Goal: Information Seeking & Learning: Learn about a topic

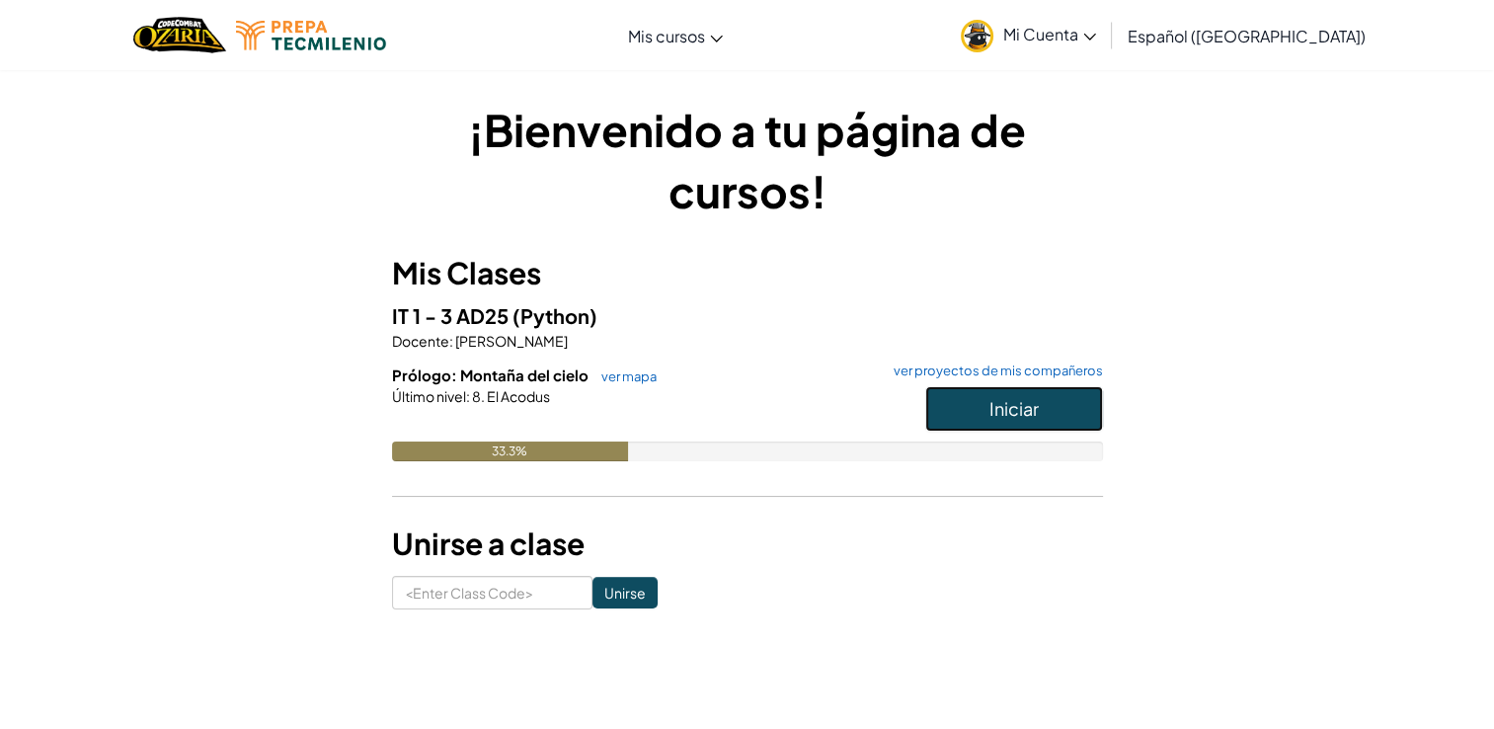
click at [1019, 419] on span "Iniciar" at bounding box center [1014, 408] width 49 height 23
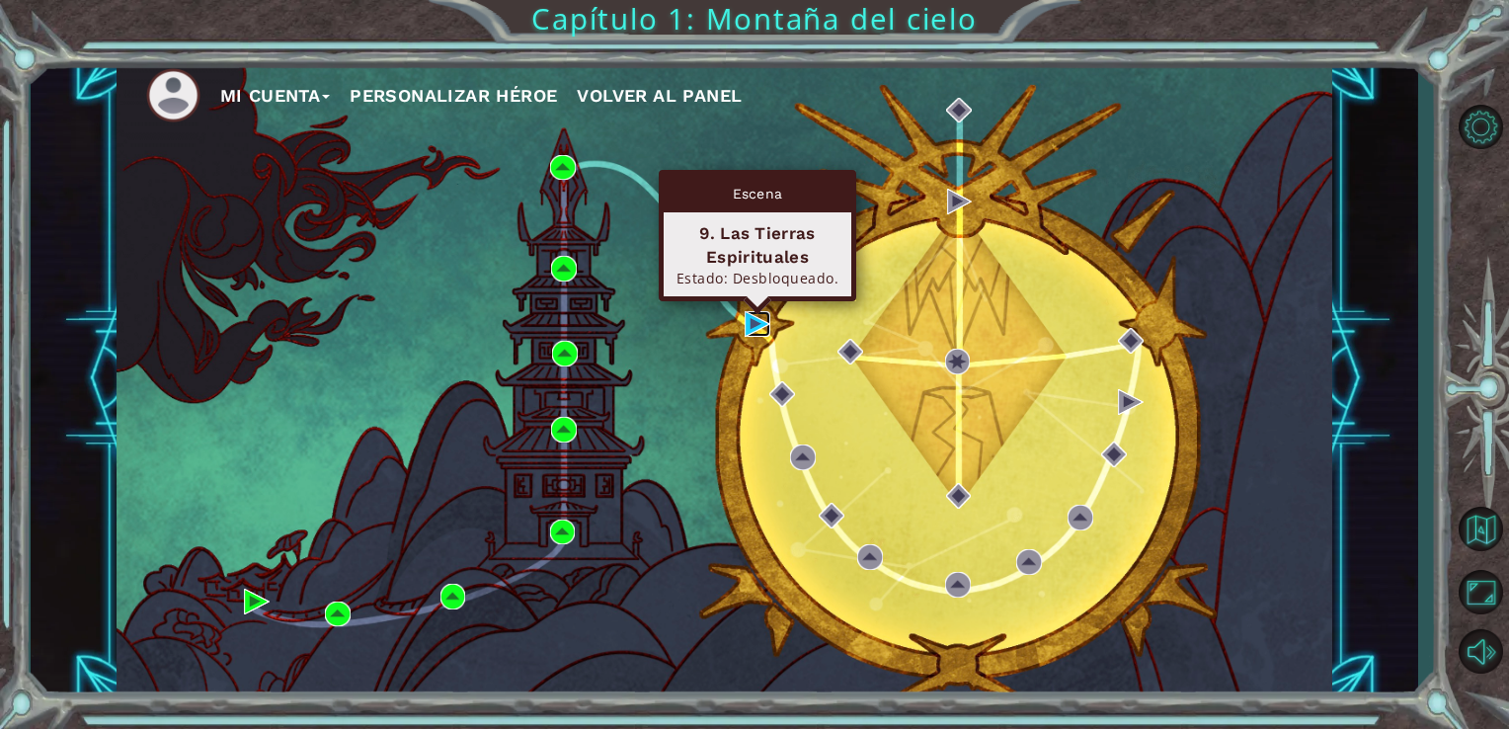
click at [753, 326] on img at bounding box center [758, 324] width 26 height 26
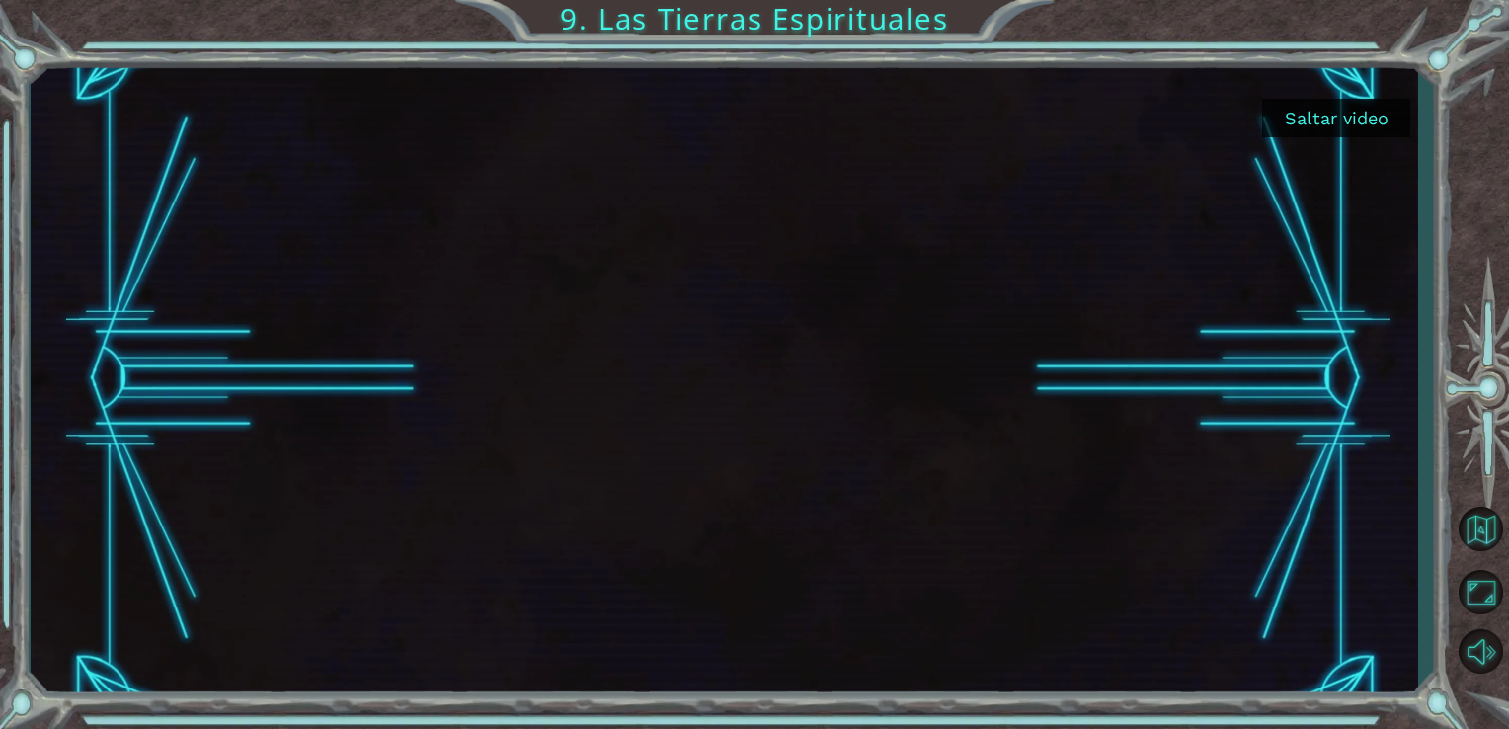
click at [1331, 100] on button "Saltar video" at bounding box center [1336, 118] width 148 height 39
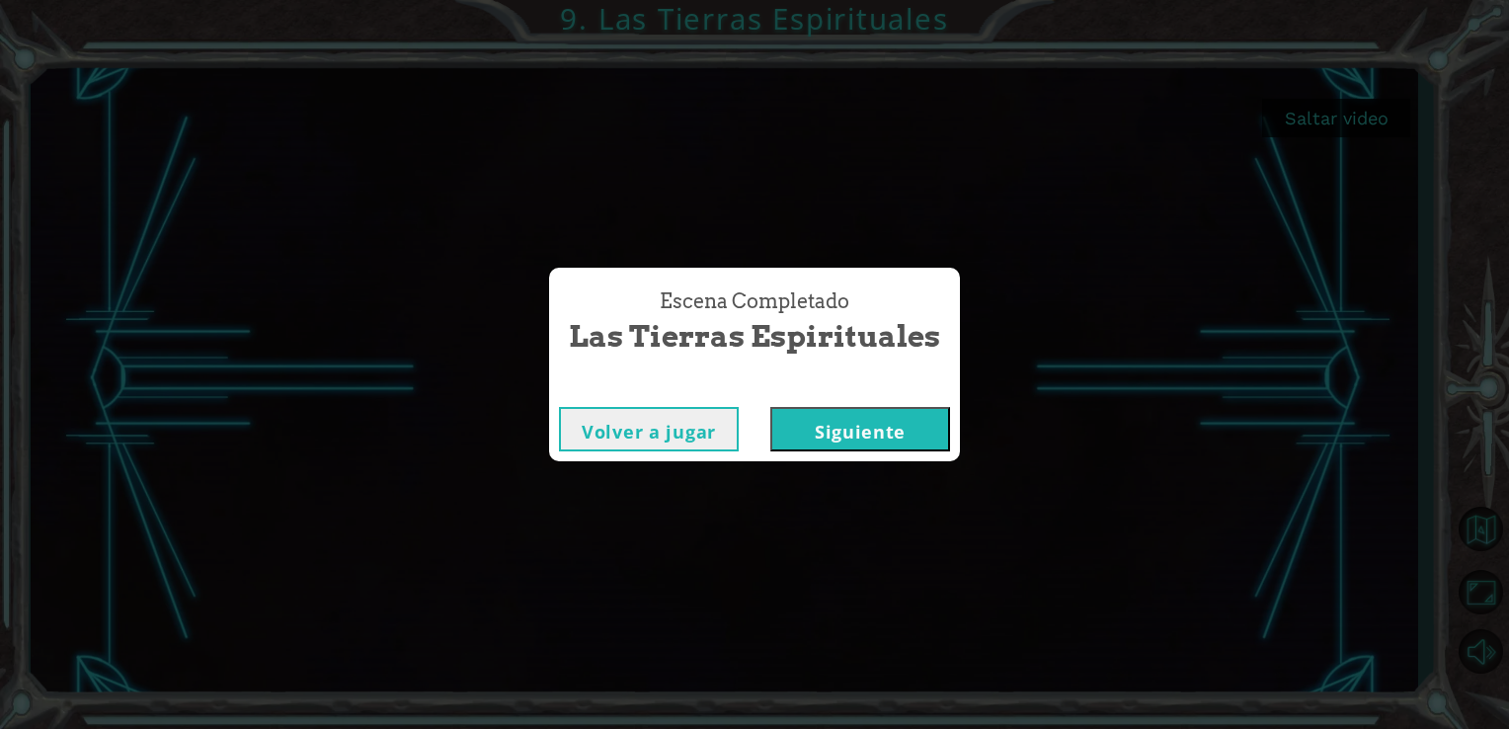
click at [951, 442] on div "Volver a jugar [GEOGRAPHIC_DATA]" at bounding box center [754, 429] width 411 height 64
click at [940, 440] on button "Siguiente" at bounding box center [860, 429] width 180 height 44
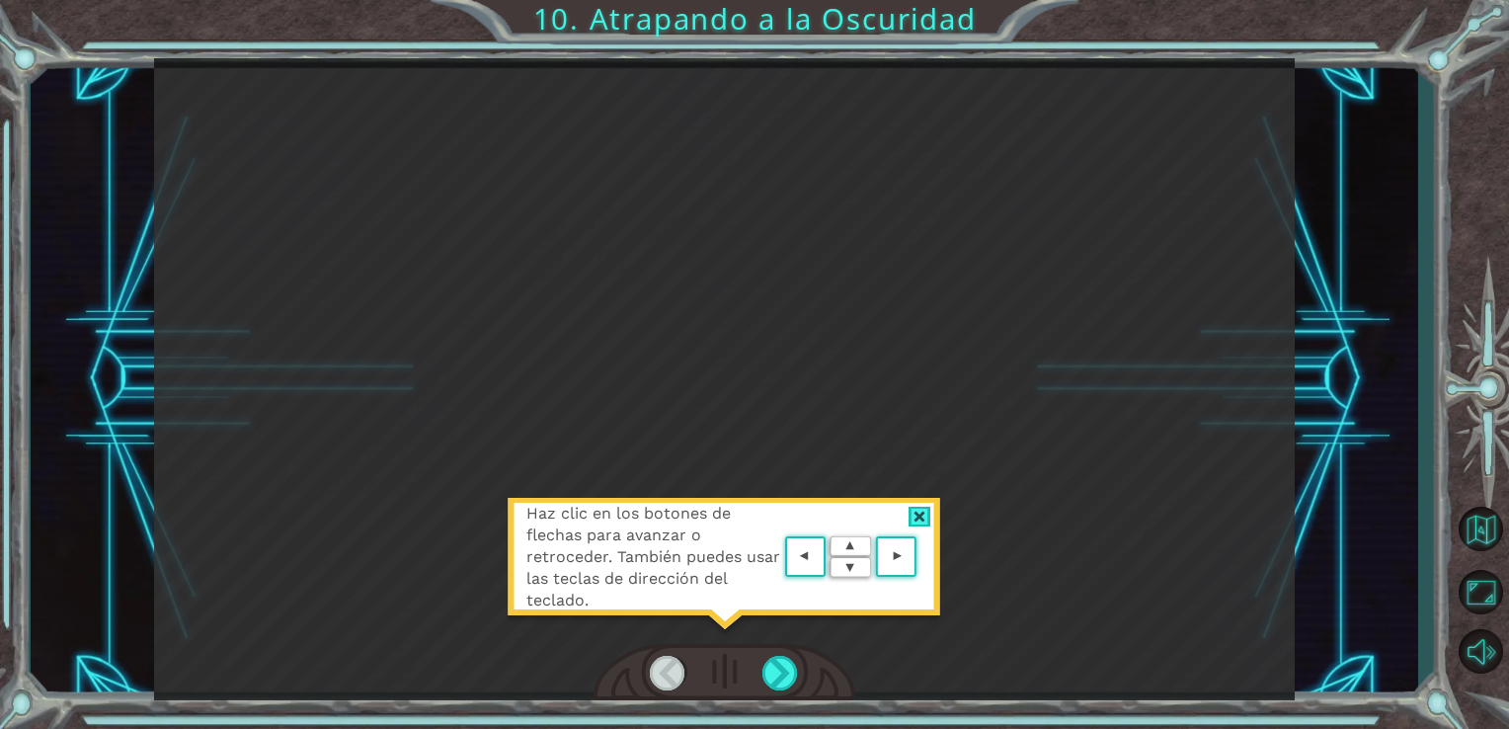
click at [922, 557] on area at bounding box center [922, 557] width 0 height 0
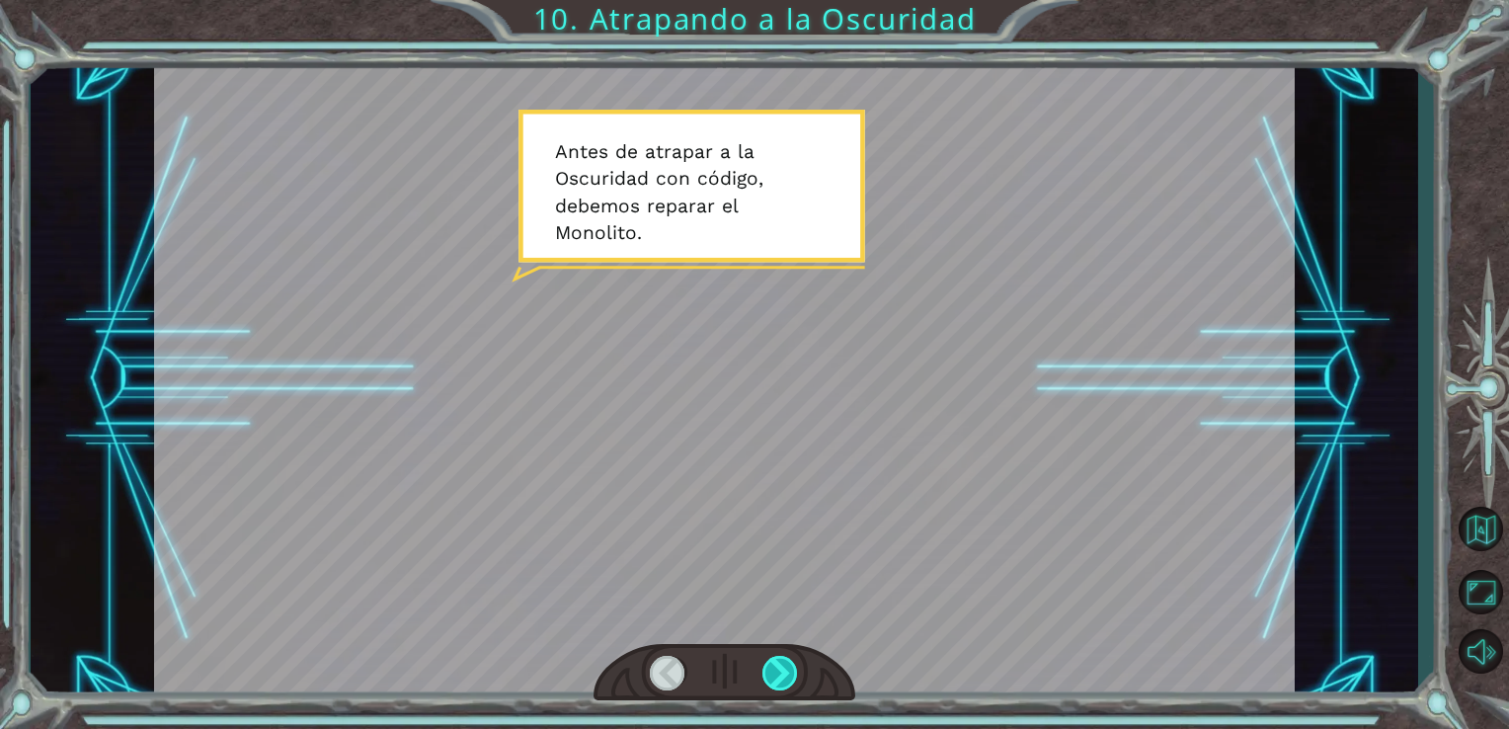
click at [785, 686] on div at bounding box center [781, 673] width 37 height 35
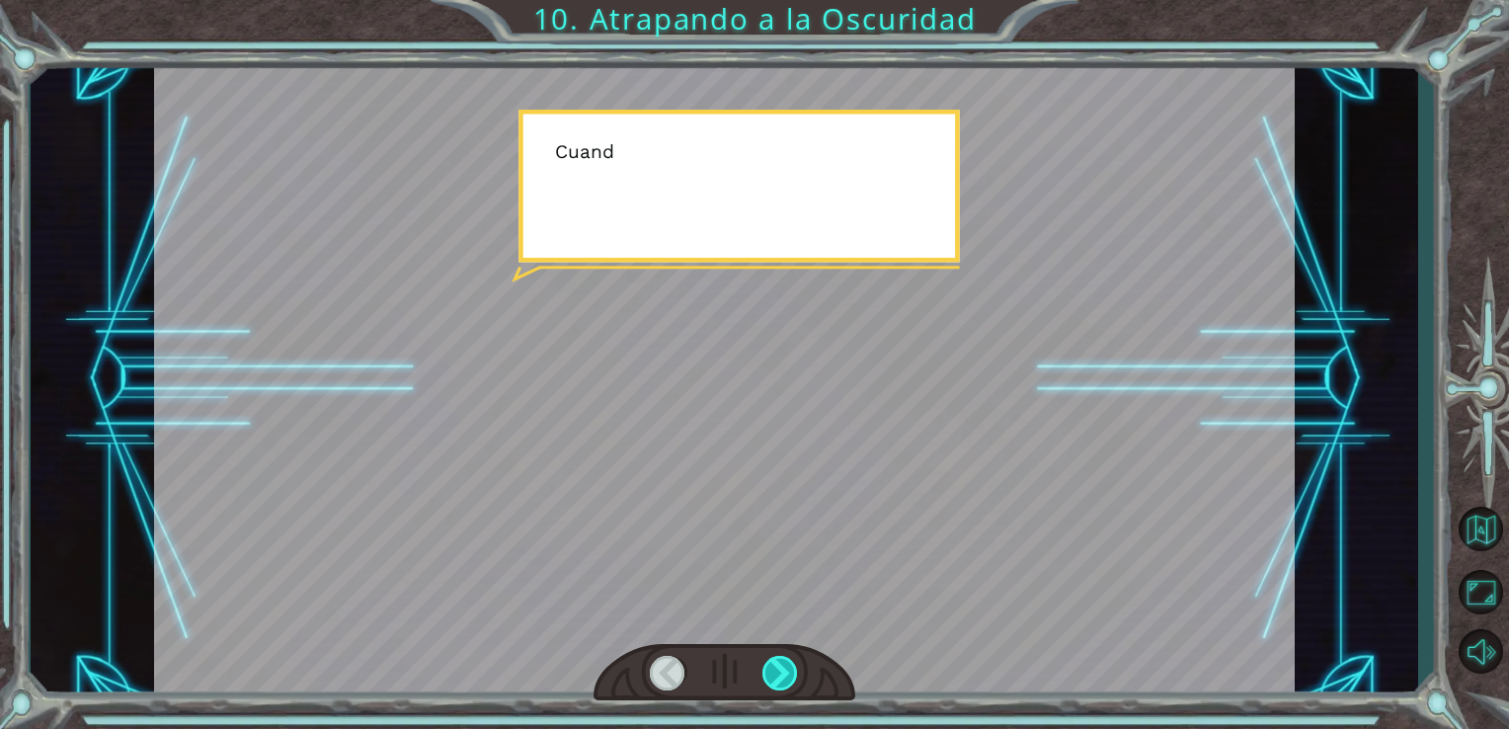
click at [785, 686] on div at bounding box center [781, 673] width 37 height 35
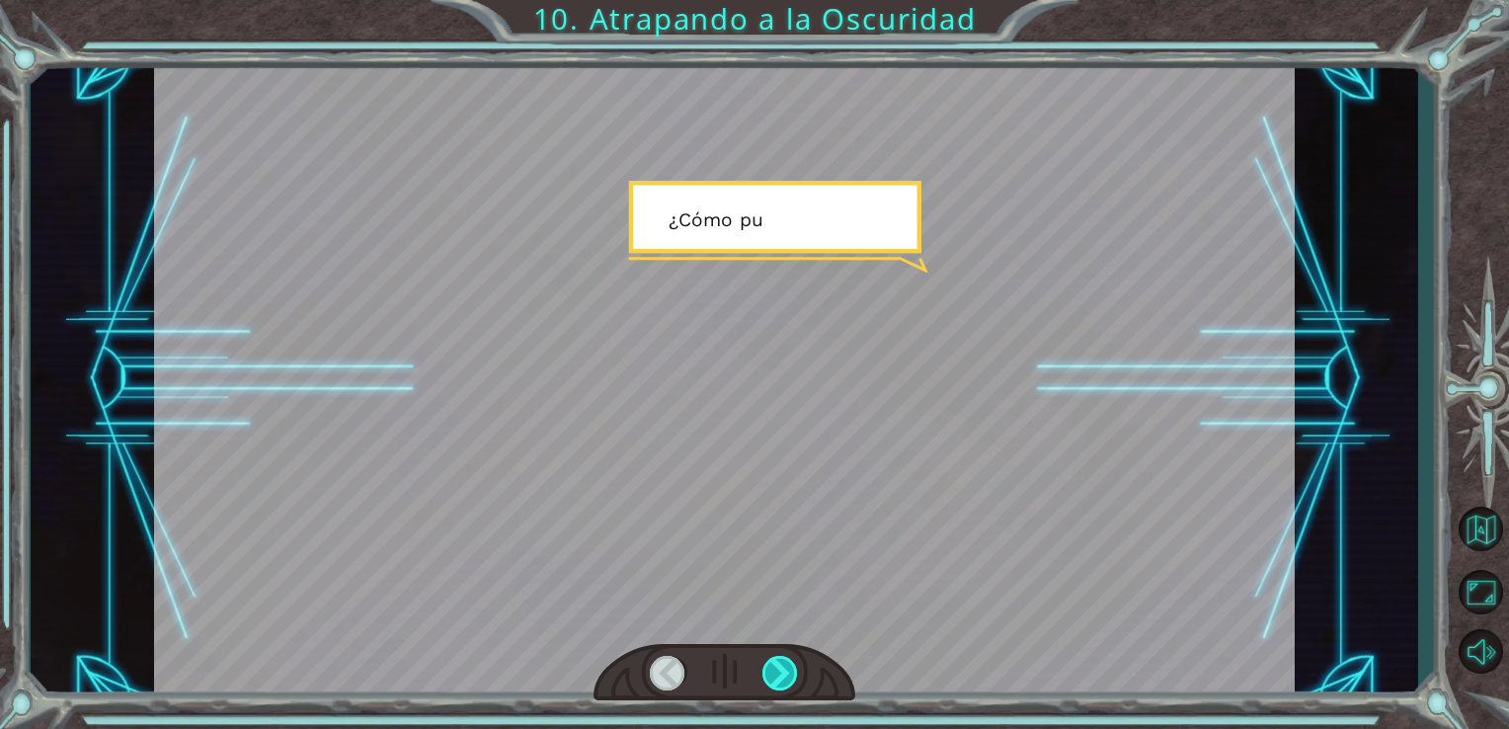
click at [785, 686] on div at bounding box center [781, 673] width 37 height 35
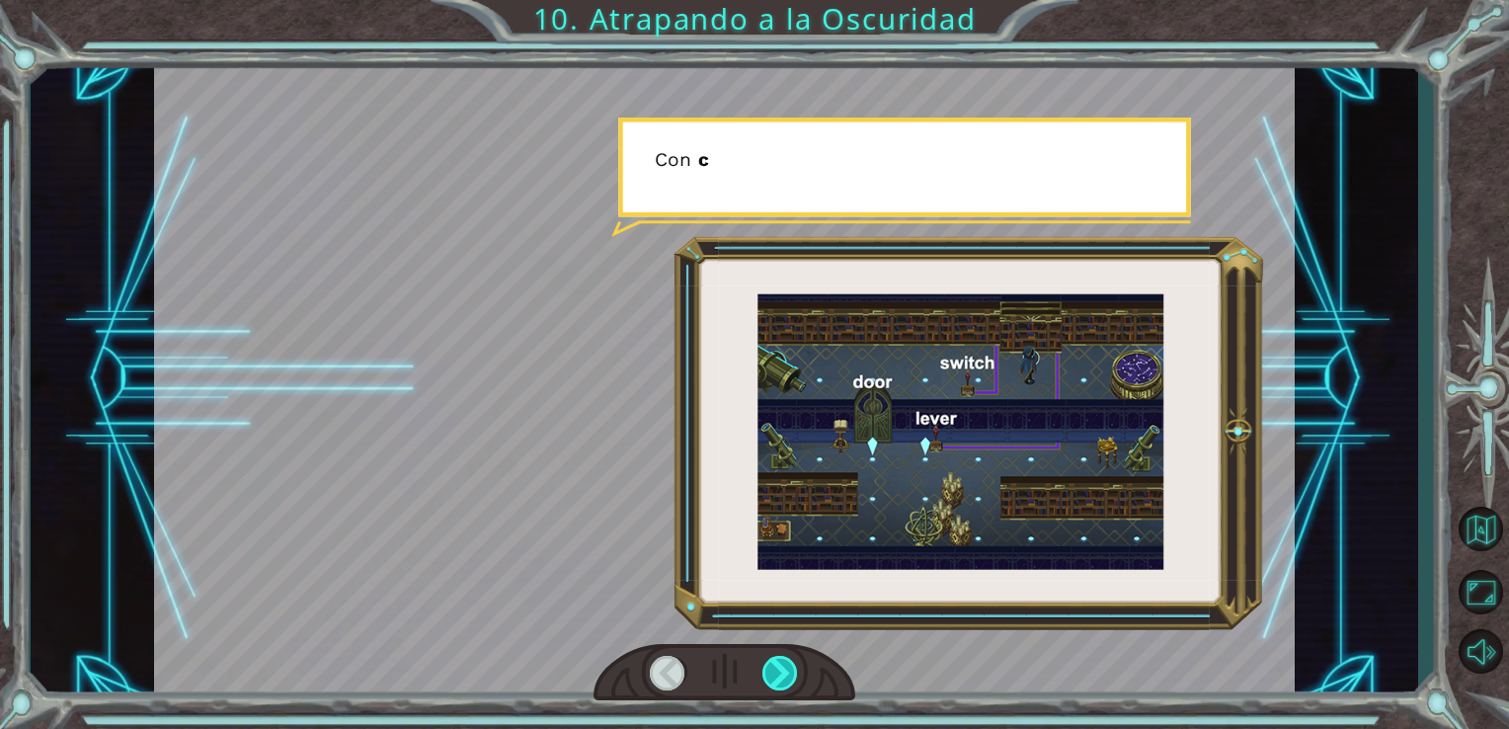
click at [785, 686] on div at bounding box center [781, 673] width 37 height 35
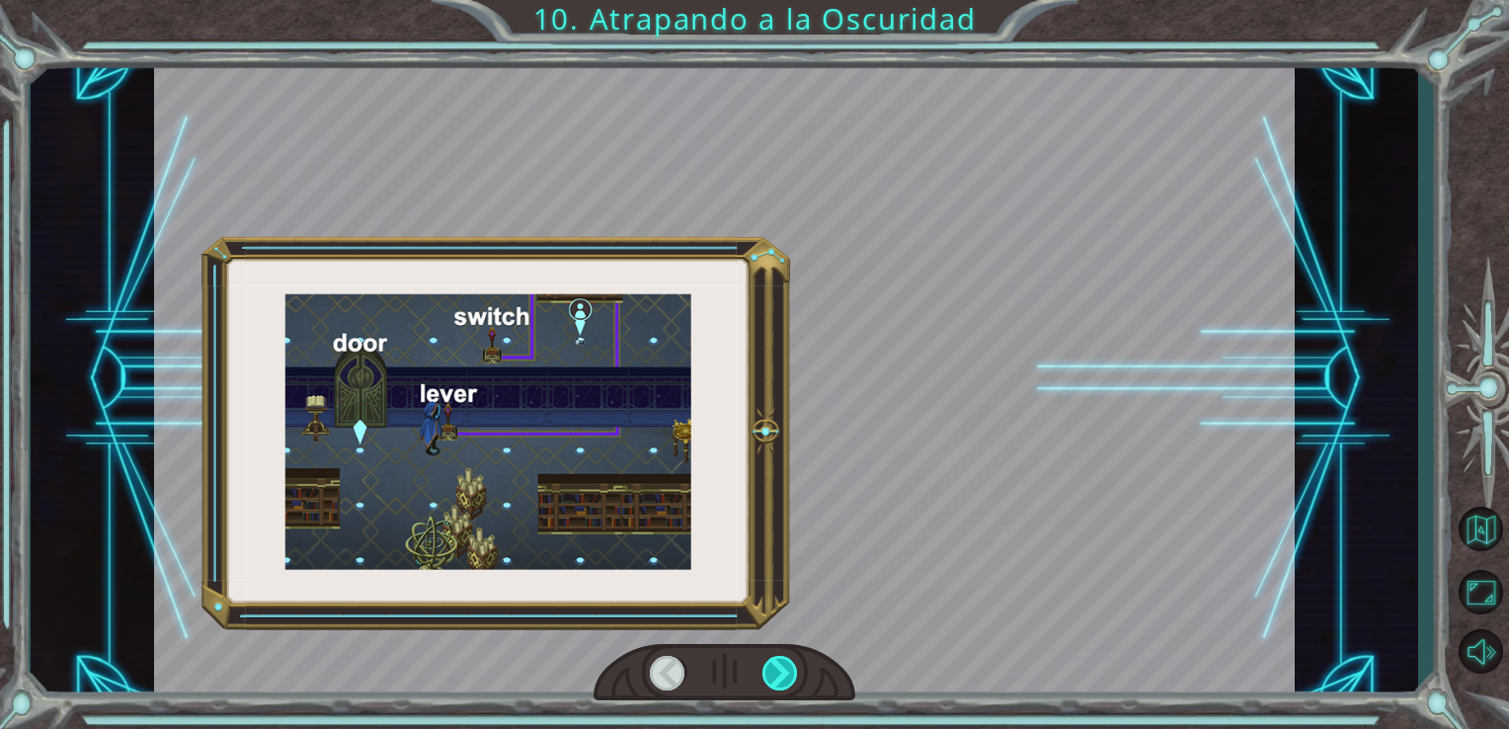
click at [785, 686] on div at bounding box center [781, 673] width 37 height 35
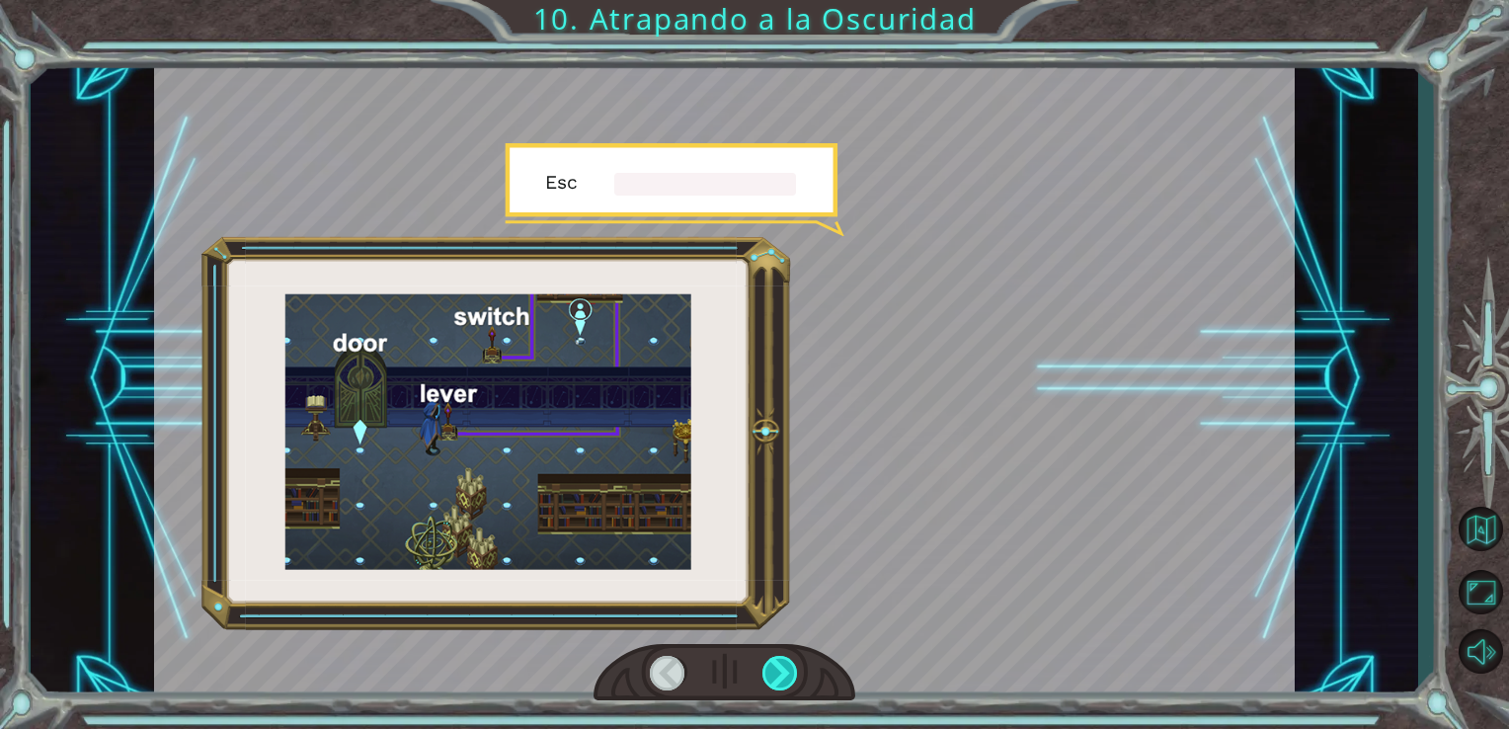
click at [785, 686] on div at bounding box center [781, 673] width 37 height 35
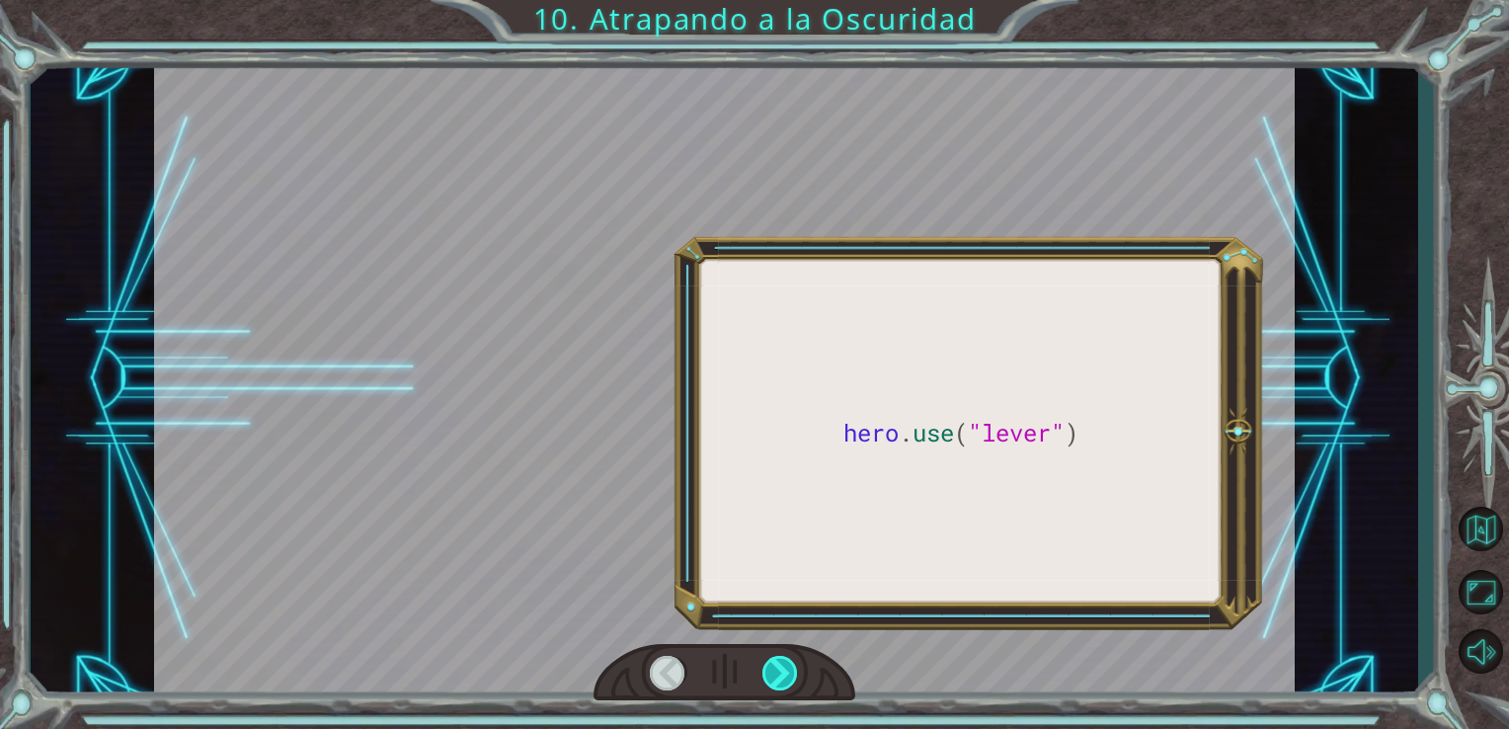
click at [785, 686] on div at bounding box center [781, 673] width 37 height 35
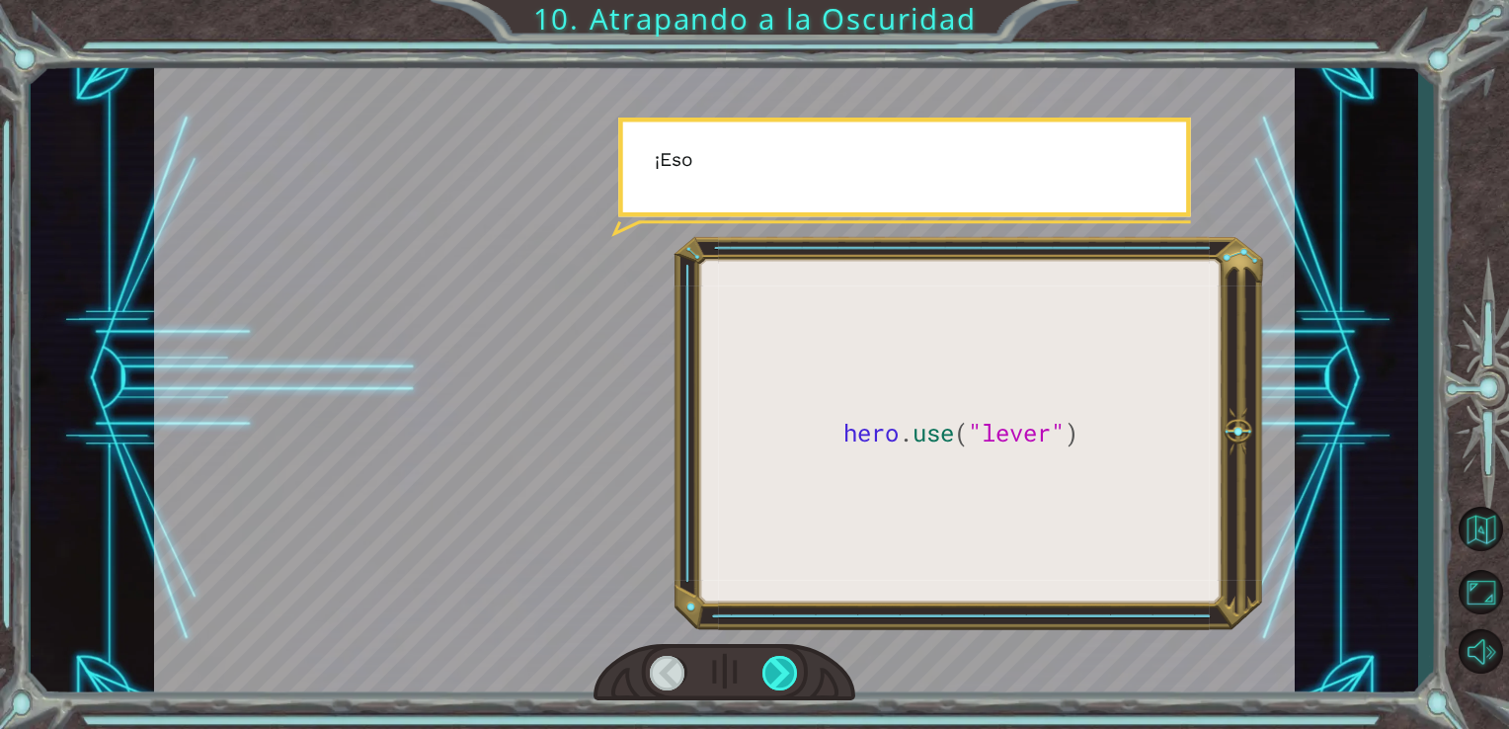
click at [785, 686] on div at bounding box center [781, 673] width 37 height 35
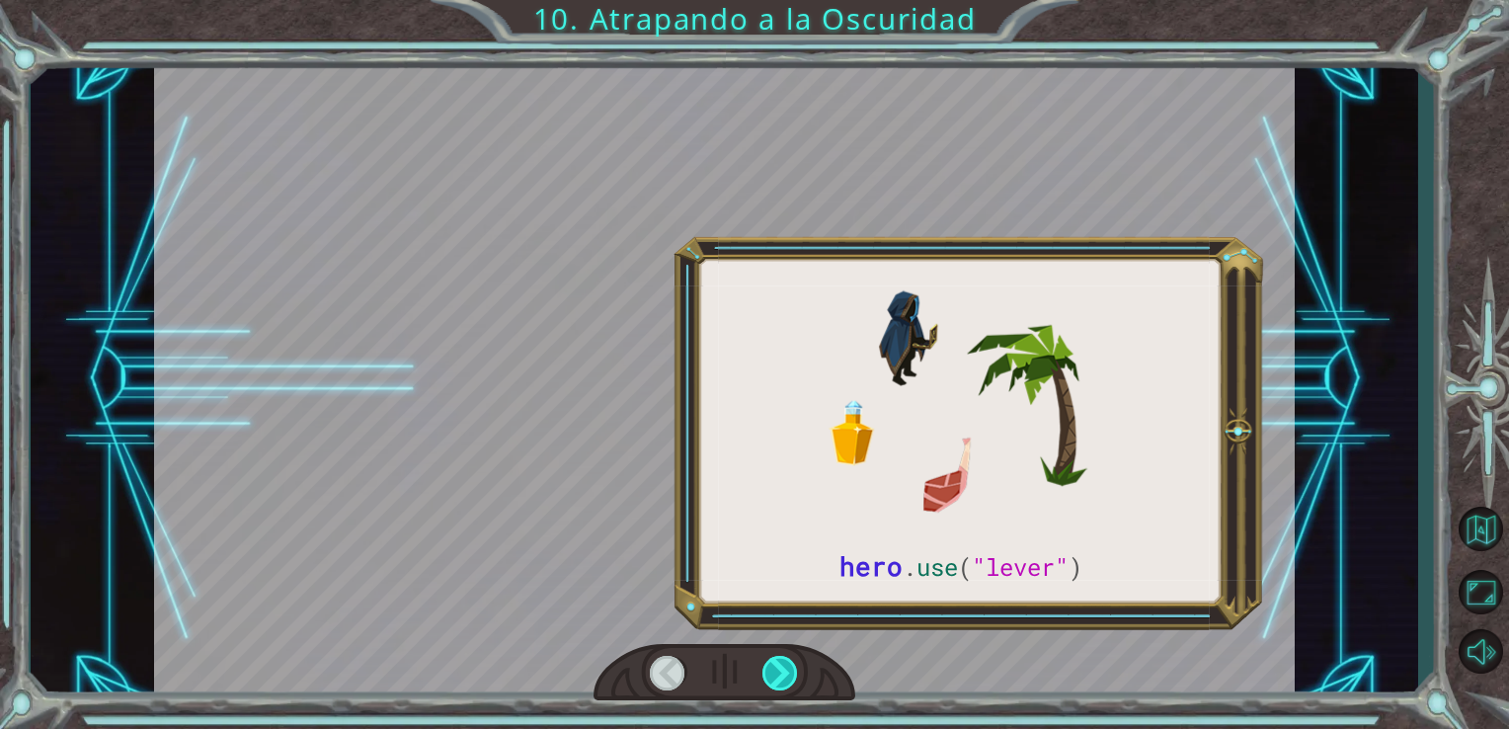
click at [785, 686] on div at bounding box center [781, 673] width 37 height 35
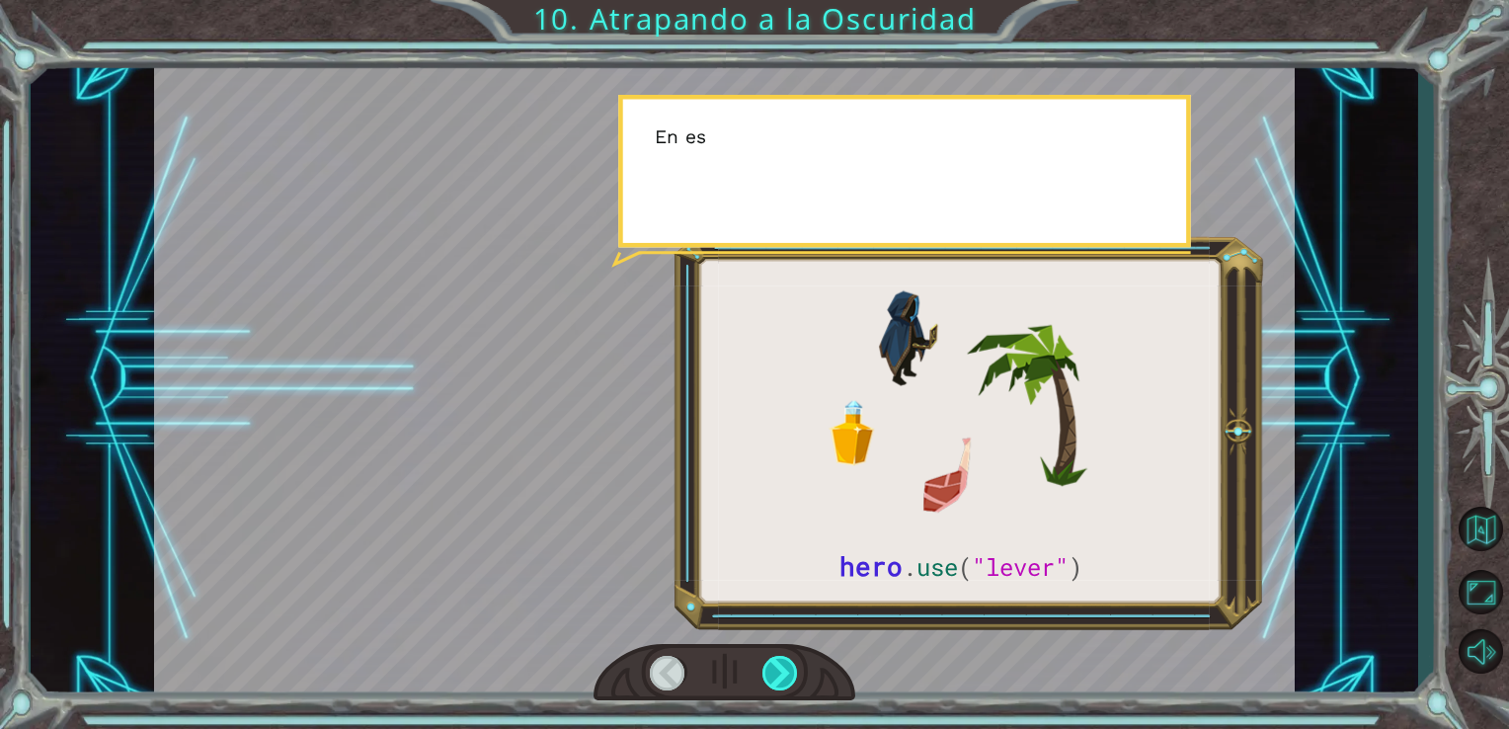
click at [785, 686] on div at bounding box center [781, 673] width 37 height 35
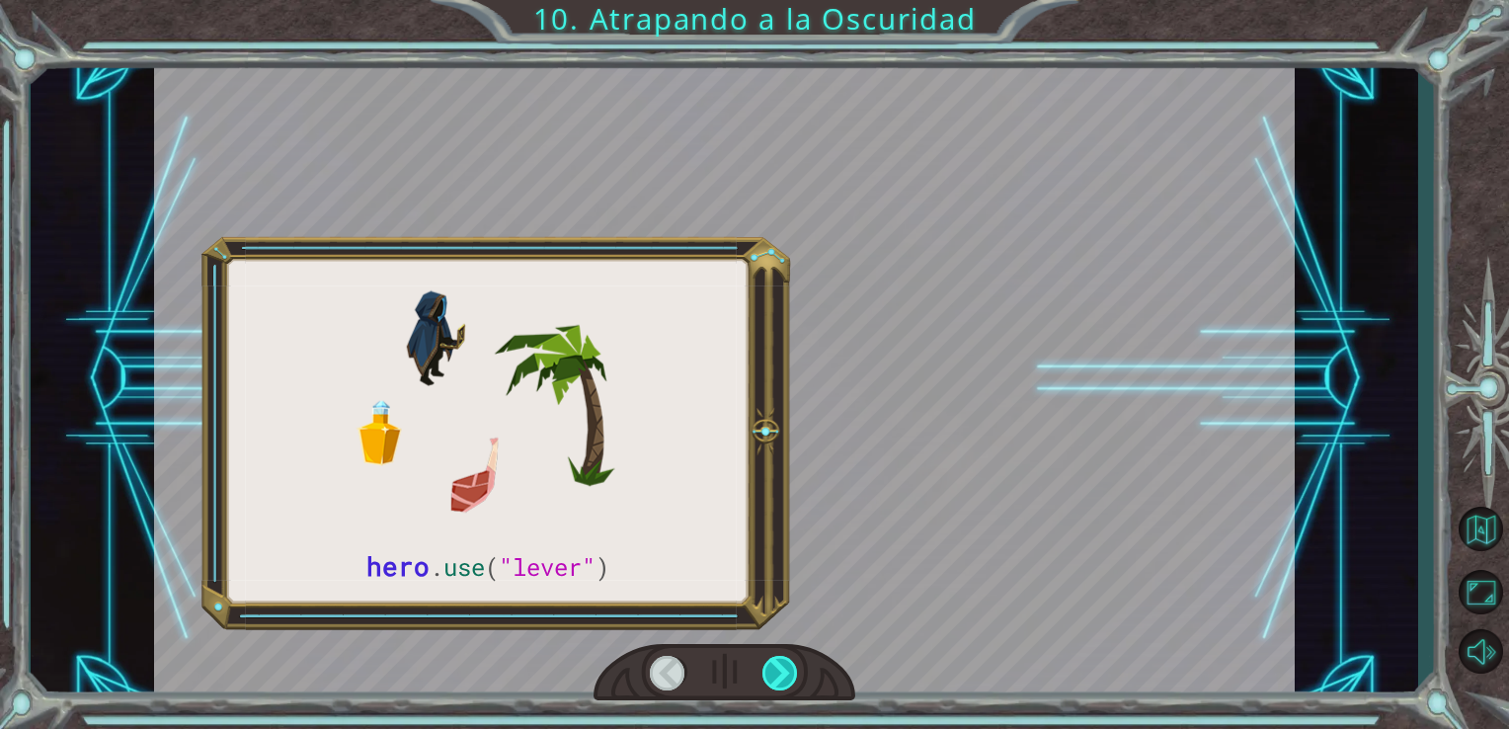
click at [785, 686] on div at bounding box center [781, 673] width 37 height 35
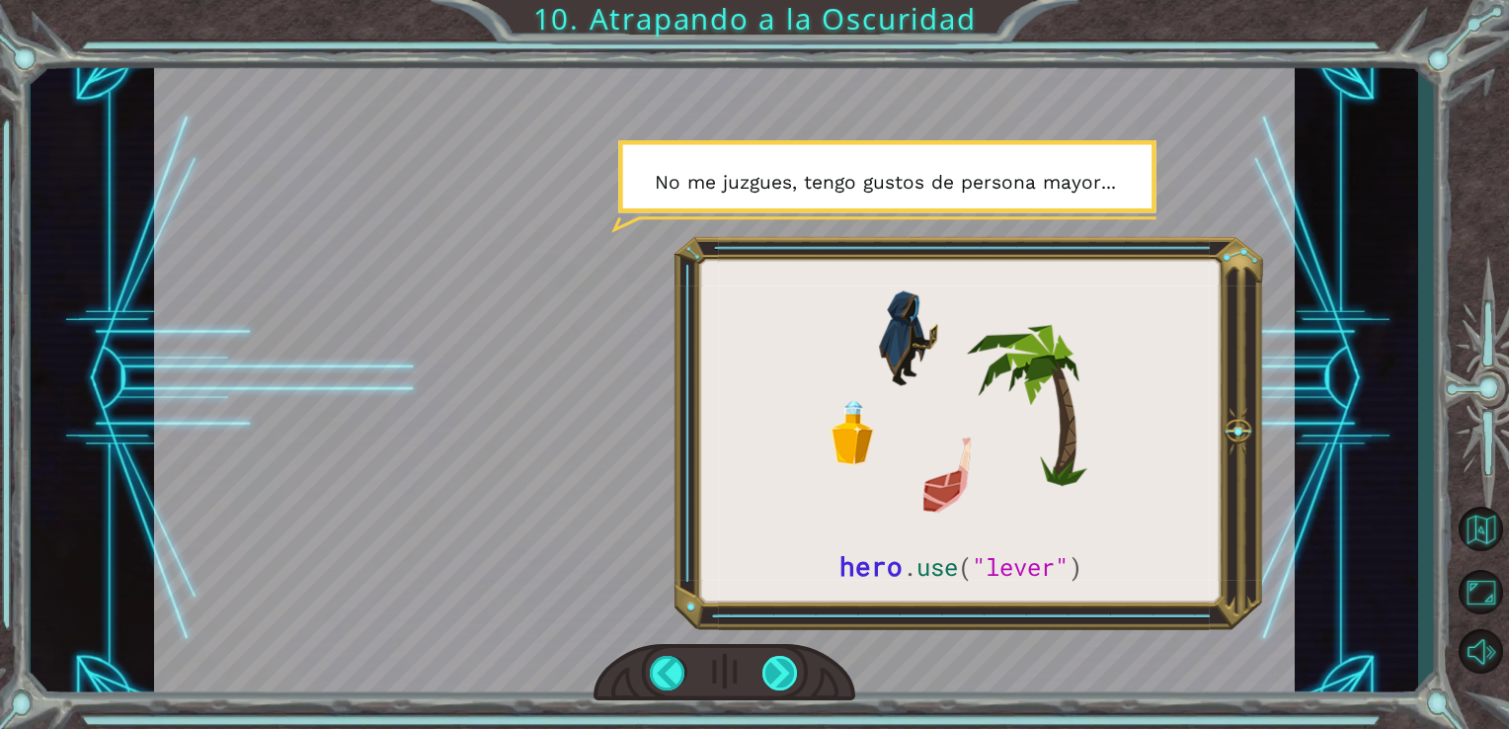
click at [782, 677] on div at bounding box center [781, 673] width 37 height 35
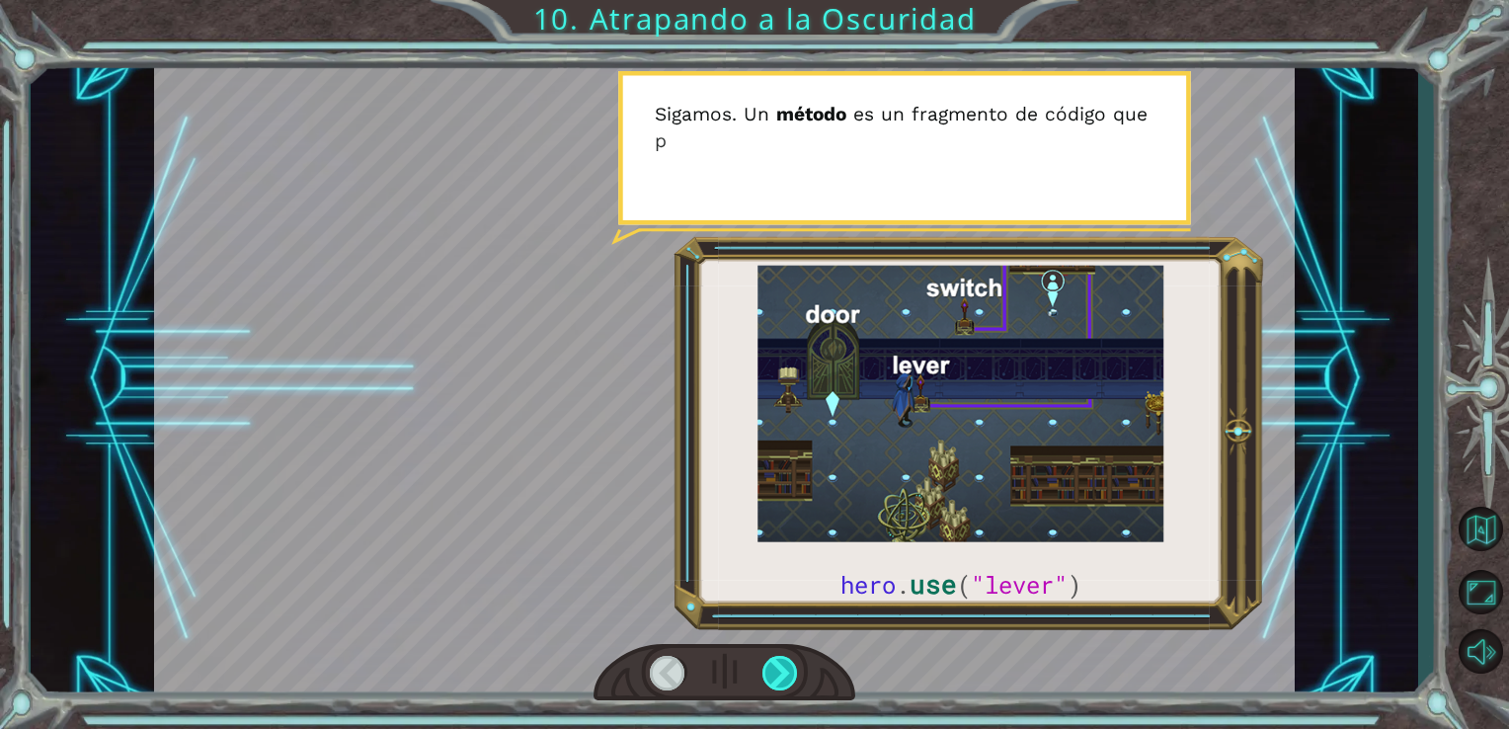
click at [782, 674] on div at bounding box center [781, 673] width 37 height 35
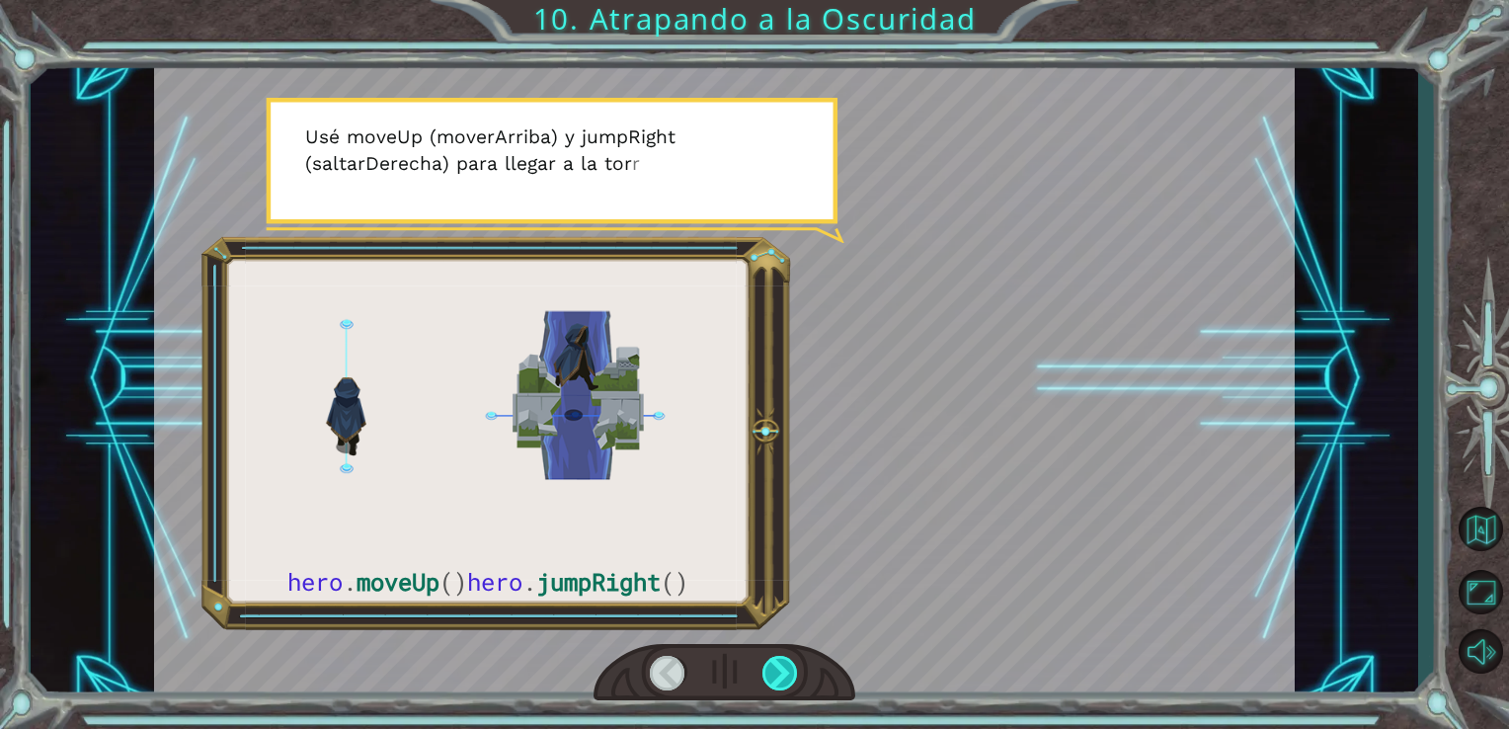
click at [782, 673] on div at bounding box center [781, 673] width 37 height 35
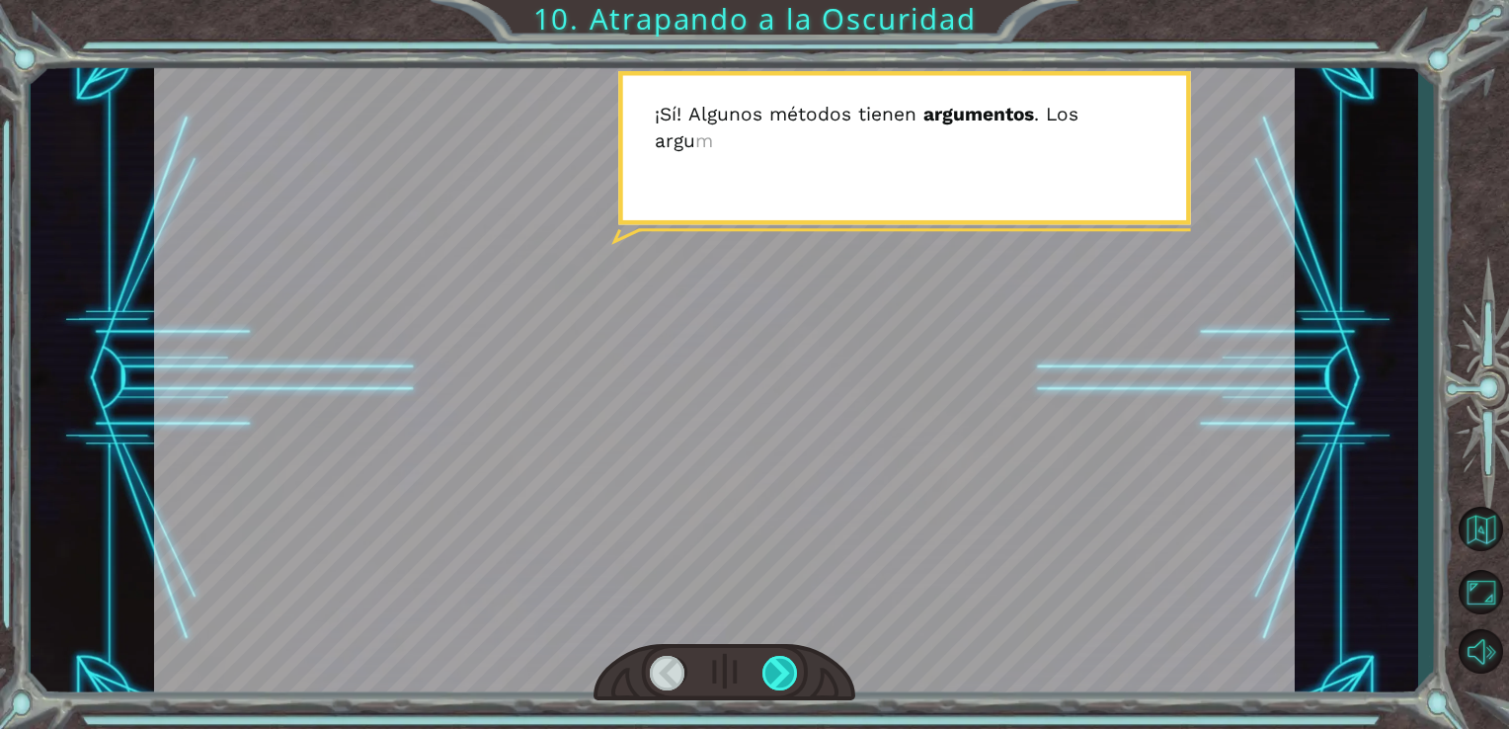
click at [785, 674] on div at bounding box center [781, 673] width 37 height 35
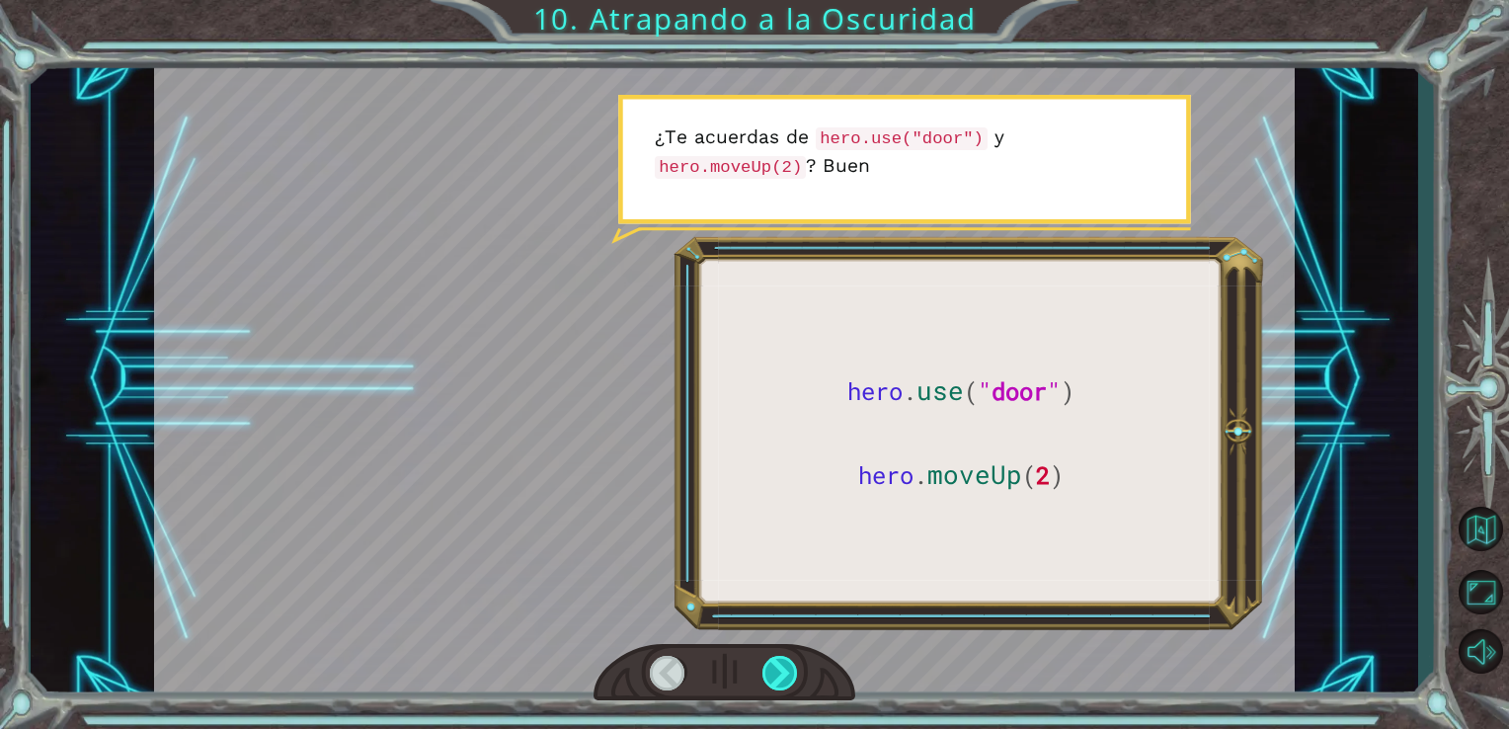
click at [784, 670] on div at bounding box center [781, 673] width 37 height 35
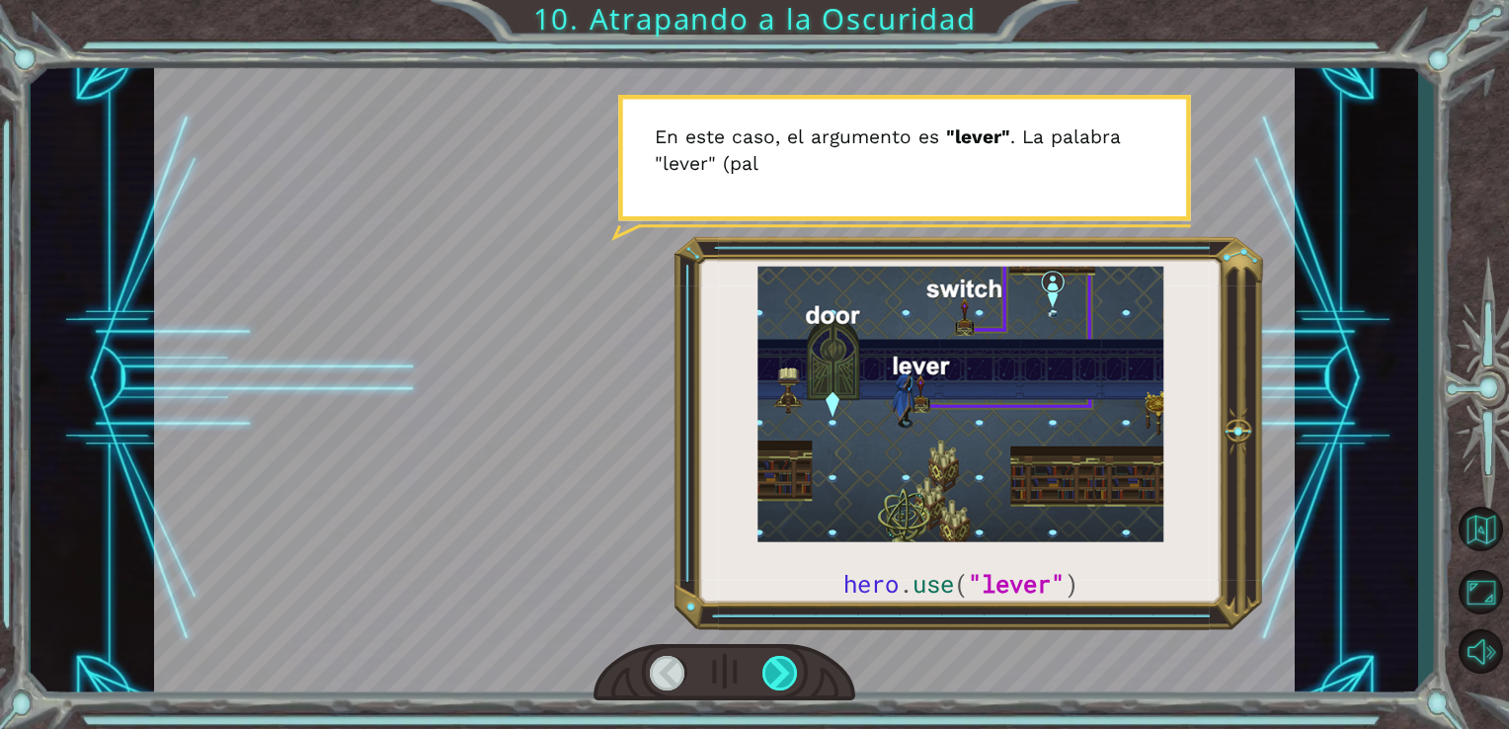
click at [786, 668] on div at bounding box center [781, 673] width 37 height 35
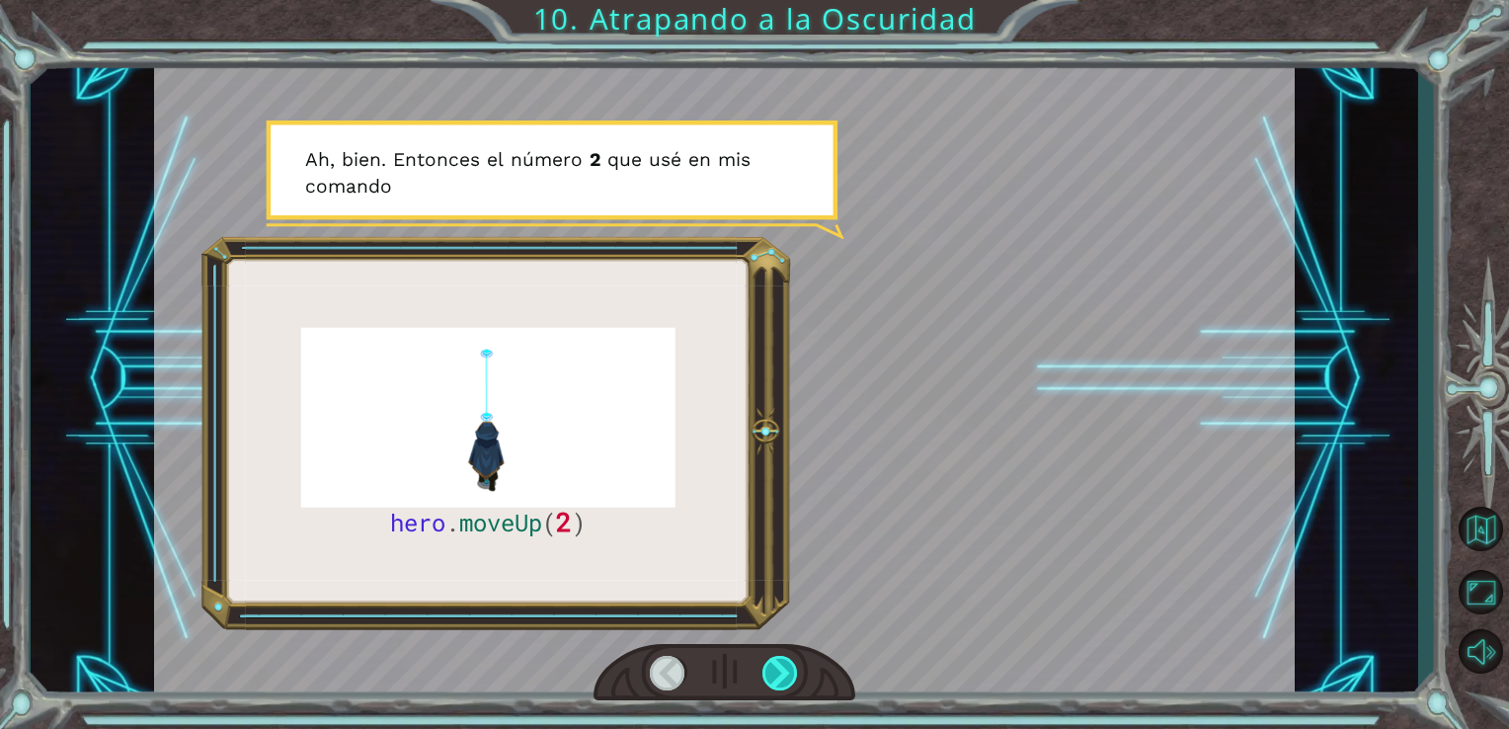
click at [782, 663] on div at bounding box center [781, 673] width 37 height 35
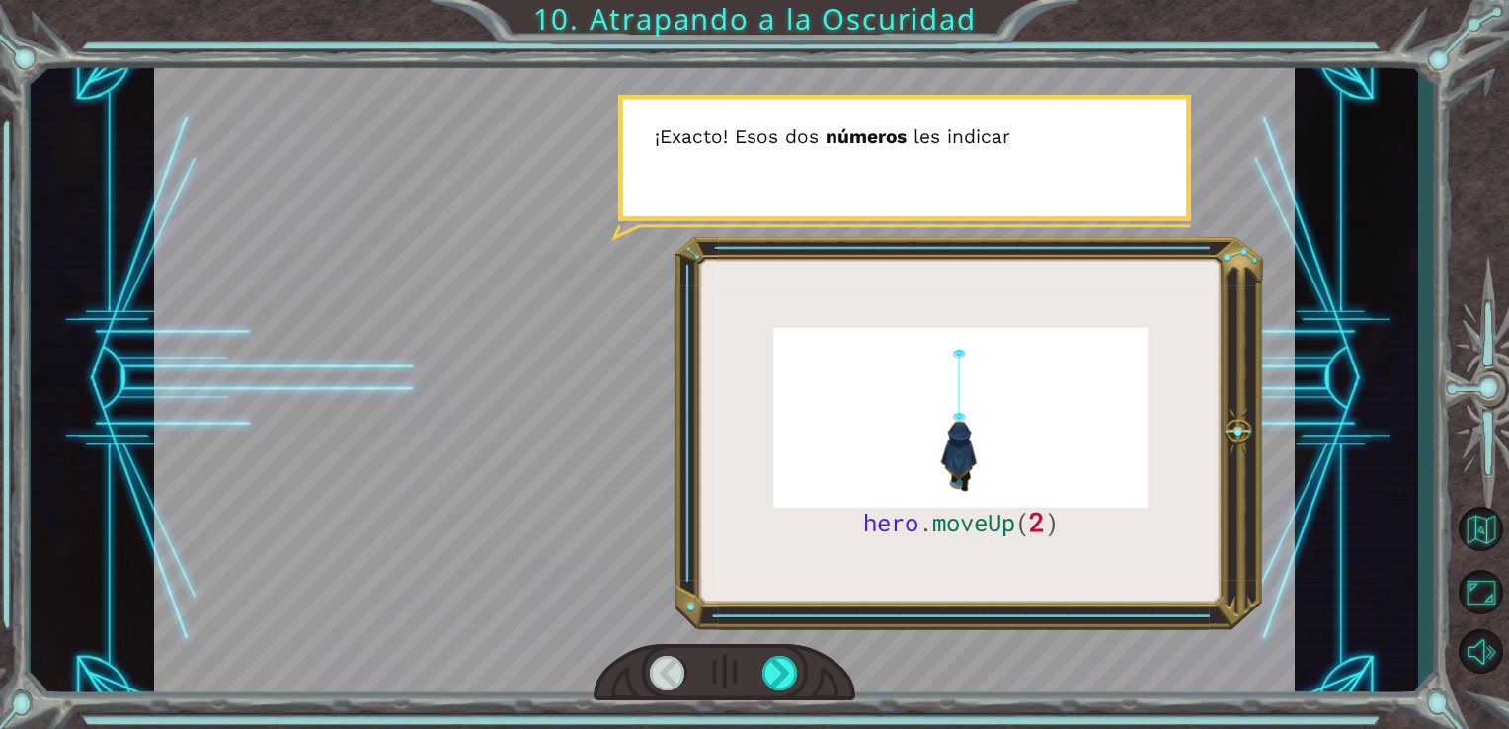
click at [789, 648] on div at bounding box center [725, 672] width 263 height 57
click at [778, 658] on div at bounding box center [781, 673] width 37 height 35
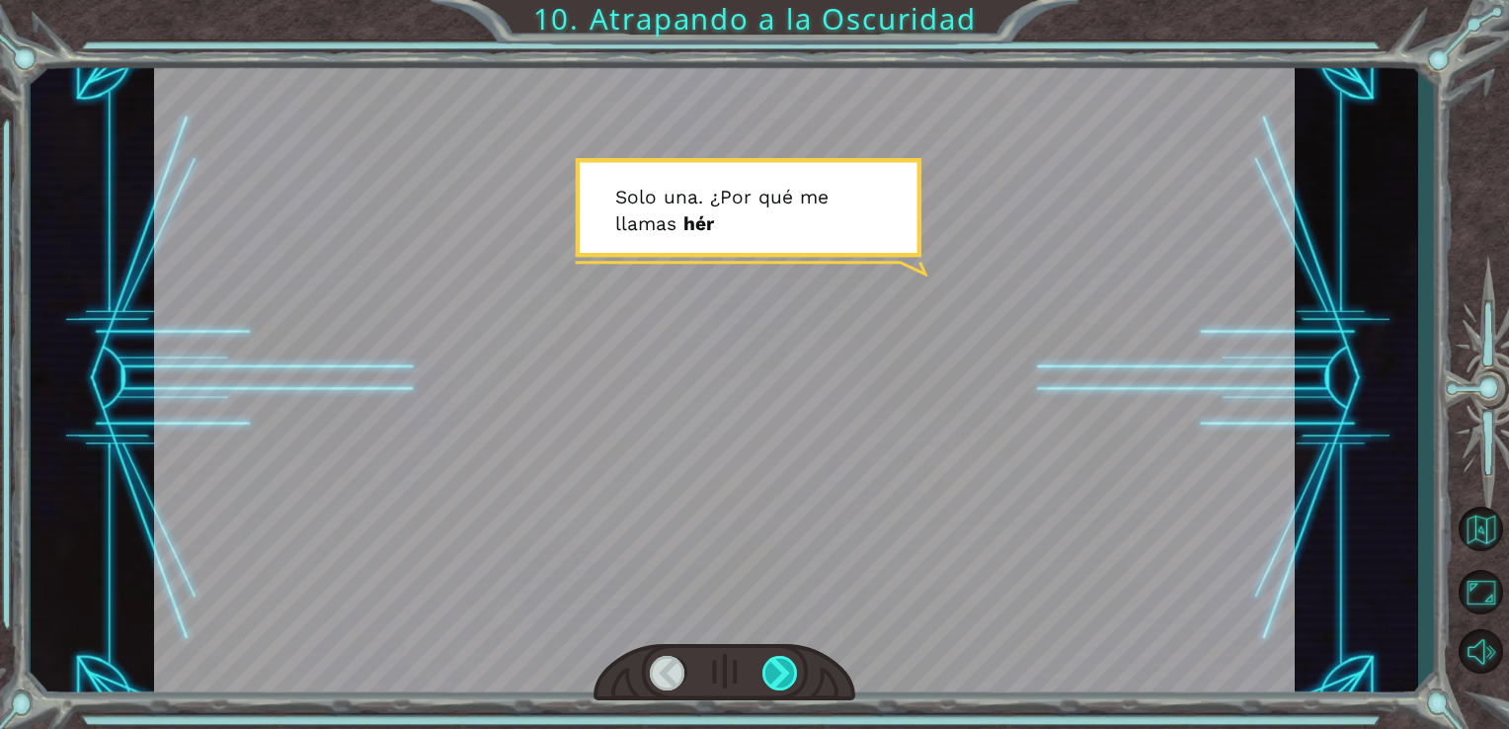
click at [778, 658] on div at bounding box center [781, 673] width 37 height 35
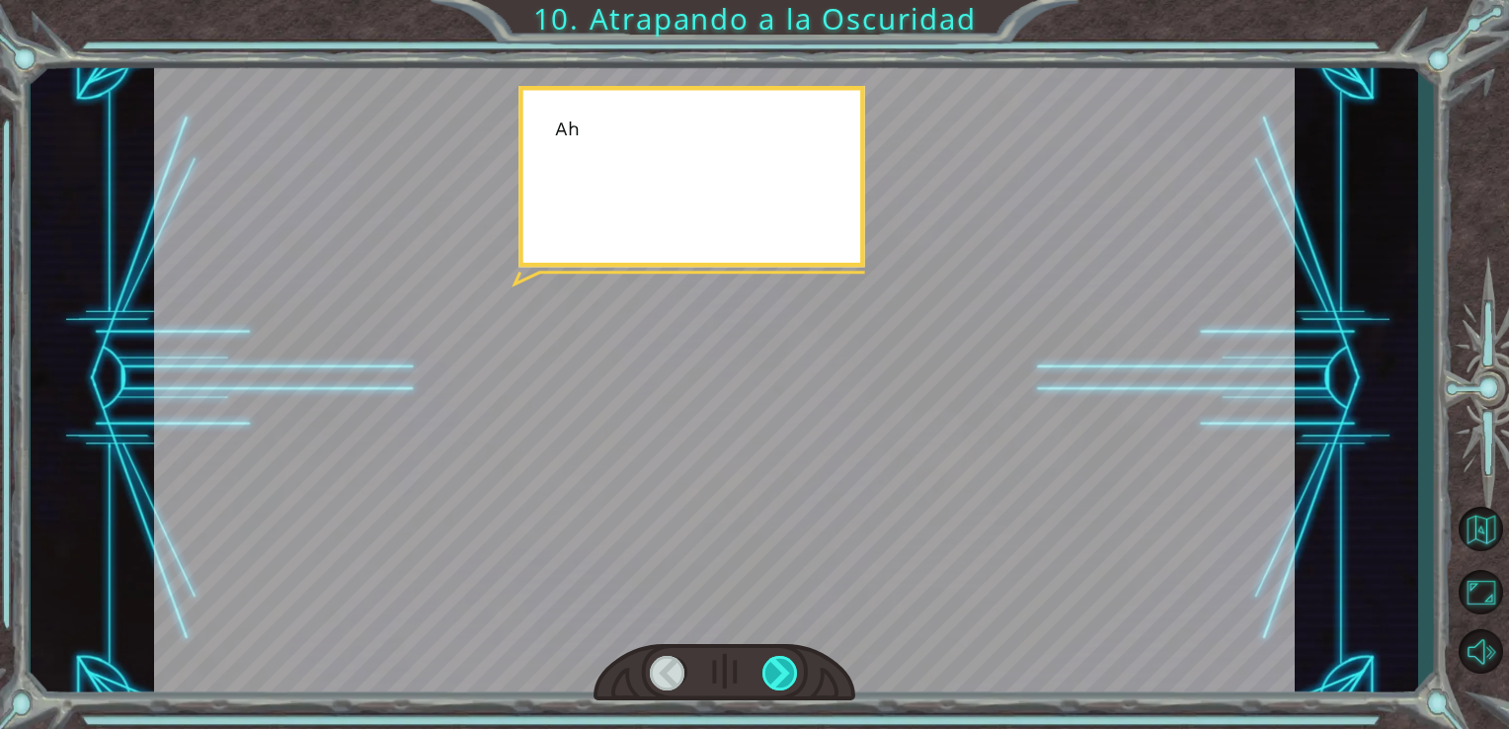
click at [778, 658] on div at bounding box center [781, 673] width 37 height 35
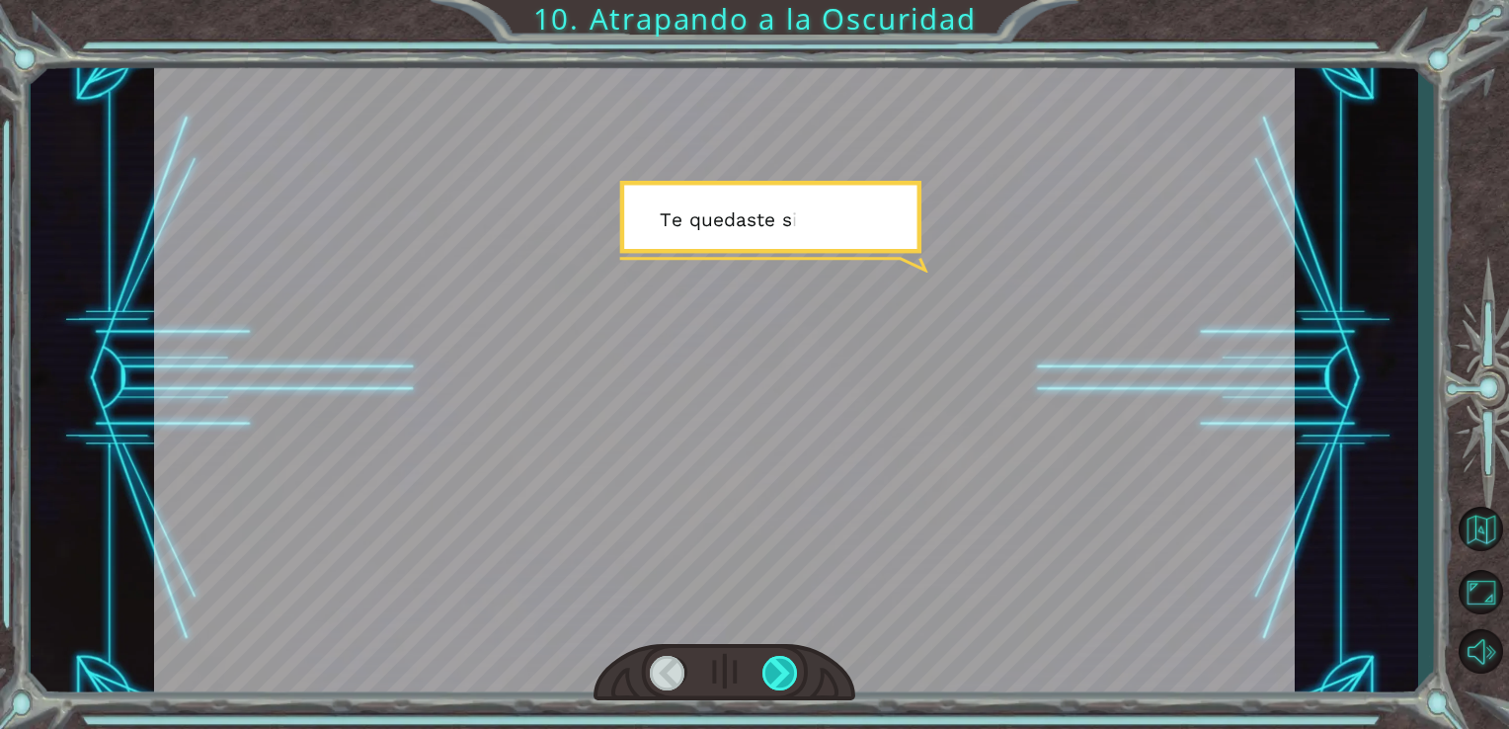
click at [778, 658] on div at bounding box center [781, 673] width 37 height 35
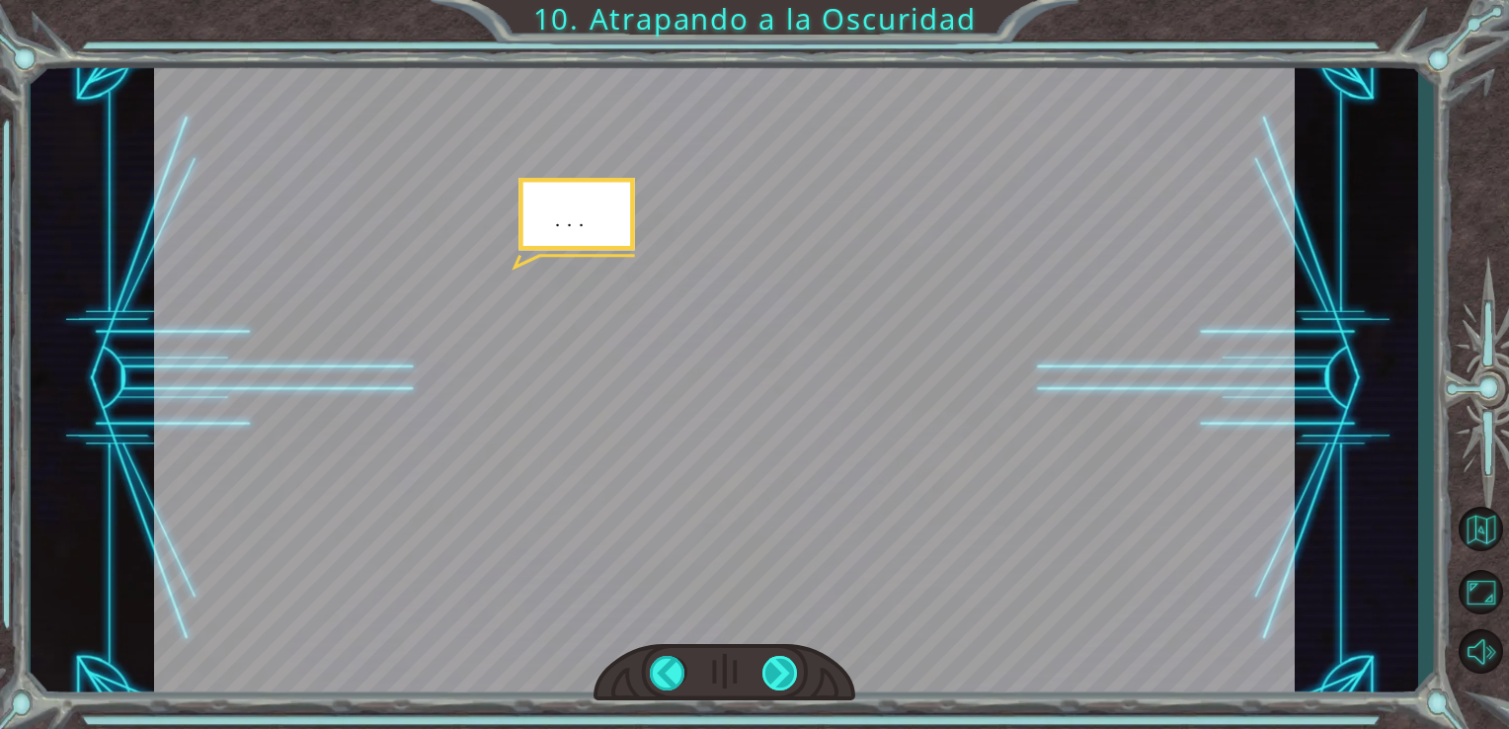
click at [778, 658] on div at bounding box center [781, 673] width 37 height 35
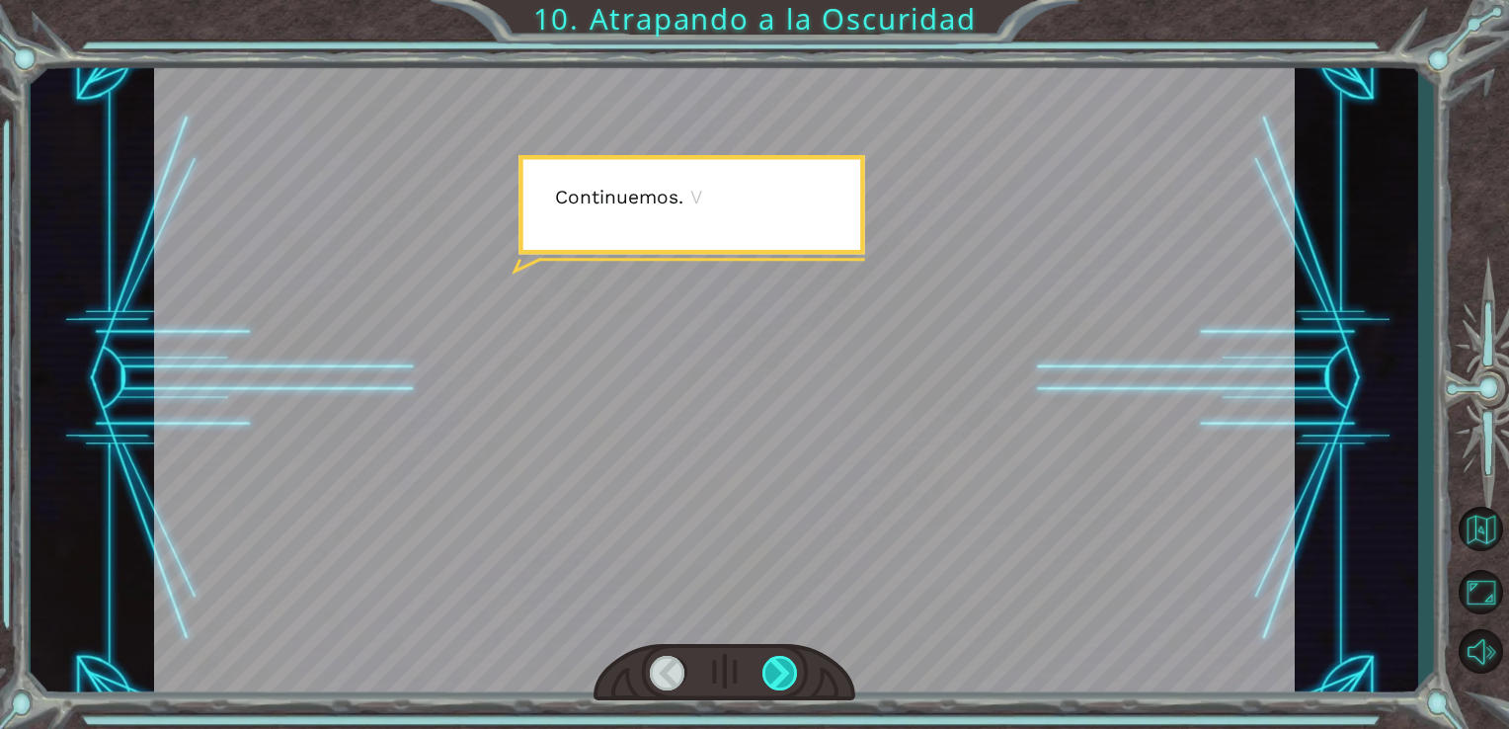
click at [778, 658] on div at bounding box center [781, 673] width 37 height 35
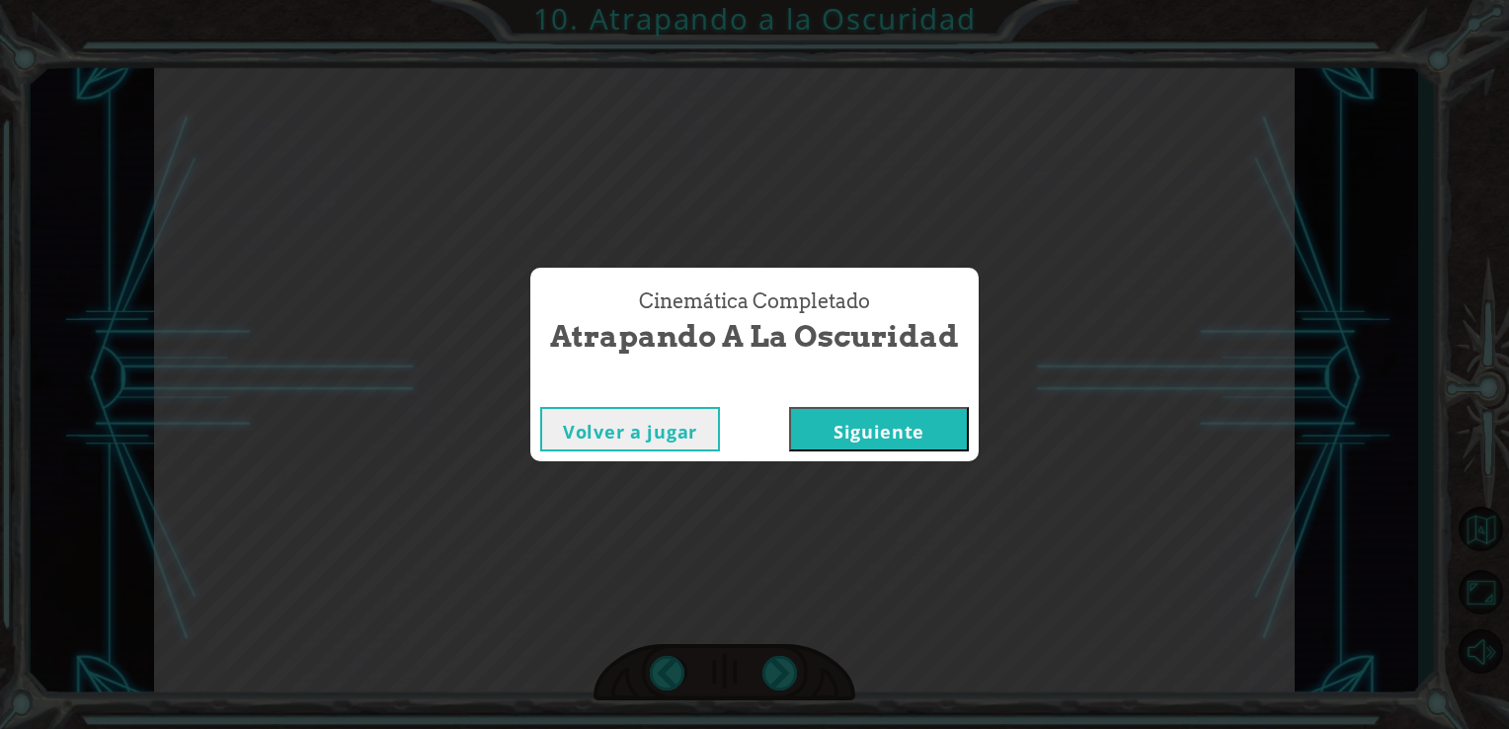
click at [838, 429] on button "Siguiente" at bounding box center [879, 429] width 180 height 44
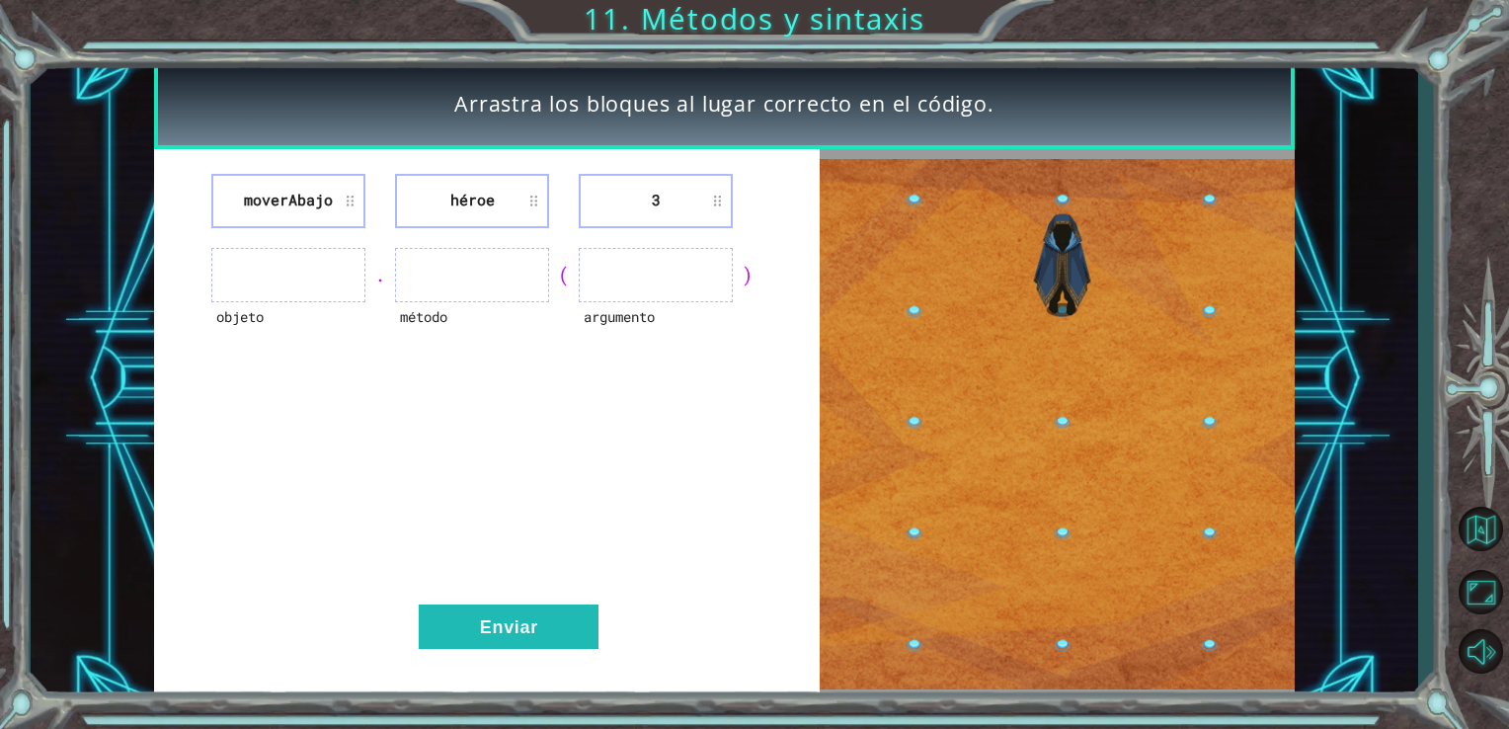
click at [311, 277] on ul at bounding box center [288, 275] width 154 height 54
click at [337, 276] on ul at bounding box center [288, 275] width 154 height 54
click at [521, 637] on button "Enviar" at bounding box center [509, 627] width 180 height 44
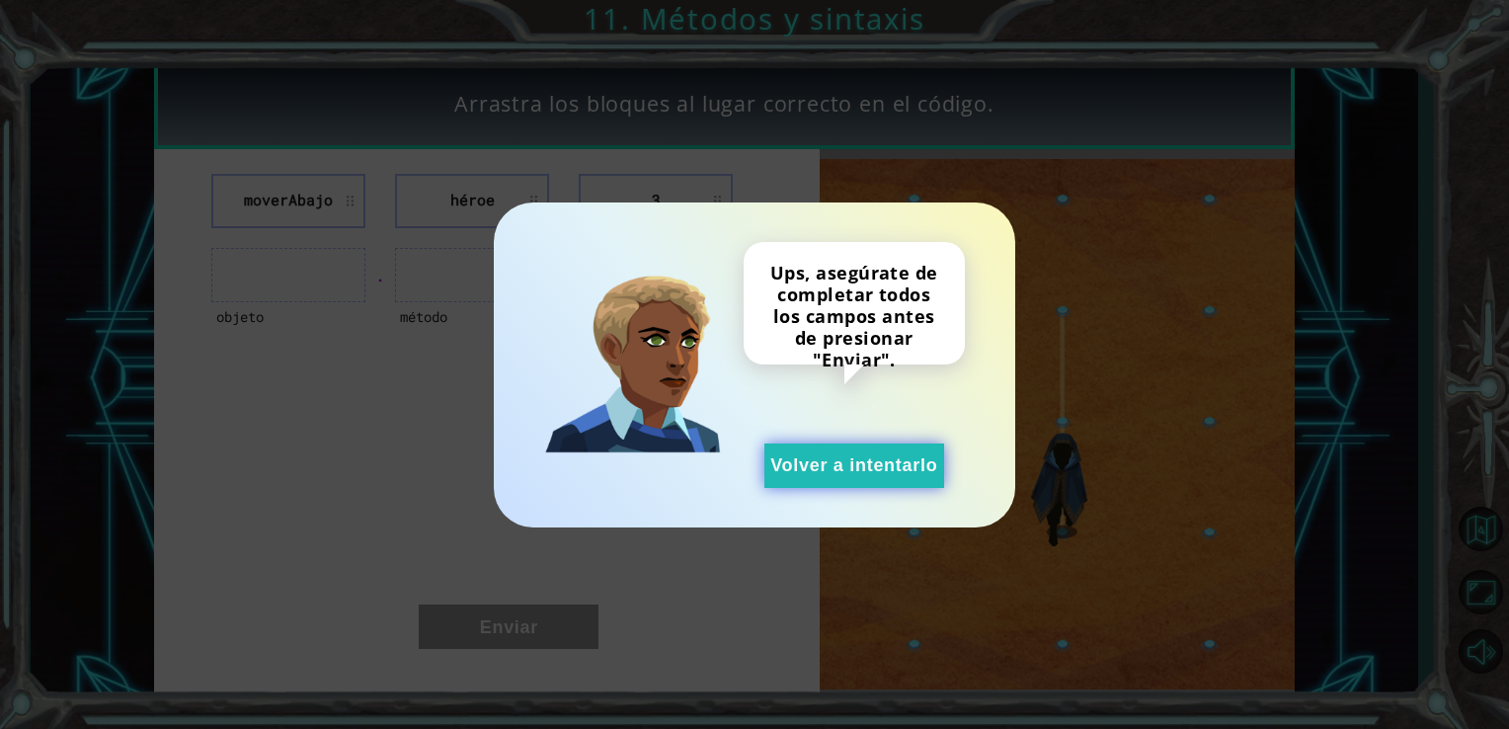
click at [852, 463] on button "Volver a intentarlo" at bounding box center [855, 466] width 180 height 44
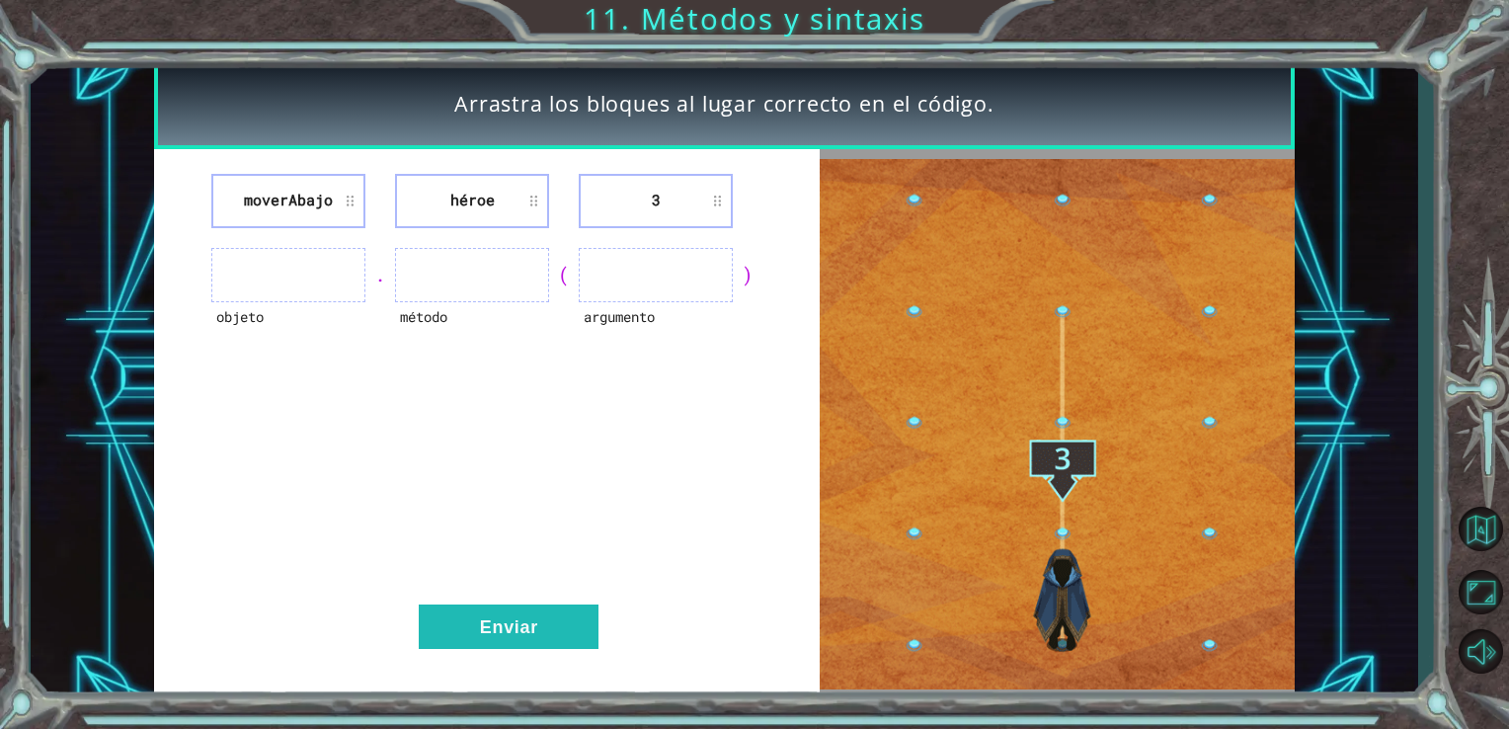
click at [656, 225] on li "3" at bounding box center [656, 201] width 154 height 54
click at [685, 188] on li "3" at bounding box center [656, 201] width 154 height 54
click at [712, 195] on li "3" at bounding box center [656, 201] width 154 height 54
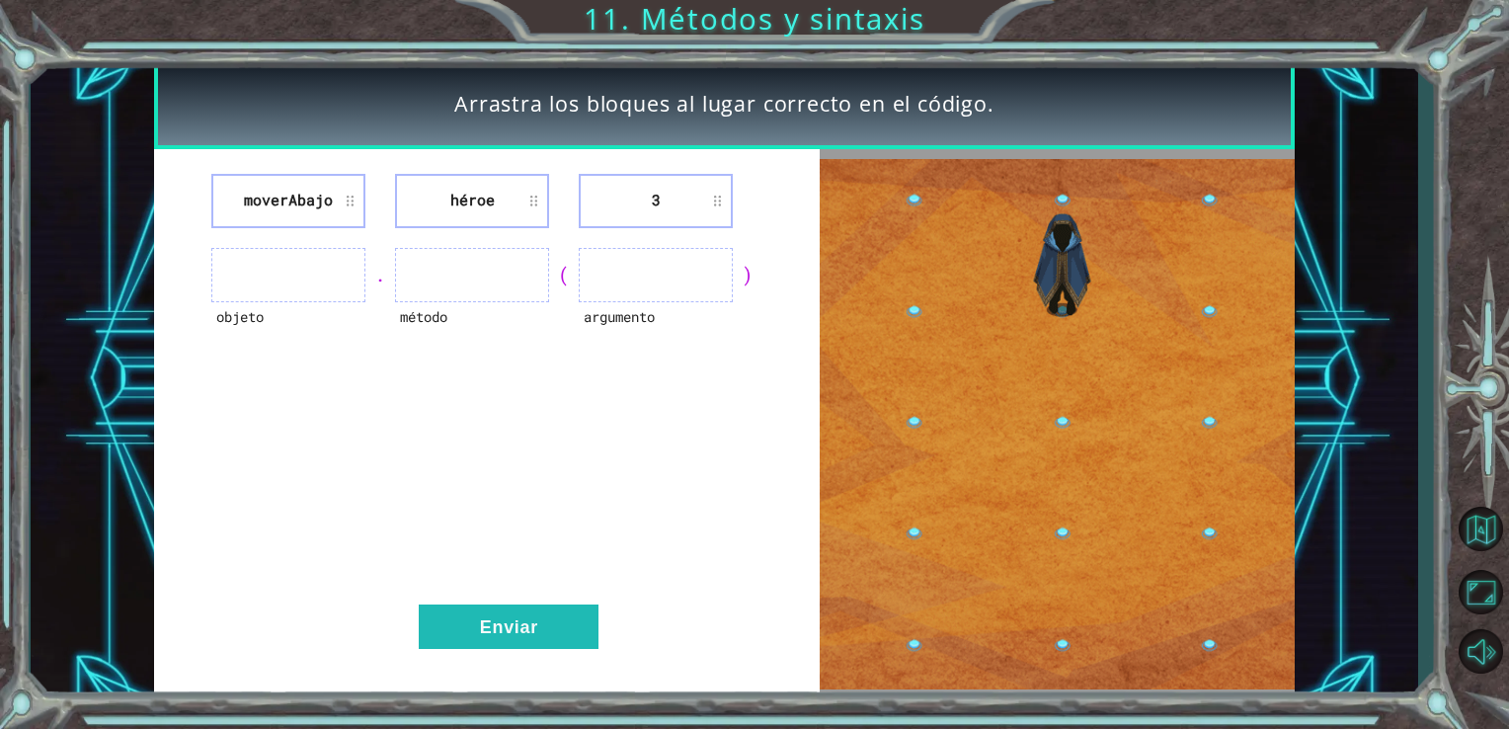
click at [321, 279] on ul at bounding box center [288, 275] width 154 height 54
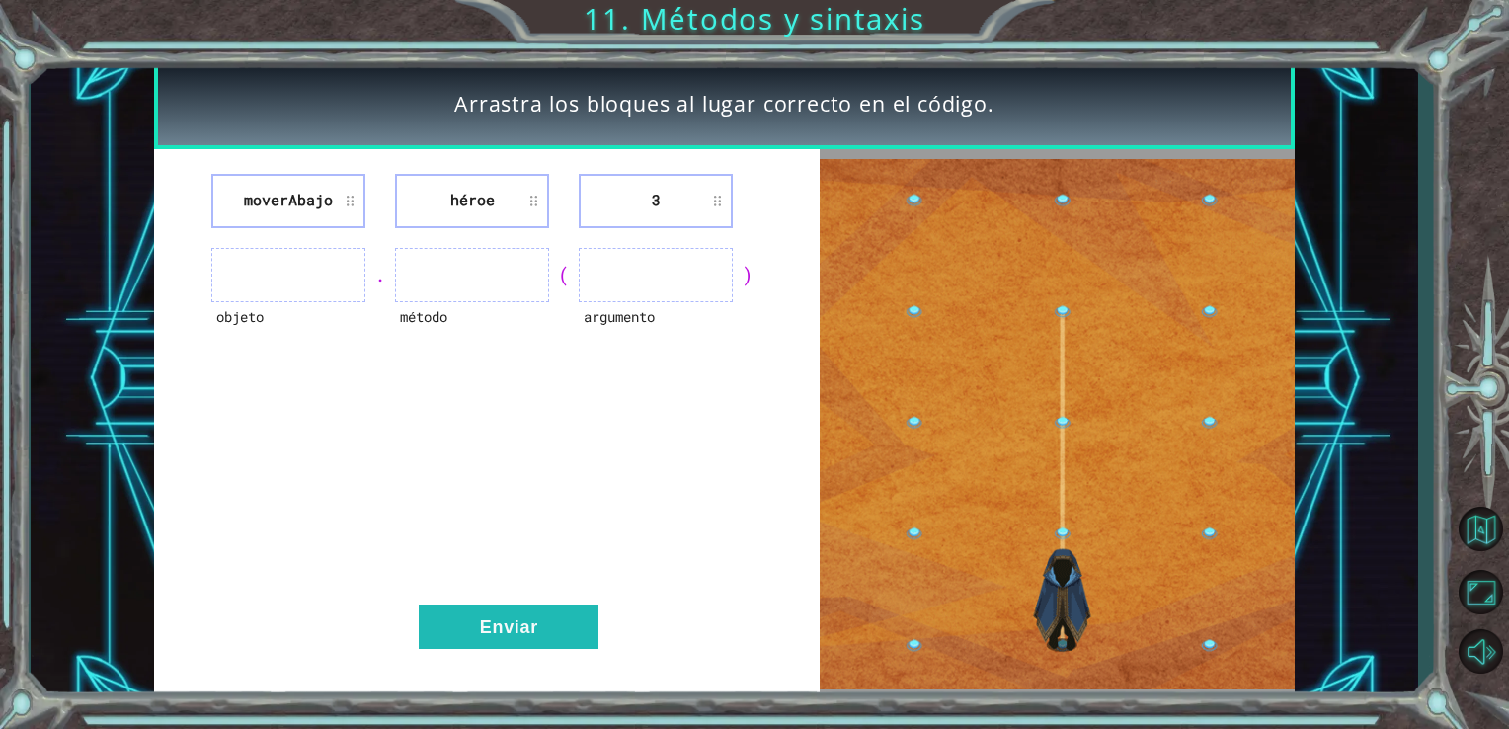
click at [321, 279] on ul at bounding box center [288, 275] width 154 height 54
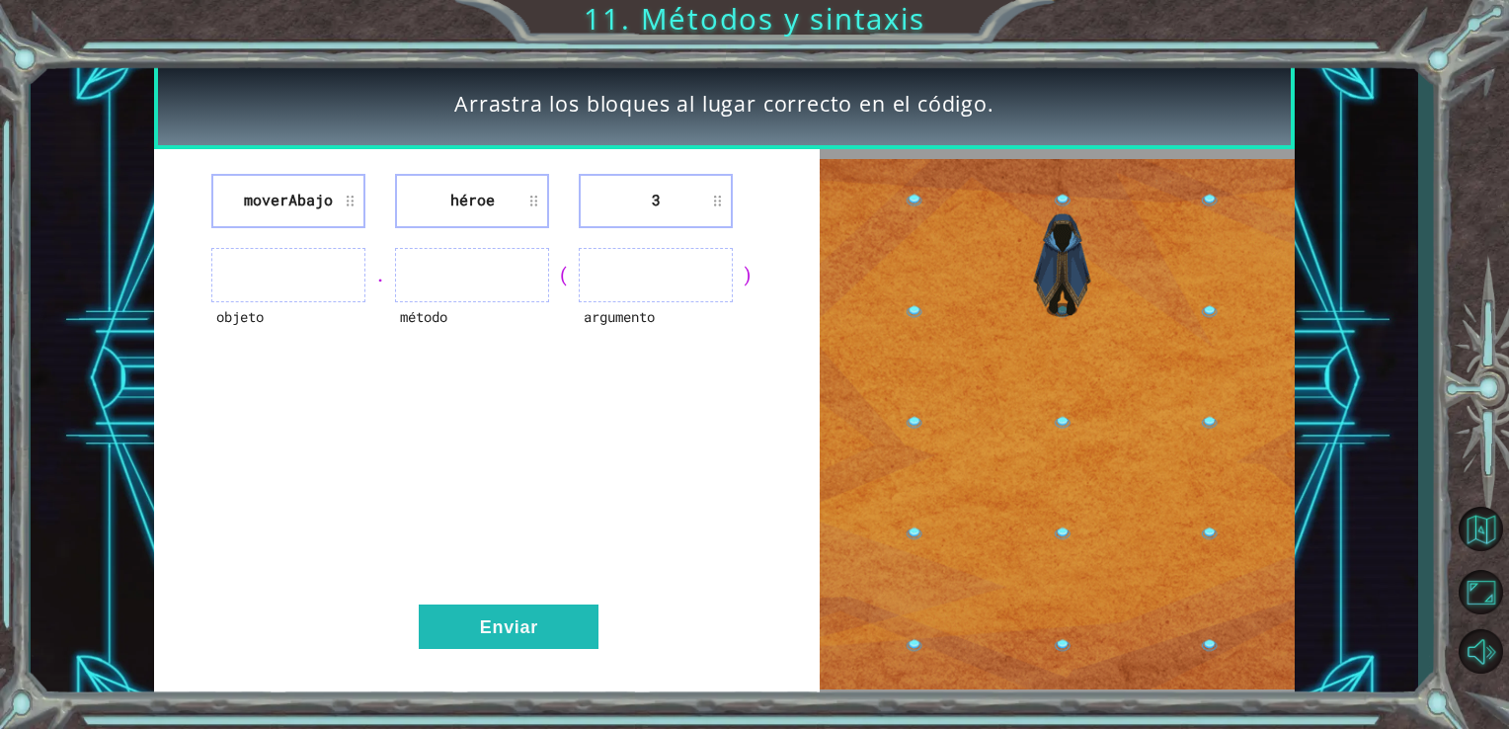
click at [320, 275] on ul at bounding box center [288, 275] width 154 height 54
click at [466, 258] on ul at bounding box center [472, 275] width 154 height 54
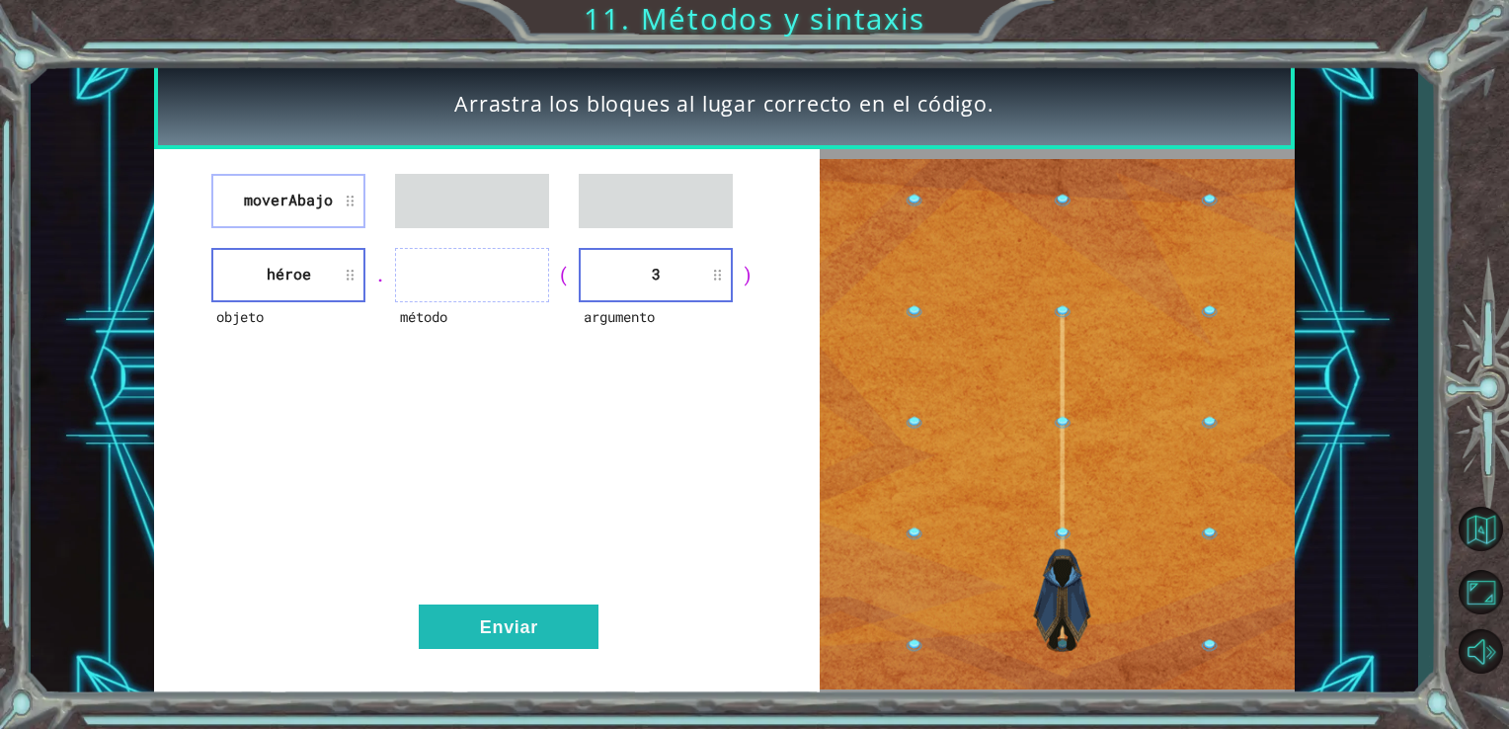
click at [304, 224] on li "moverAbajo" at bounding box center [288, 201] width 154 height 54
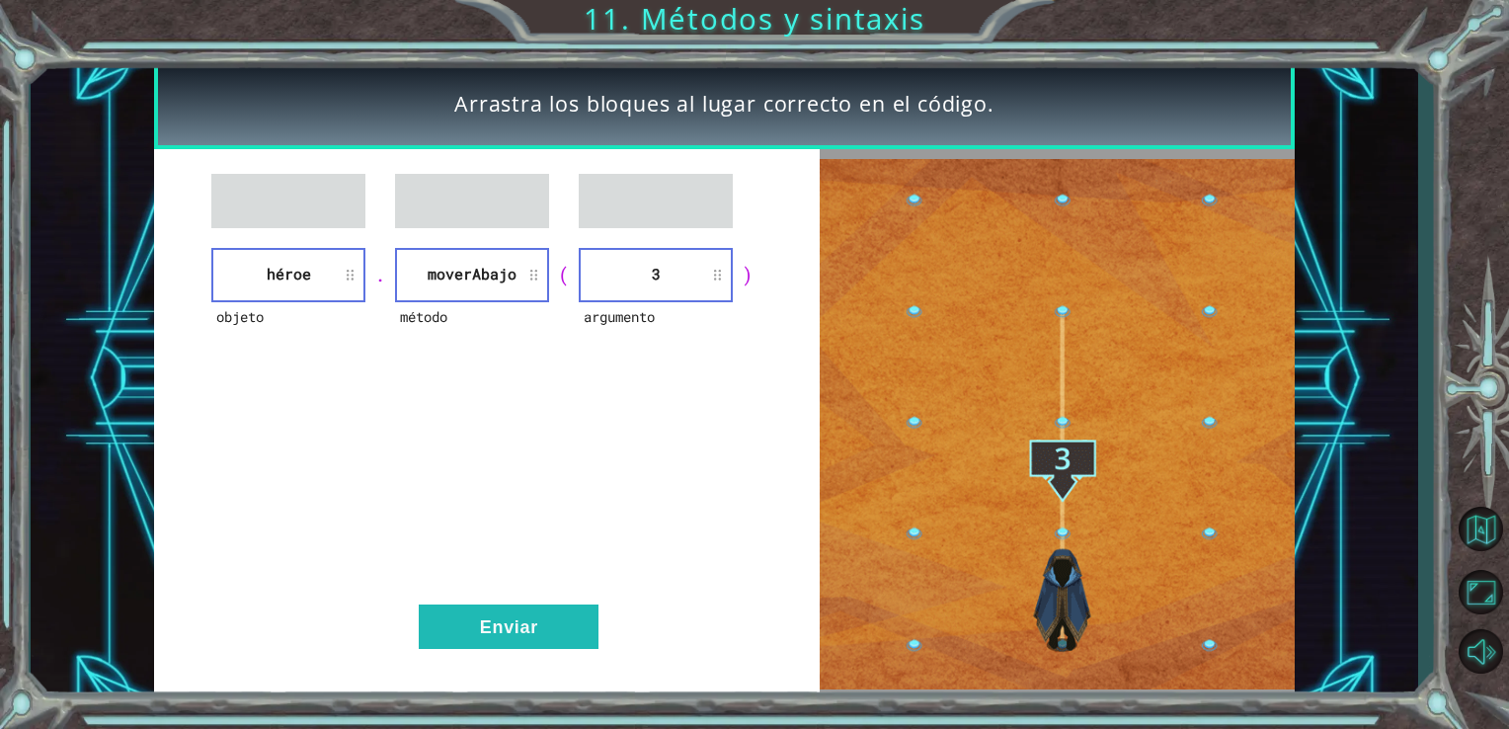
click at [507, 576] on div "objeto héroe . método moverAbajo ( argumento 3 ) Enviar" at bounding box center [487, 424] width 667 height 551
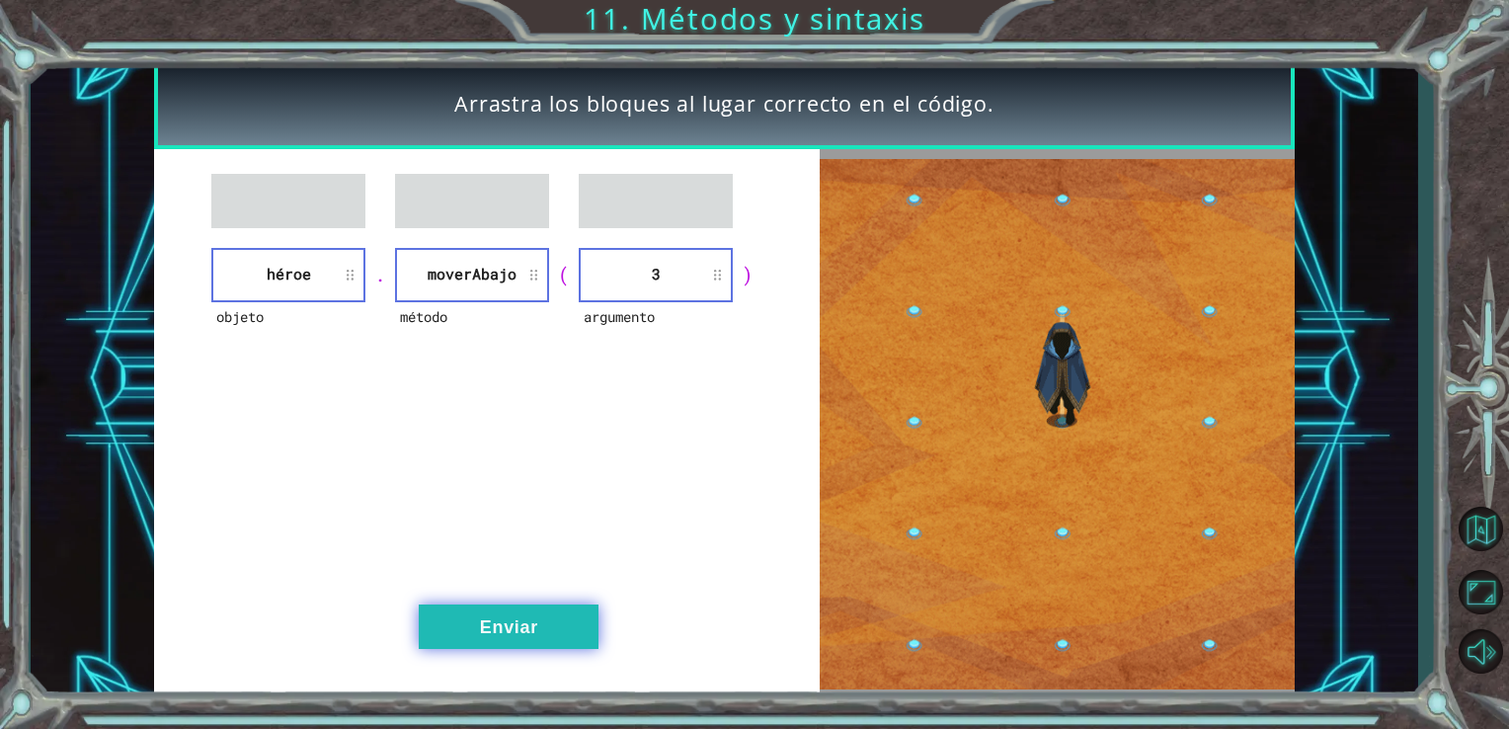
click at [518, 623] on button "Enviar" at bounding box center [509, 627] width 180 height 44
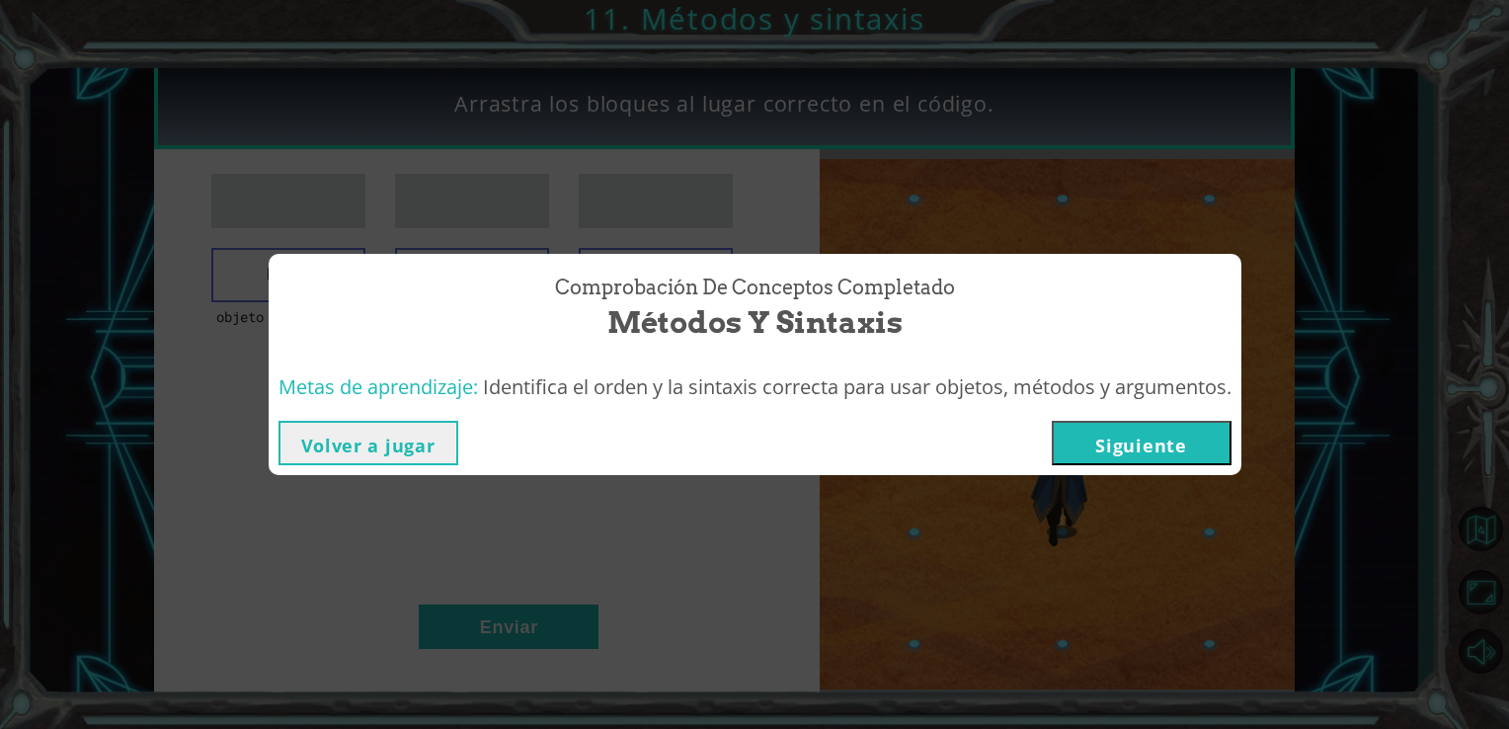
click at [1112, 444] on button "Siguiente" at bounding box center [1142, 443] width 180 height 44
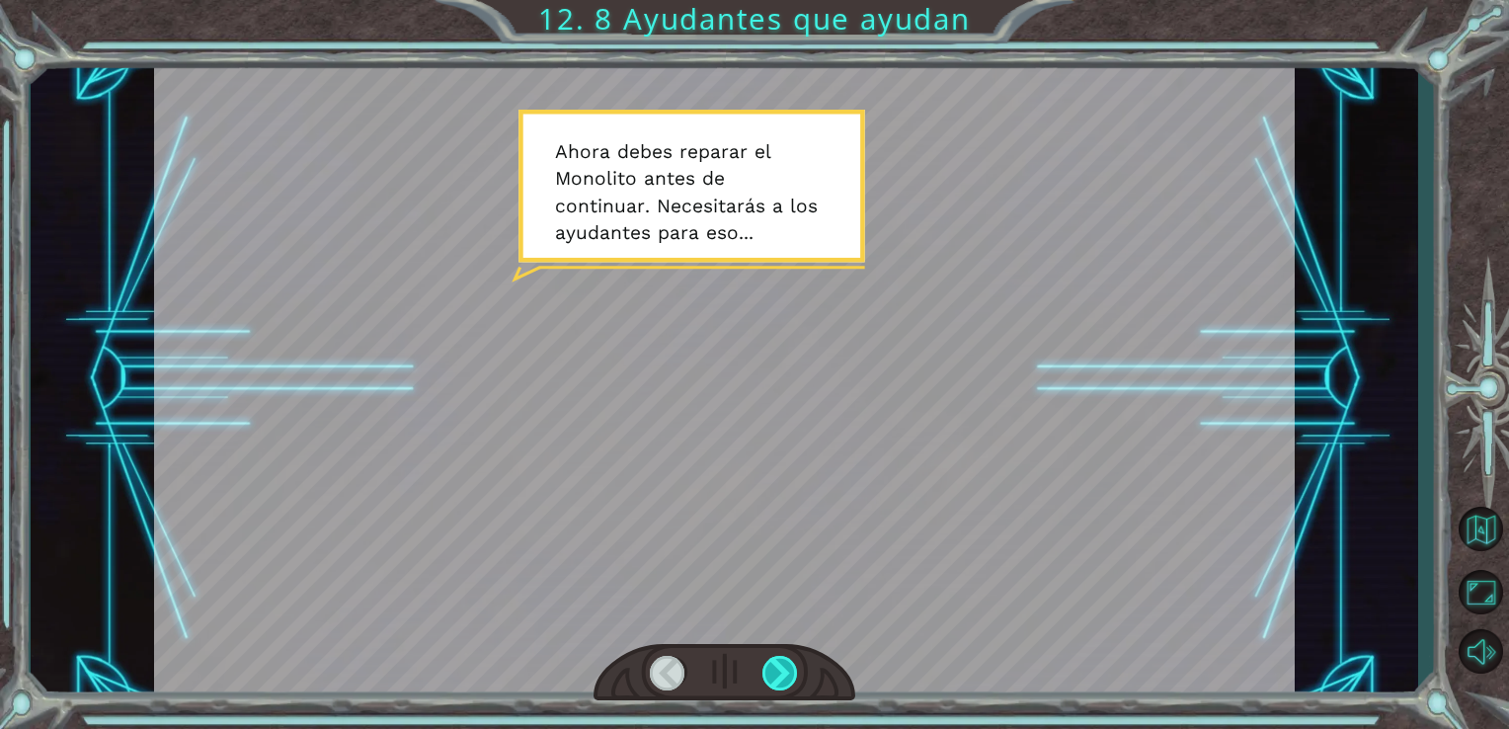
click at [782, 670] on div at bounding box center [781, 673] width 37 height 35
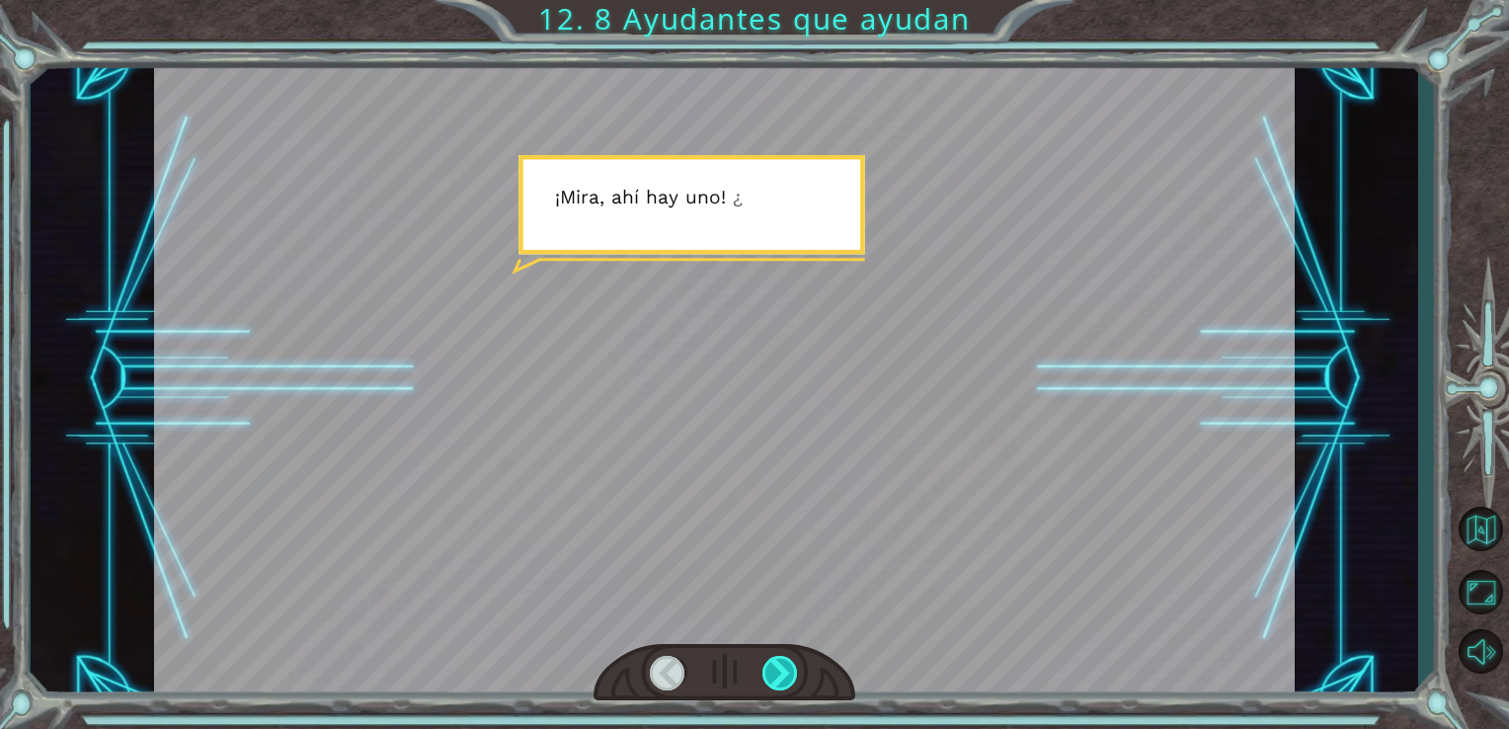
click at [782, 670] on div at bounding box center [781, 673] width 37 height 35
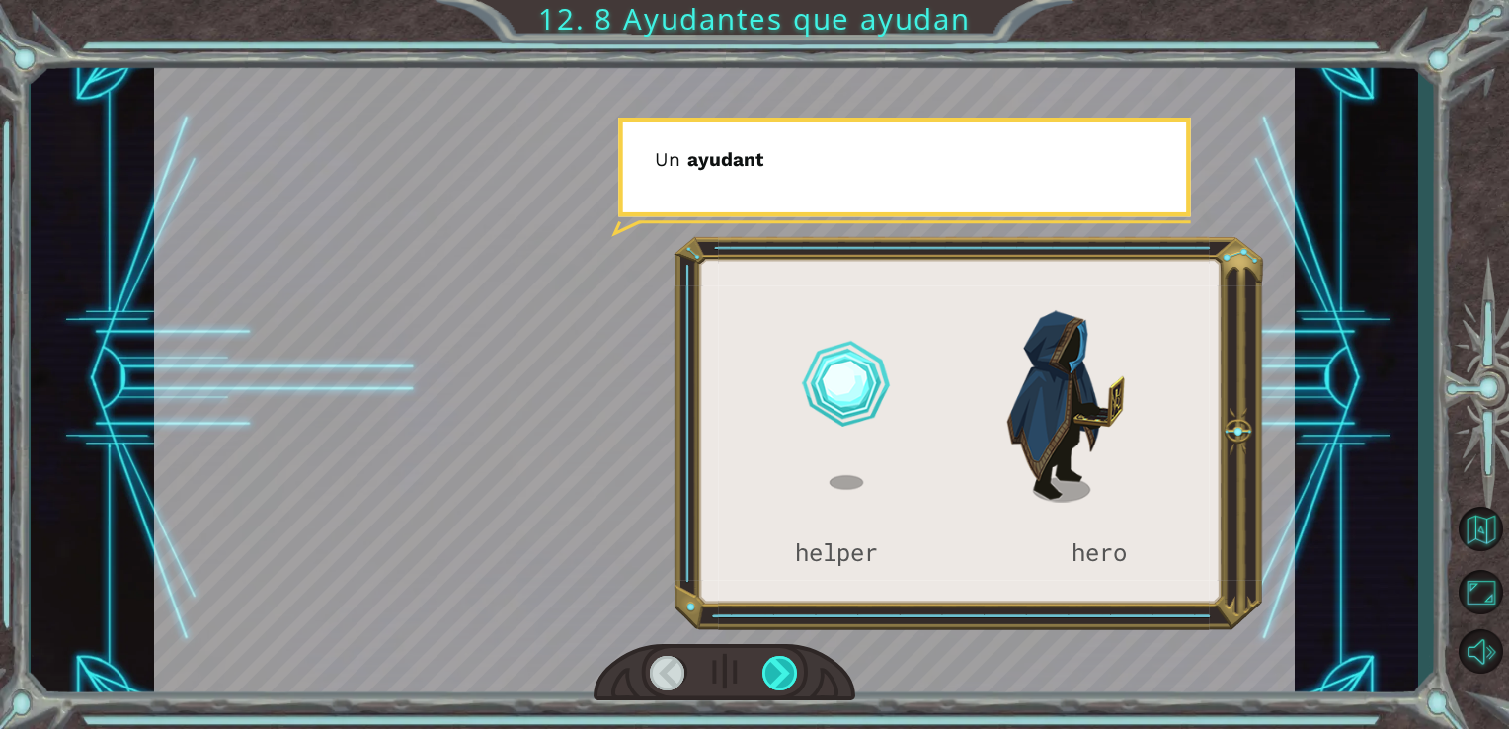
click at [785, 674] on div at bounding box center [781, 673] width 37 height 35
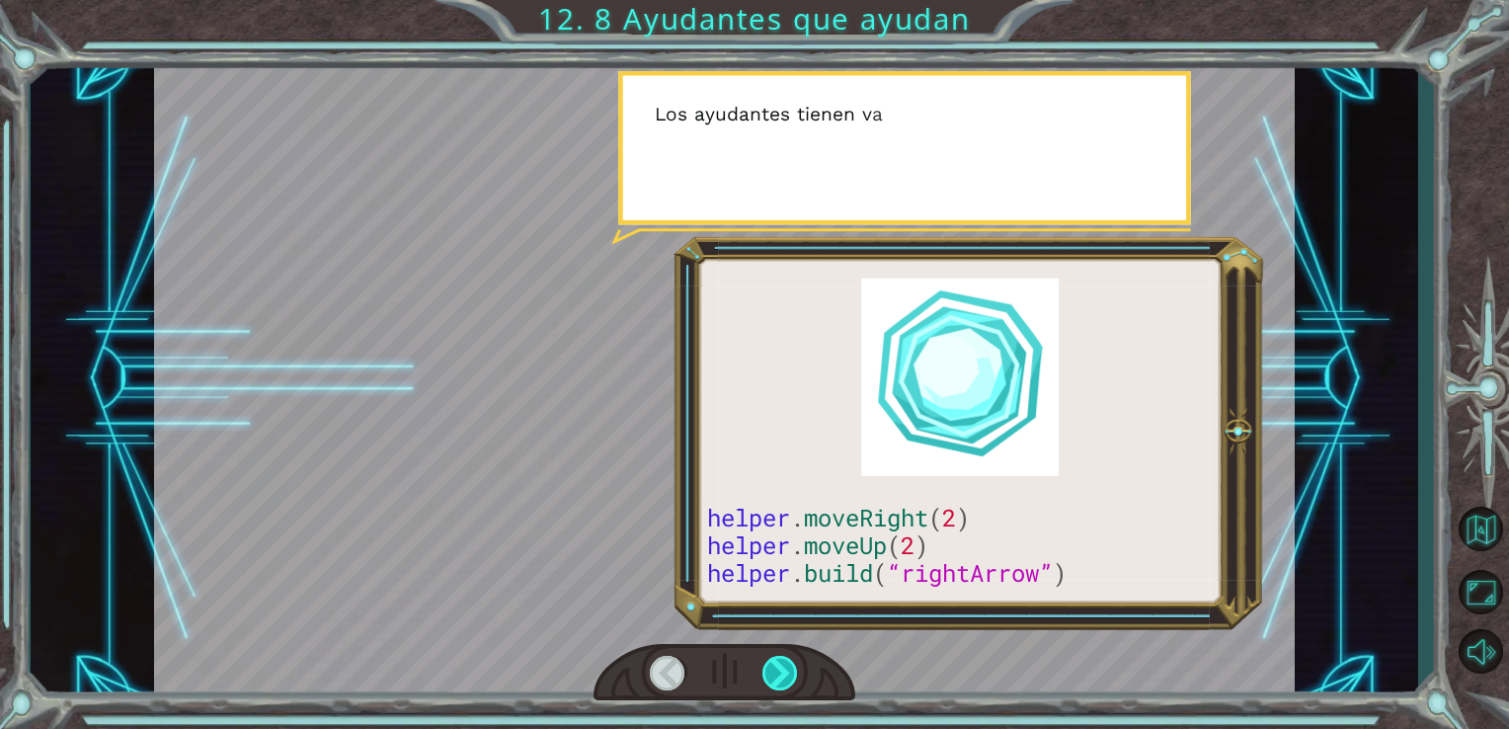
click at [789, 676] on div at bounding box center [781, 673] width 37 height 35
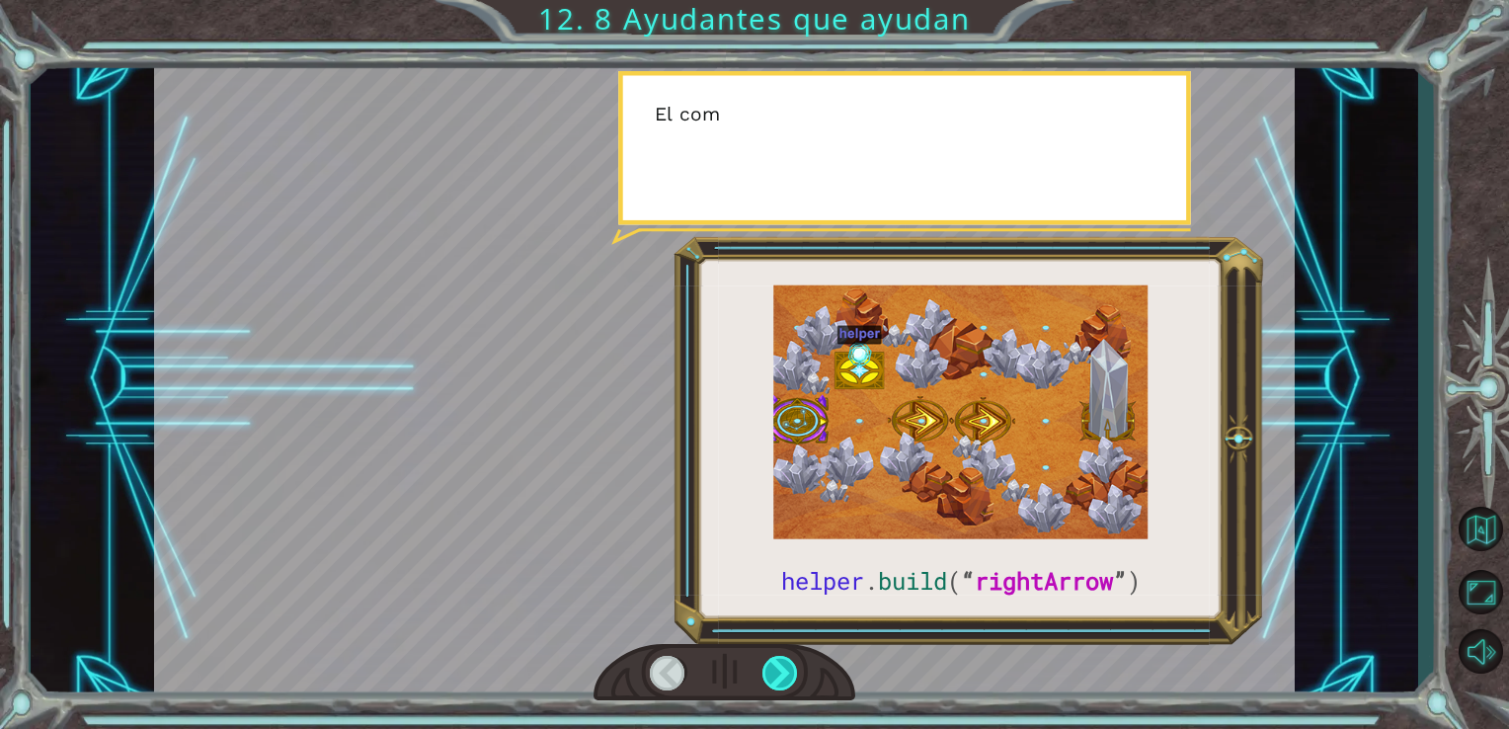
click at [792, 678] on div at bounding box center [781, 673] width 37 height 35
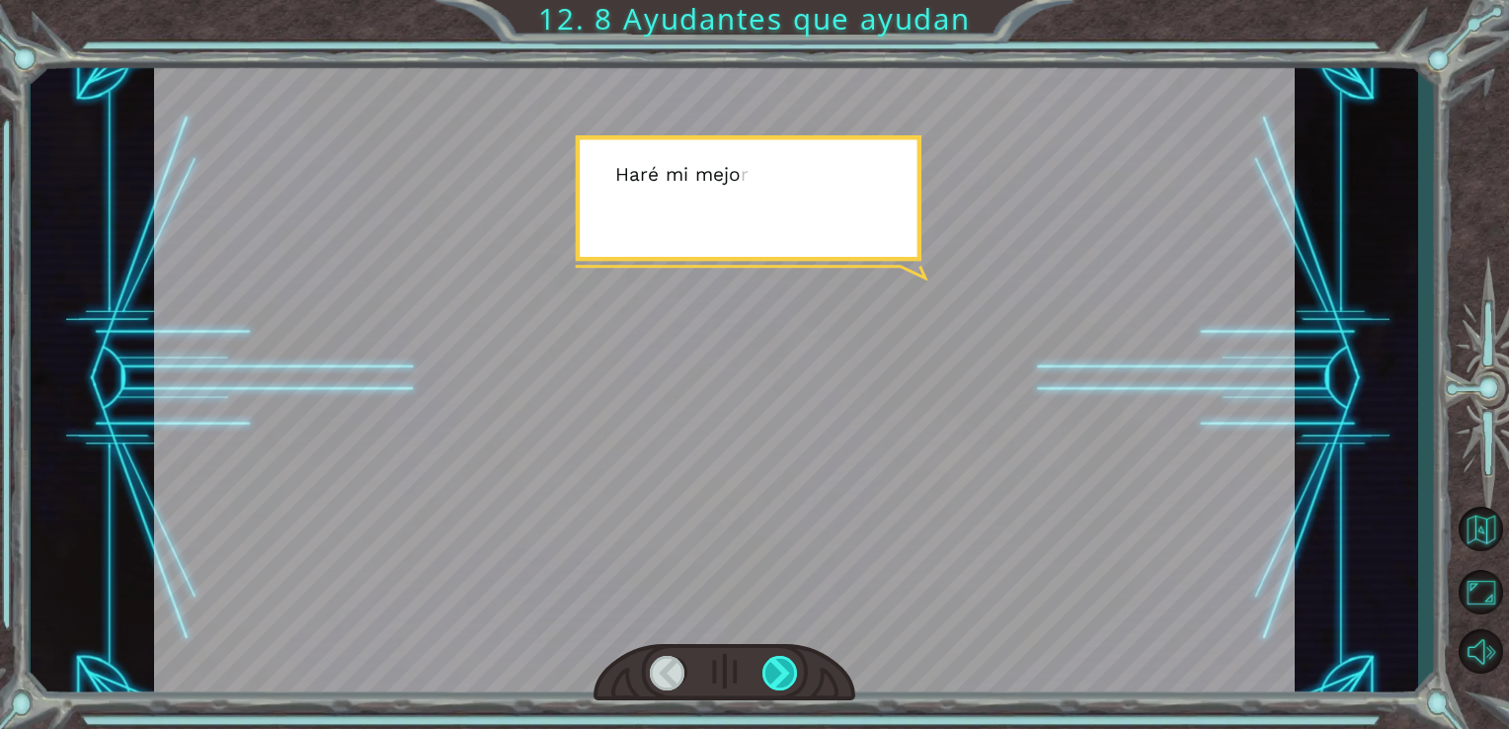
click at [791, 675] on div at bounding box center [781, 673] width 37 height 35
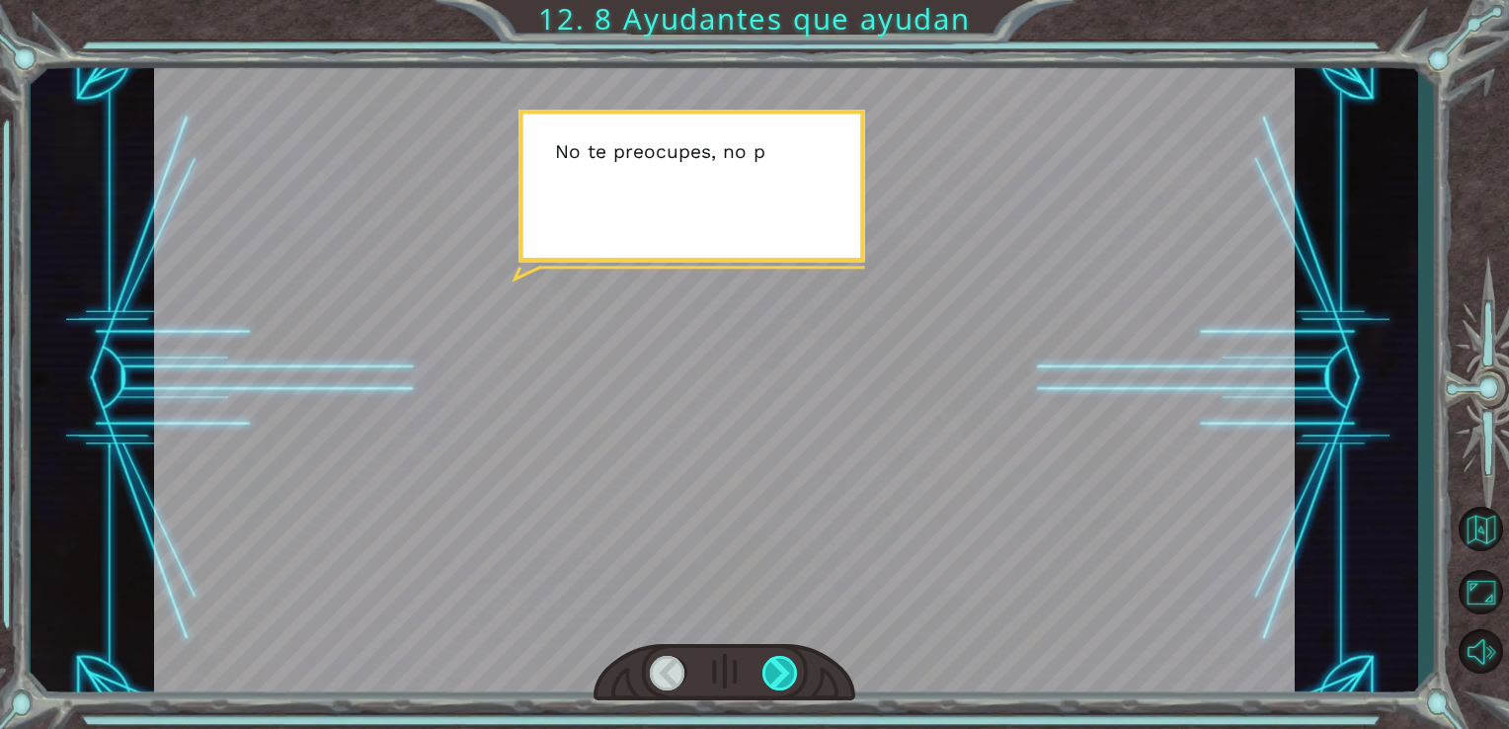
click at [785, 689] on div at bounding box center [781, 673] width 37 height 35
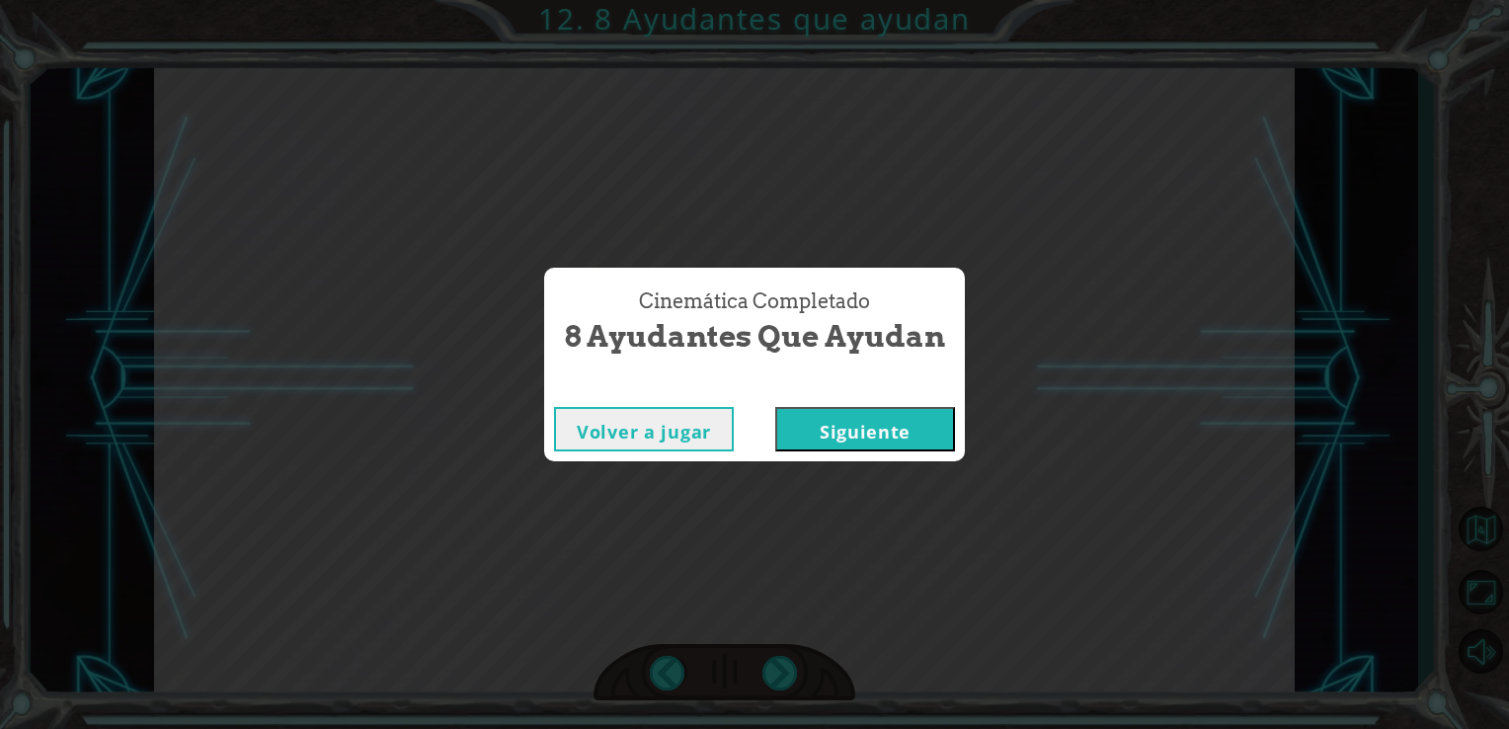
click at [881, 409] on button "Siguiente" at bounding box center [865, 429] width 180 height 44
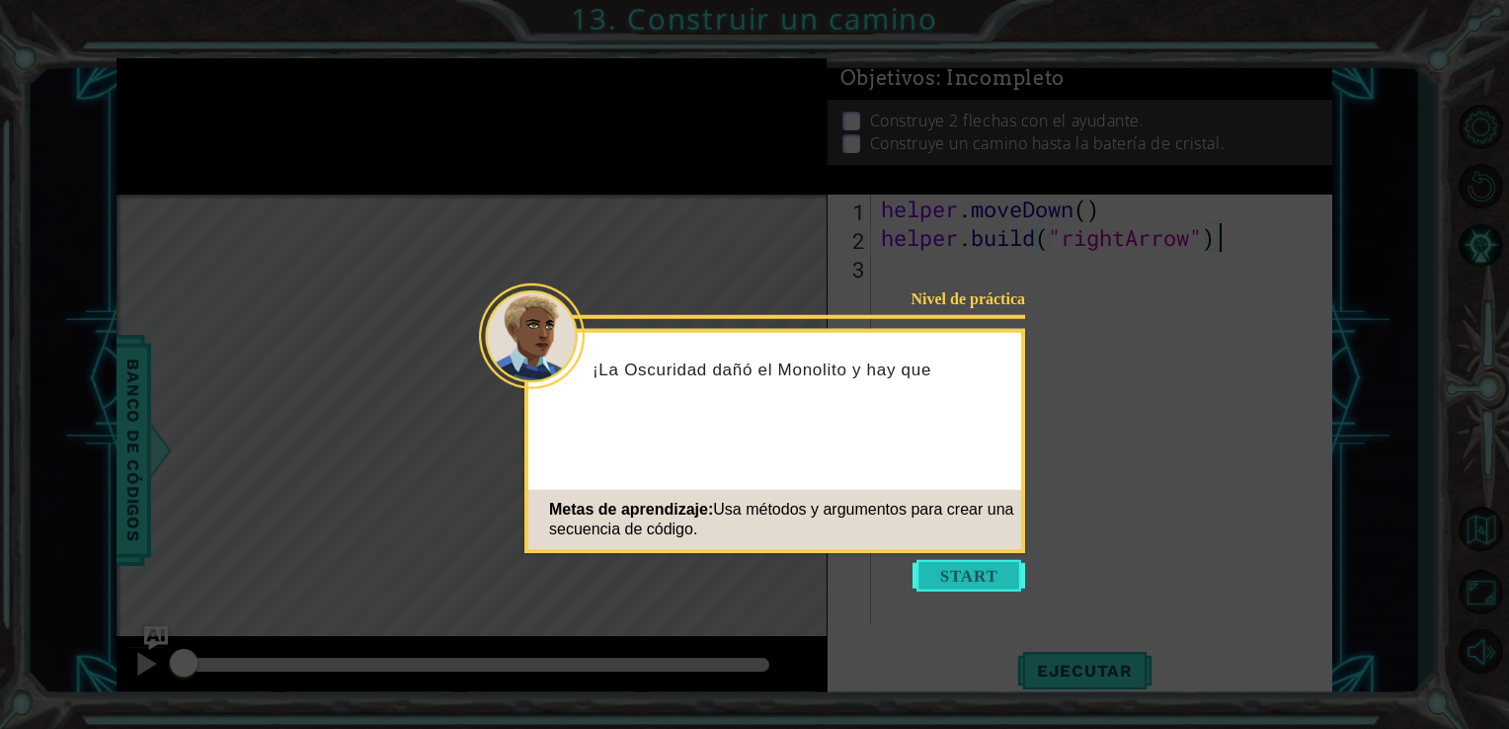
click at [977, 566] on button "Start" at bounding box center [969, 576] width 113 height 32
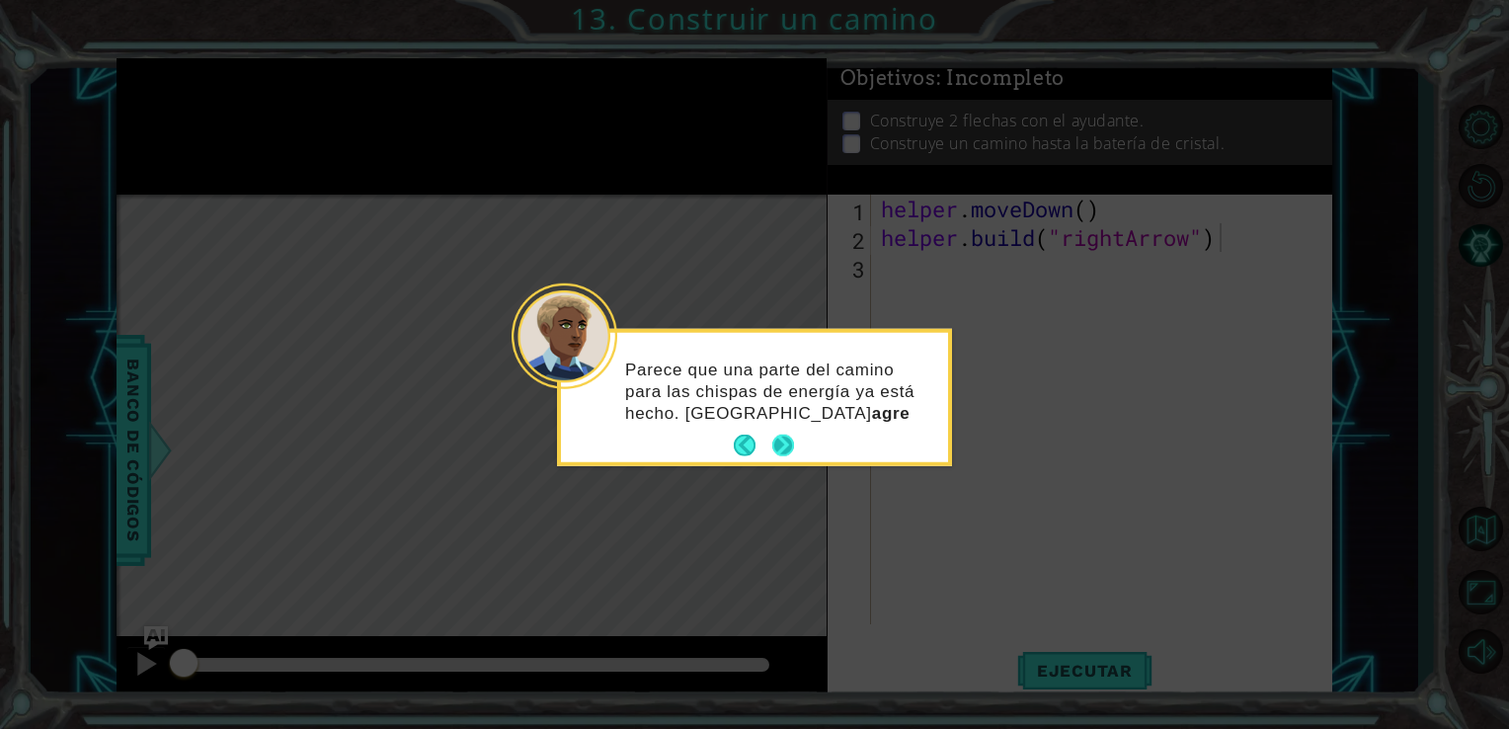
click at [791, 443] on button "Next" at bounding box center [783, 446] width 23 height 23
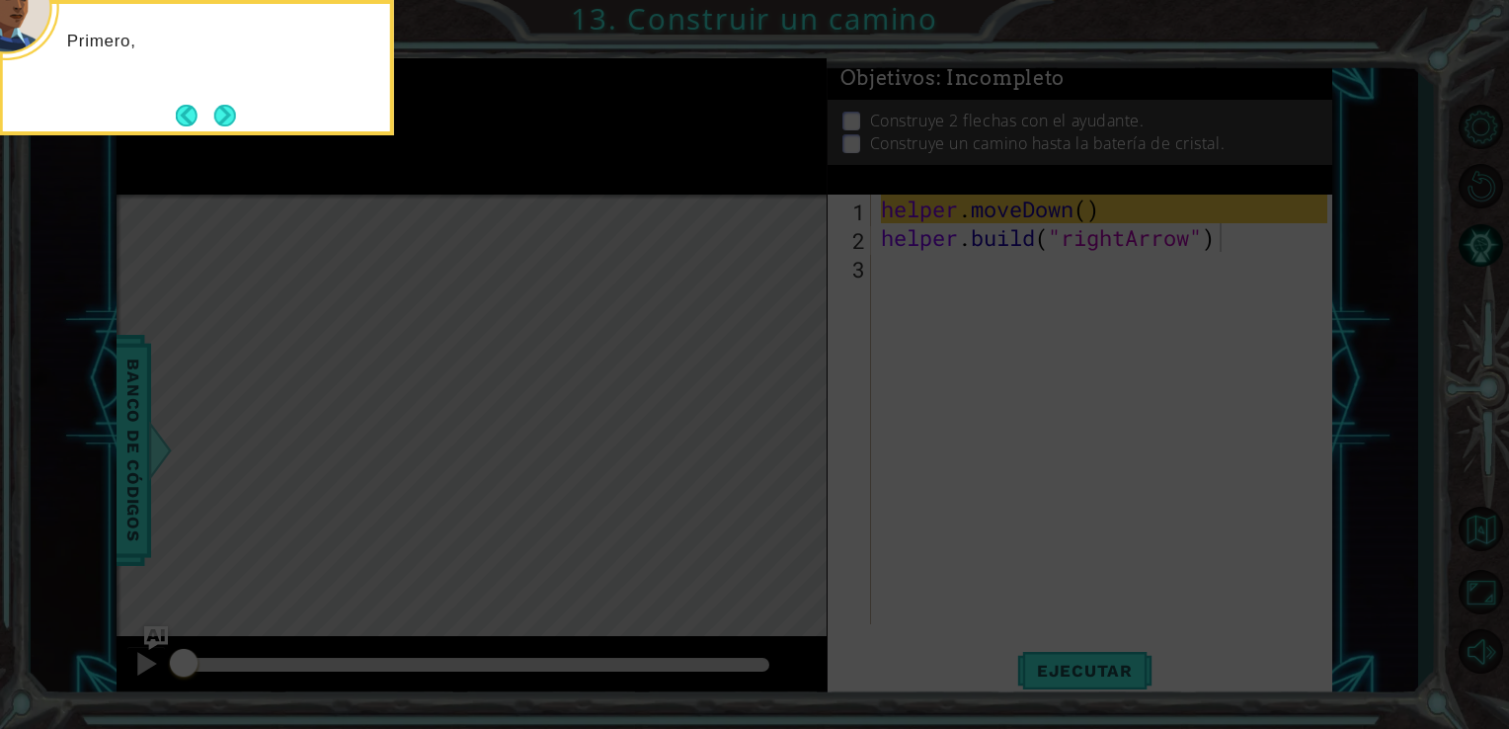
click at [981, 412] on icon at bounding box center [754, 109] width 1509 height 1240
click at [228, 109] on button "Next" at bounding box center [225, 116] width 22 height 22
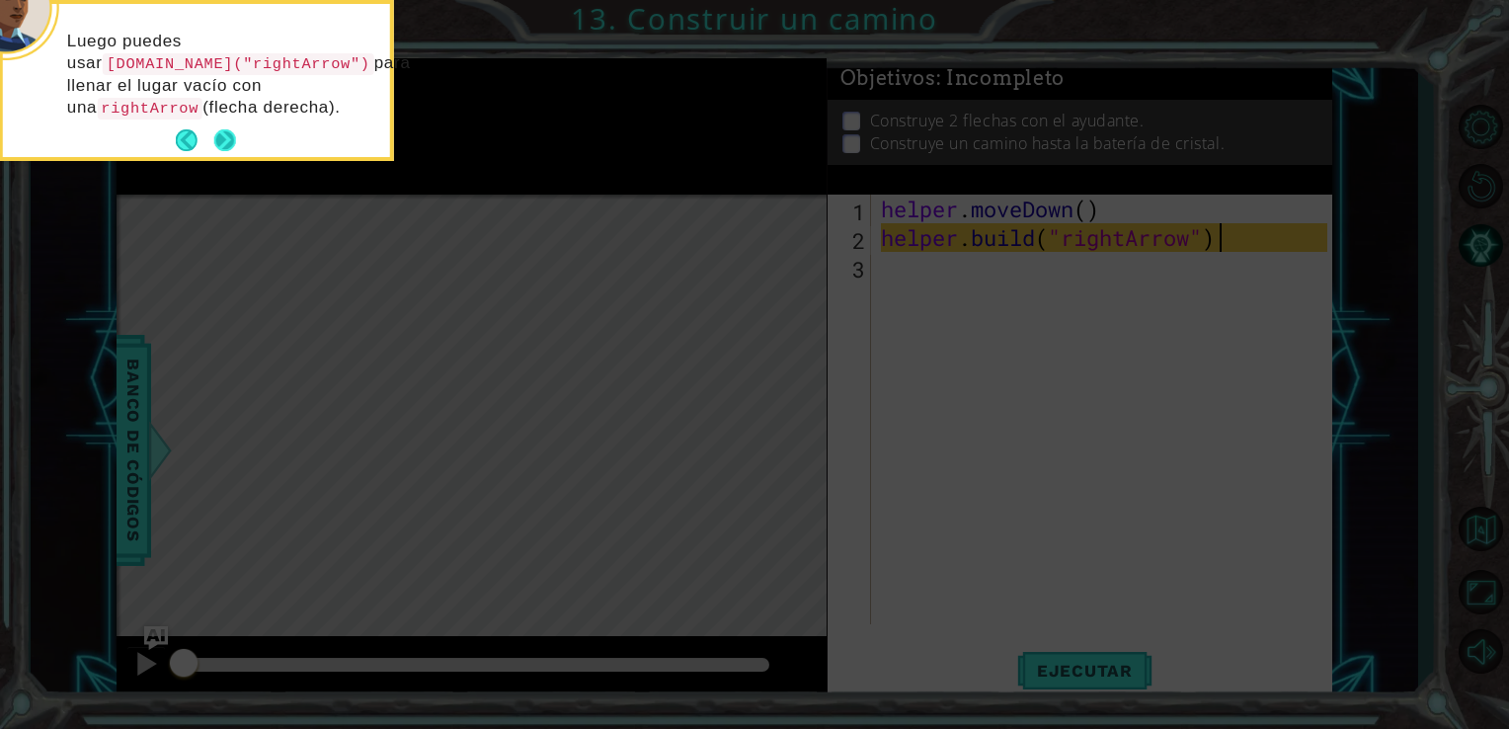
click at [237, 135] on button "Next" at bounding box center [224, 140] width 35 height 35
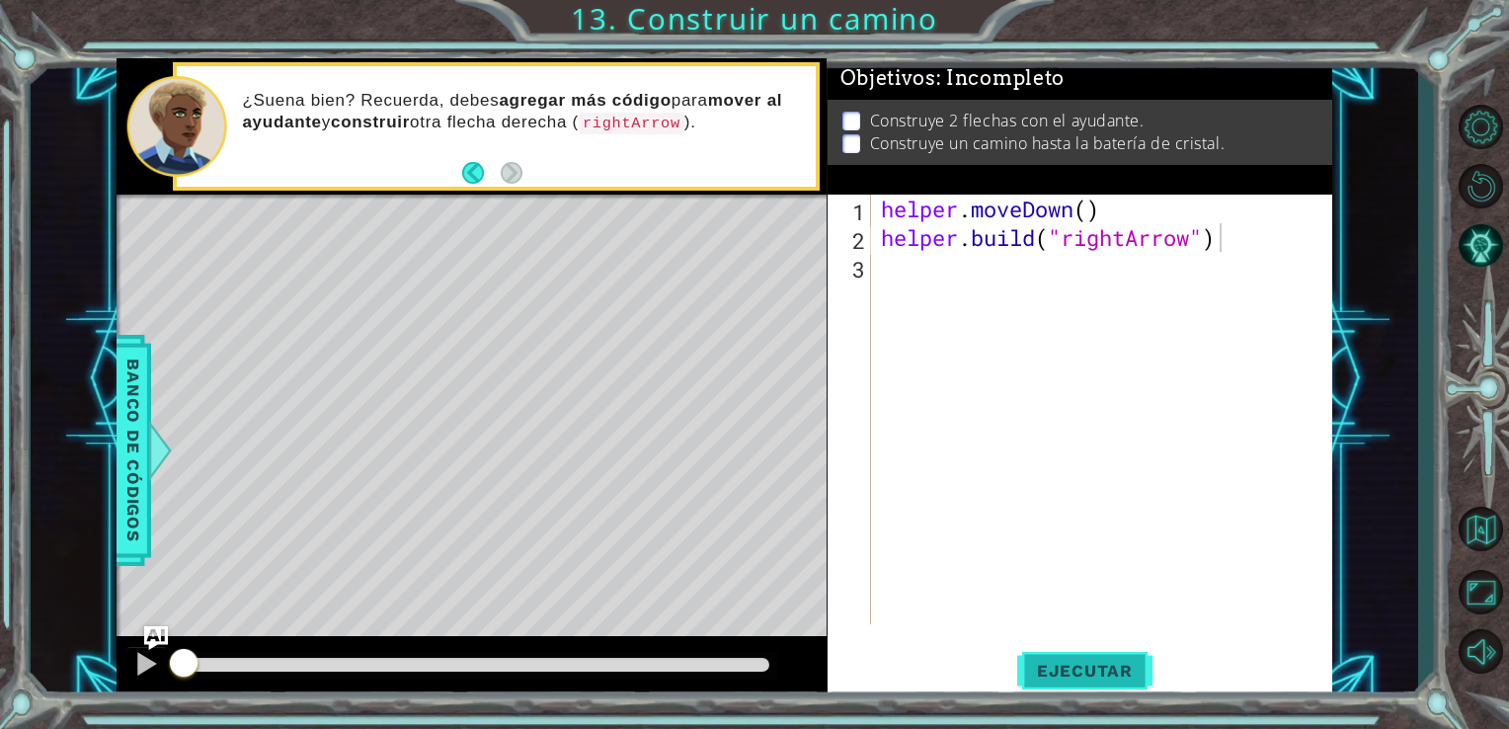
click at [1081, 678] on span "Ejecutar" at bounding box center [1084, 671] width 135 height 20
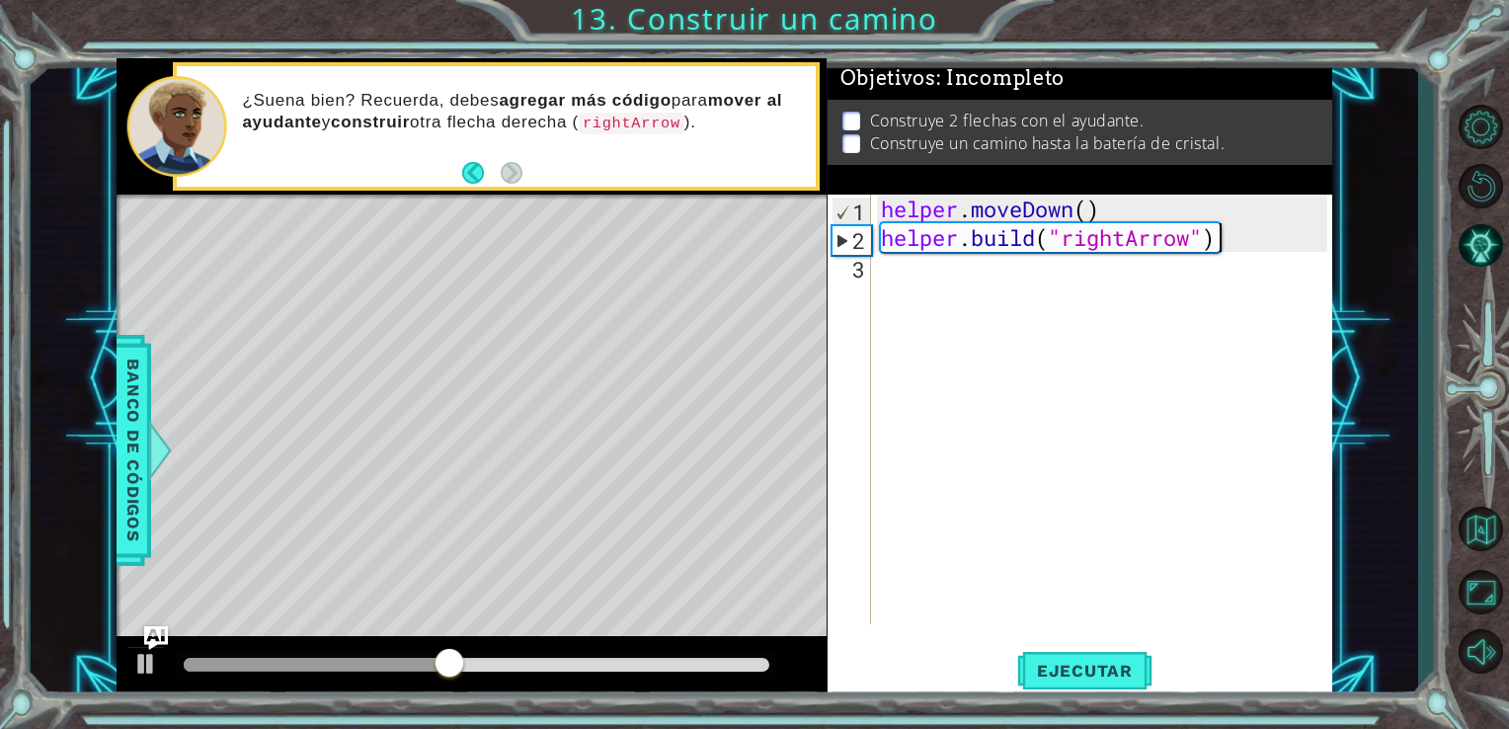
click at [908, 282] on div "helper . moveDown ( ) helper . build ( "rightArrow" )" at bounding box center [1107, 438] width 461 height 487
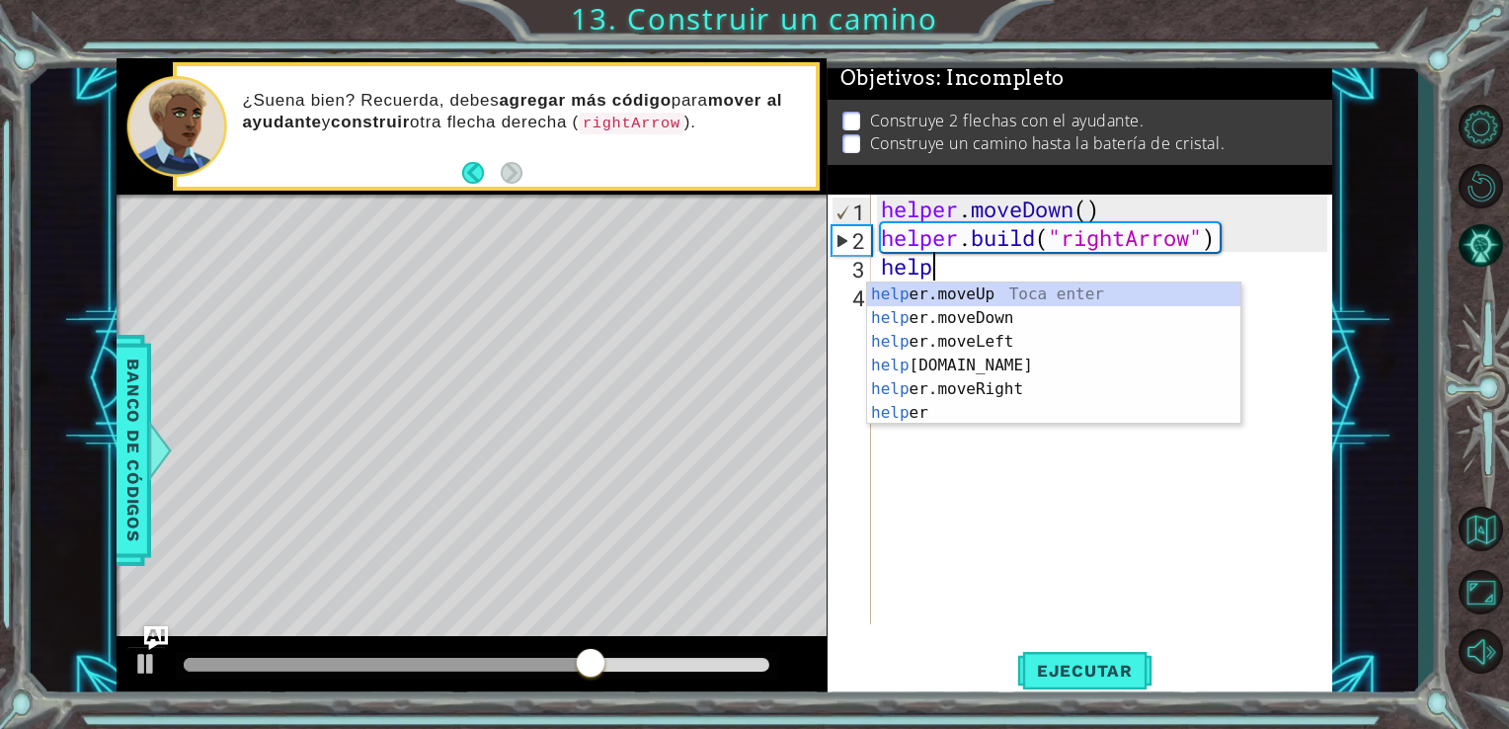
scroll to position [0, 1]
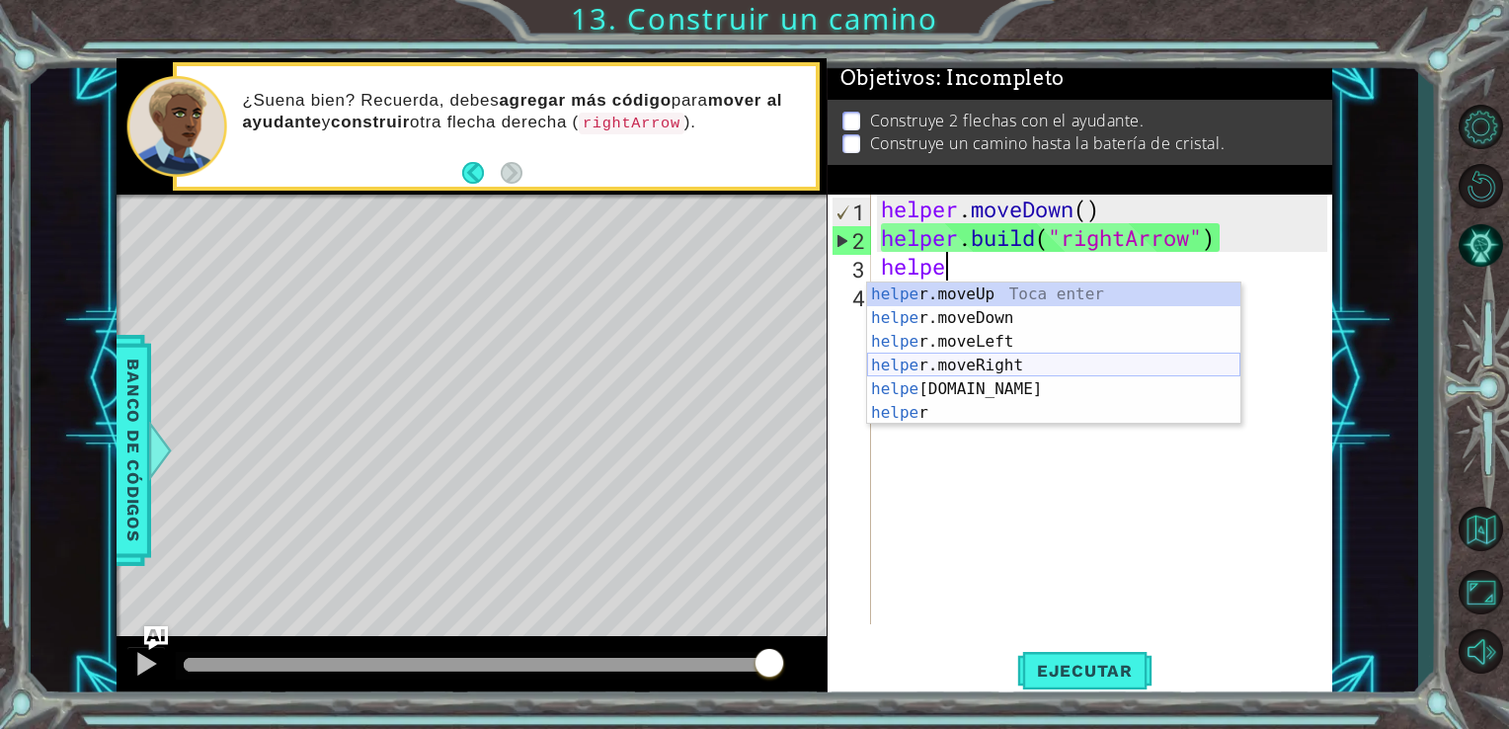
click at [984, 356] on div "helpe [PERSON_NAME]moveUp Toca enter helpe r.moveDown Toca enter helpe r.moveLe…" at bounding box center [1053, 377] width 373 height 190
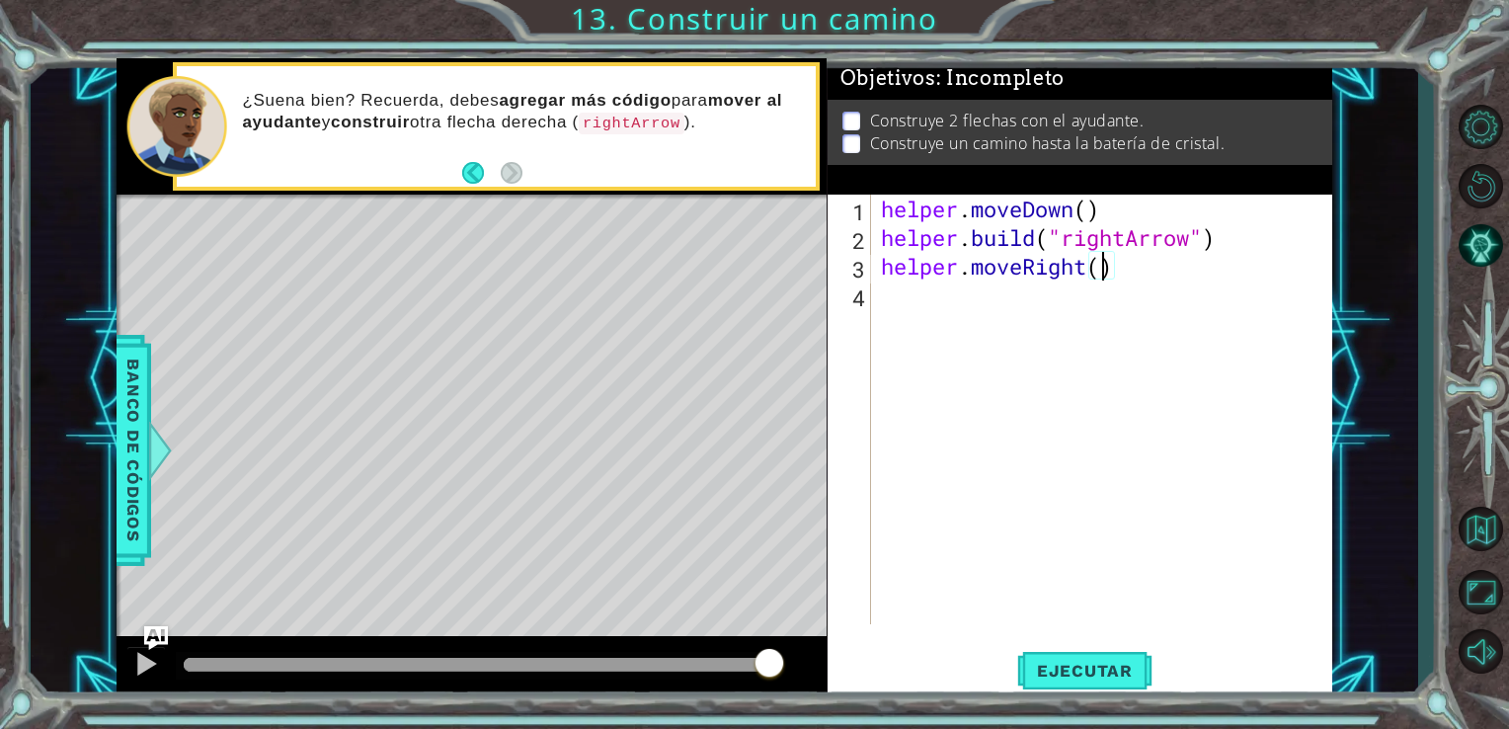
type textarea "helper.moveRight(3)"
click at [1094, 299] on div "helper . moveDown ( ) helper . build ( "rightArrow" ) helper . moveRight ( 3 )" at bounding box center [1107, 438] width 461 height 487
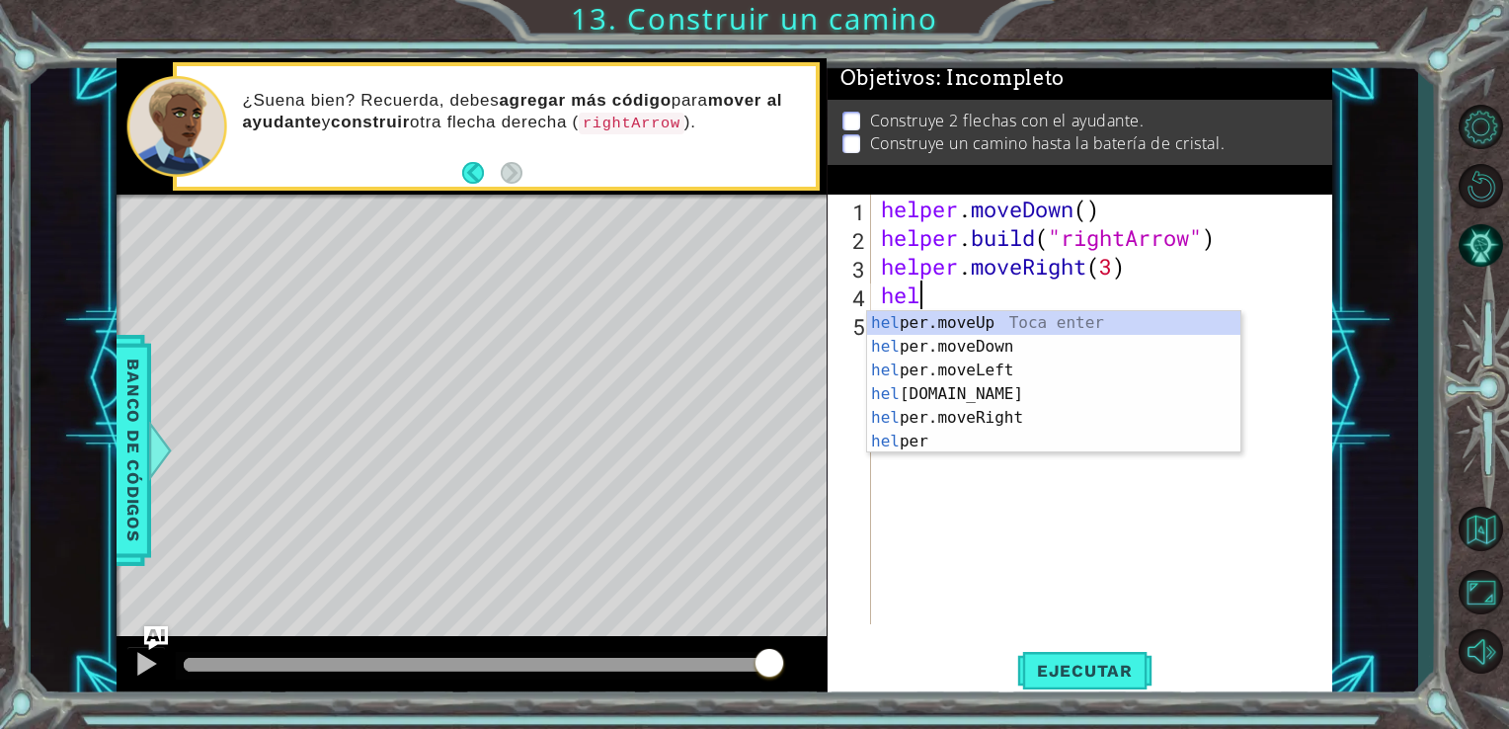
scroll to position [0, 0]
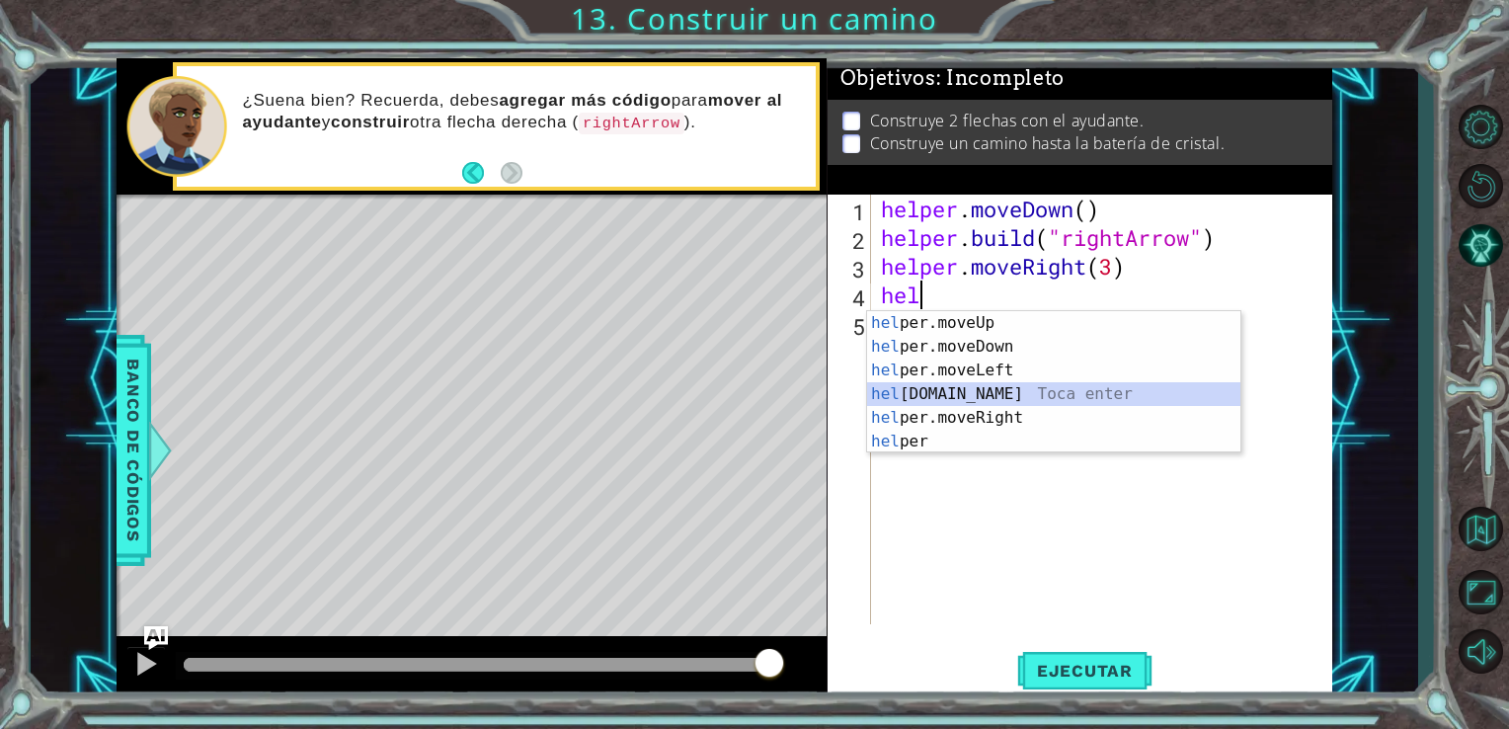
click at [982, 387] on div "hel per.moveUp Toca enter hel per.moveDown Toca enter hel per.moveLeft Toca ent…" at bounding box center [1053, 406] width 373 height 190
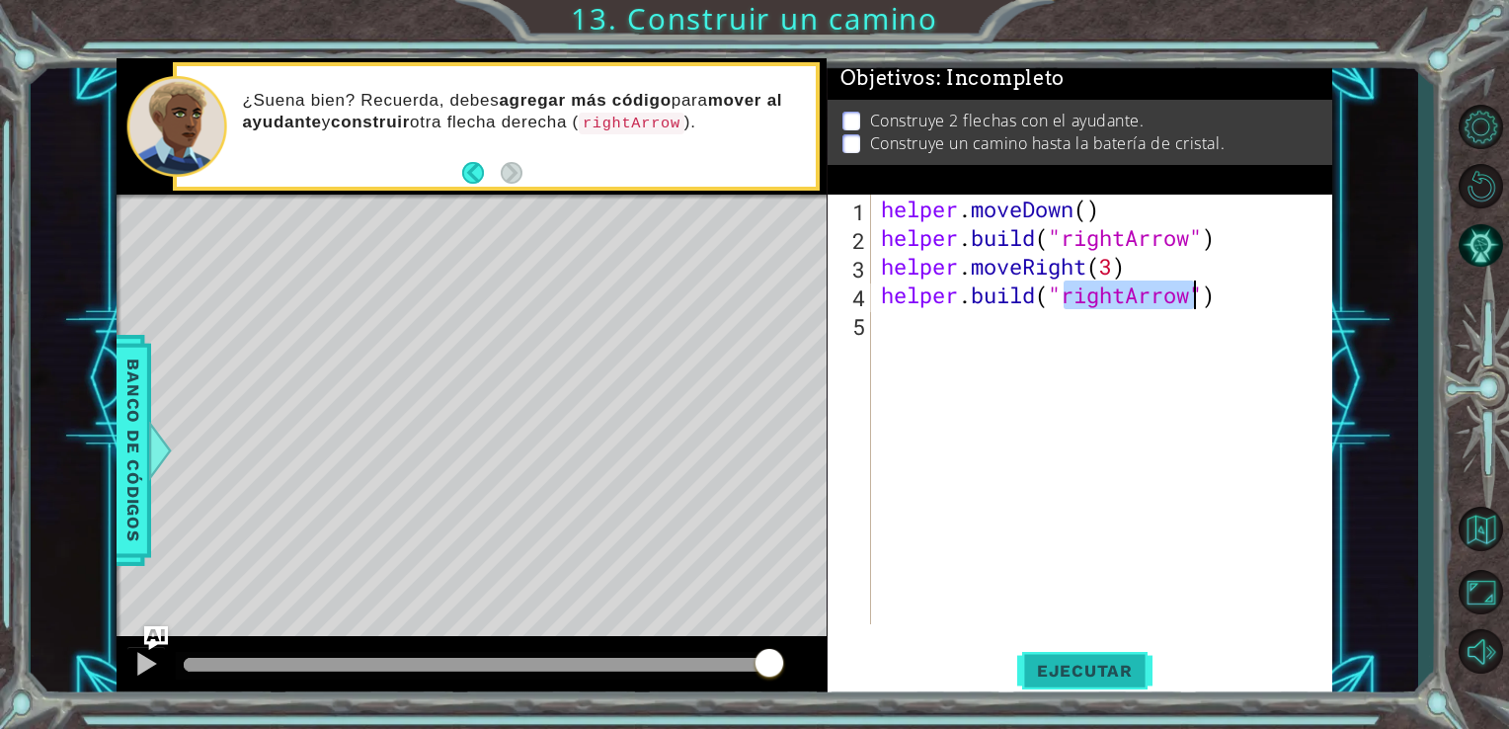
type textarea "[DOMAIN_NAME]("rightArrow")"
click at [1053, 676] on span "Ejecutar" at bounding box center [1084, 671] width 135 height 20
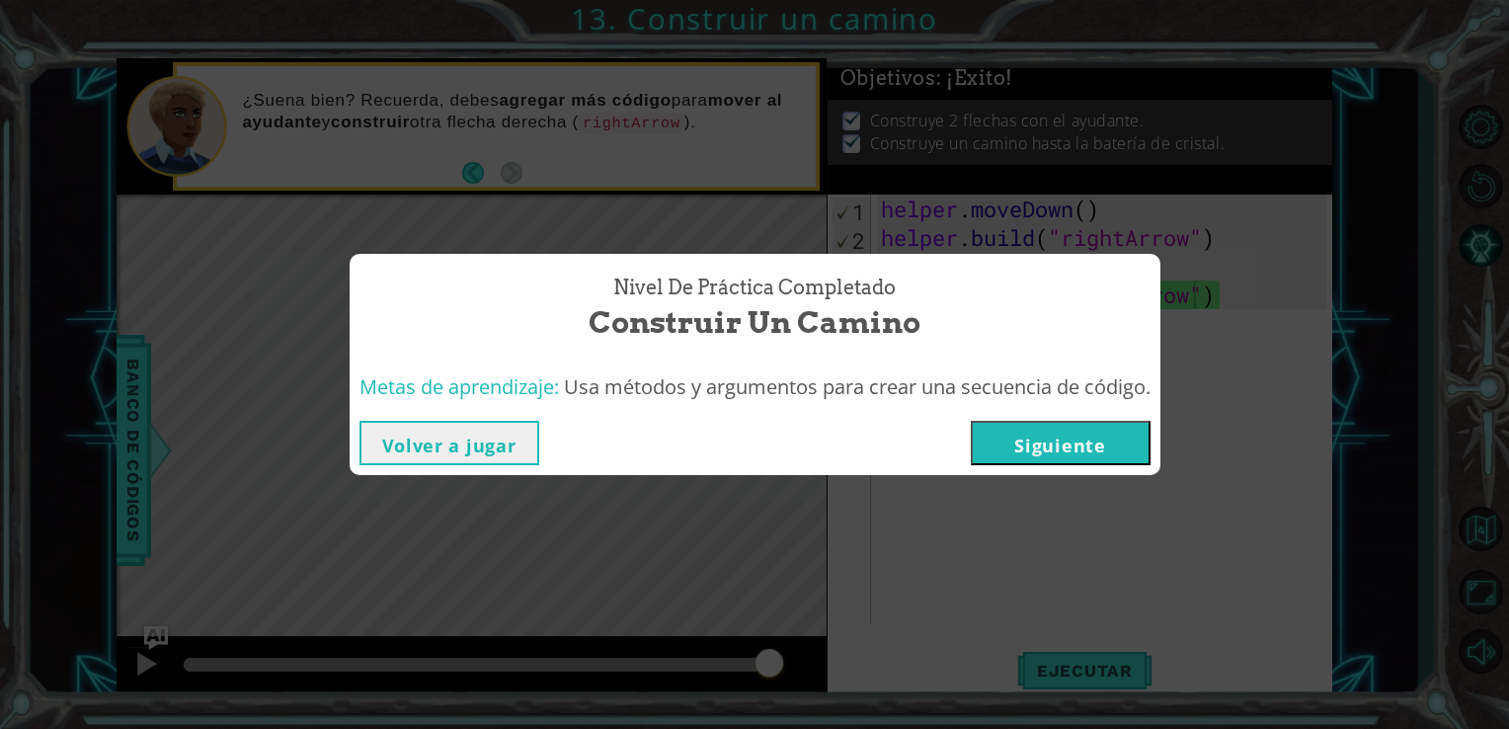
click at [1100, 439] on button "Siguiente" at bounding box center [1061, 443] width 180 height 44
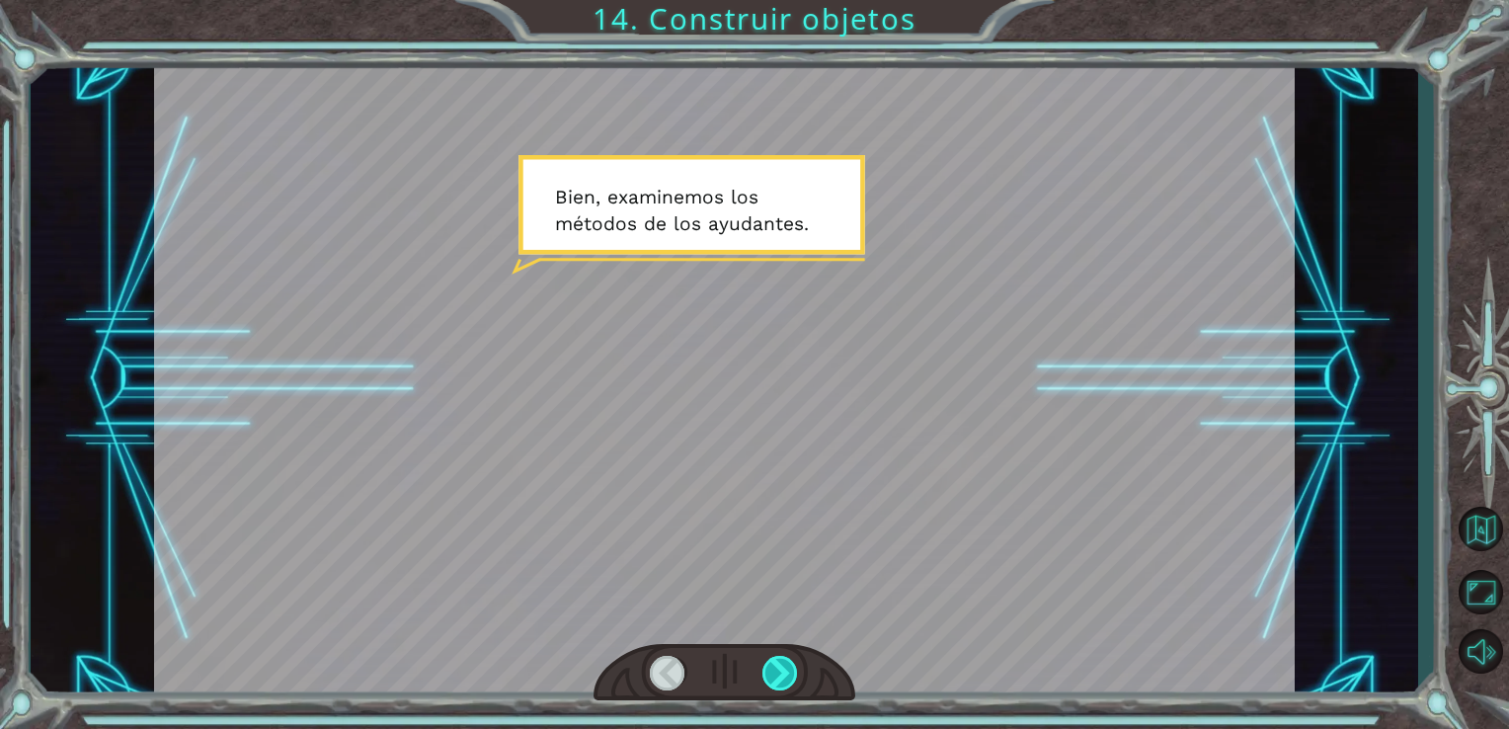
click at [774, 670] on div at bounding box center [781, 673] width 37 height 35
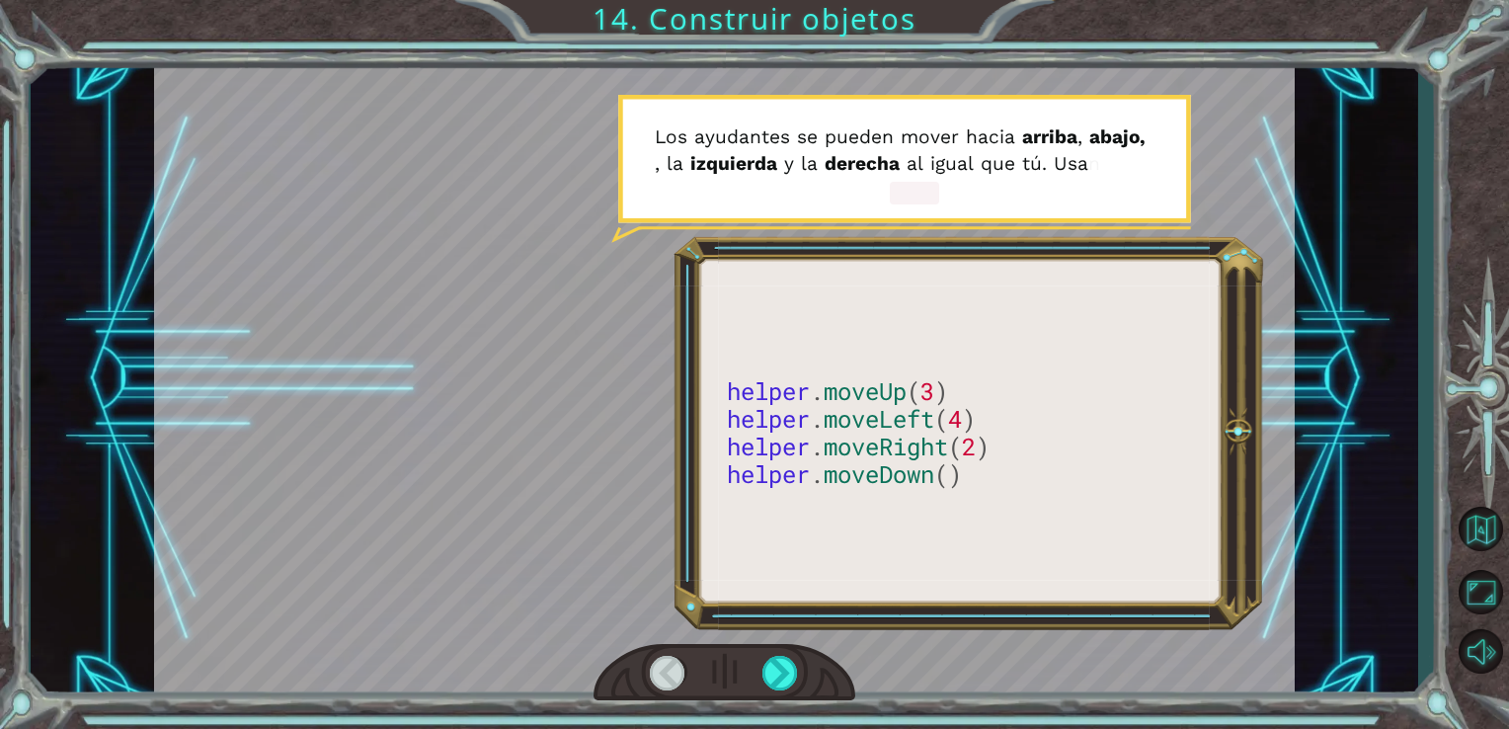
click at [808, 666] on div at bounding box center [725, 672] width 263 height 57
click at [778, 665] on div at bounding box center [781, 673] width 37 height 35
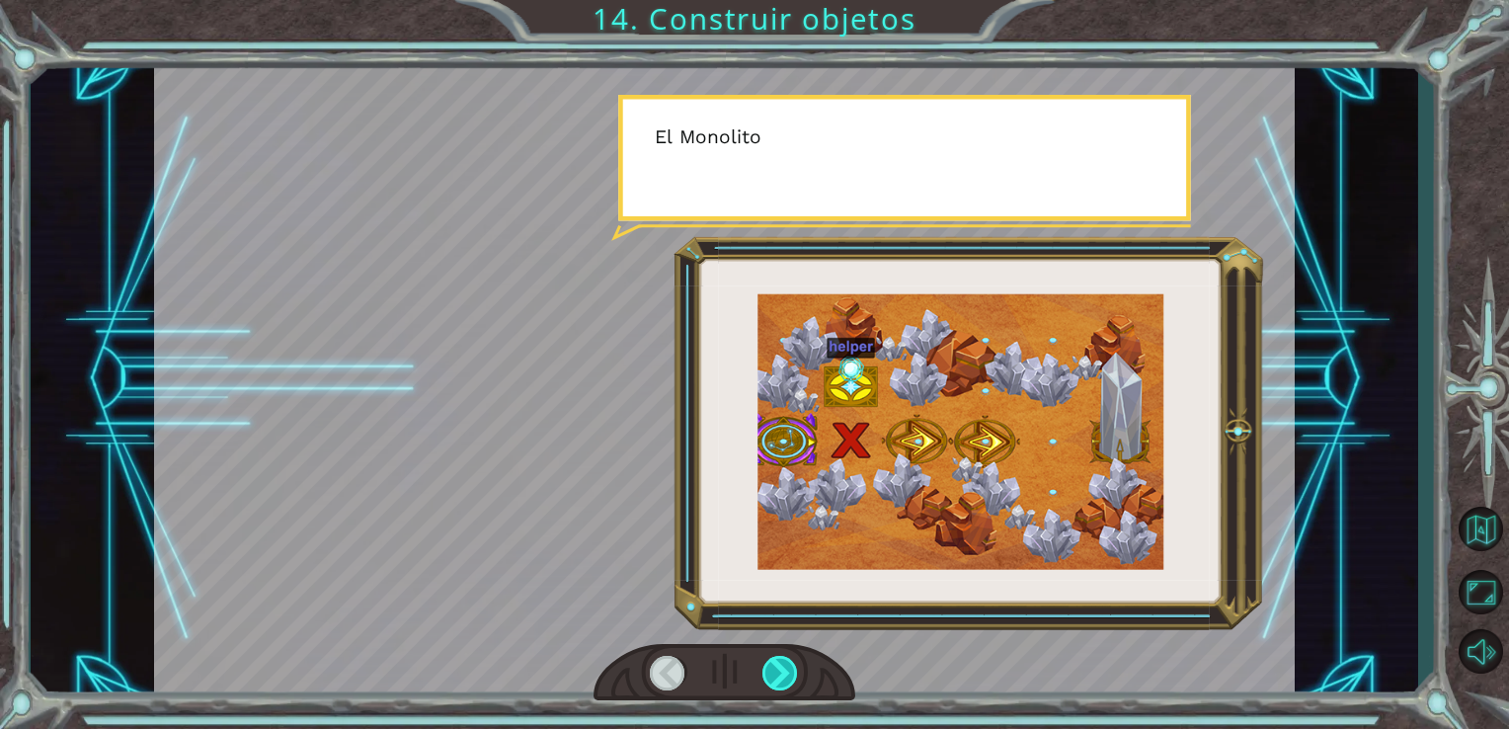
click at [778, 666] on div at bounding box center [781, 673] width 37 height 35
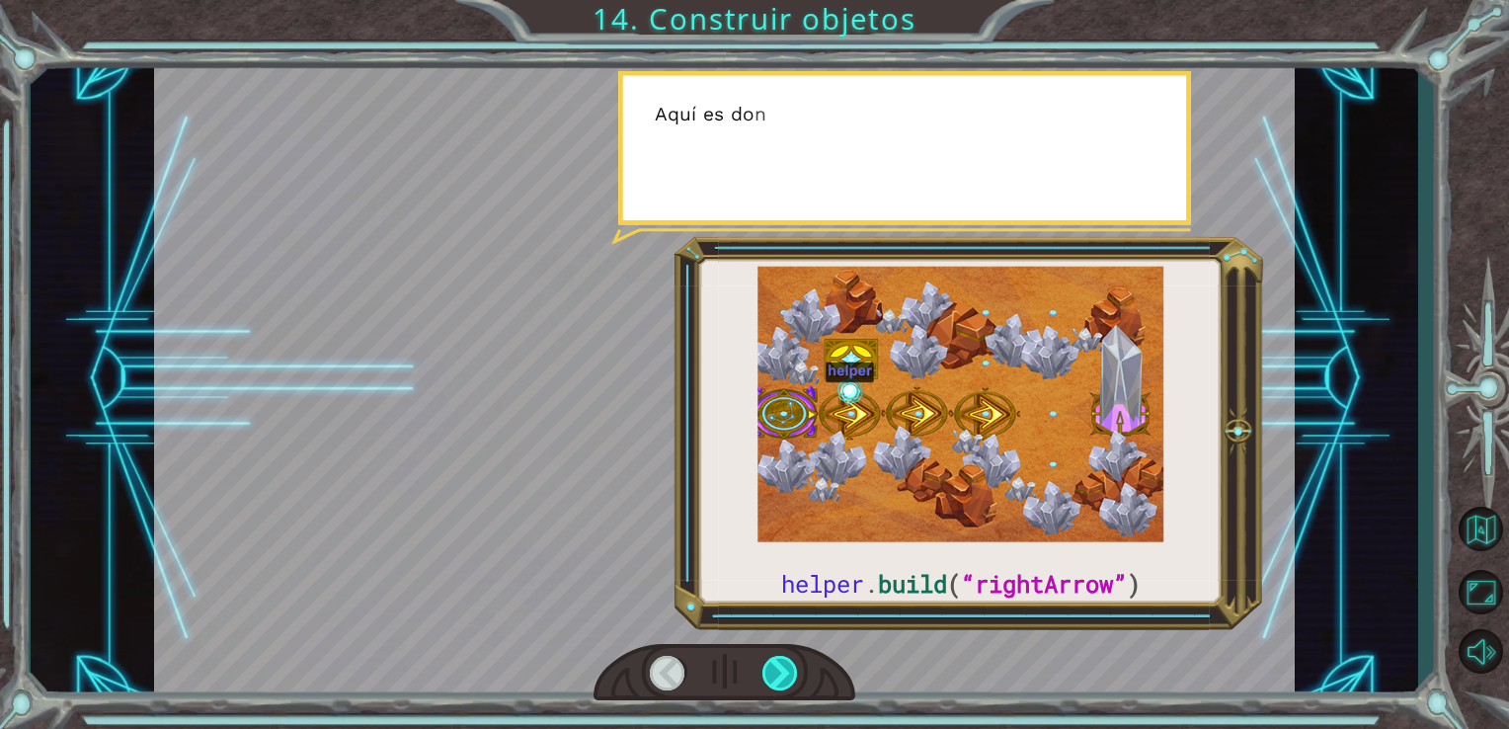
click at [785, 674] on div at bounding box center [781, 673] width 37 height 35
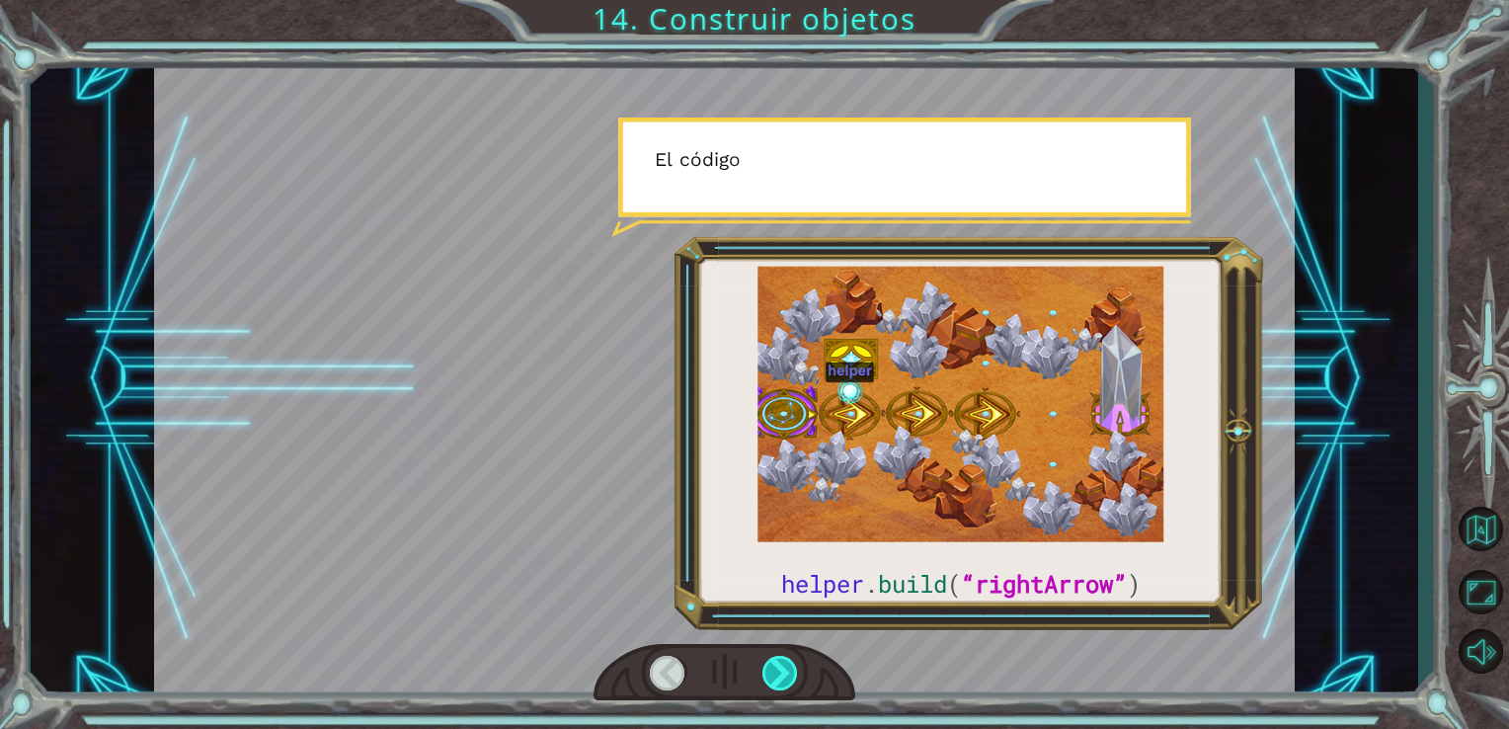
click at [794, 686] on div at bounding box center [781, 673] width 37 height 35
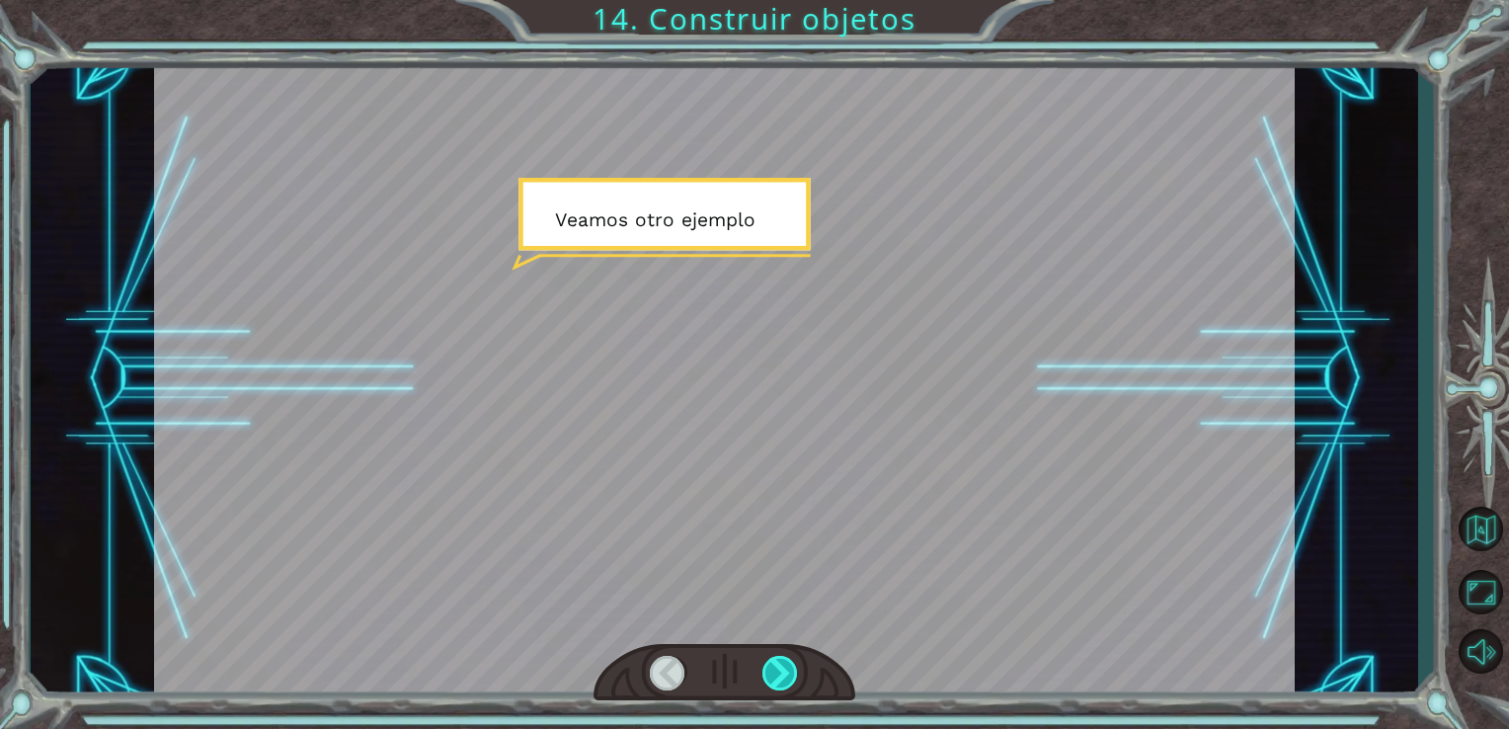
click at [794, 688] on div at bounding box center [781, 673] width 37 height 35
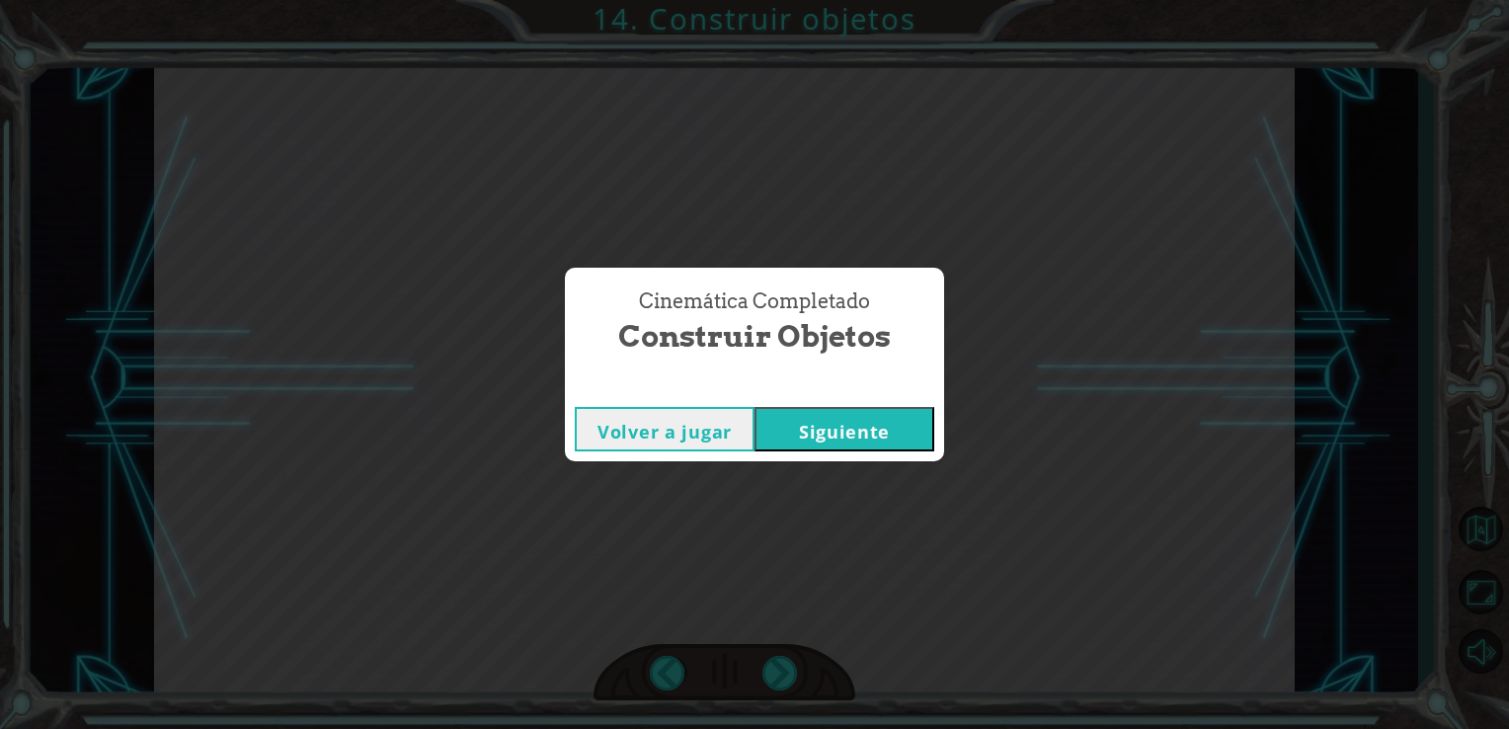
click at [857, 438] on button "Siguiente" at bounding box center [845, 429] width 180 height 44
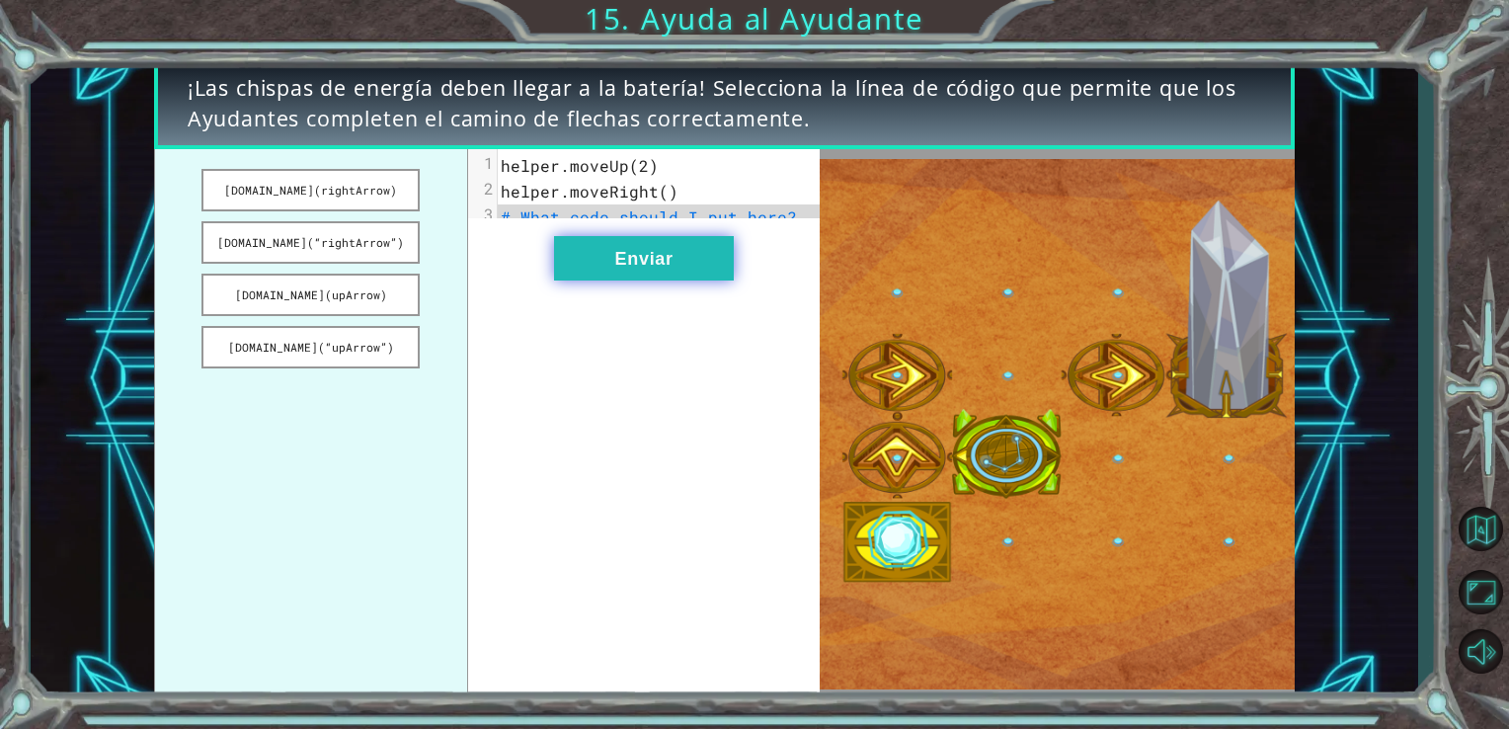
click at [677, 255] on button "Enviar" at bounding box center [644, 258] width 180 height 44
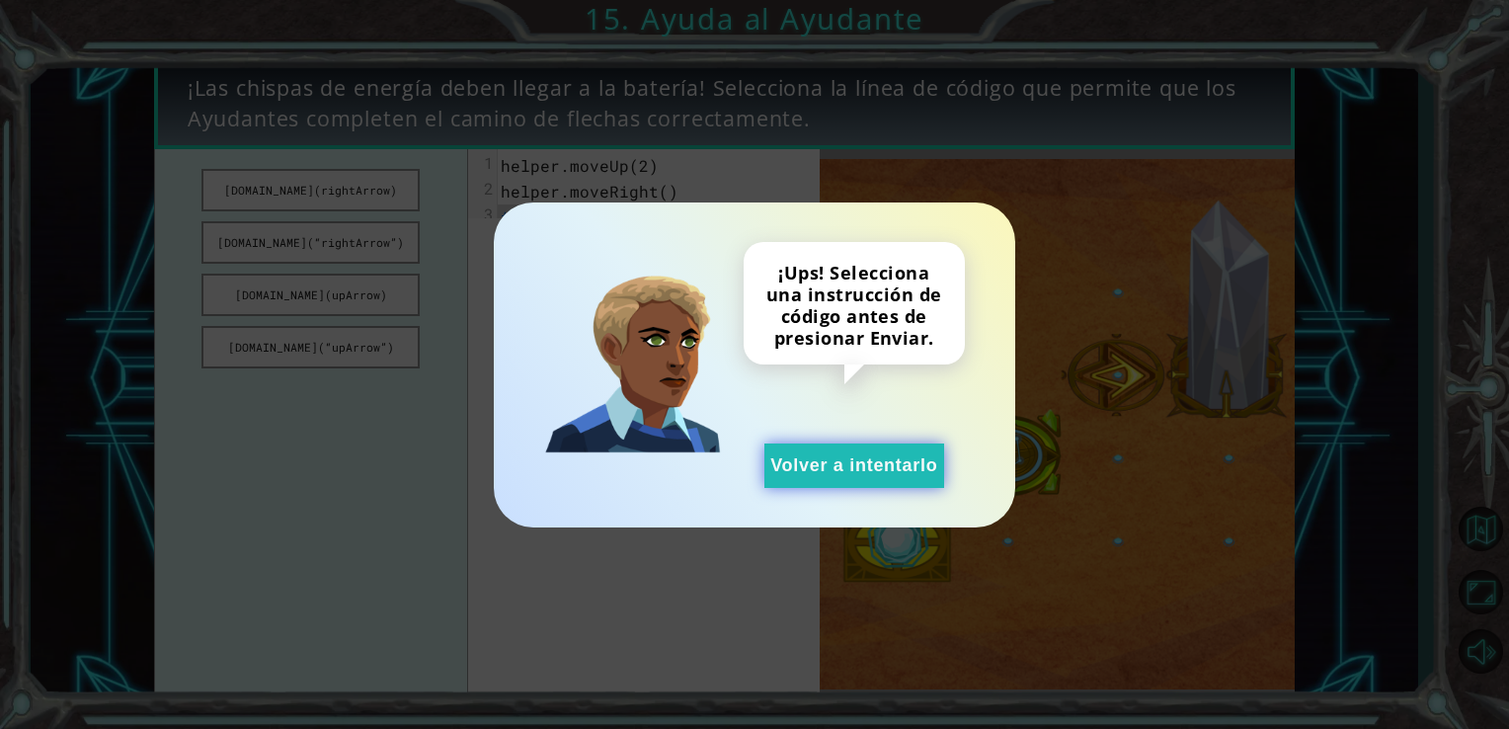
drag, startPoint x: 853, startPoint y: 460, endPoint x: 798, endPoint y: 459, distance: 55.3
click at [798, 459] on button "Volver a intentarlo" at bounding box center [855, 466] width 180 height 44
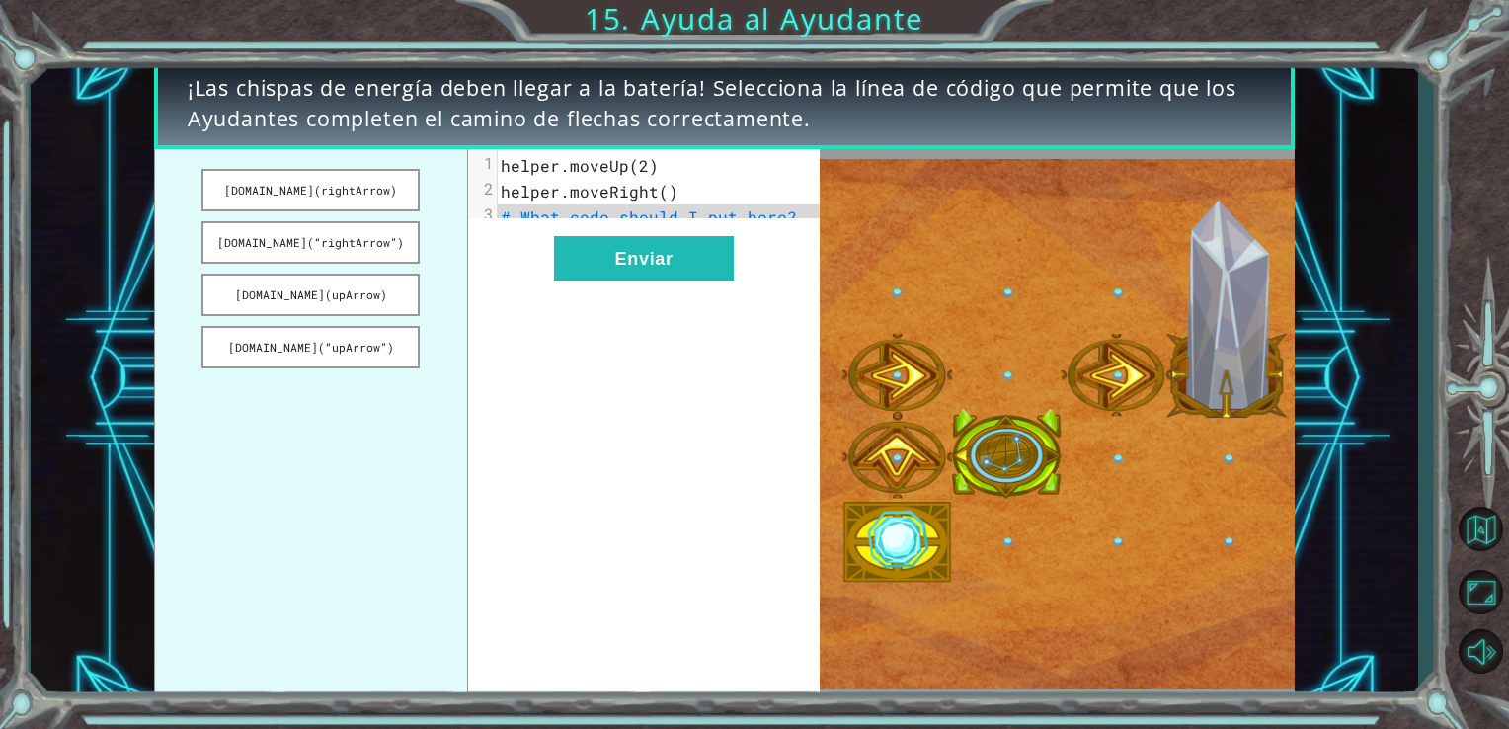
drag, startPoint x: 324, startPoint y: 231, endPoint x: 605, endPoint y: 215, distance: 281.0
click at [605, 215] on div "[DOMAIN_NAME](rightArrow) [DOMAIN_NAME](“rightArrow”) [DOMAIN_NAME](upArrow) [D…" at bounding box center [487, 424] width 667 height 551
drag, startPoint x: 319, startPoint y: 196, endPoint x: 524, endPoint y: 207, distance: 204.8
click at [524, 207] on div "[DOMAIN_NAME](rightArrow) [DOMAIN_NAME](“rightArrow”) [DOMAIN_NAME](upArrow) [D…" at bounding box center [487, 424] width 667 height 551
click at [531, 213] on span "# What code should I put here?" at bounding box center [649, 216] width 296 height 21
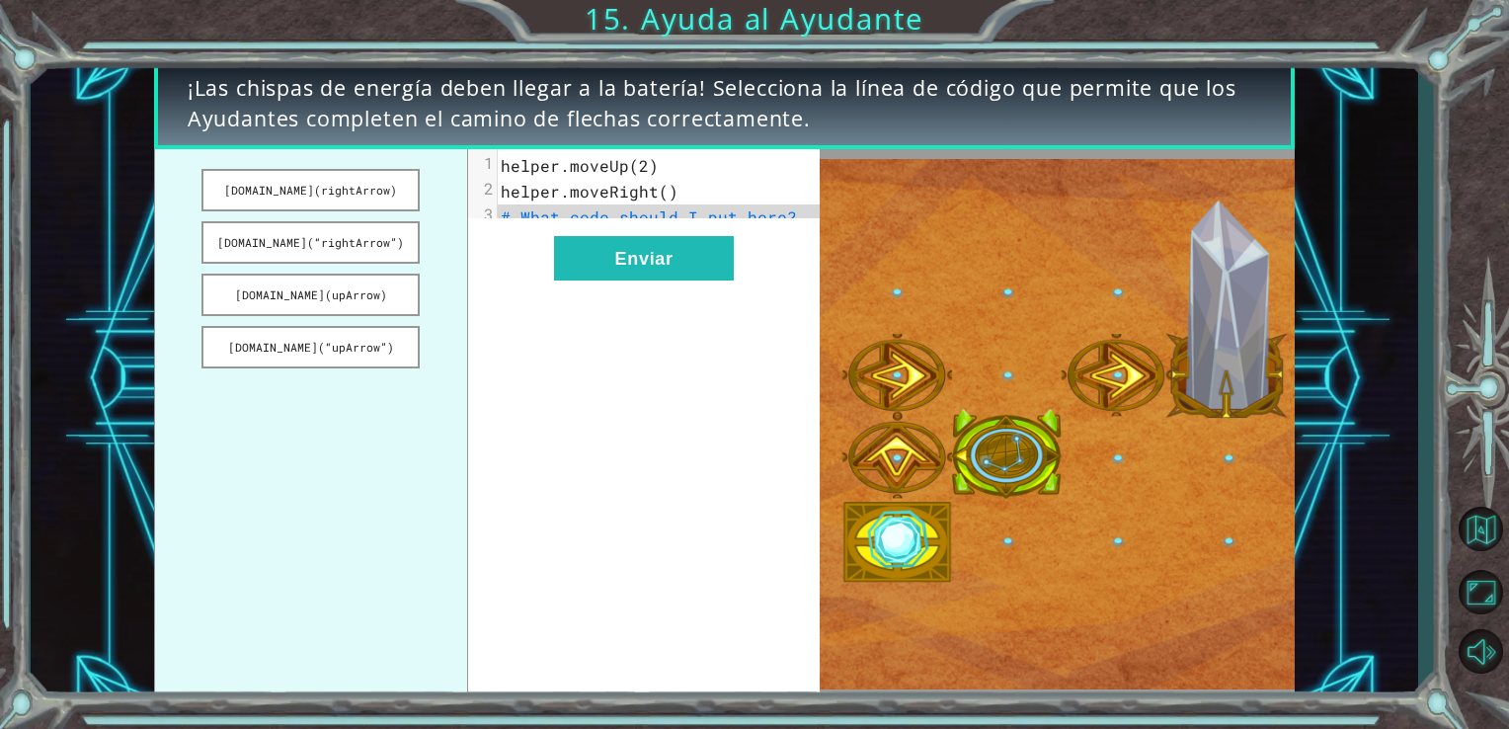
click at [663, 235] on div "xxxxxxxxxx 3 1 helper.moveUp(2) 2 helper.moveRight() 3 # What code should I put…" at bounding box center [644, 424] width 353 height 551
click at [664, 235] on div "xxxxxxxxxx 3 1 helper.moveUp(2) 2 helper.moveRight() 3 # What code should I put…" at bounding box center [644, 424] width 353 height 551
click at [313, 180] on button "[DOMAIN_NAME](rightArrow)" at bounding box center [311, 190] width 218 height 42
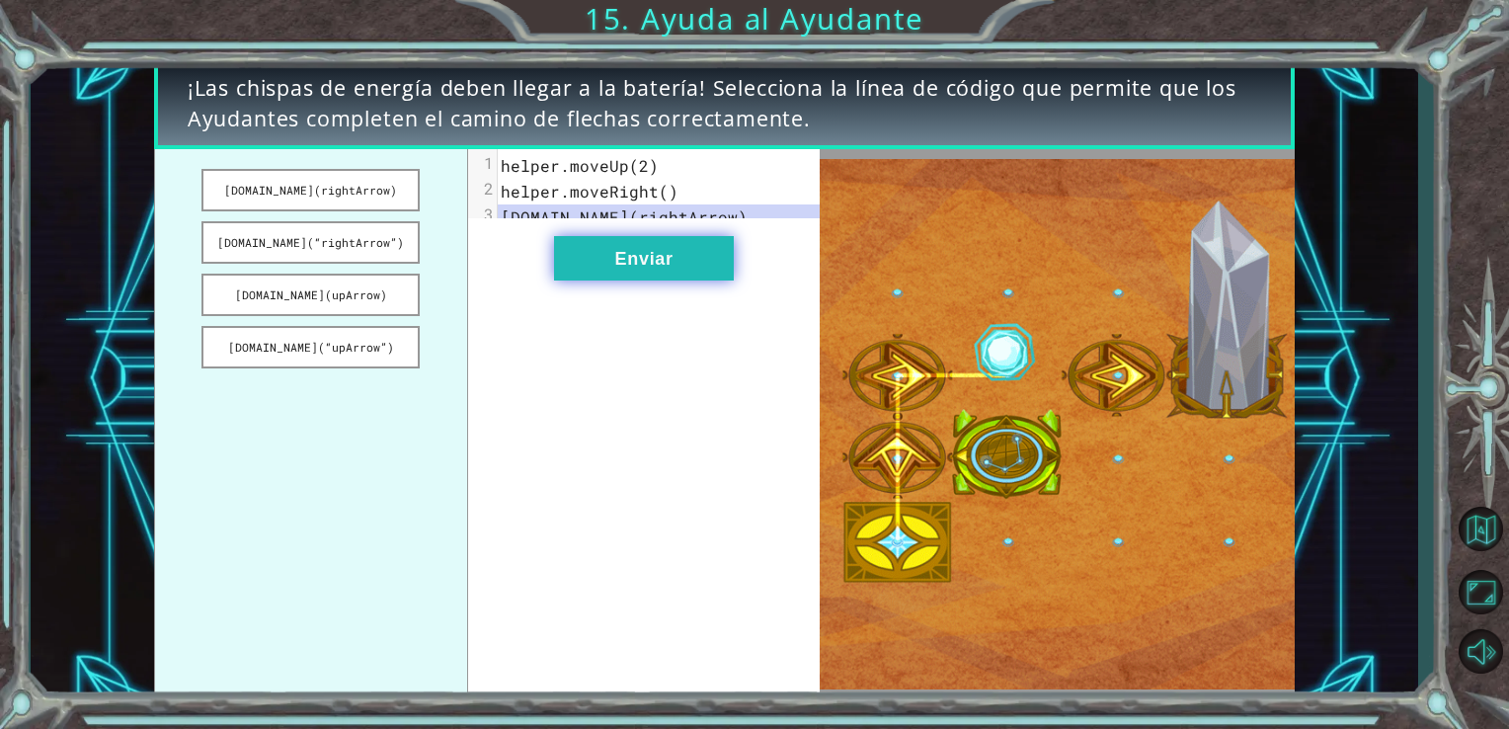
click at [588, 281] on button "Enviar" at bounding box center [644, 258] width 180 height 44
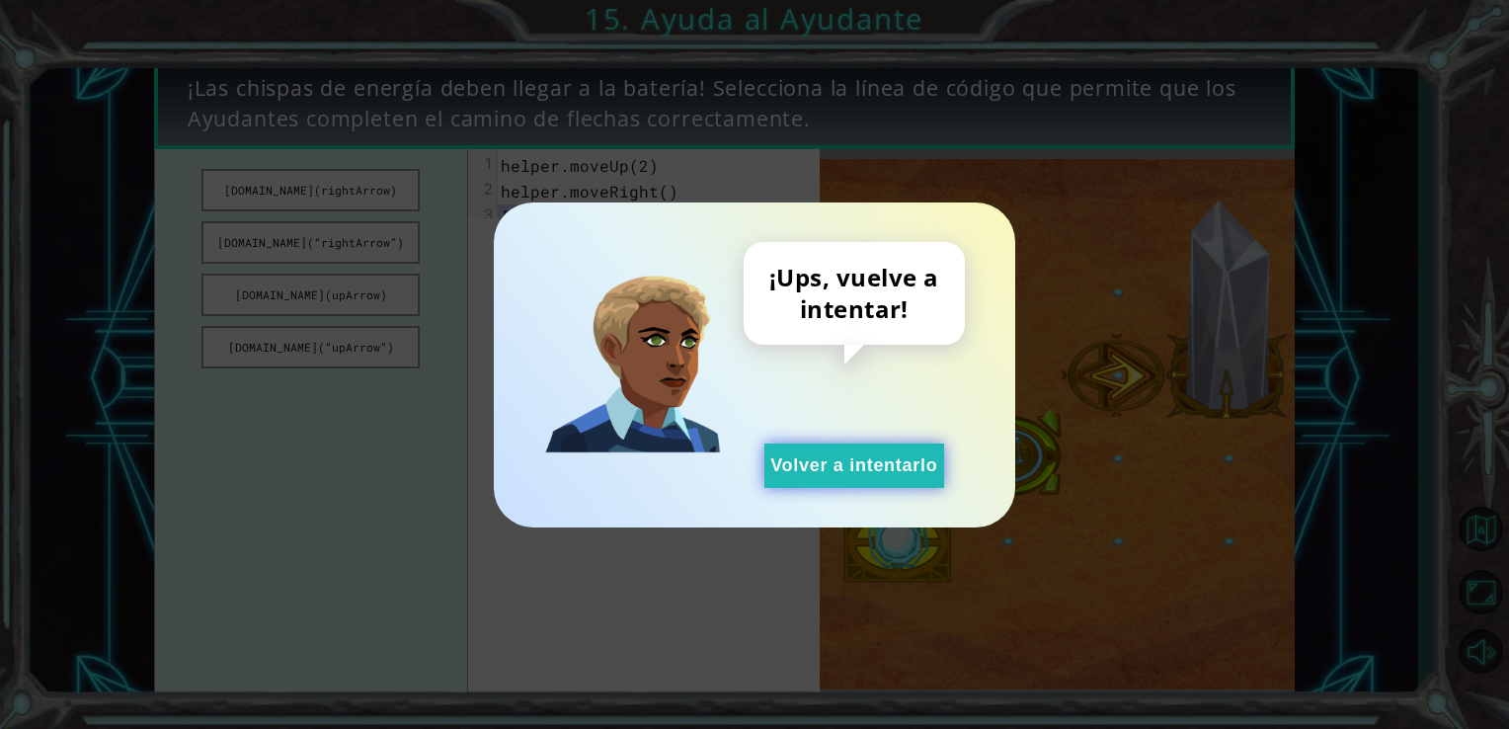
drag, startPoint x: 873, startPoint y: 471, endPoint x: 790, endPoint y: 478, distance: 83.3
click at [790, 478] on button "Volver a intentarlo" at bounding box center [855, 466] width 180 height 44
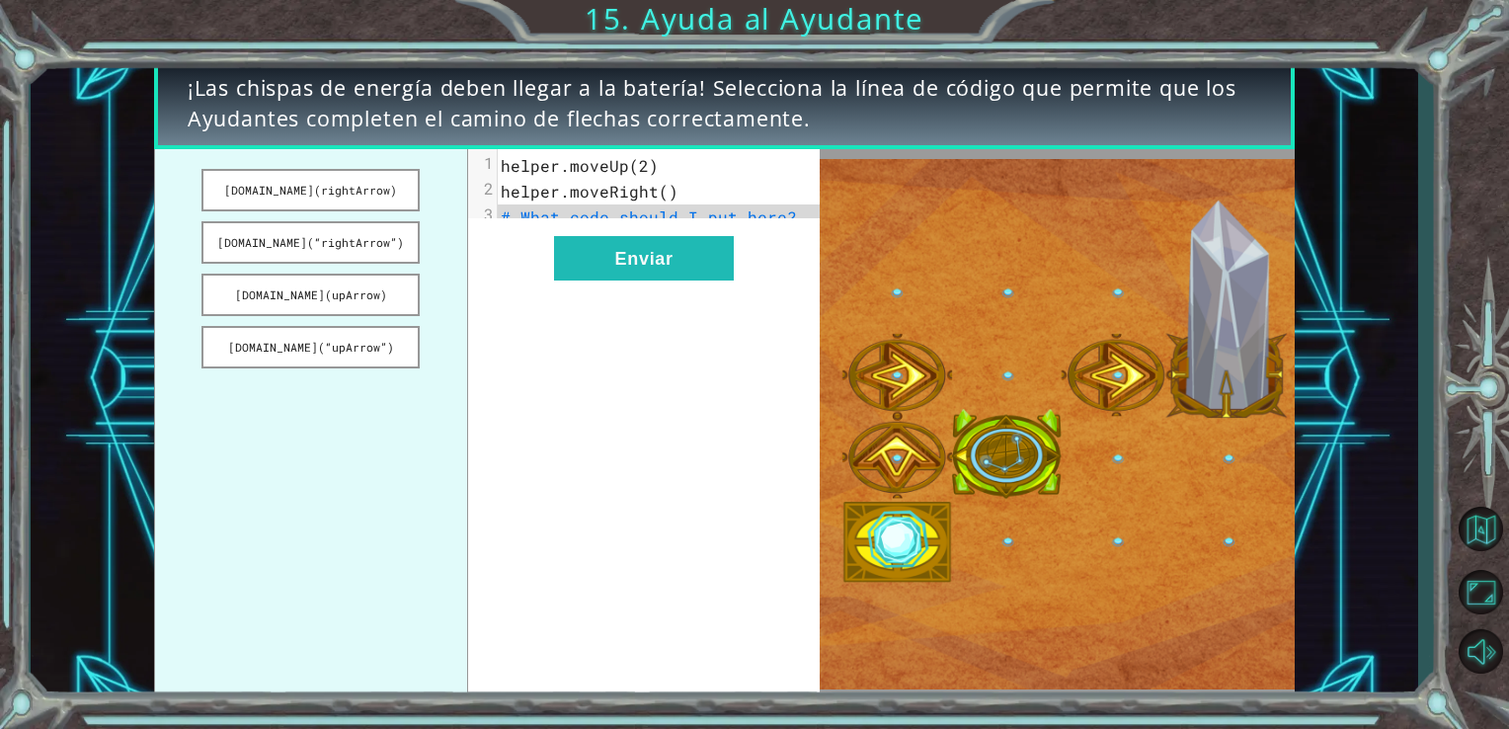
click at [808, 377] on div "xxxxxxxxxx 3 1 helper.moveUp(2) 2 helper.moveRight() 3 # What code should I put…" at bounding box center [644, 424] width 353 height 551
click at [375, 185] on button "[DOMAIN_NAME](rightArrow)" at bounding box center [311, 190] width 218 height 42
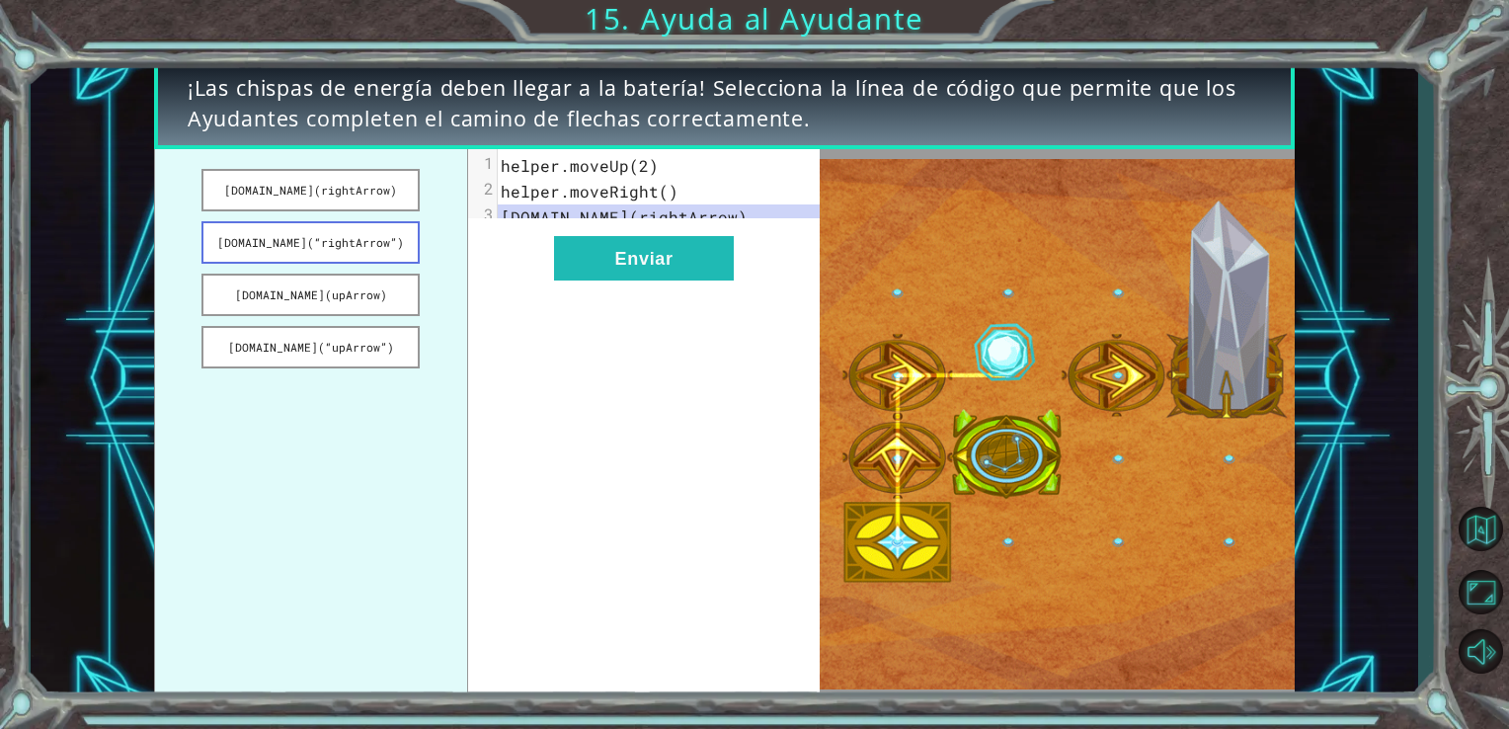
click at [376, 259] on button "[DOMAIN_NAME](“rightArrow”)" at bounding box center [311, 242] width 218 height 42
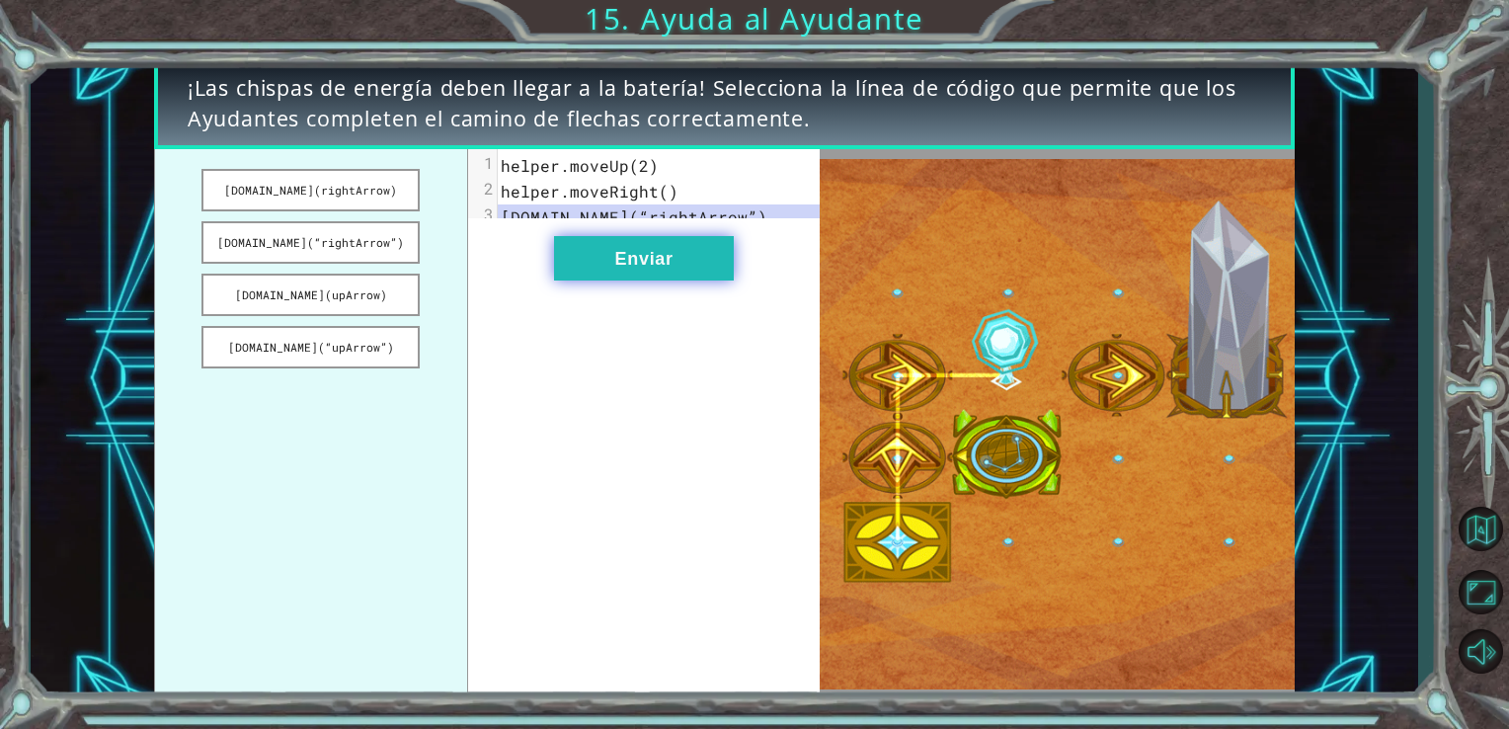
click at [628, 272] on button "Enviar" at bounding box center [644, 258] width 180 height 44
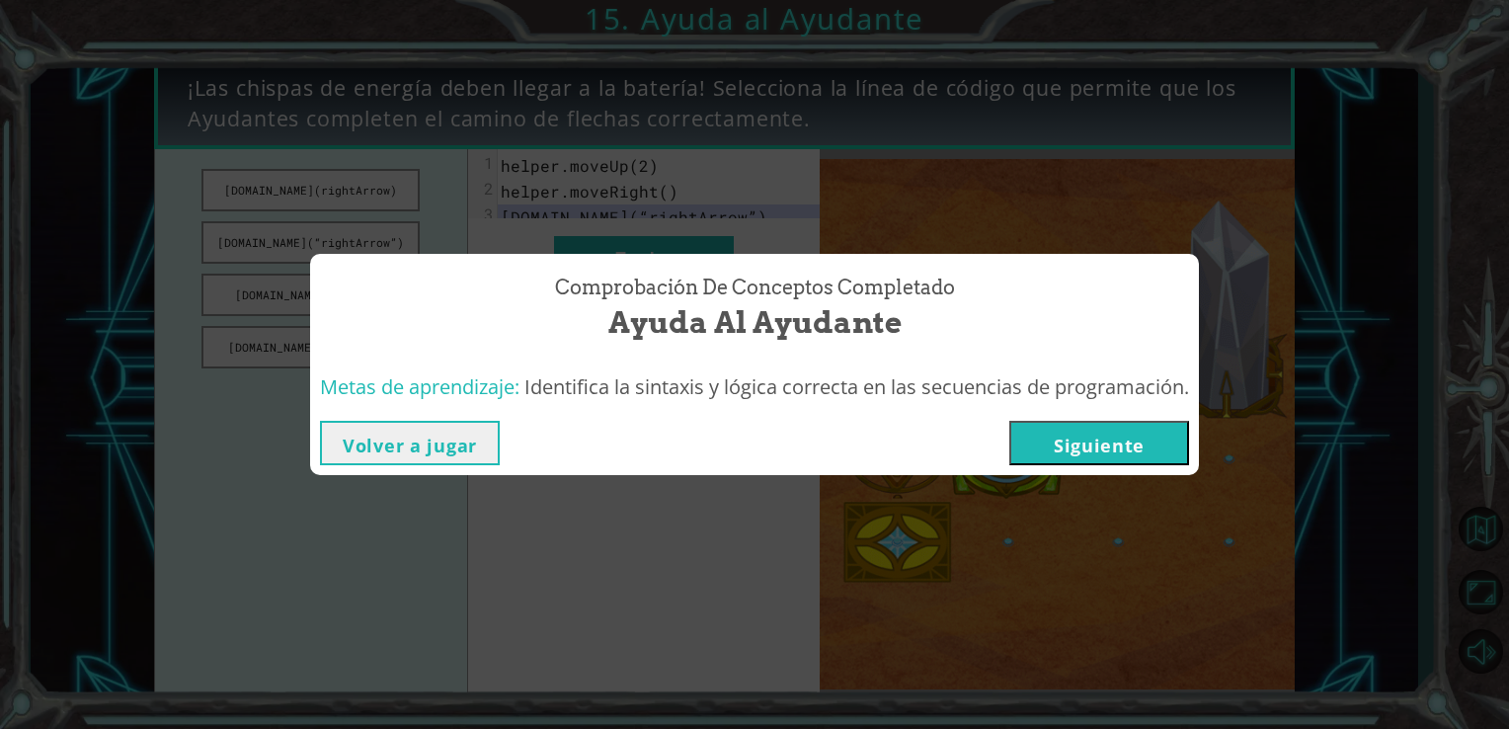
click at [1063, 444] on button "Siguiente" at bounding box center [1099, 443] width 180 height 44
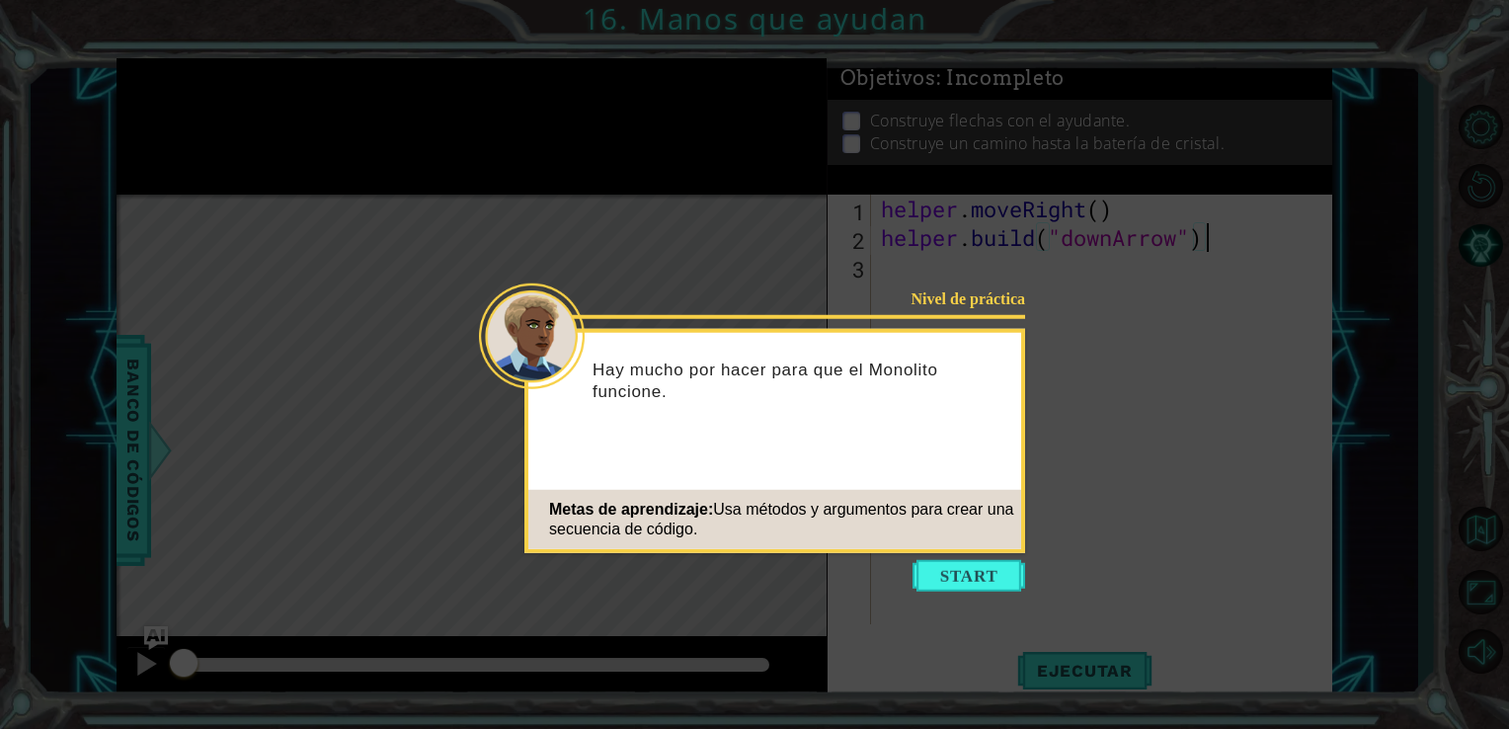
click at [964, 592] on icon at bounding box center [754, 364] width 1509 height 729
click at [967, 579] on button "Start" at bounding box center [969, 576] width 113 height 32
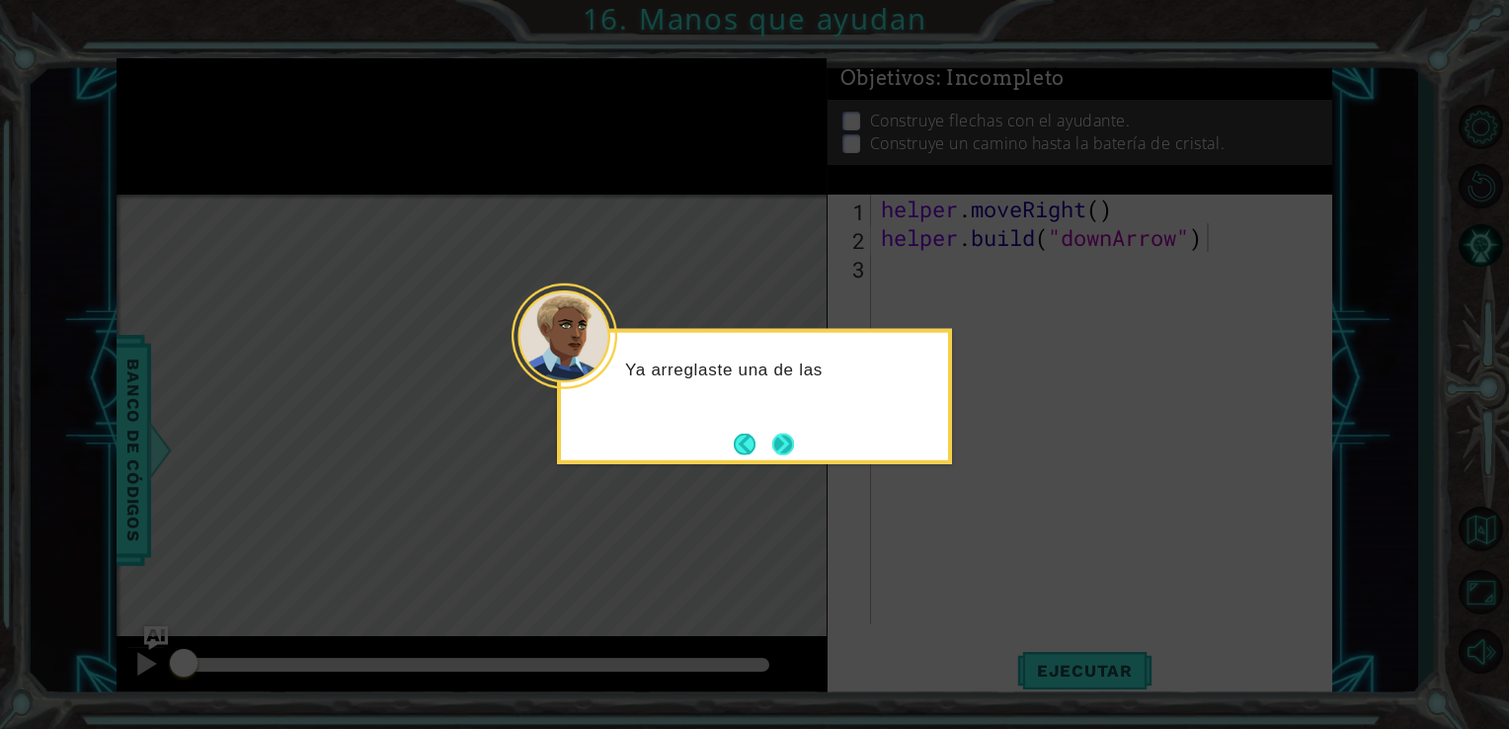
click at [781, 433] on button "Next" at bounding box center [783, 444] width 22 height 22
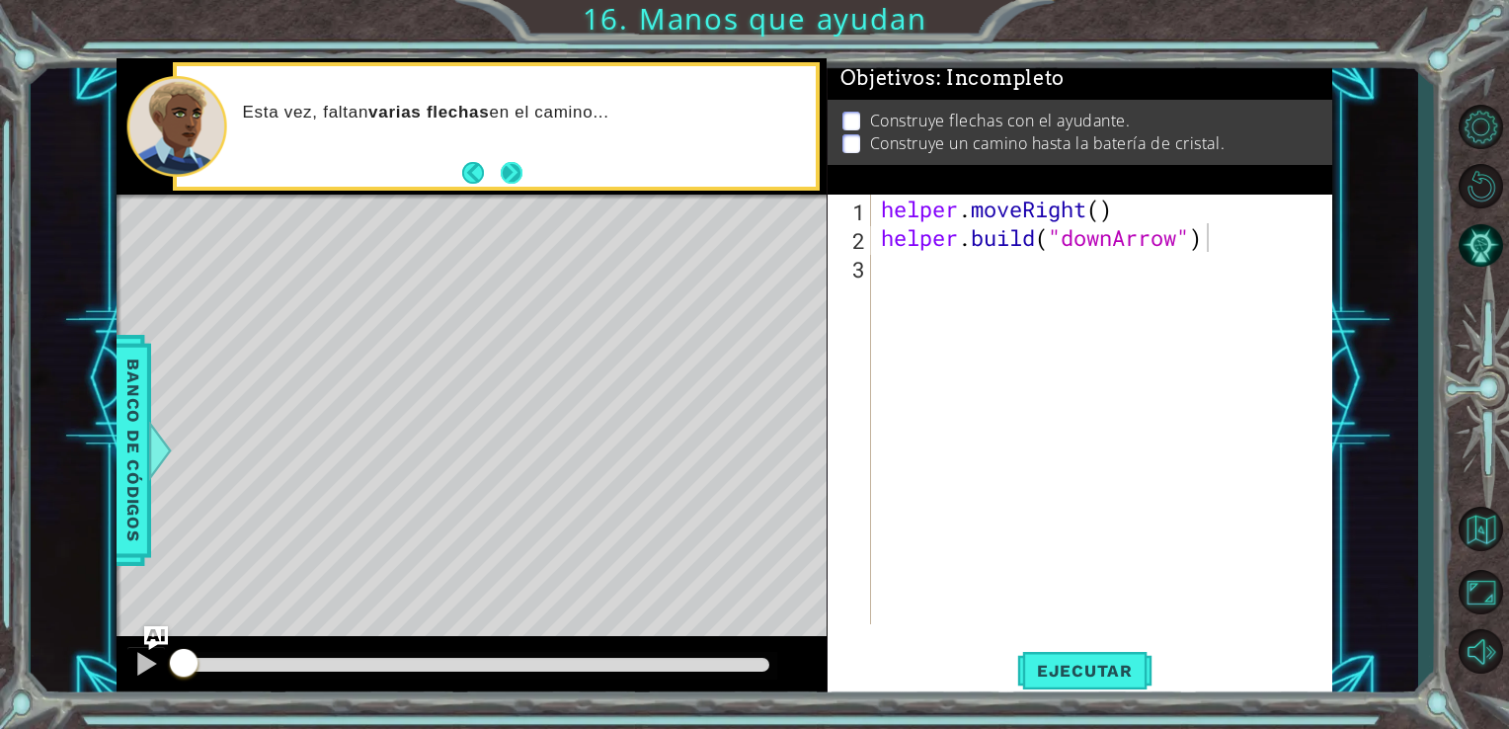
click at [508, 173] on button "Next" at bounding box center [511, 173] width 22 height 22
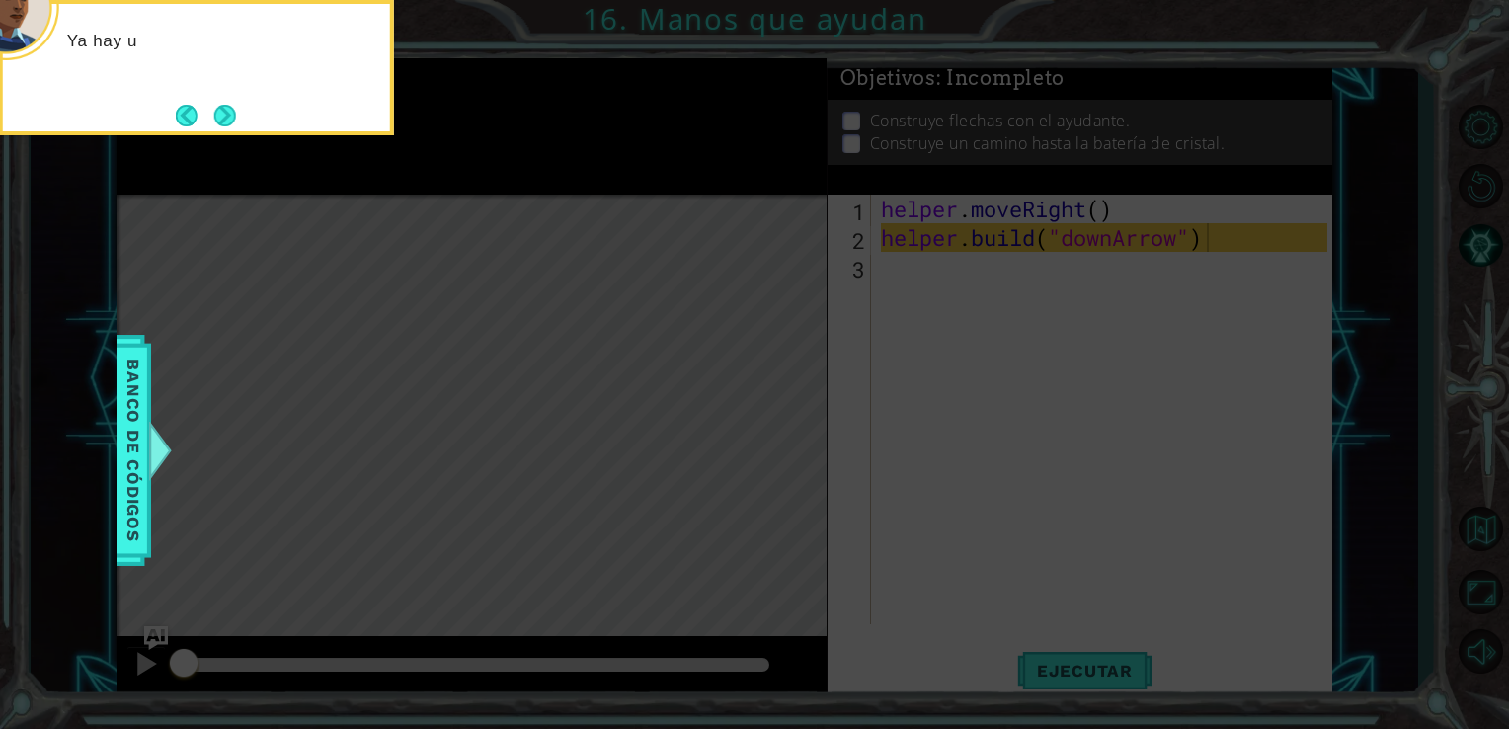
click at [920, 366] on icon at bounding box center [754, 109] width 1509 height 1240
click at [228, 105] on button "Next" at bounding box center [225, 116] width 36 height 36
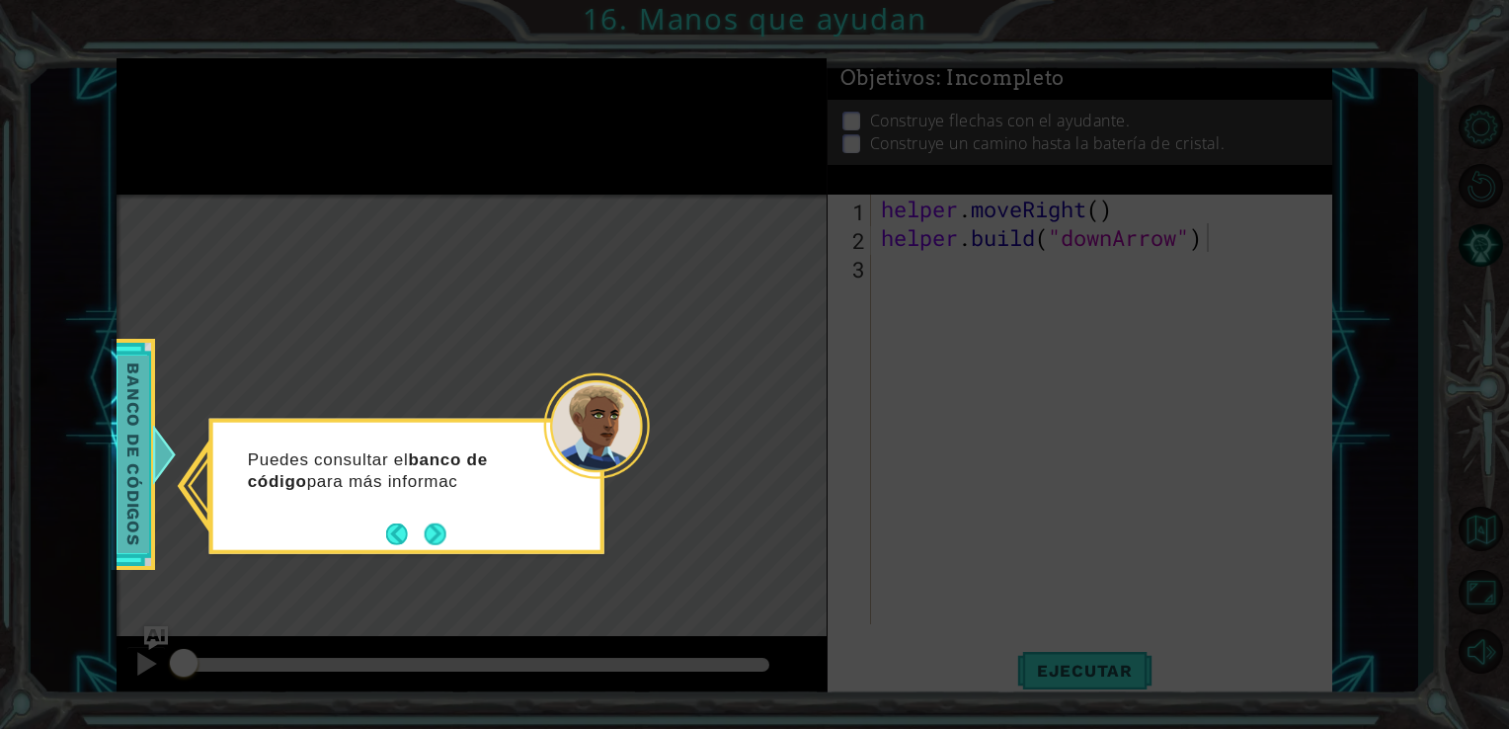
click at [146, 484] on span "Banco de códigos" at bounding box center [134, 455] width 32 height 198
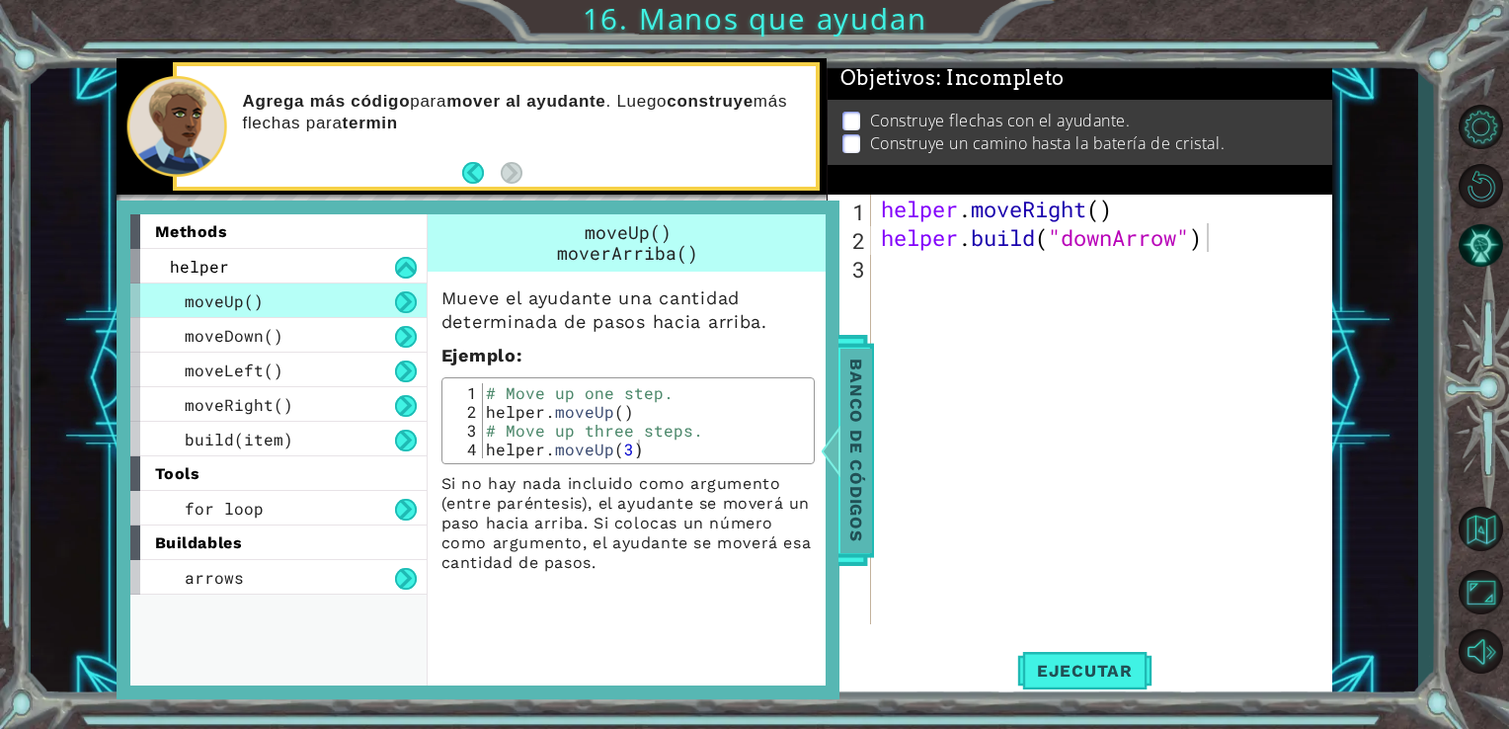
click at [869, 438] on span "Banco de códigos" at bounding box center [857, 450] width 32 height 204
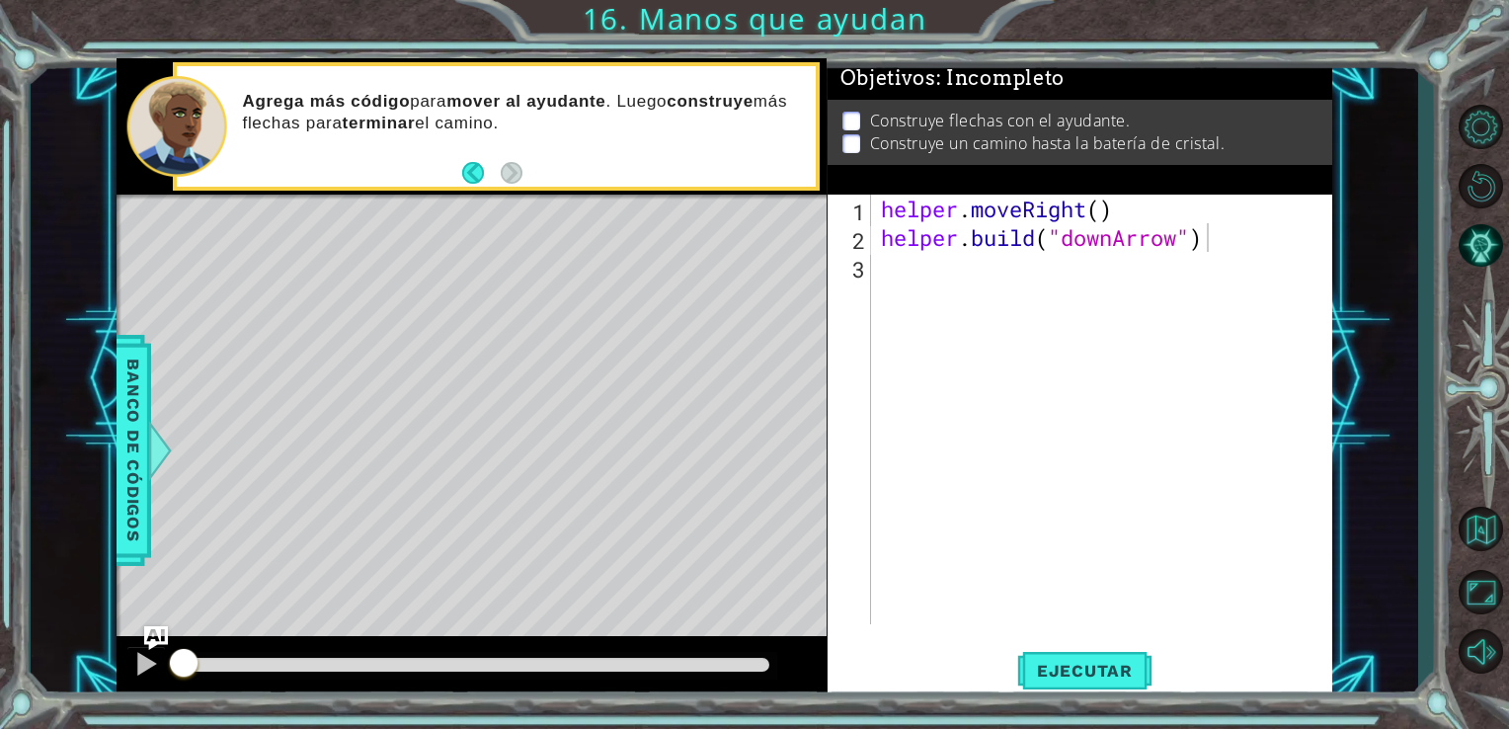
click at [944, 276] on div "helper . moveRight ( ) helper . build ( "downArrow" )" at bounding box center [1107, 438] width 461 height 487
click at [1102, 206] on div "helper . moveRight ( ) helper . build ( "downArrow" )" at bounding box center [1107, 438] width 461 height 487
type textarea "helper.moveRight(1)"
click at [1114, 665] on span "Ejecutar" at bounding box center [1084, 671] width 135 height 20
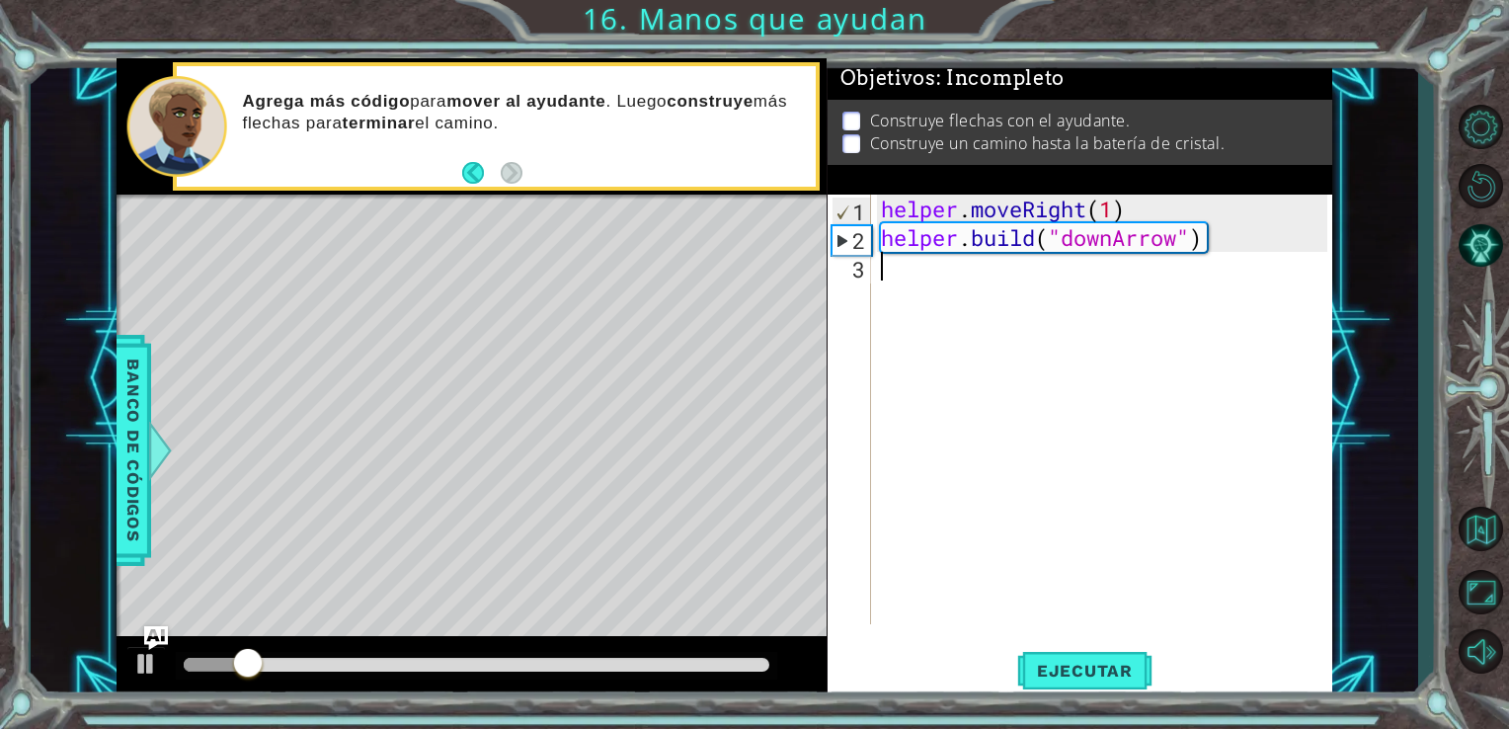
click at [1031, 278] on div "helper . moveRight ( 1 ) helper . build ( "downArrow" )" at bounding box center [1107, 438] width 461 height 487
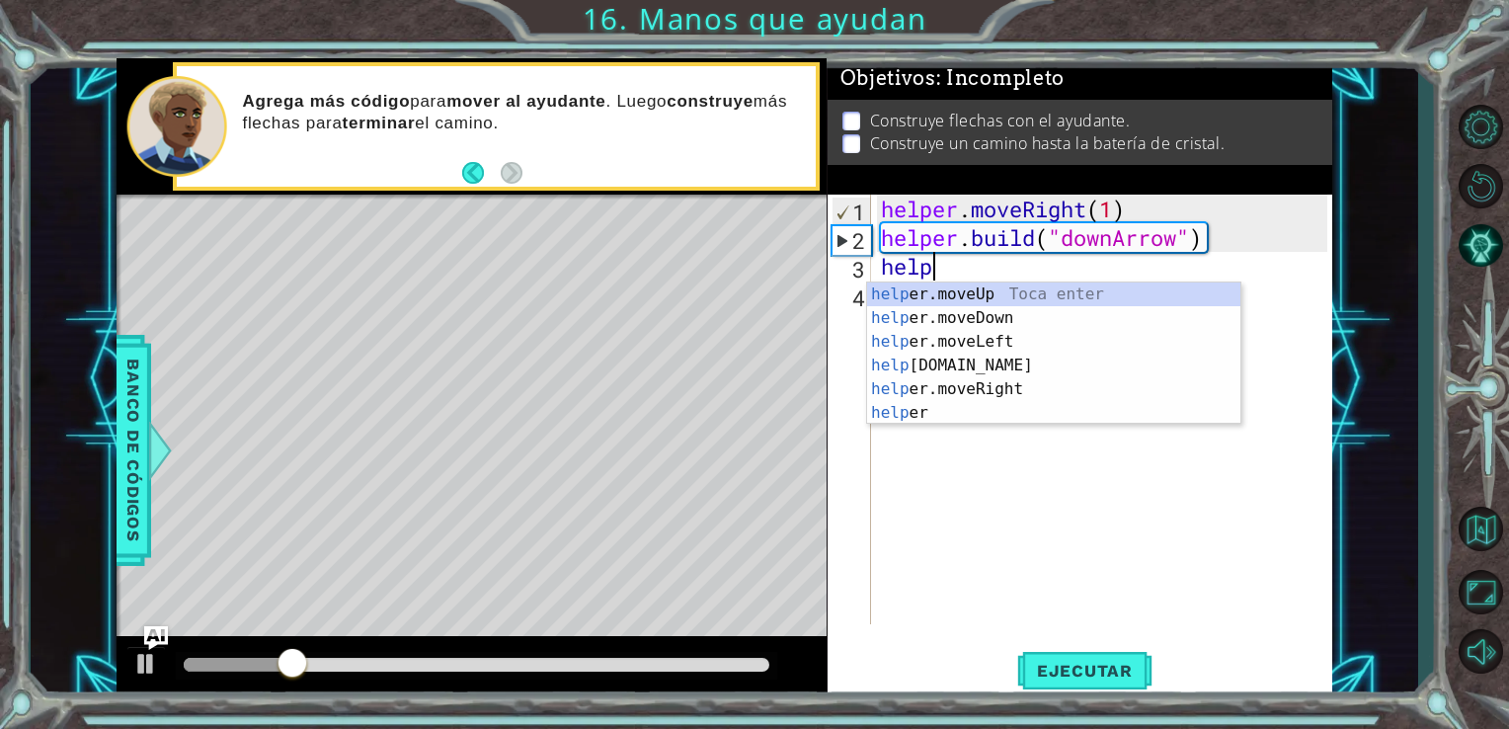
scroll to position [0, 1]
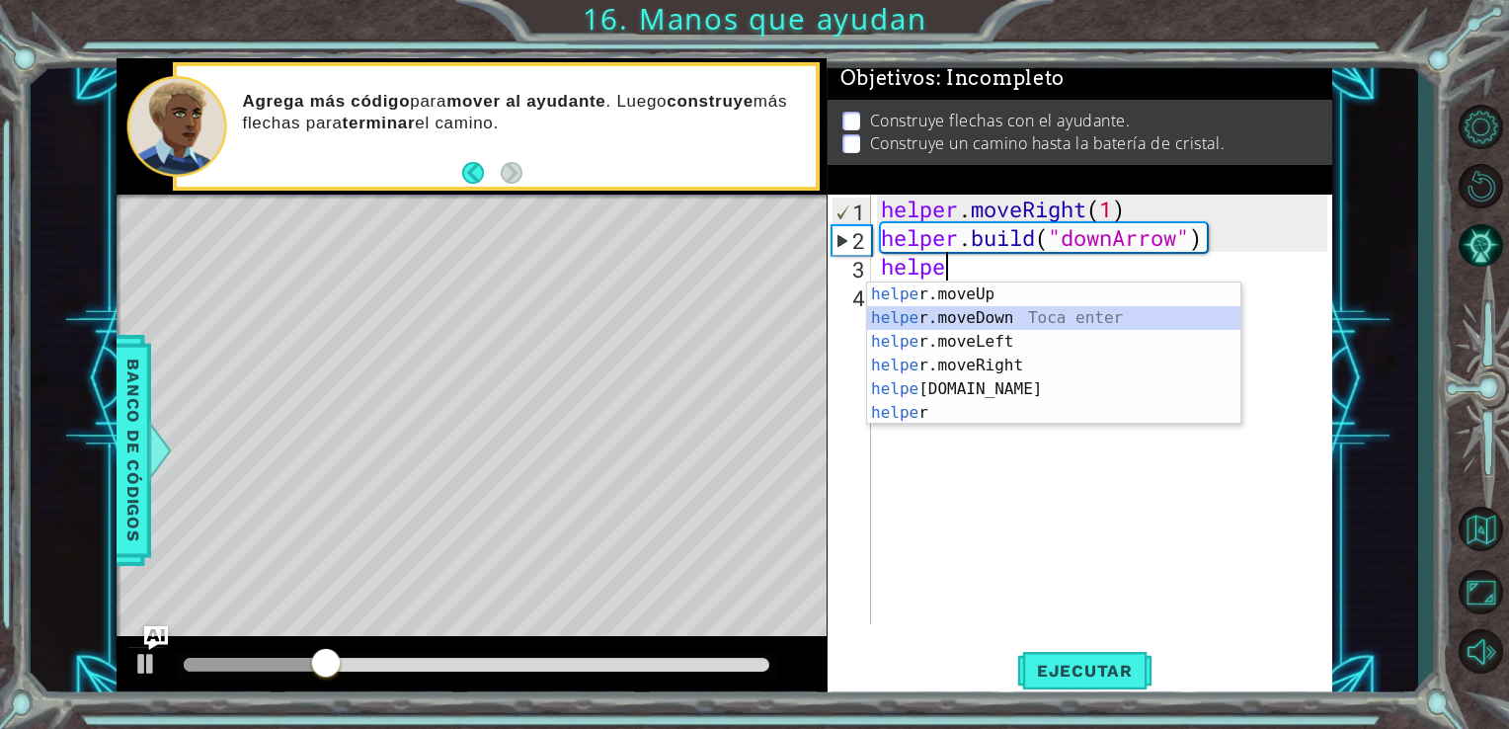
click at [1016, 322] on div "helpe [PERSON_NAME]moveUp Toca enter helpe r.moveDown Toca enter helpe r.moveLe…" at bounding box center [1053, 377] width 373 height 190
type textarea "helper.moveDown(1)"
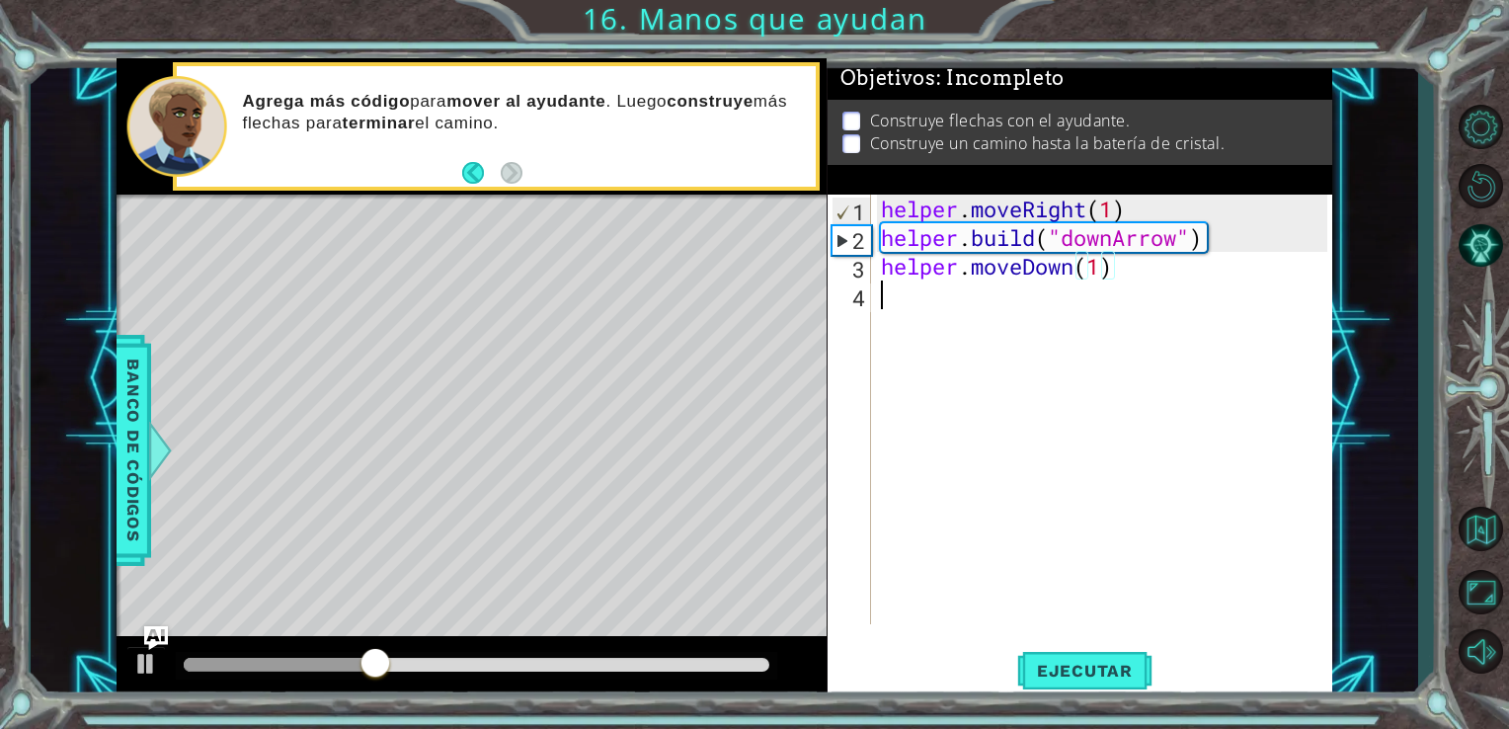
click at [1080, 306] on div "helper . moveRight ( 1 ) helper . build ( "downArrow" ) helper . moveDown ( 1 )" at bounding box center [1107, 438] width 461 height 487
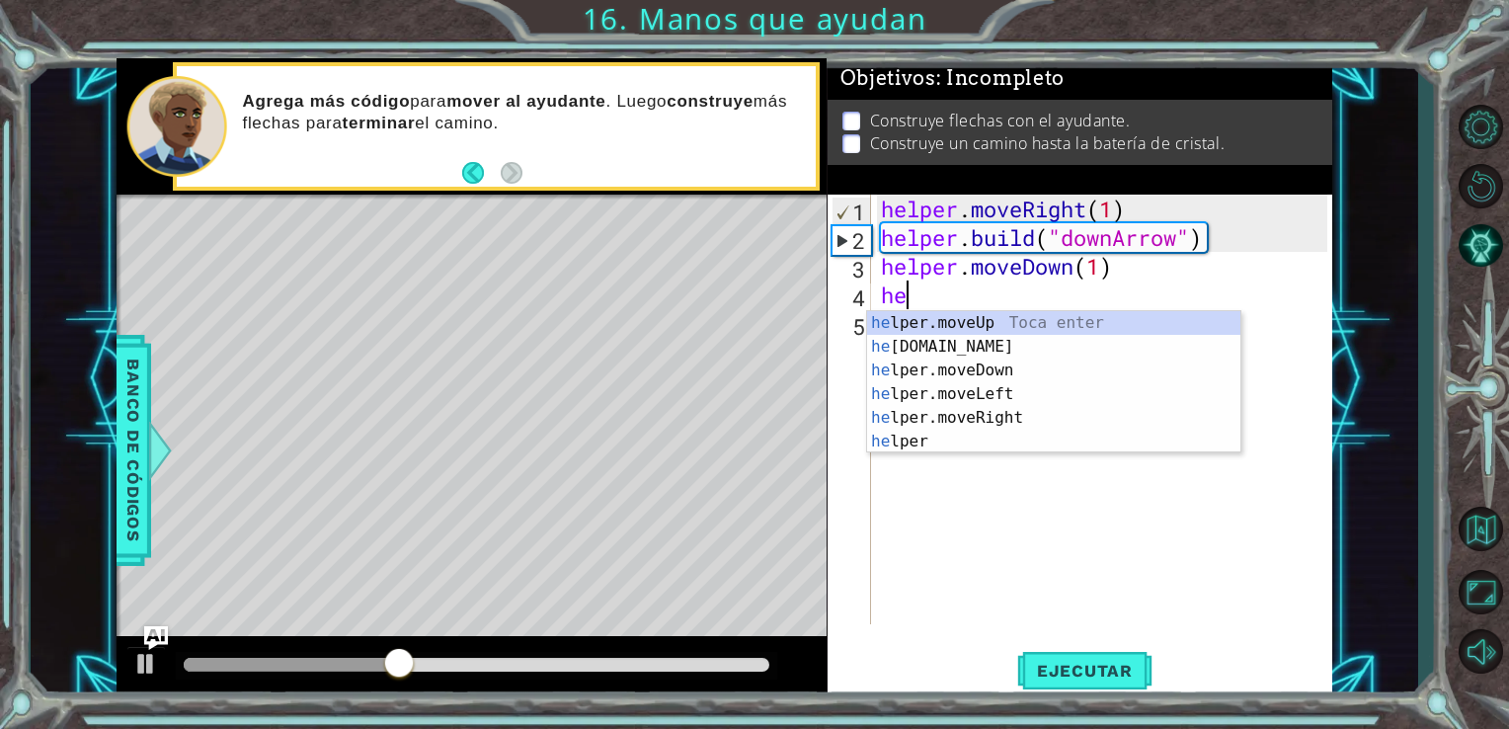
scroll to position [0, 0]
click at [980, 379] on div "hel per.moveUp Toca enter hel per.moveDown Toca enter hel per.moveLeft Toca ent…" at bounding box center [1053, 406] width 373 height 190
type textarea "helper.moveLeft(1)"
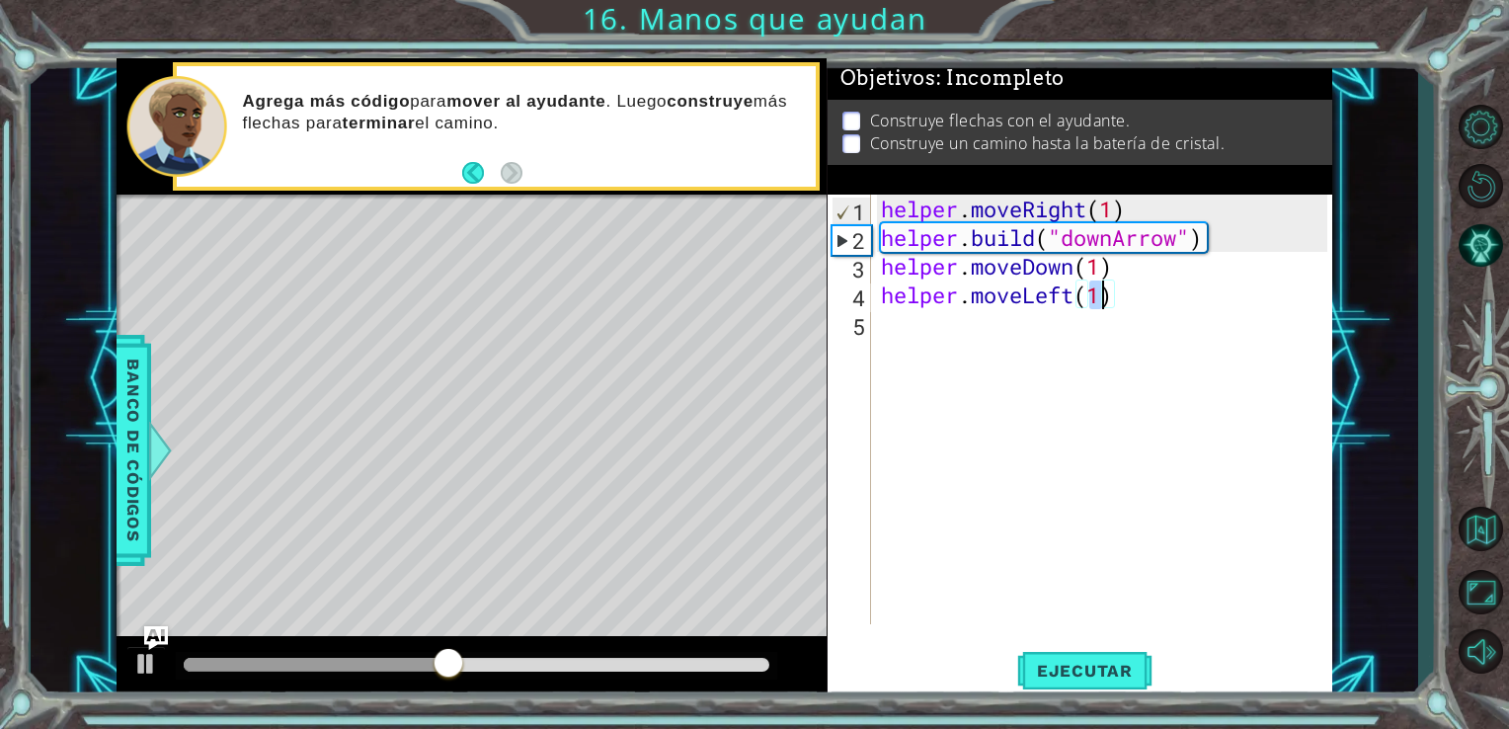
click at [1094, 334] on div "helper . moveRight ( 1 ) helper . build ( "downArrow" ) helper . moveDown ( 1 )…" at bounding box center [1107, 438] width 461 height 487
click at [1067, 675] on span "Ejecutar" at bounding box center [1084, 671] width 135 height 20
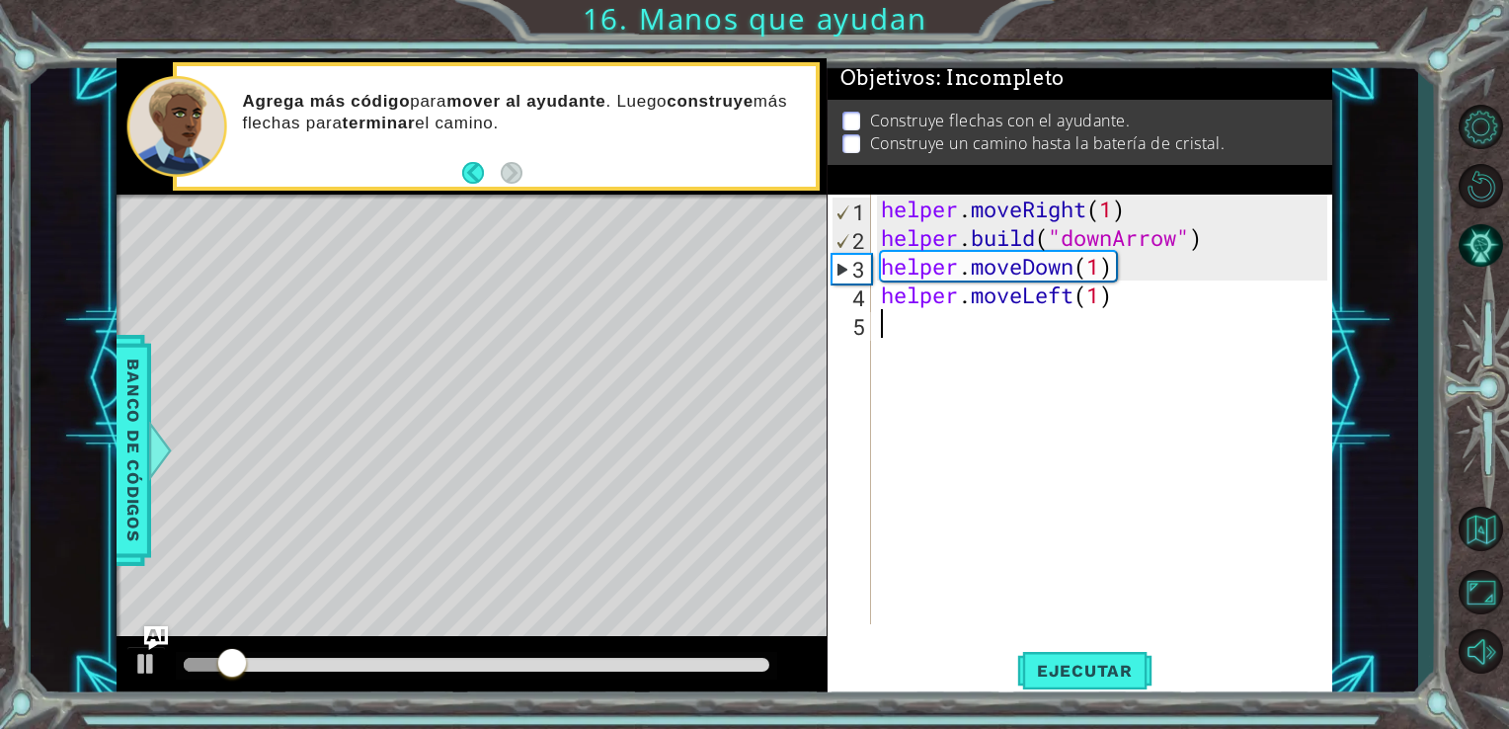
click at [1075, 303] on div "helper . moveRight ( 1 ) helper . build ( "downArrow" ) helper . moveDown ( 1 )…" at bounding box center [1107, 438] width 461 height 487
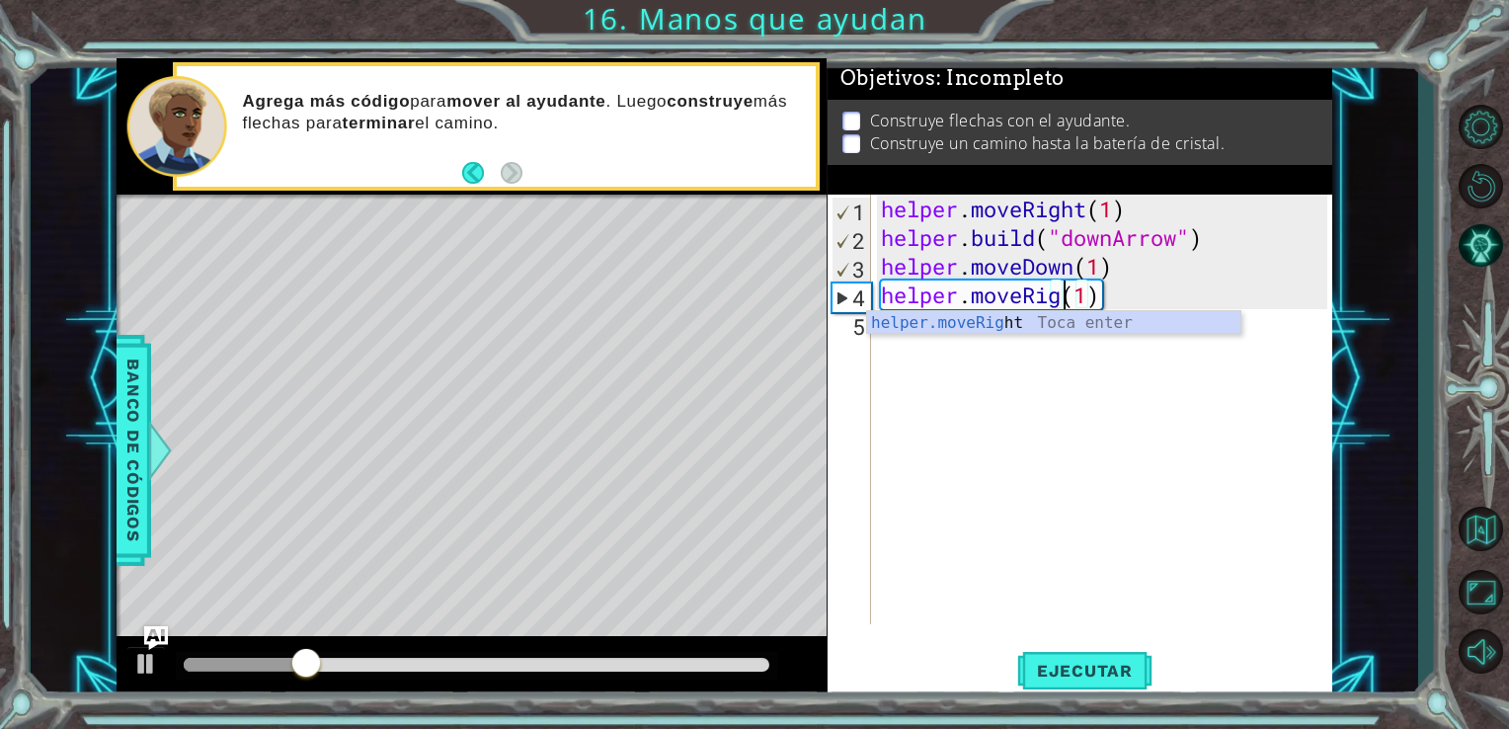
scroll to position [0, 9]
type textarea "helper.moveRight(1)"
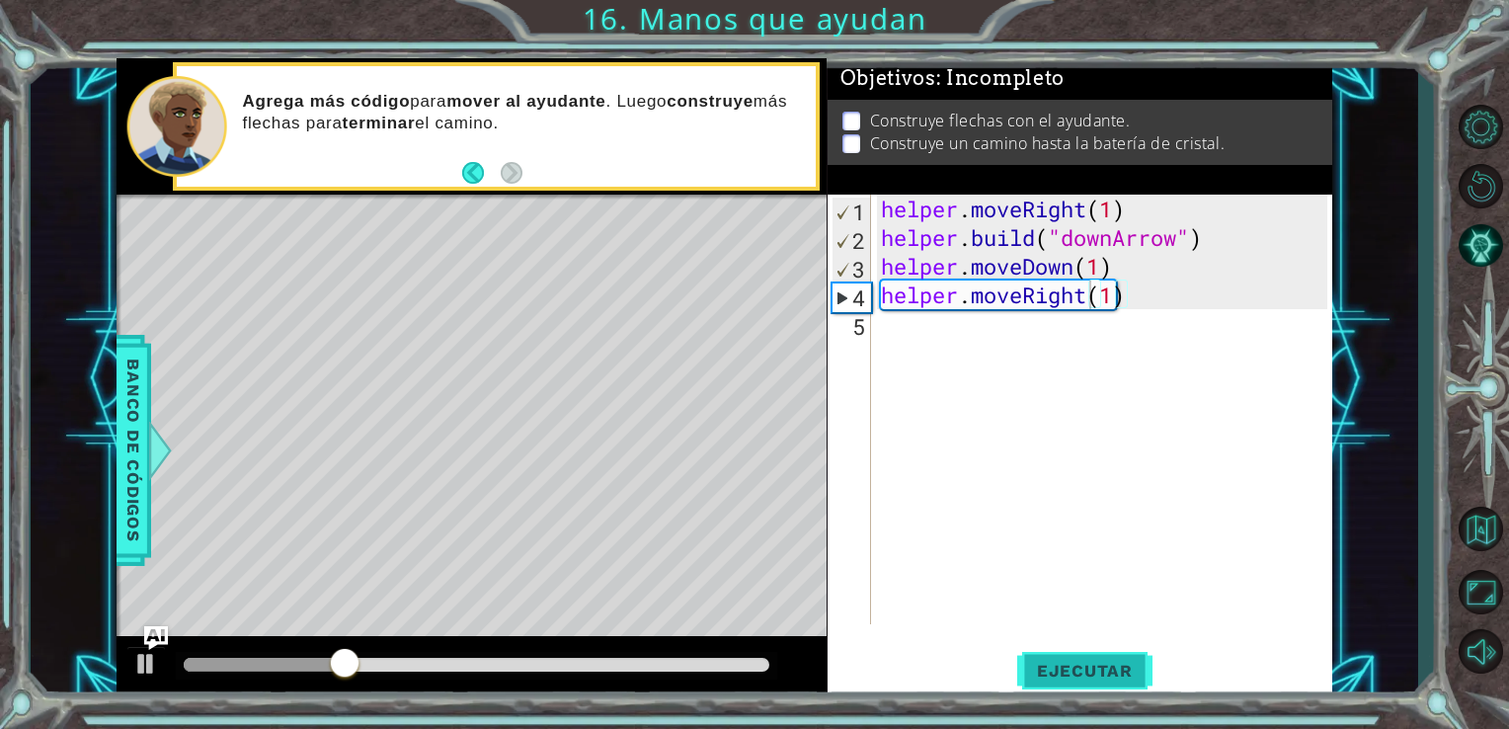
click at [1082, 654] on button "Ejecutar" at bounding box center [1084, 670] width 135 height 50
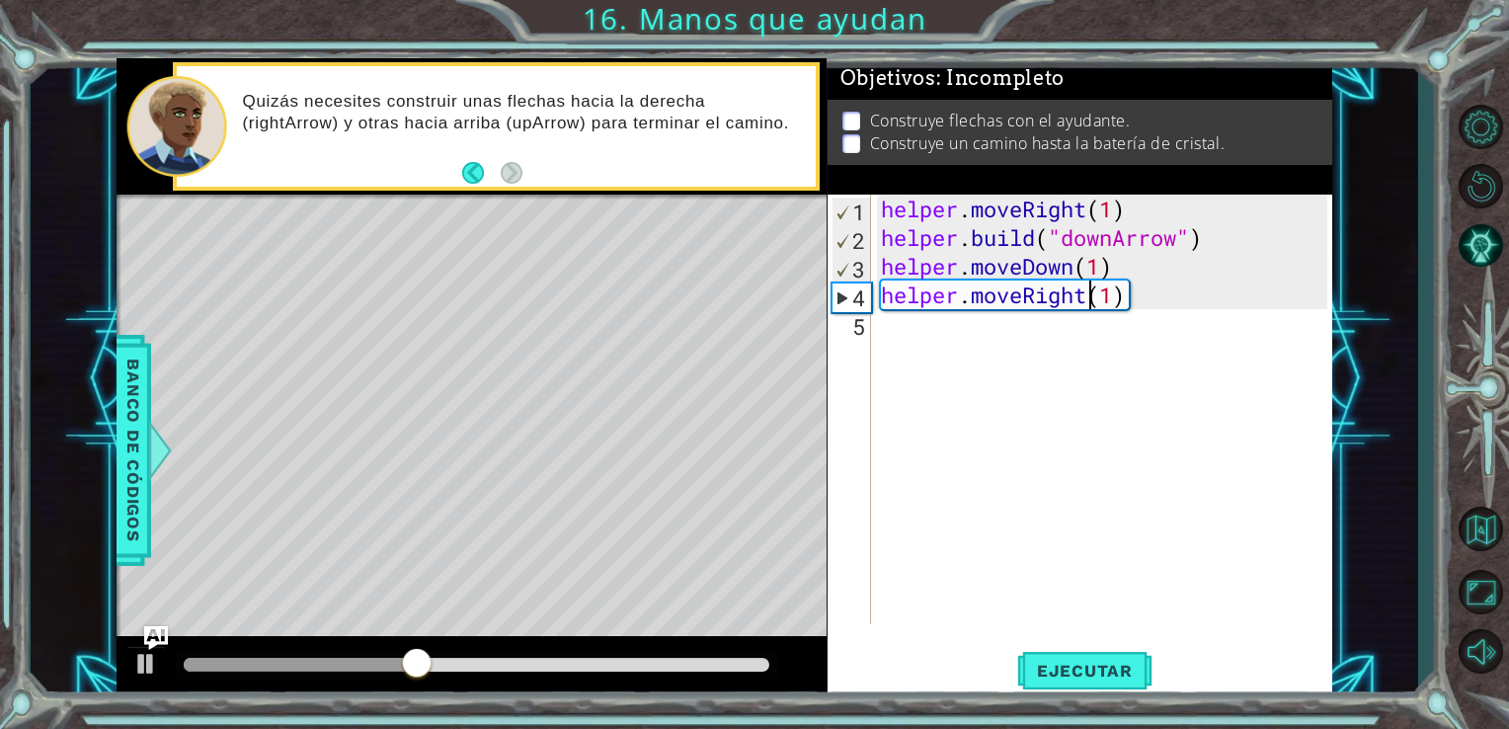
click at [1100, 338] on div "helper . moveRight ( 1 ) helper . build ( "downArrow" ) helper . moveDown ( 1 )…" at bounding box center [1107, 438] width 461 height 487
click at [1158, 306] on div "helper . moveRight ( 1 ) helper . build ( "downArrow" ) helper . moveDown ( 1 )…" at bounding box center [1107, 438] width 461 height 487
click at [1160, 300] on div "helper . moveRight ( 1 ) helper . build ( "downArrow" ) helper . moveDown ( 1 )…" at bounding box center [1107, 438] width 461 height 487
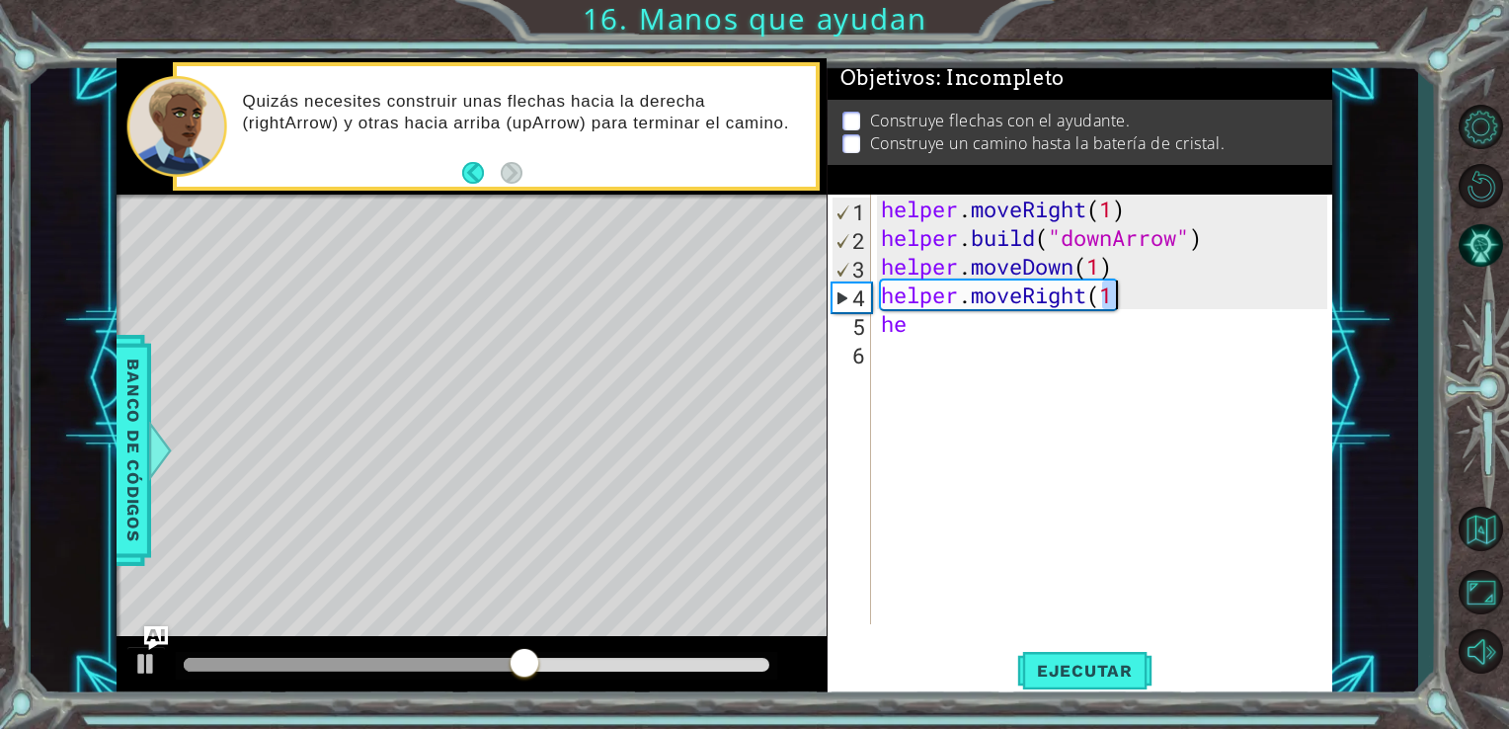
click at [1160, 300] on div "helper . moveRight ( 1 ) helper . build ( "downArrow" ) helper . moveDown ( 1 )…" at bounding box center [1107, 438] width 461 height 487
drag, startPoint x: 1089, startPoint y: 293, endPoint x: 976, endPoint y: 302, distance: 113.0
click at [976, 302] on div "helper . moveRight ( 1 ) helper . build ( "downArrow" ) helper . moveDown ( 1 )…" at bounding box center [1107, 438] width 461 height 487
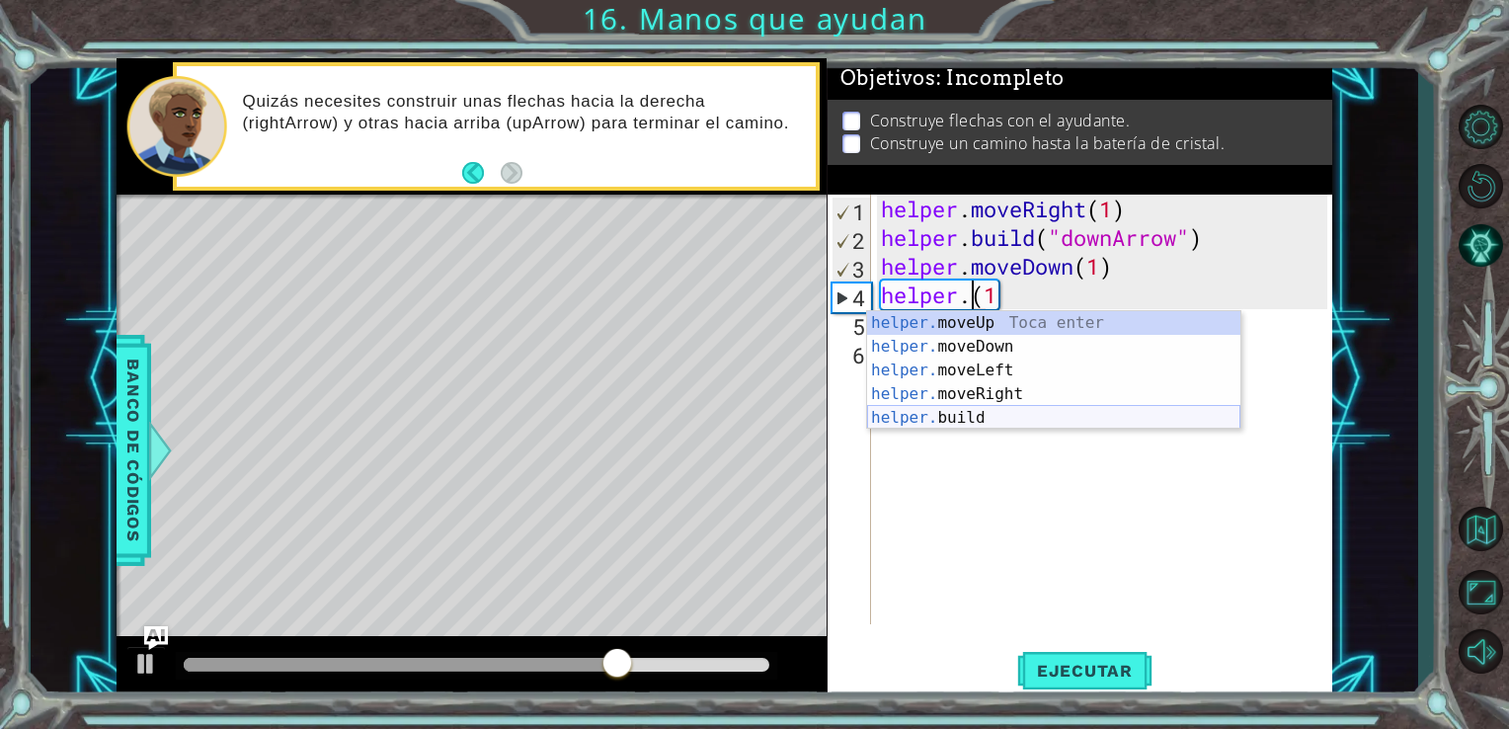
click at [970, 414] on div "helper. moveUp Toca enter helper. moveDown Toca enter helper. moveLeft Toca ent…" at bounding box center [1053, 394] width 373 height 166
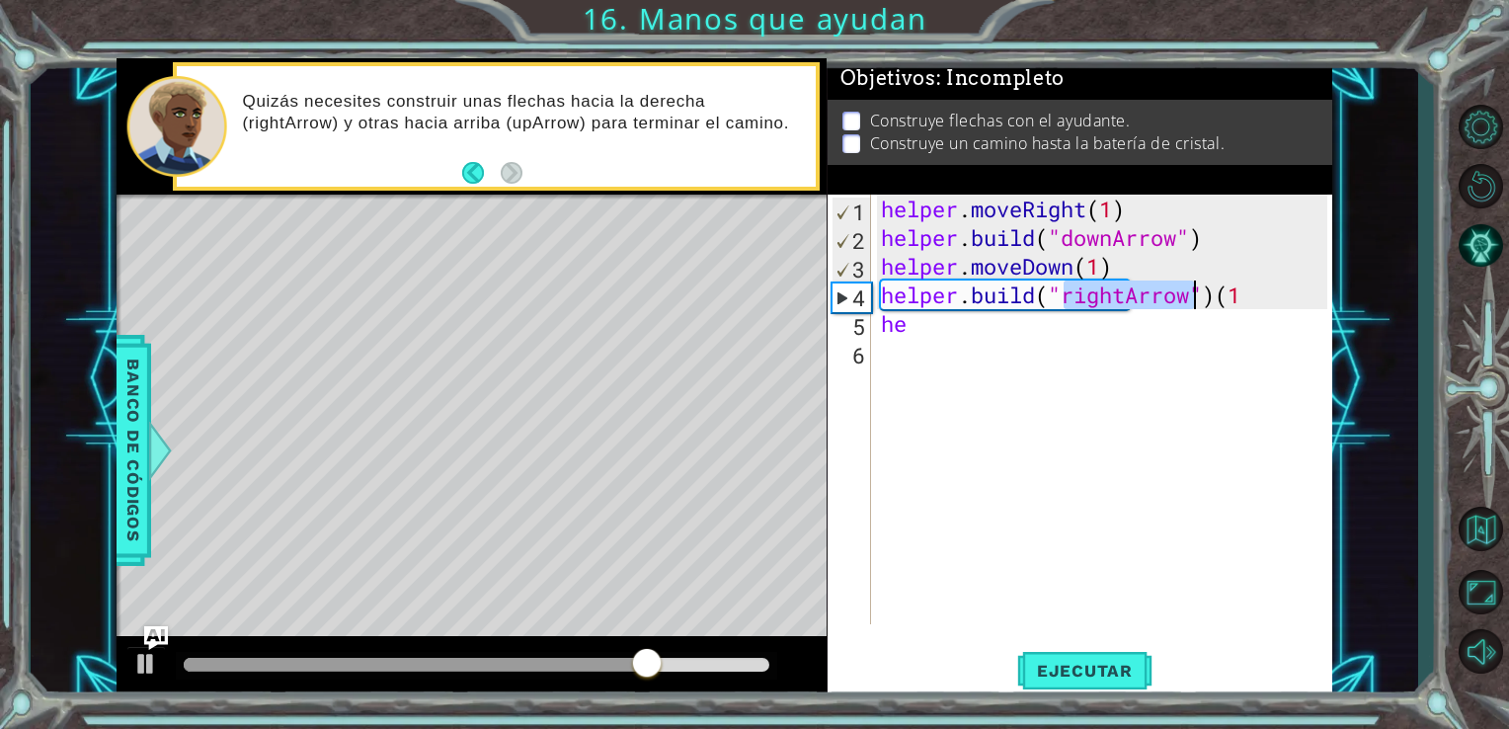
click at [1250, 298] on div "helper . moveRight ( 1 ) helper . build ( "downArrow" ) helper . moveDown ( 1 )…" at bounding box center [1107, 438] width 461 height 487
click at [1028, 336] on div "helper . moveRight ( 1 ) helper . build ( "downArrow" ) helper . moveDown ( 1 )…" at bounding box center [1107, 438] width 461 height 487
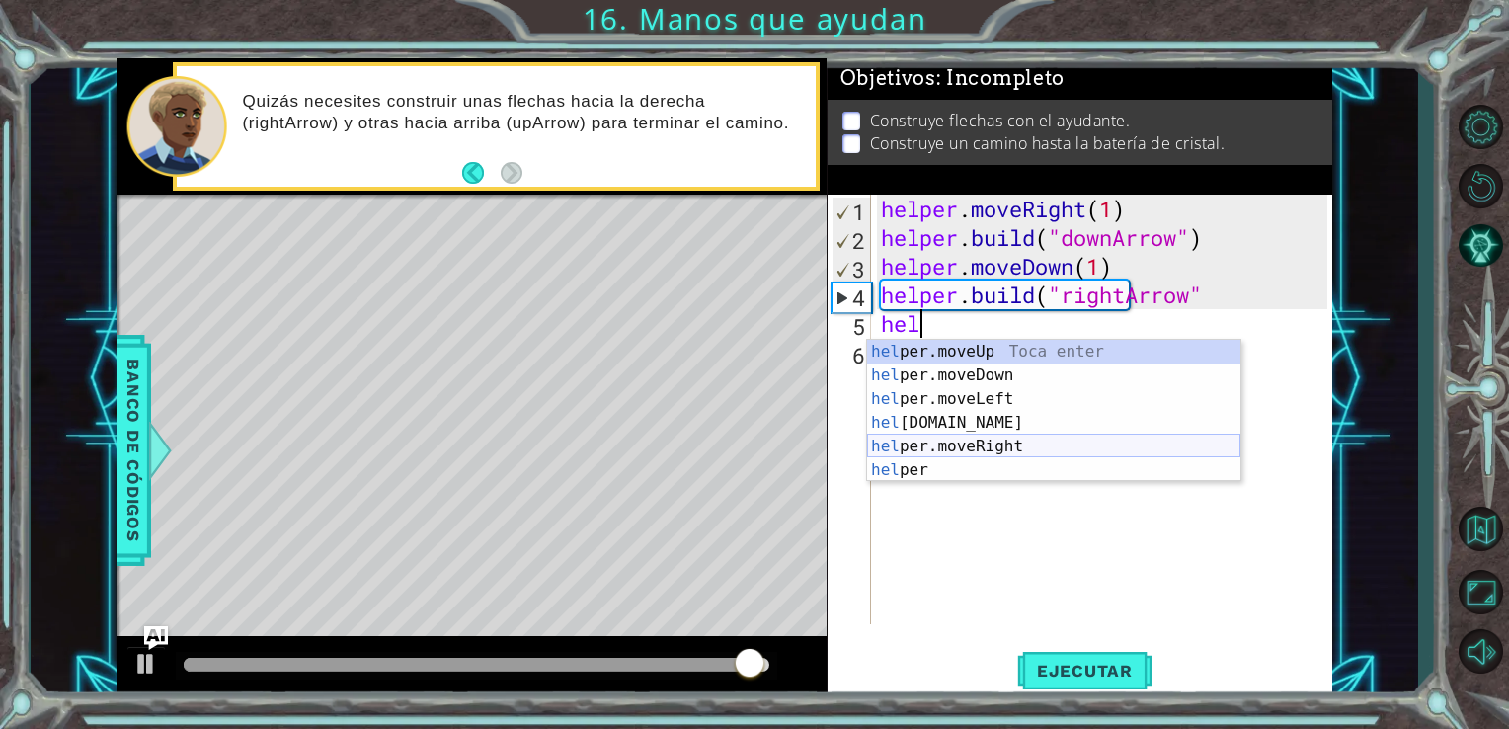
click at [964, 439] on div "hel per.moveUp Toca enter hel per.moveDown Toca enter hel per.moveLeft Toca ent…" at bounding box center [1053, 435] width 373 height 190
type textarea "helper.moveRight(1)"
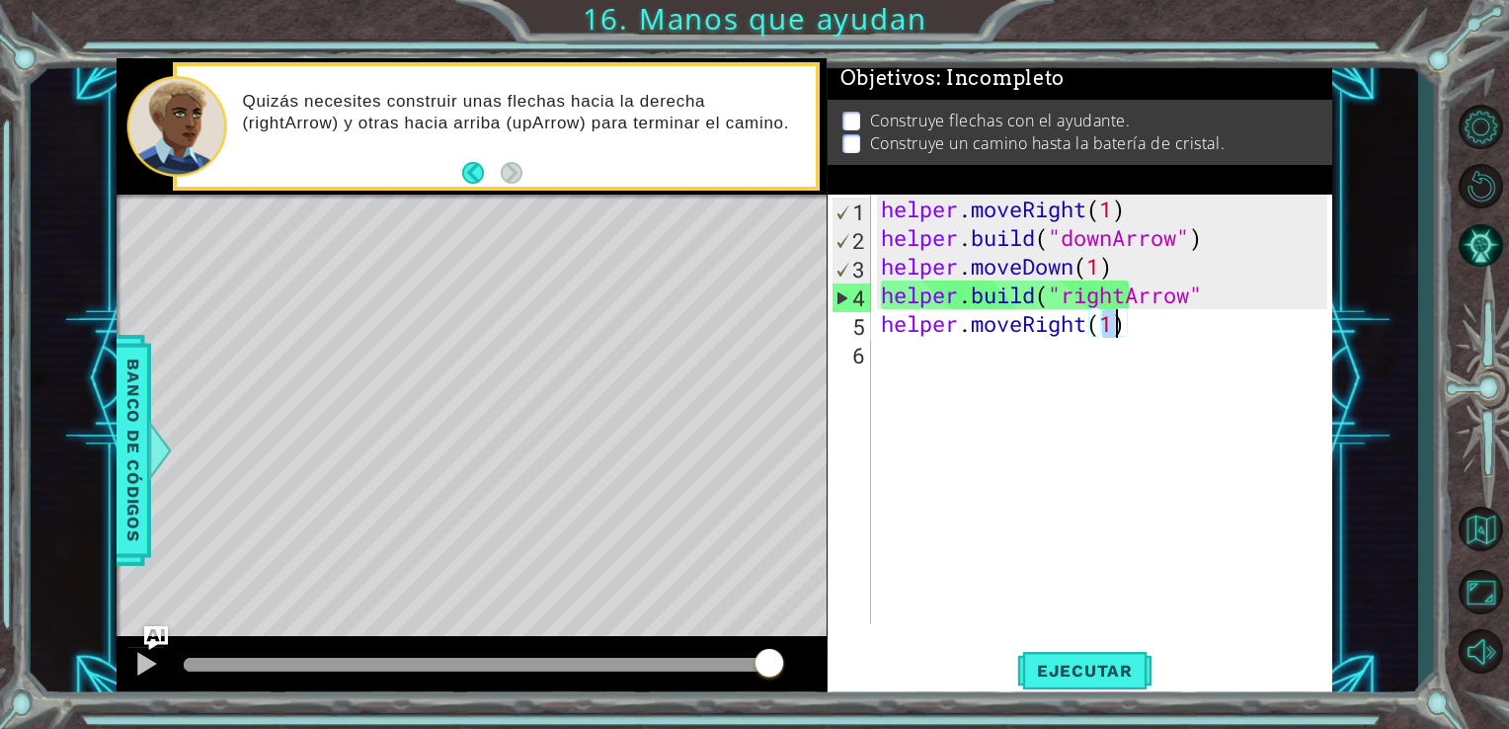
click at [967, 367] on div "helper . moveRight ( 1 ) helper . build ( "downArrow" ) helper . moveDown ( 1 )…" at bounding box center [1107, 438] width 461 height 487
drag, startPoint x: 980, startPoint y: 351, endPoint x: 898, endPoint y: 545, distance: 211.2
click at [898, 545] on div "helper . moveRight ( 1 ) helper . build ( "downArrow" ) helper . moveDown ( 1 )…" at bounding box center [1107, 438] width 461 height 487
click at [1035, 665] on span "Ejecutar" at bounding box center [1084, 671] width 135 height 20
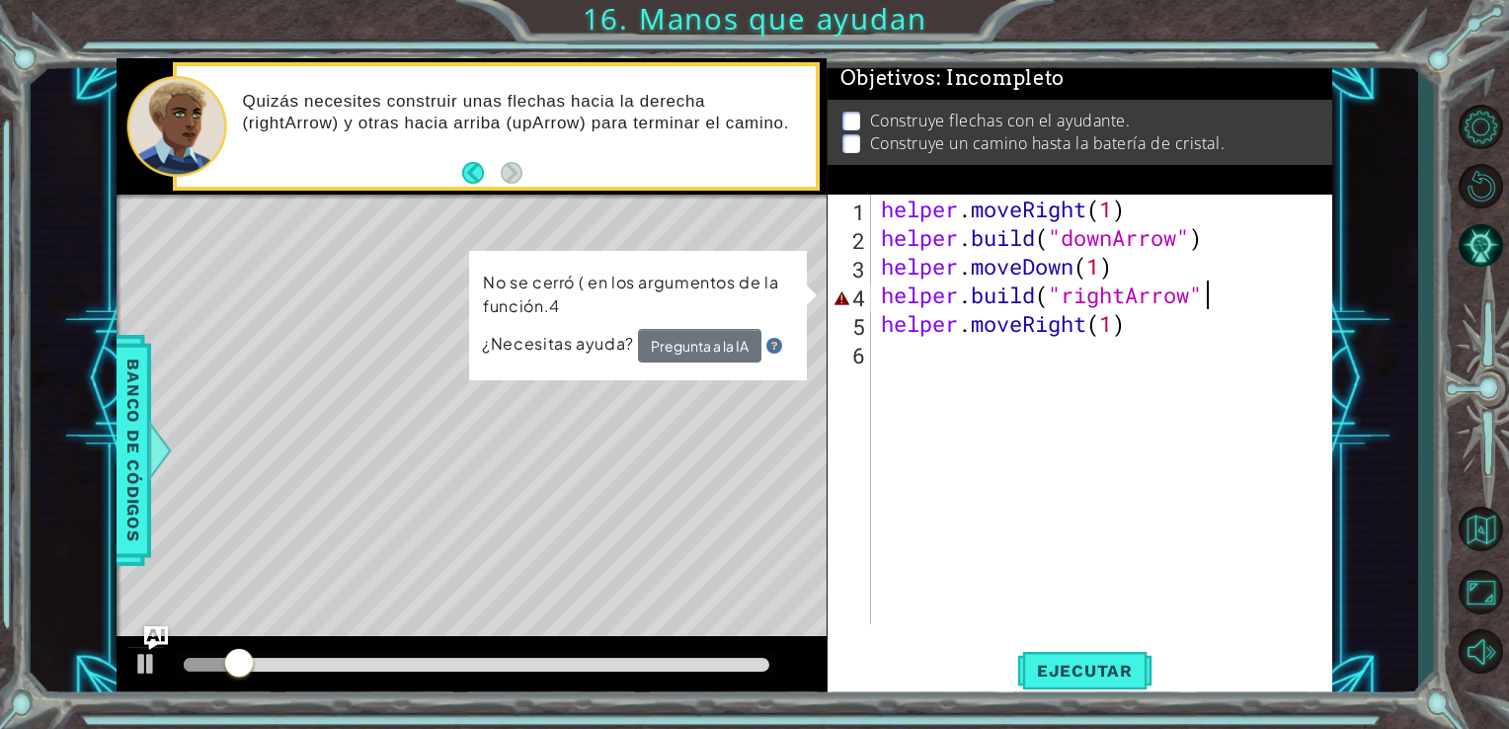
click at [1231, 306] on div "helper . moveRight ( 1 ) helper . build ( "downArrow" ) helper . moveDown ( 1 )…" at bounding box center [1107, 438] width 461 height 487
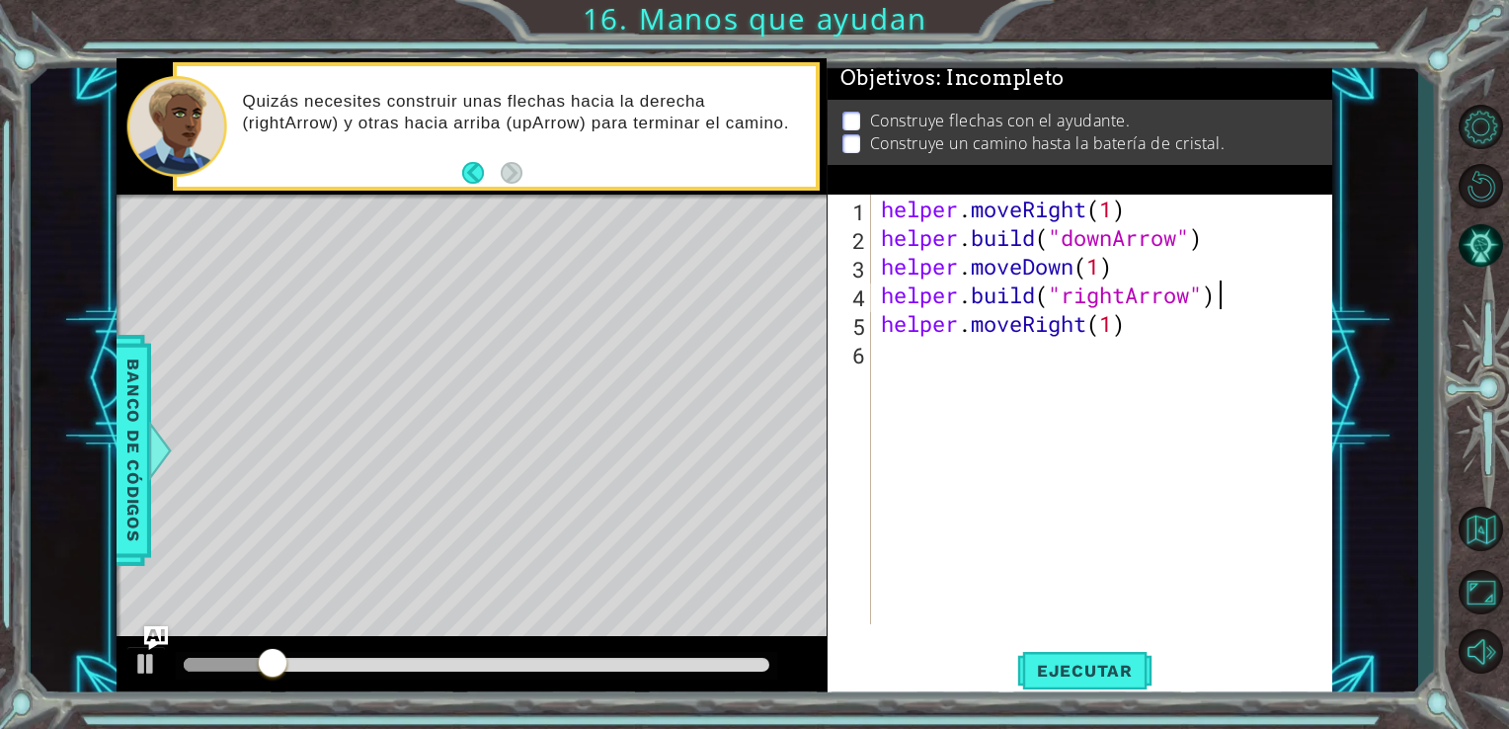
scroll to position [0, 14]
type textarea "[DOMAIN_NAME]("rightArrow")"
click at [1118, 681] on span "Ejecutar" at bounding box center [1084, 671] width 135 height 20
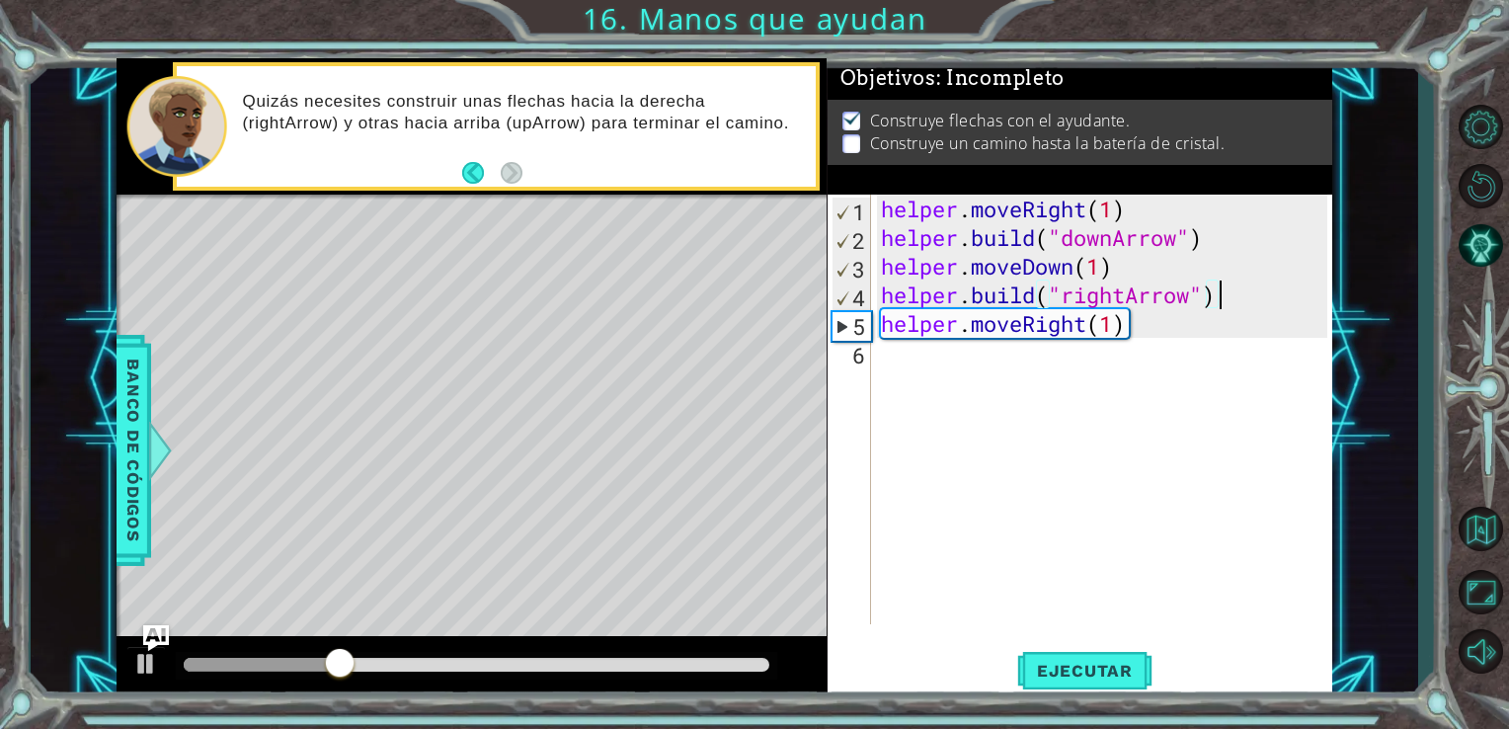
click at [149, 649] on img "Ask AI" at bounding box center [155, 638] width 26 height 26
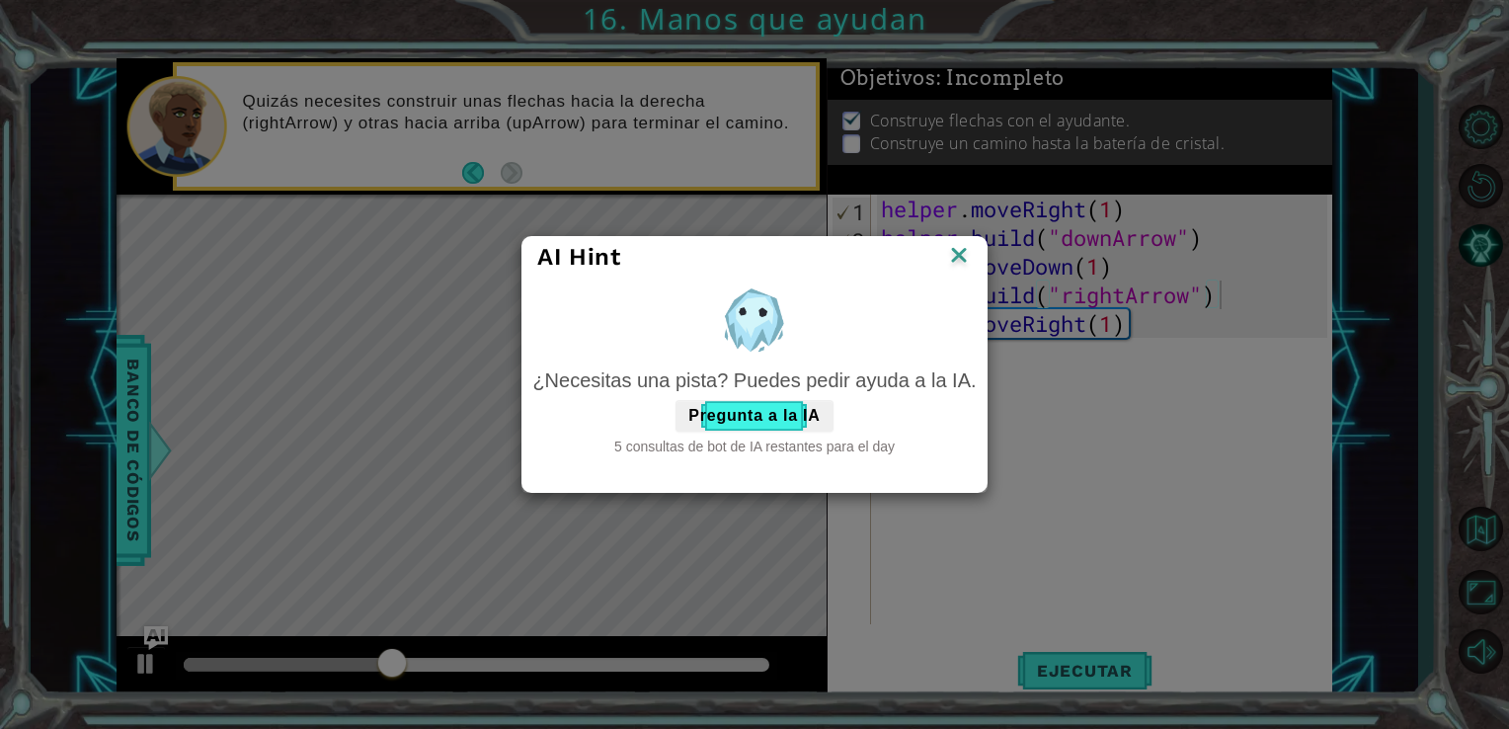
click at [960, 247] on img at bounding box center [959, 257] width 26 height 30
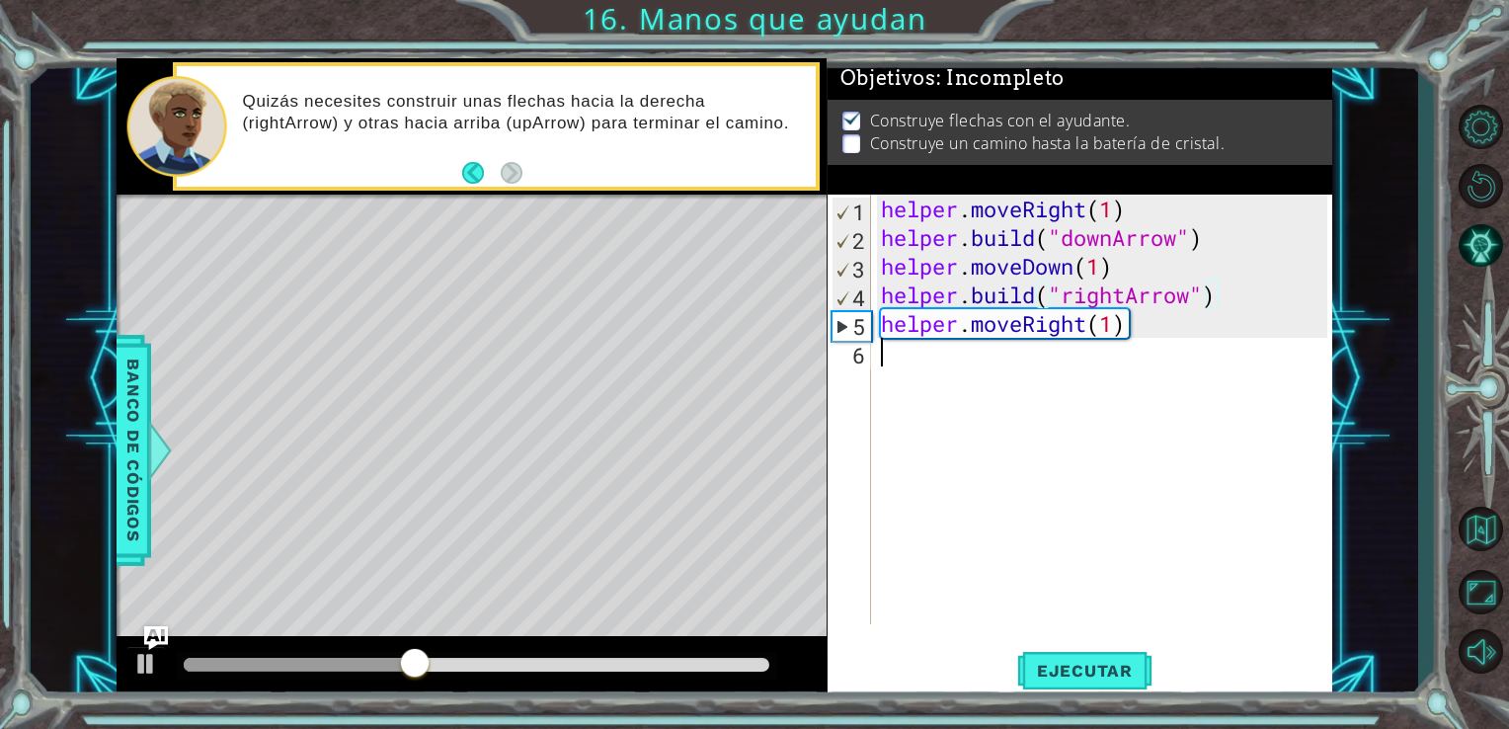
click at [1041, 354] on div "helper . moveRight ( 1 ) helper . build ( "downArrow" ) helper . moveDown ( 1 )…" at bounding box center [1107, 438] width 461 height 487
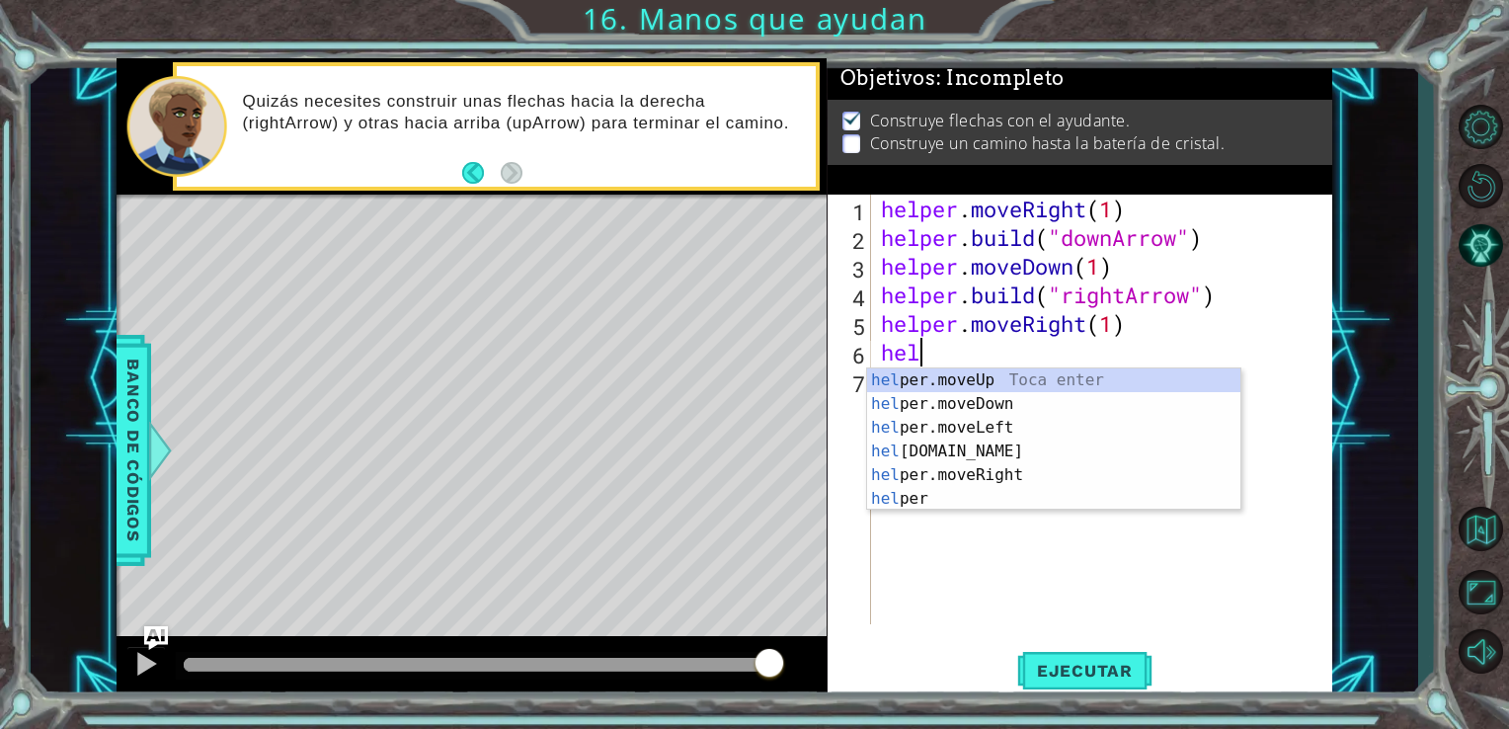
scroll to position [0, 0]
click at [976, 456] on div "hel per.moveUp Toca enter hel per.moveDown Toca enter hel per.moveLeft Toca ent…" at bounding box center [1053, 463] width 373 height 190
type textarea "[DOMAIN_NAME]("rightArrow")"
click at [976, 456] on div "helper . moveRight ( 1 ) helper . build ( "downArrow" ) helper . moveDown ( 1 )…" at bounding box center [1107, 438] width 461 height 487
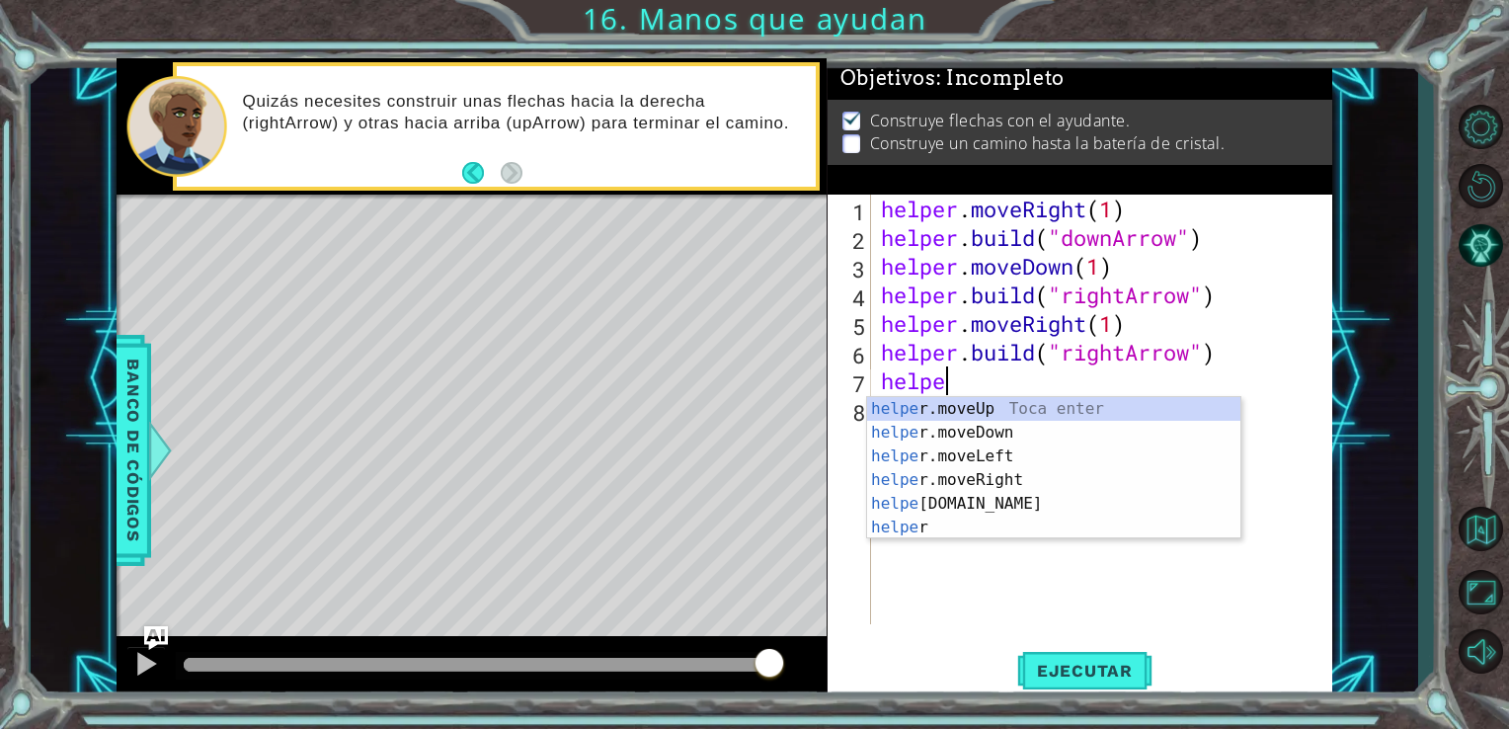
scroll to position [0, 2]
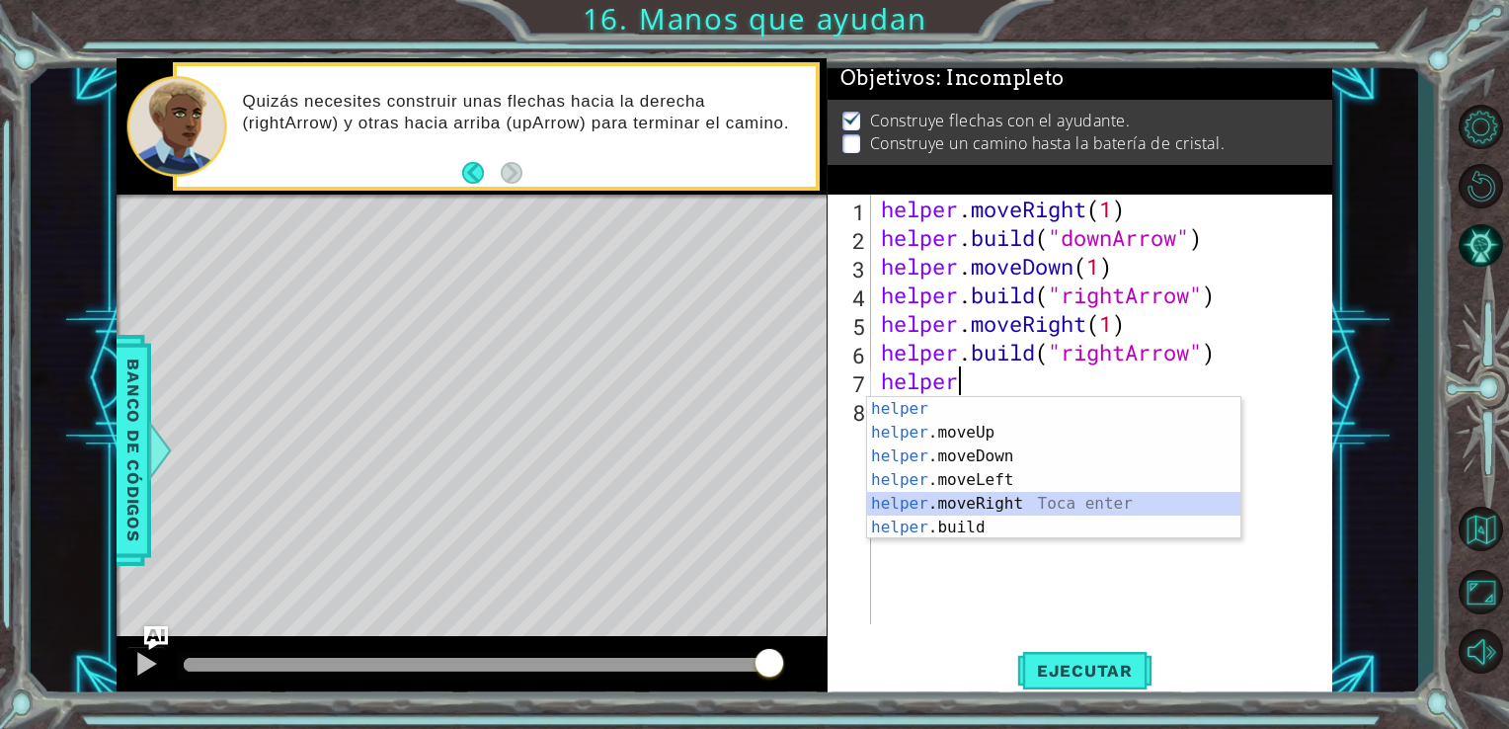
click at [988, 516] on div "helper Toca enter helper .moveUp Toca enter helper .moveDown Toca enter helper …" at bounding box center [1053, 492] width 373 height 190
type textarea "helper.moveRight(1)"
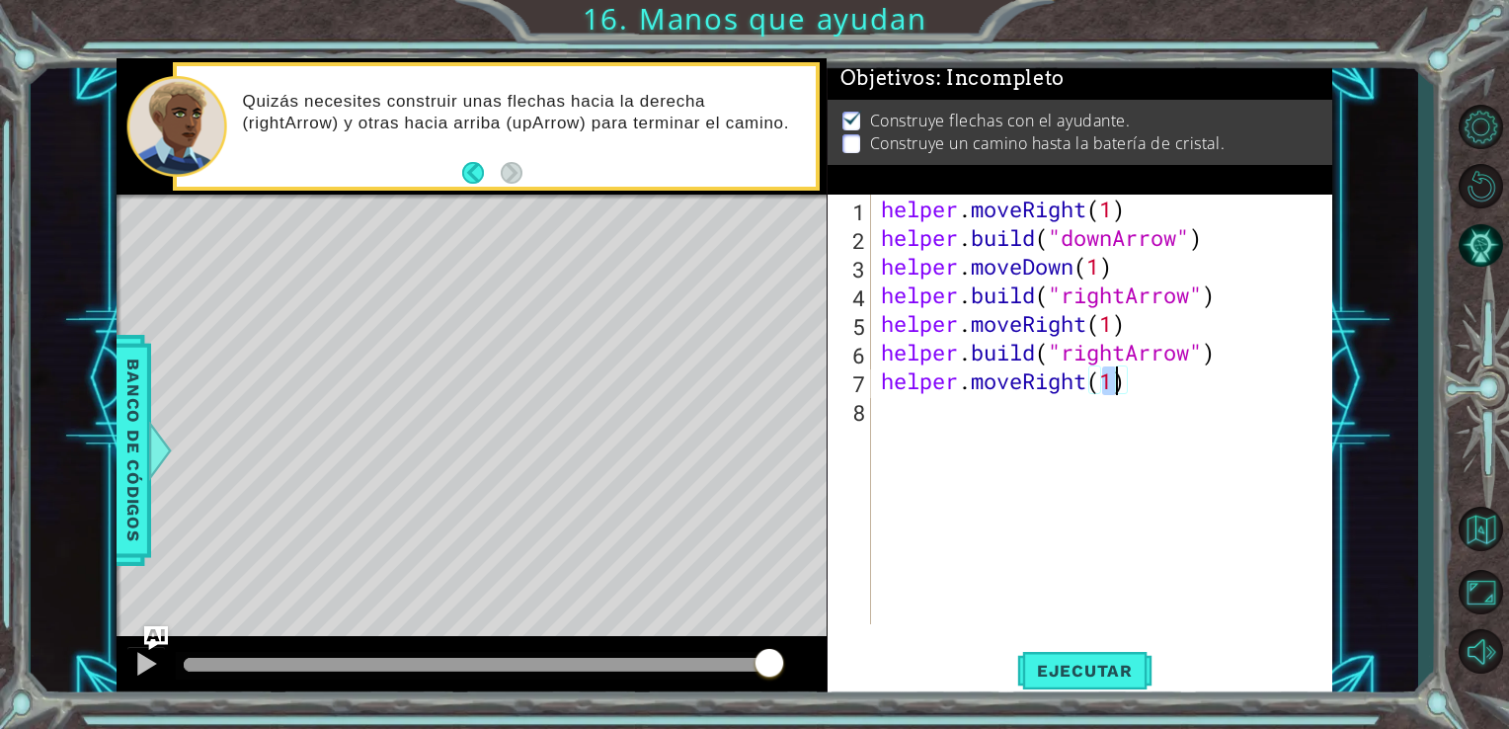
click at [1098, 405] on div "helper . moveRight ( 1 ) helper . build ( "downArrow" ) helper . moveDown ( 1 )…" at bounding box center [1107, 438] width 461 height 487
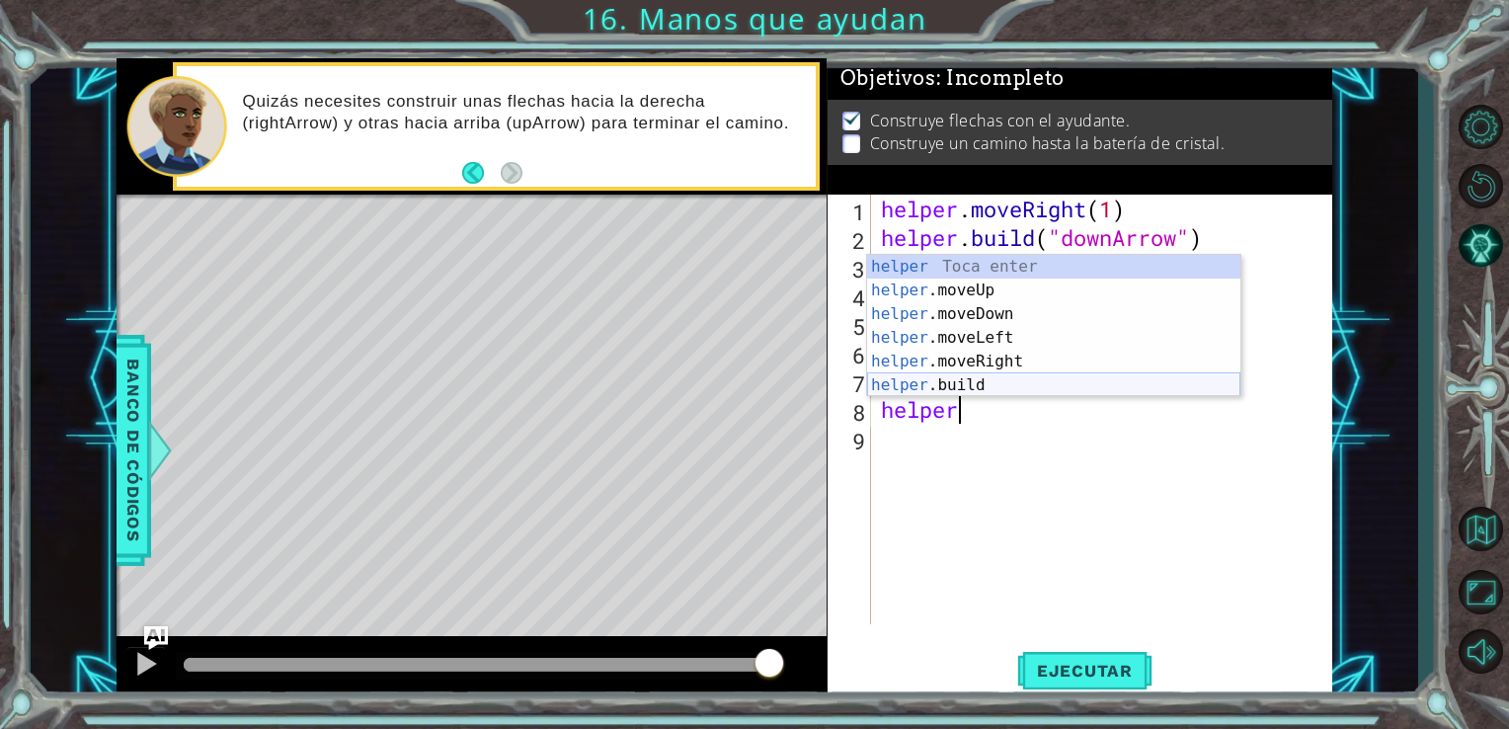
click at [1035, 387] on div "helper Toca enter helper .moveUp Toca enter helper .moveDown Toca enter helper …" at bounding box center [1053, 350] width 373 height 190
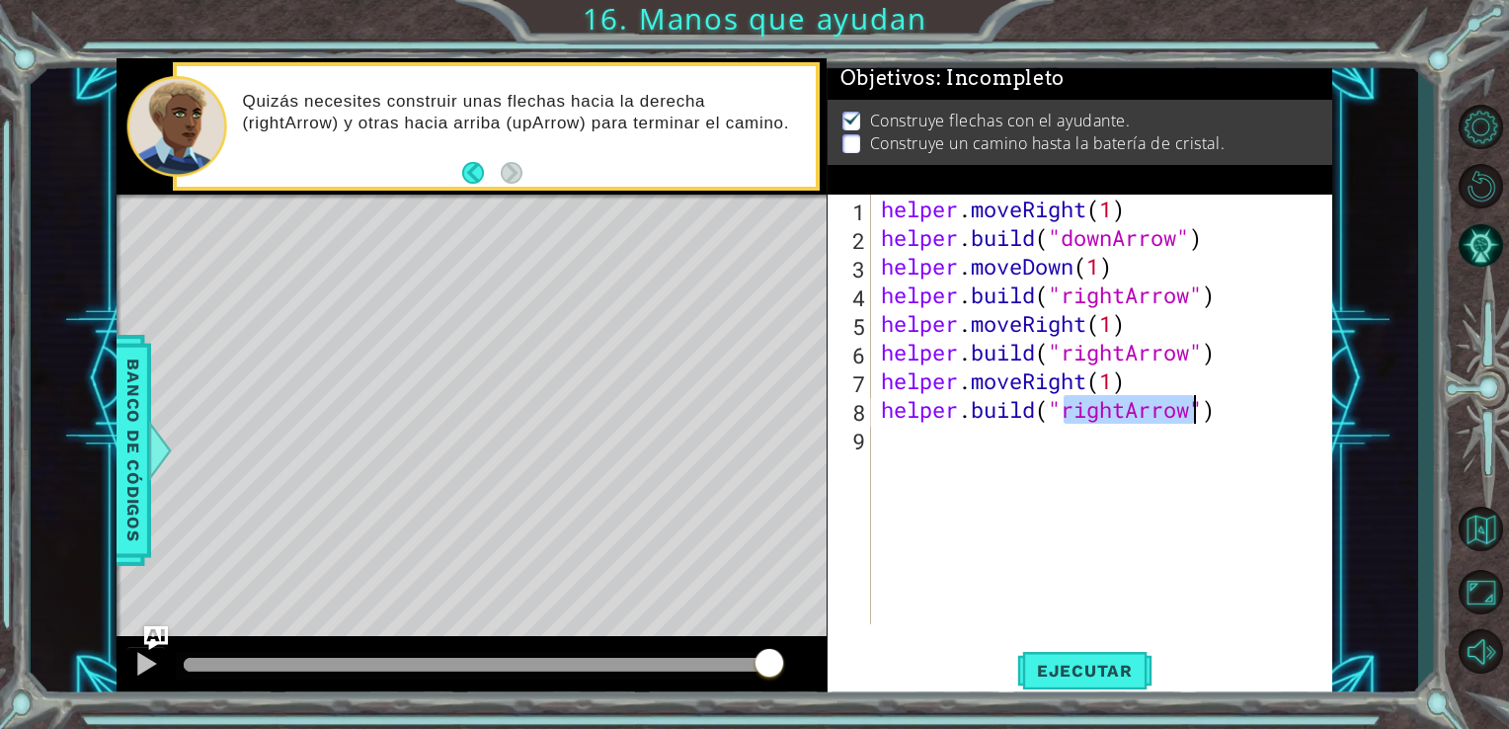
type textarea "[DOMAIN_NAME]("rightArrow")"
click at [1123, 409] on div "helper . moveRight ( 1 ) helper . build ( "downArrow" ) helper . moveDown ( 1 )…" at bounding box center [1102, 410] width 451 height 430
drag, startPoint x: 1123, startPoint y: 409, endPoint x: 1090, endPoint y: 409, distance: 32.6
click at [1090, 409] on div "helper . moveRight ( 1 ) helper . build ( "downArrow" ) helper . moveDown ( 1 )…" at bounding box center [1107, 438] width 461 height 487
click at [1128, 435] on div "helper . moveRight ( 1 ) helper . build ( "downArrow" ) helper . moveDown ( 1 )…" at bounding box center [1107, 438] width 461 height 487
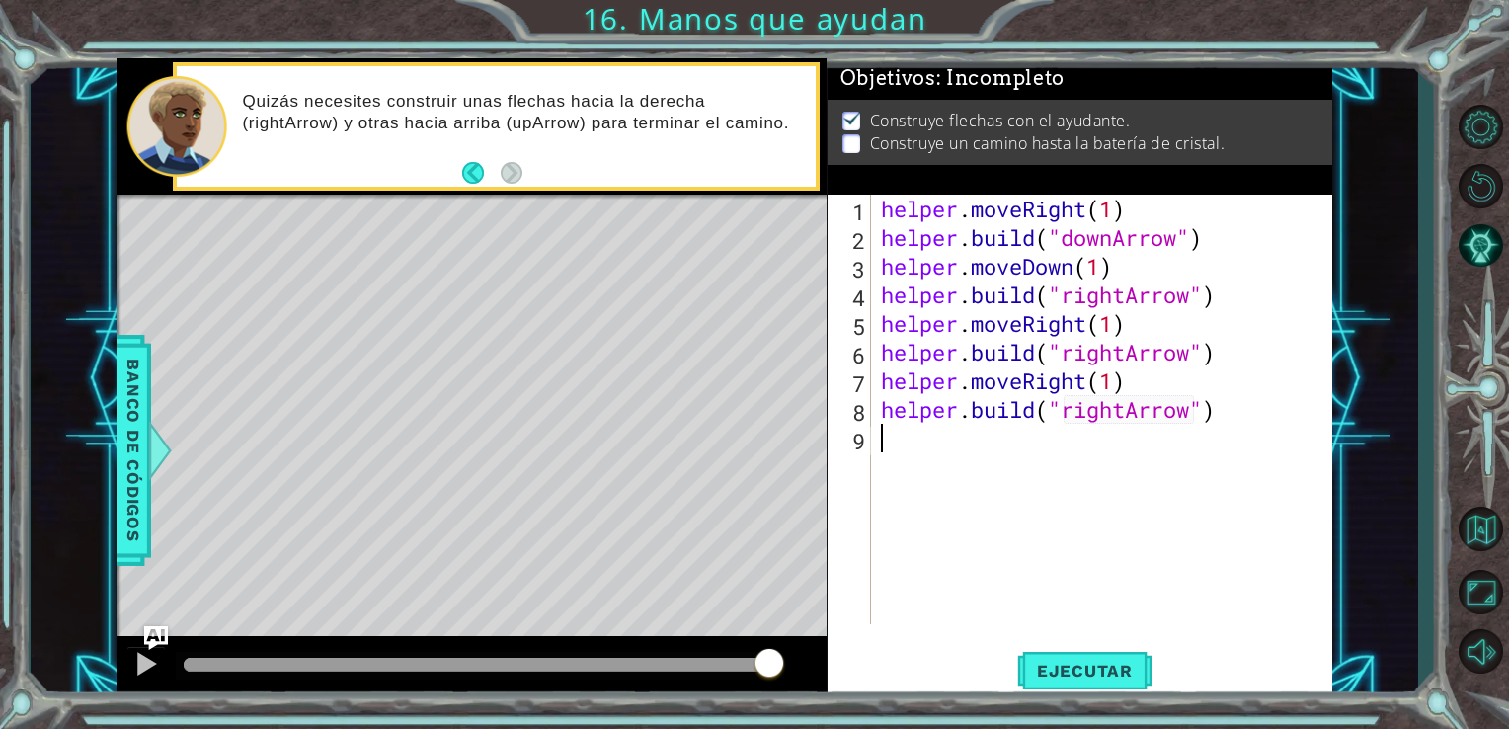
scroll to position [0, 0]
click at [1122, 409] on div "helper . moveRight ( 1 ) helper . build ( "downArrow" ) helper . moveDown ( 1 )…" at bounding box center [1107, 438] width 461 height 487
click at [1114, 409] on div "helper . moveRight ( 1 ) helper . build ( "downArrow" ) helper . moveDown ( 1 )…" at bounding box center [1107, 438] width 461 height 487
click at [1121, 414] on div "helper . moveRight ( 1 ) helper . build ( "downArrow" ) helper . moveDown ( 1 )…" at bounding box center [1102, 410] width 451 height 430
click at [1128, 411] on div "helper . moveRight ( 1 ) helper . build ( "downArrow" ) helper . moveDown ( 1 )…" at bounding box center [1107, 438] width 461 height 487
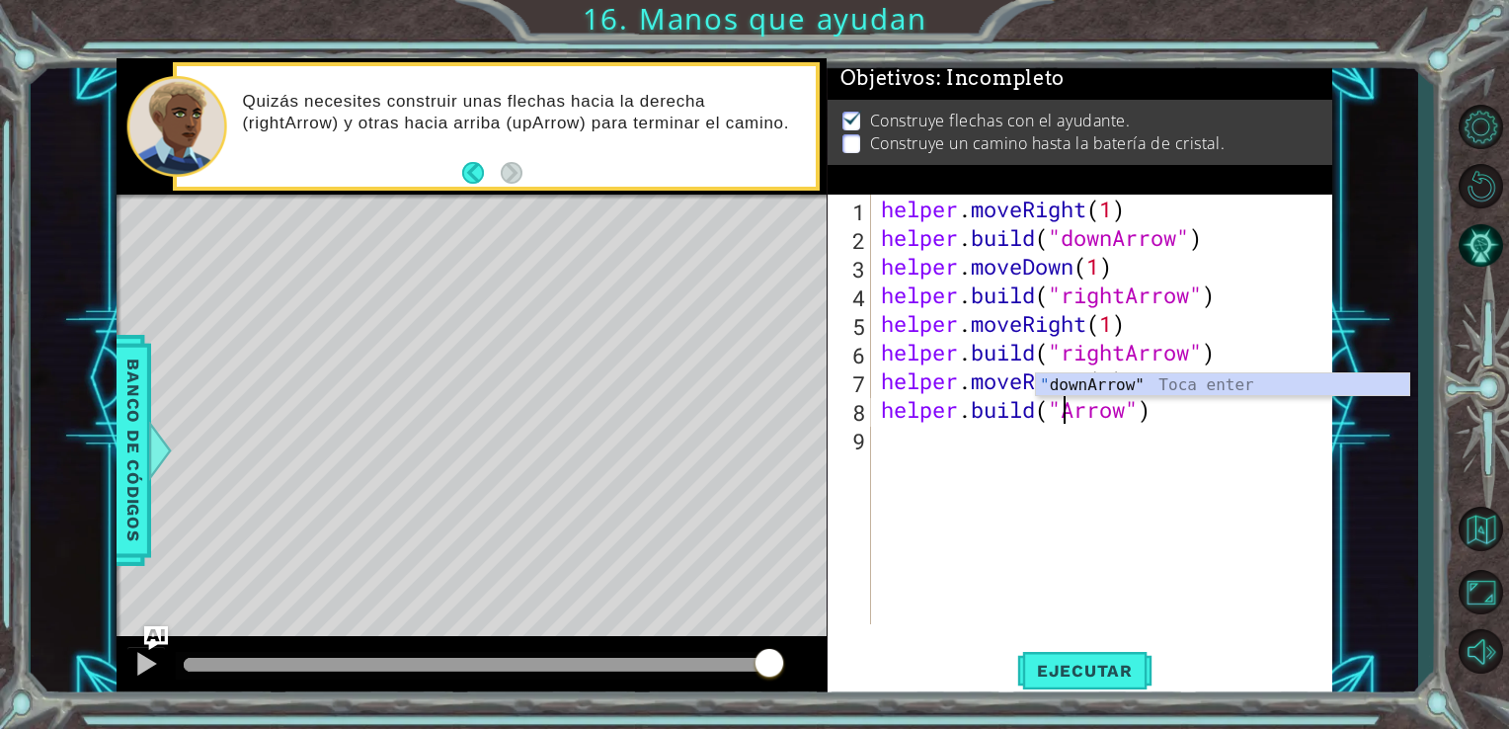
scroll to position [0, 9]
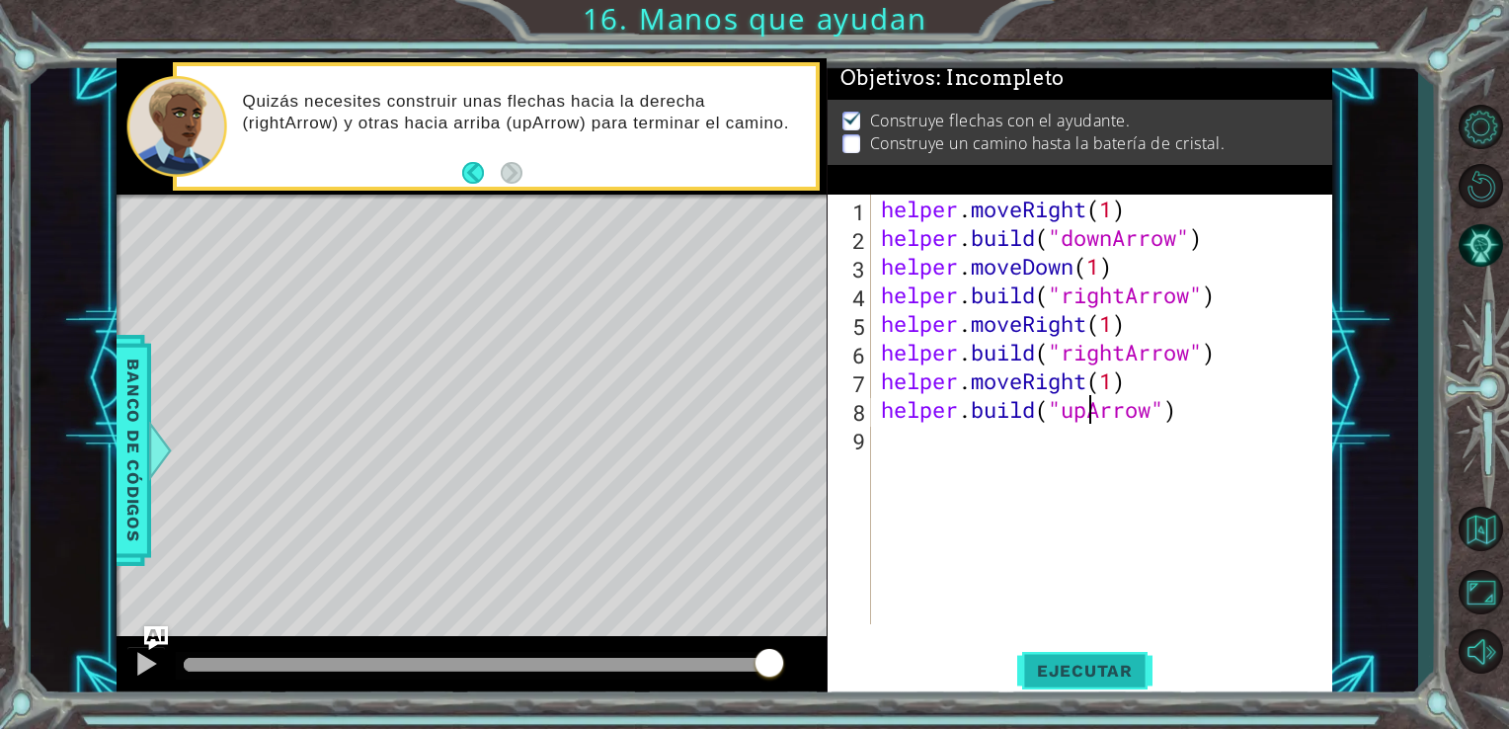
type textarea "[DOMAIN_NAME]("upArrow")"
click at [1083, 658] on button "Ejecutar" at bounding box center [1084, 670] width 135 height 50
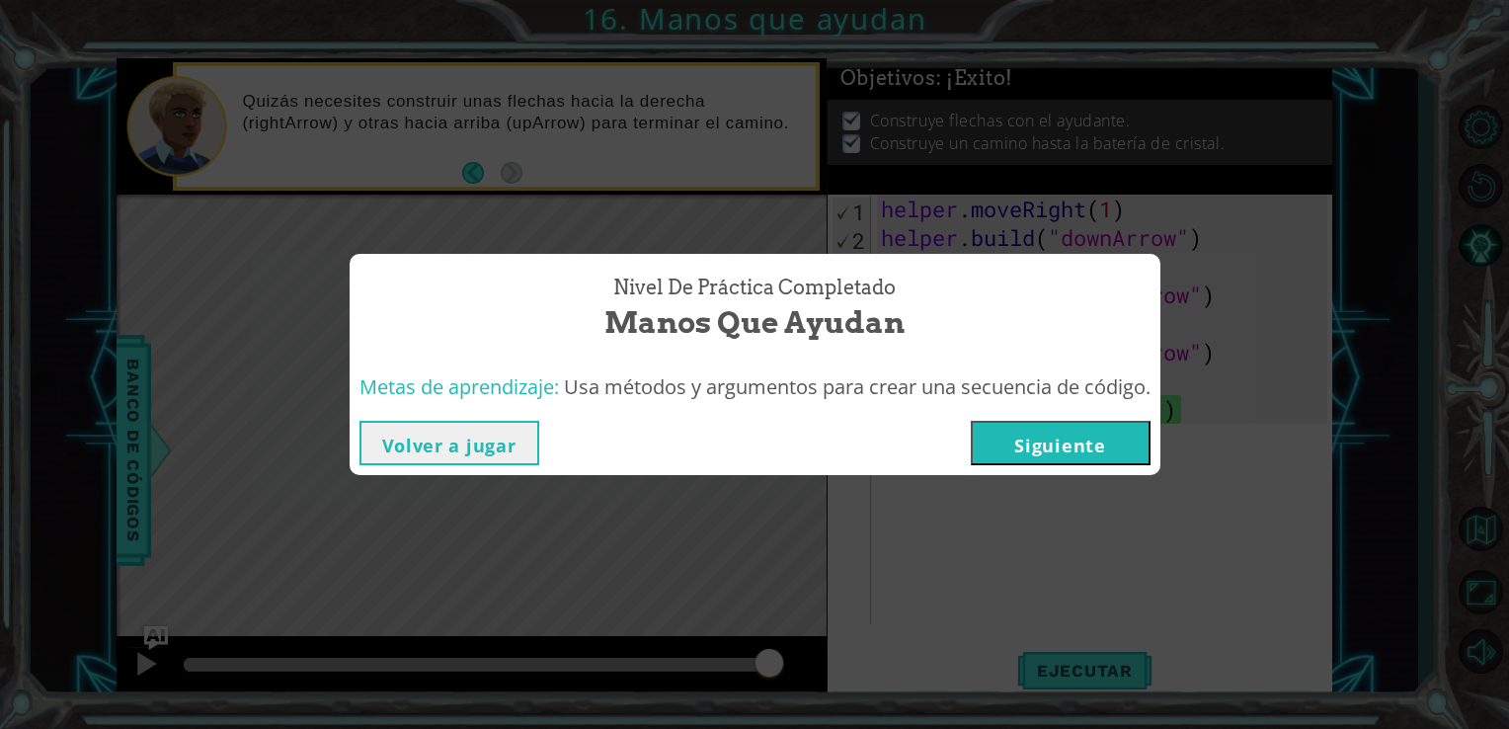
click at [1082, 444] on button "Siguiente" at bounding box center [1061, 443] width 180 height 44
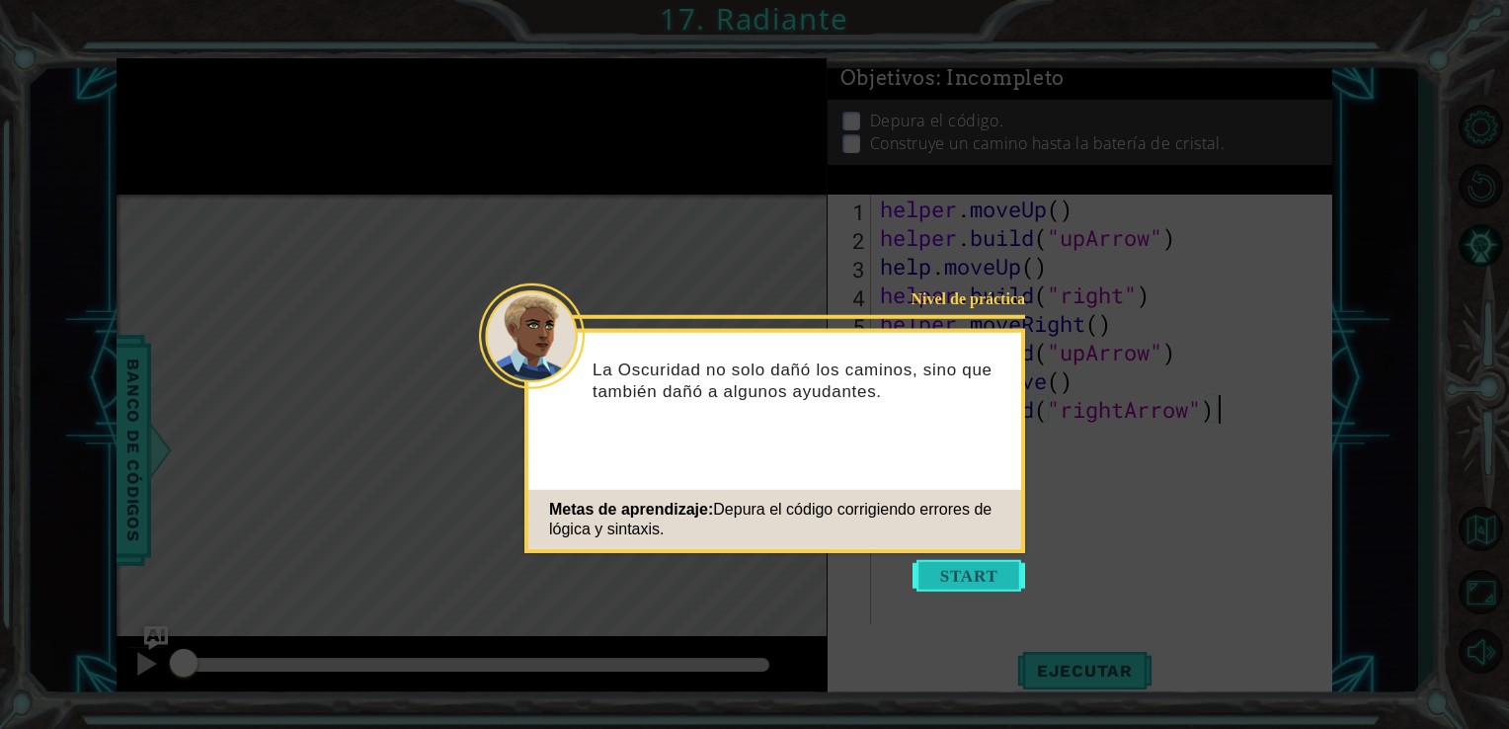
click at [981, 565] on button "Start" at bounding box center [969, 576] width 113 height 32
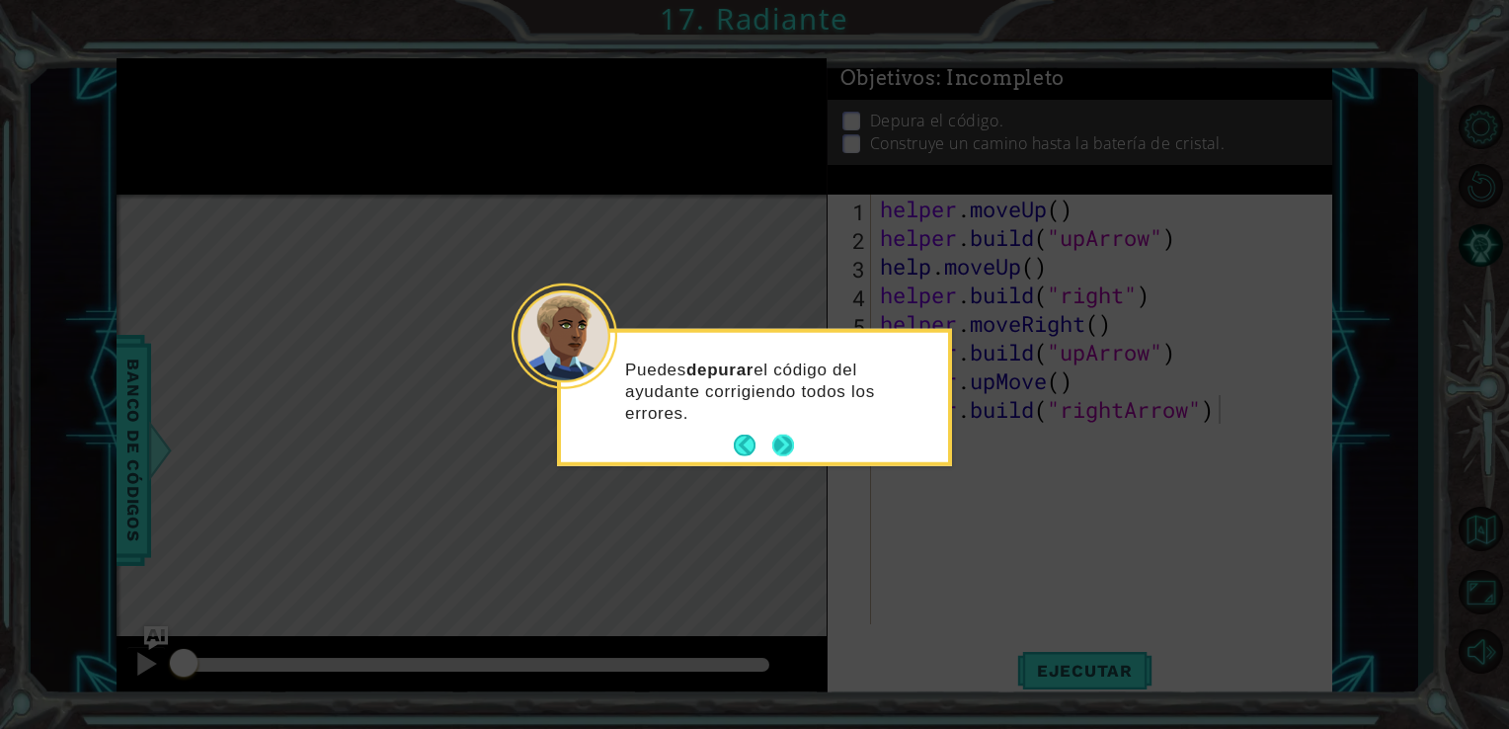
click at [782, 446] on button "Next" at bounding box center [783, 446] width 22 height 22
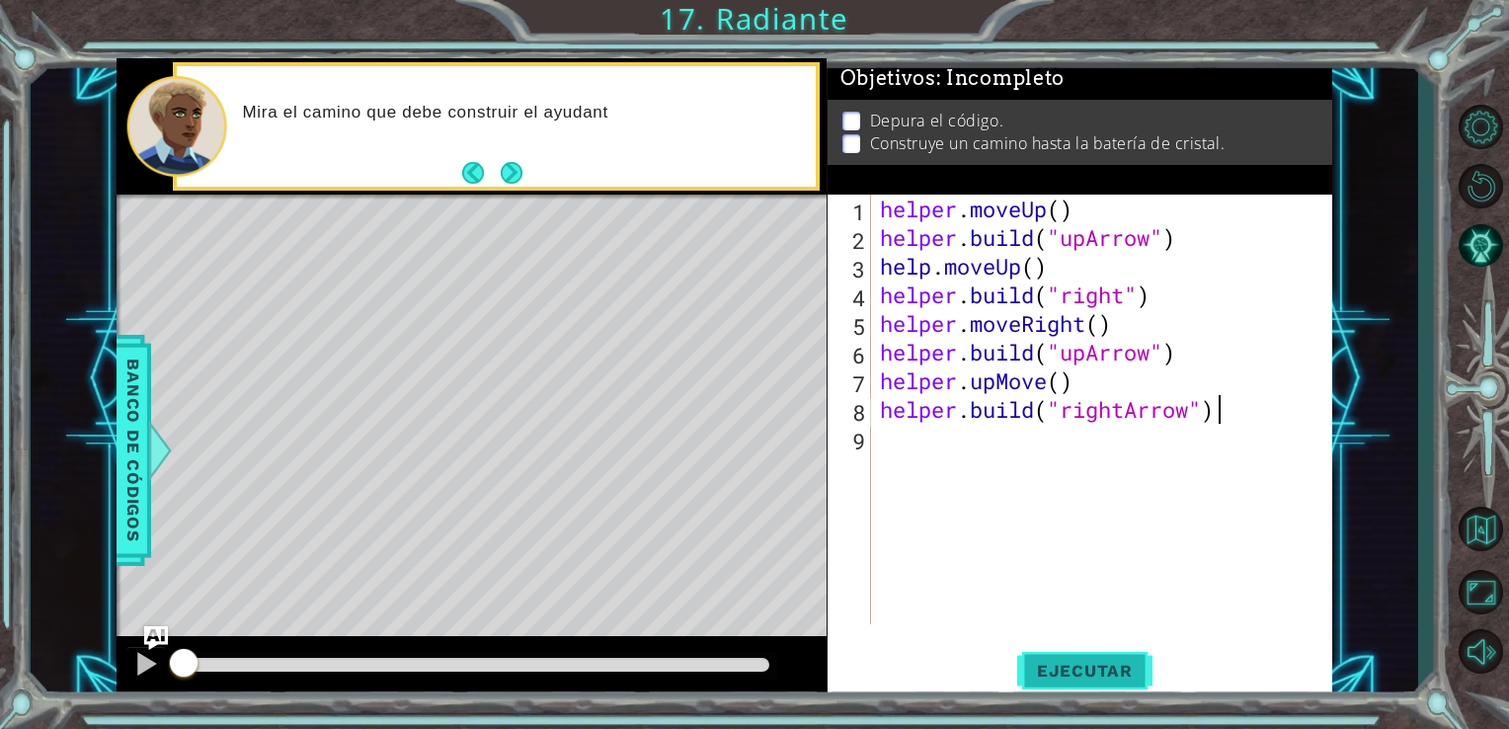
click at [1093, 670] on span "Ejecutar" at bounding box center [1084, 671] width 135 height 20
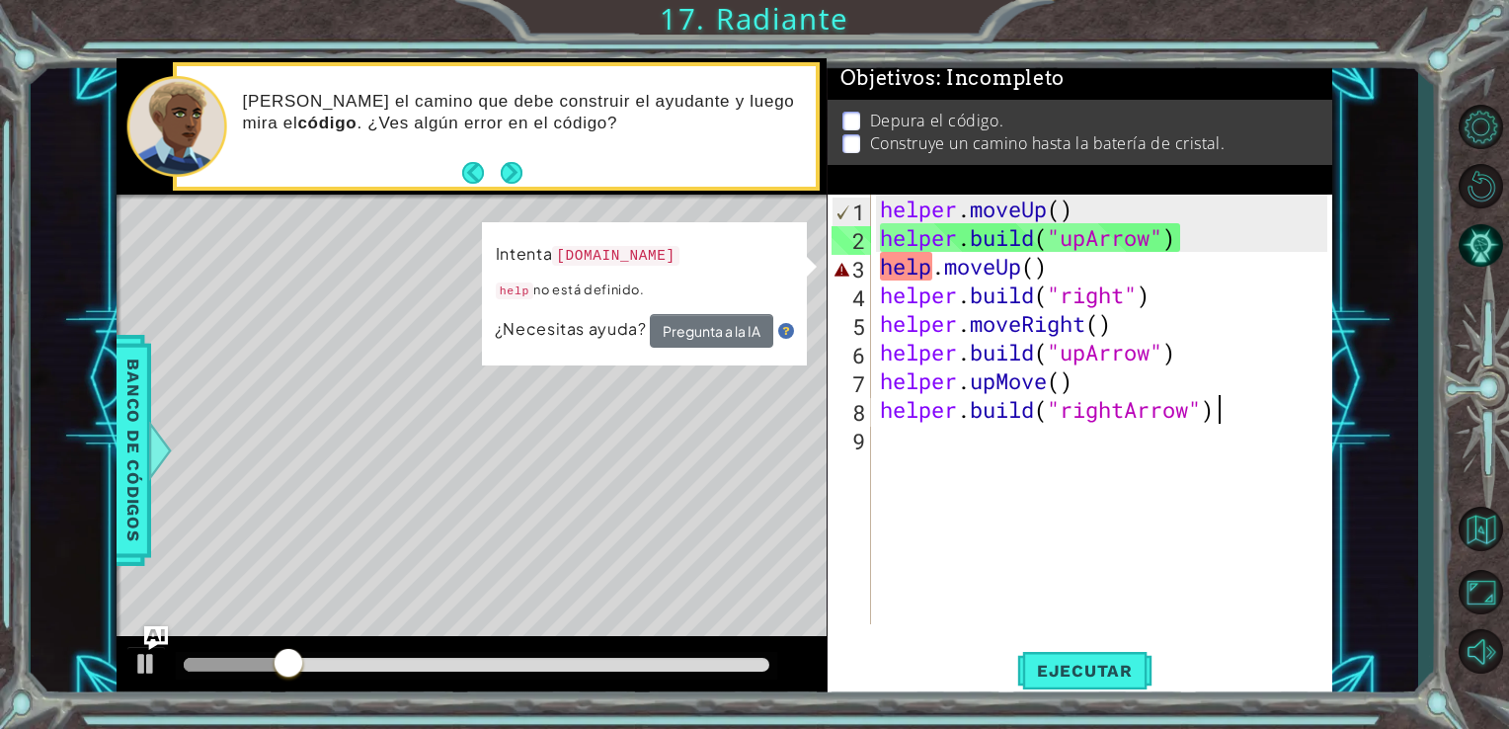
click at [927, 268] on div "helper . moveUp ( ) helper . build ( "upArrow" ) help . moveUp ( ) helper . bui…" at bounding box center [1107, 438] width 462 height 487
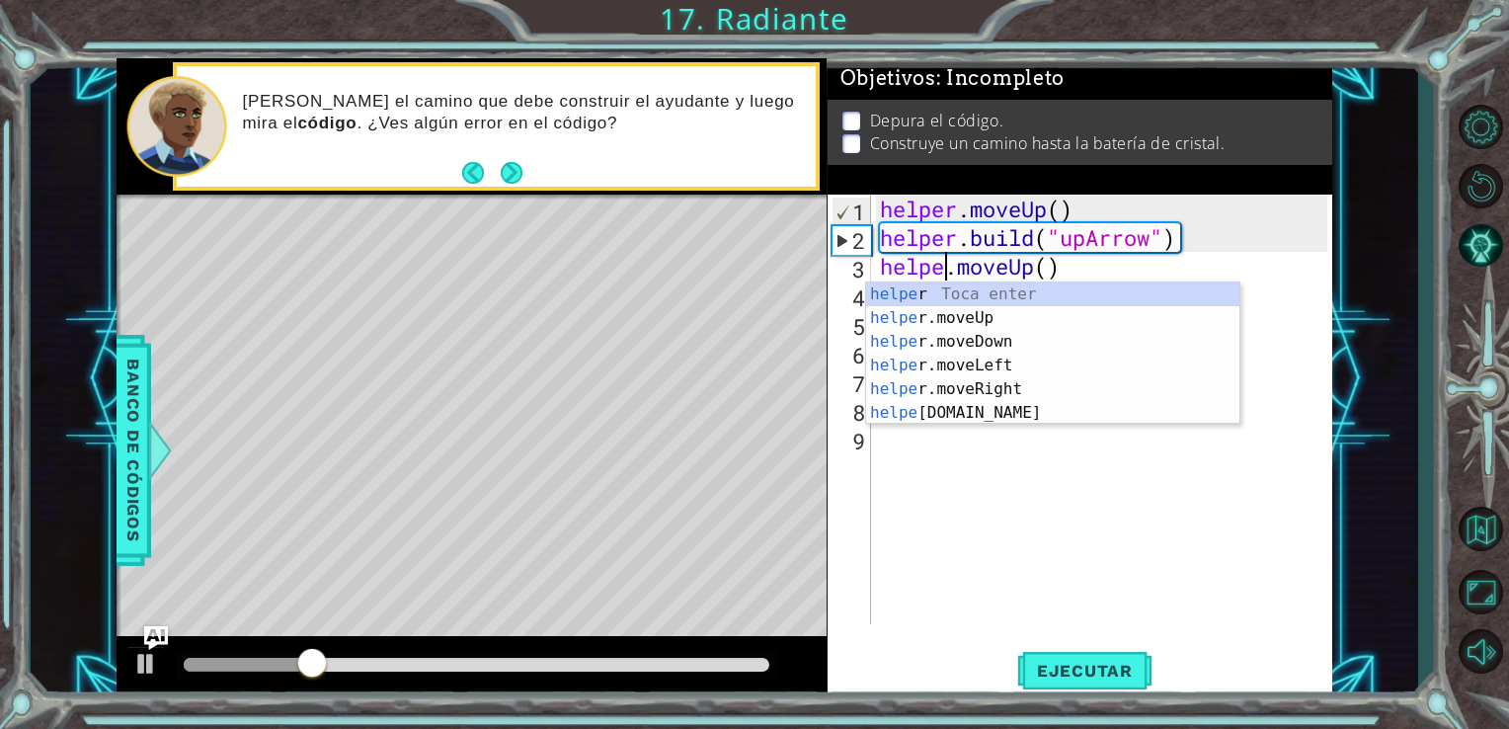
type textarea "helper.moveUp()"
click at [1031, 587] on div "helper . moveUp ( ) helper . build ( "upArrow" ) helper . moveUp ( ) helper . b…" at bounding box center [1107, 438] width 462 height 487
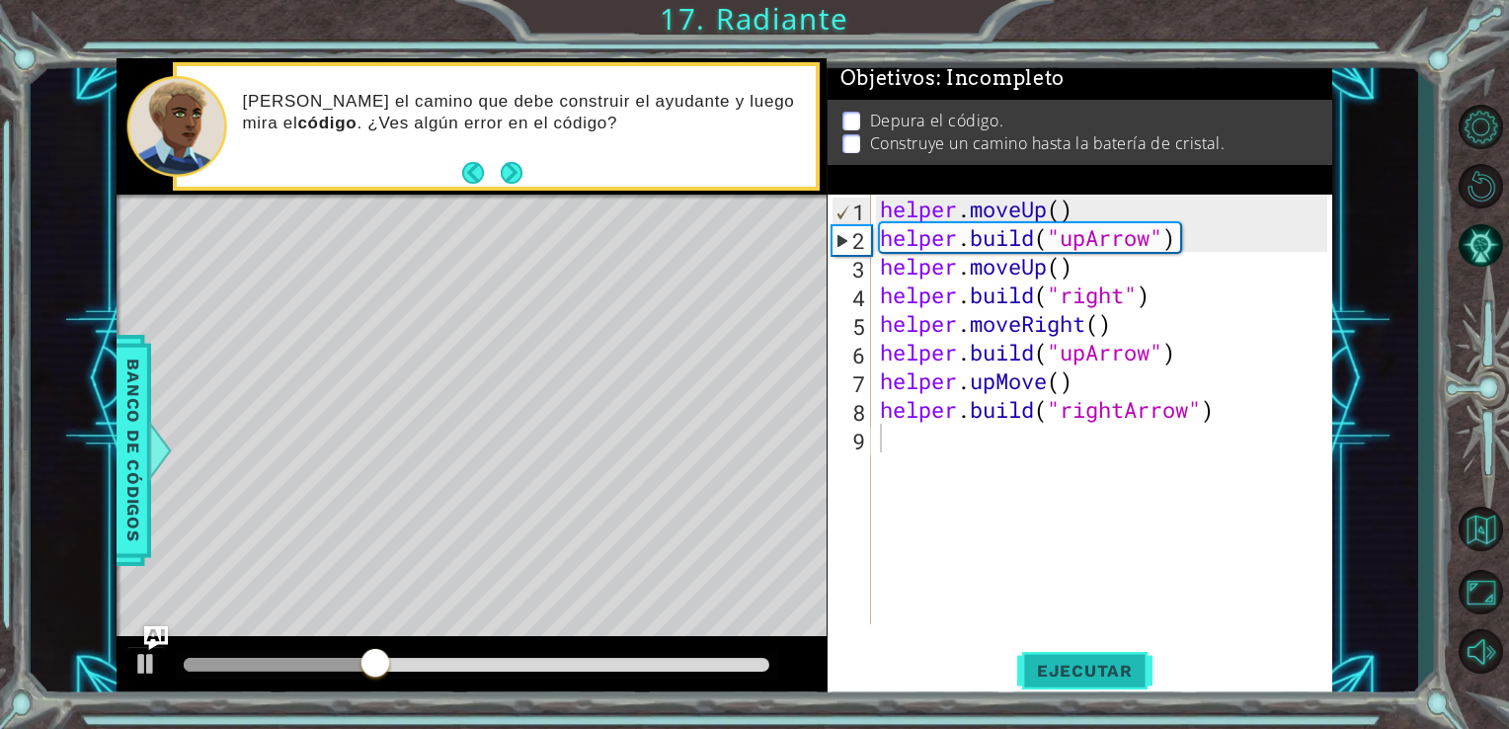
click at [1059, 671] on span "Ejecutar" at bounding box center [1084, 671] width 135 height 20
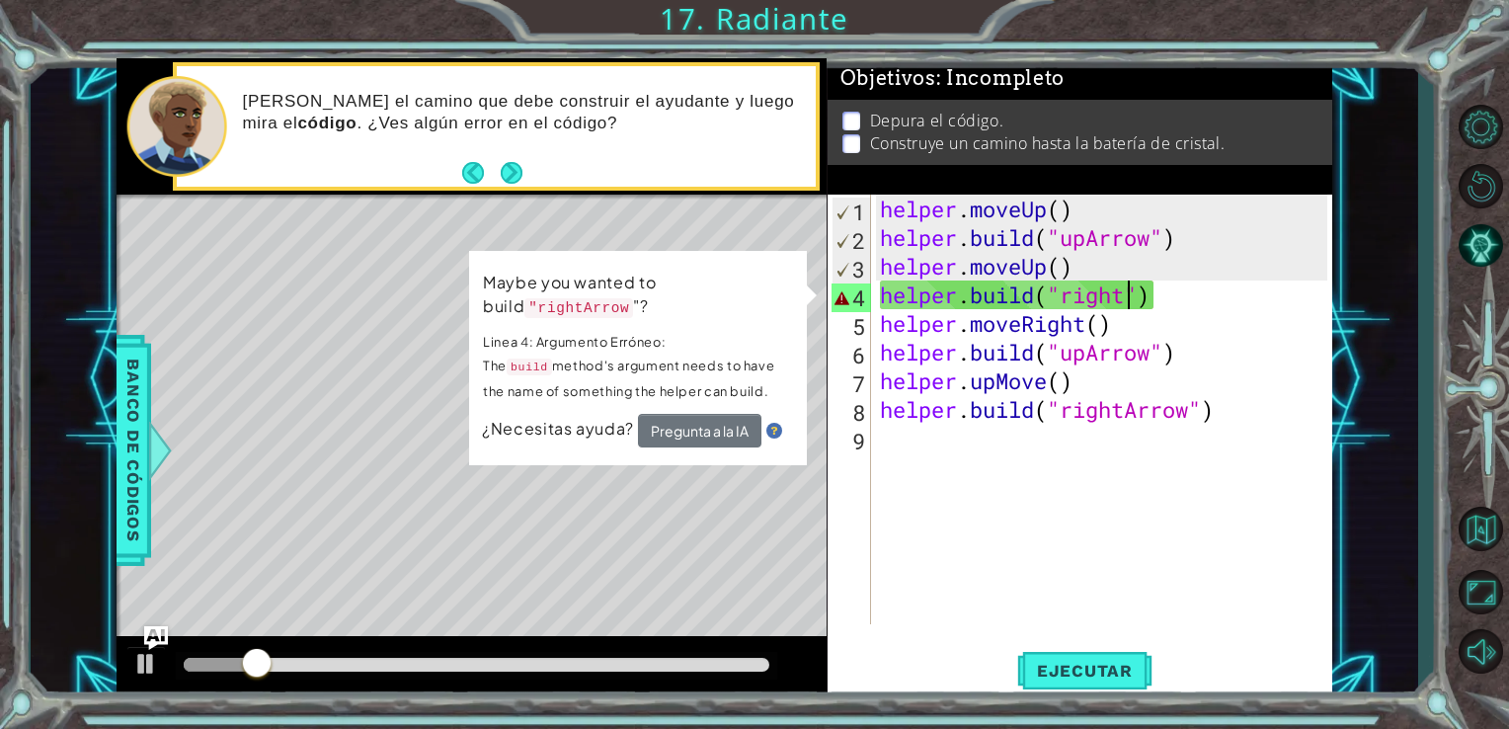
click at [1126, 299] on div "helper . moveUp ( ) helper . build ( "upArrow" ) helper . moveUp ( ) helper . b…" at bounding box center [1107, 438] width 462 height 487
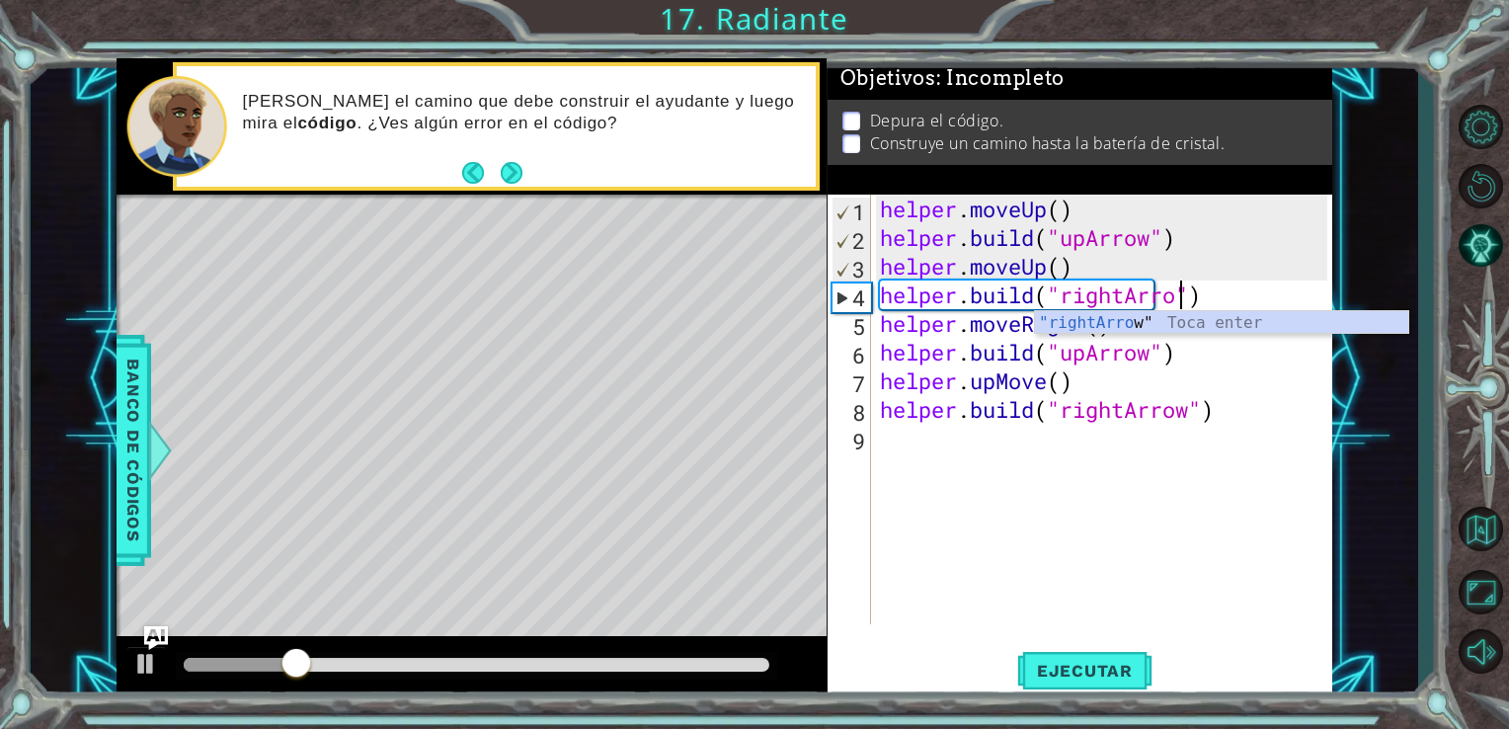
type textarea "[DOMAIN_NAME]("rightArrow")"
click at [1023, 433] on div "helper . moveUp ( ) helper . build ( "upArrow" ) helper . moveUp ( ) helper . b…" at bounding box center [1107, 438] width 462 height 487
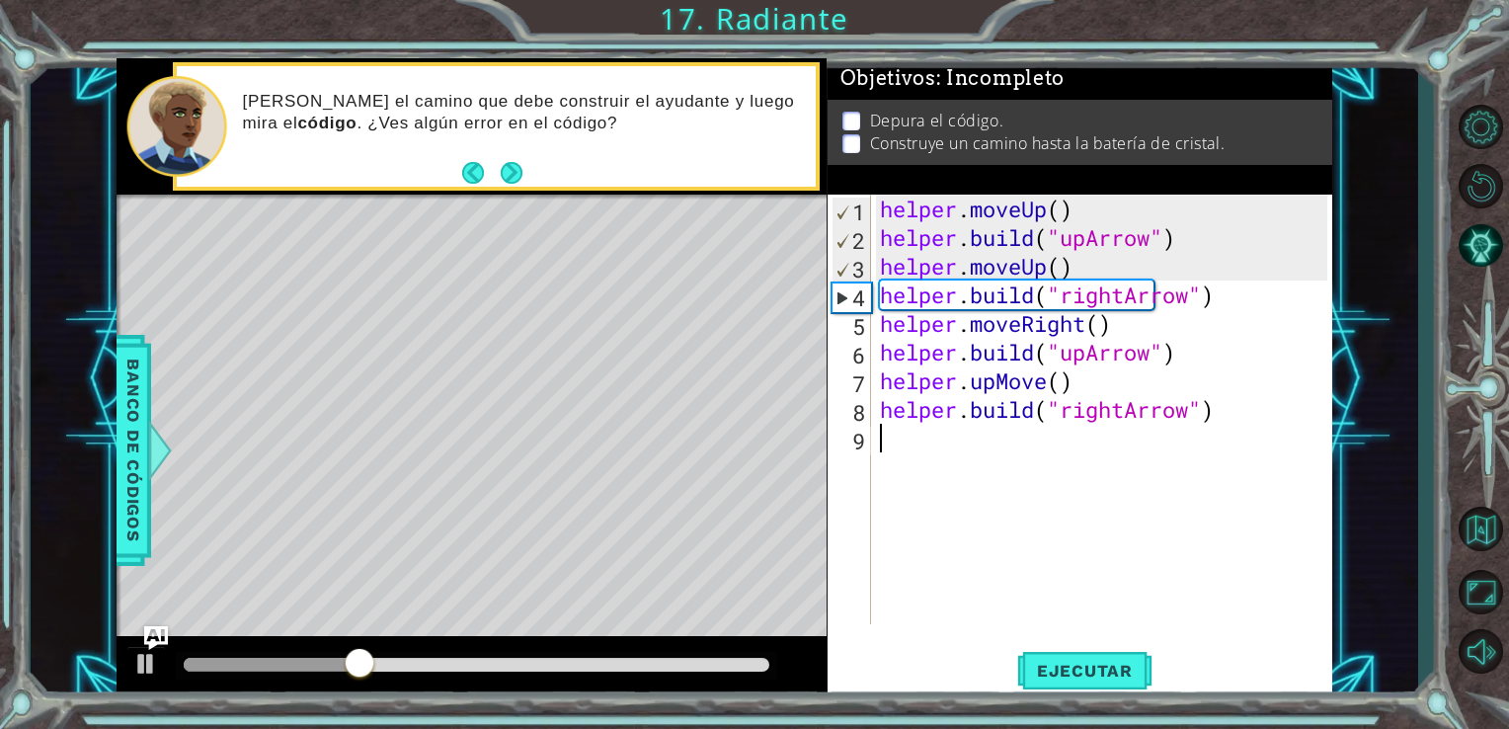
scroll to position [0, 0]
click at [1054, 665] on span "Ejecutar" at bounding box center [1084, 671] width 135 height 20
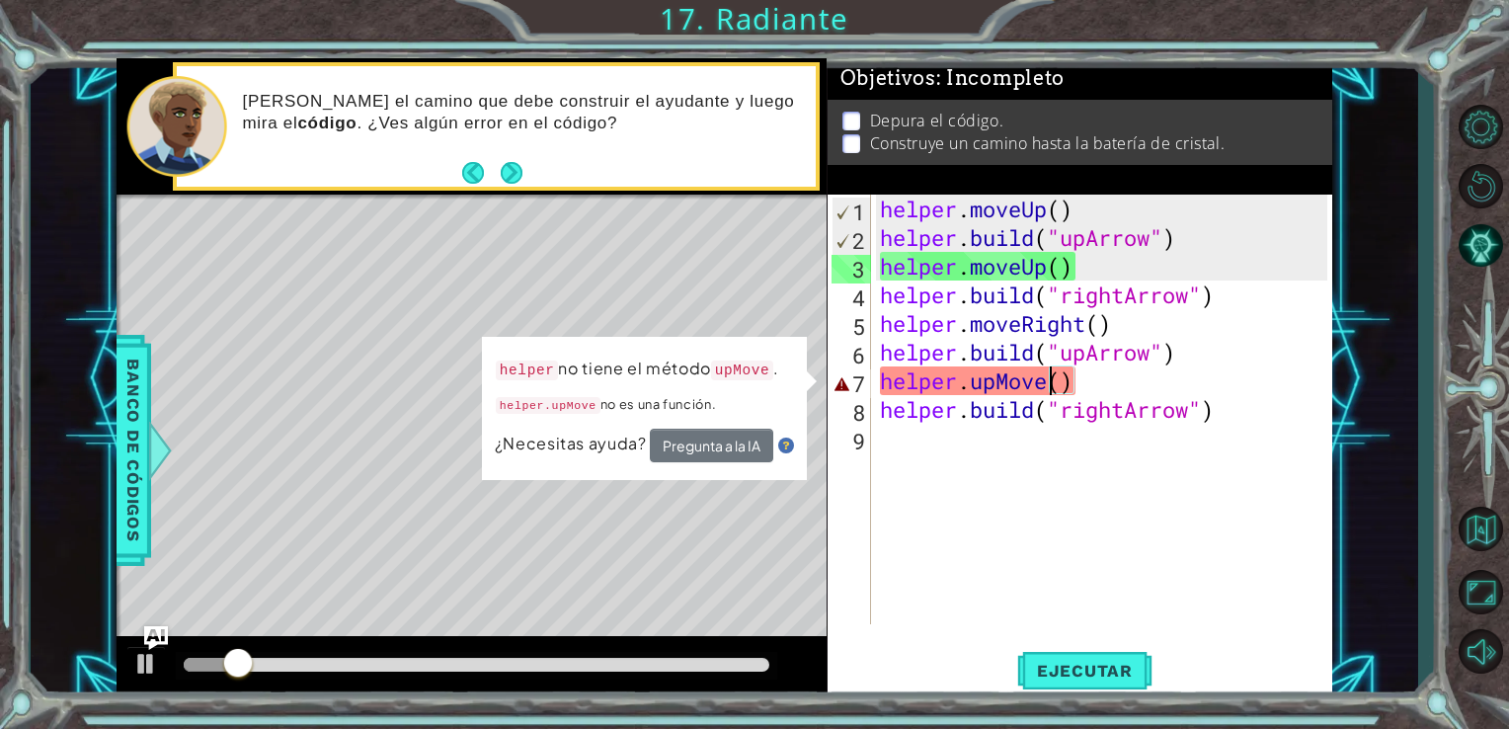
click at [1043, 387] on div "helper . moveUp ( ) helper . build ( "upArrow" ) helper . moveUp ( ) helper . b…" at bounding box center [1107, 438] width 462 height 487
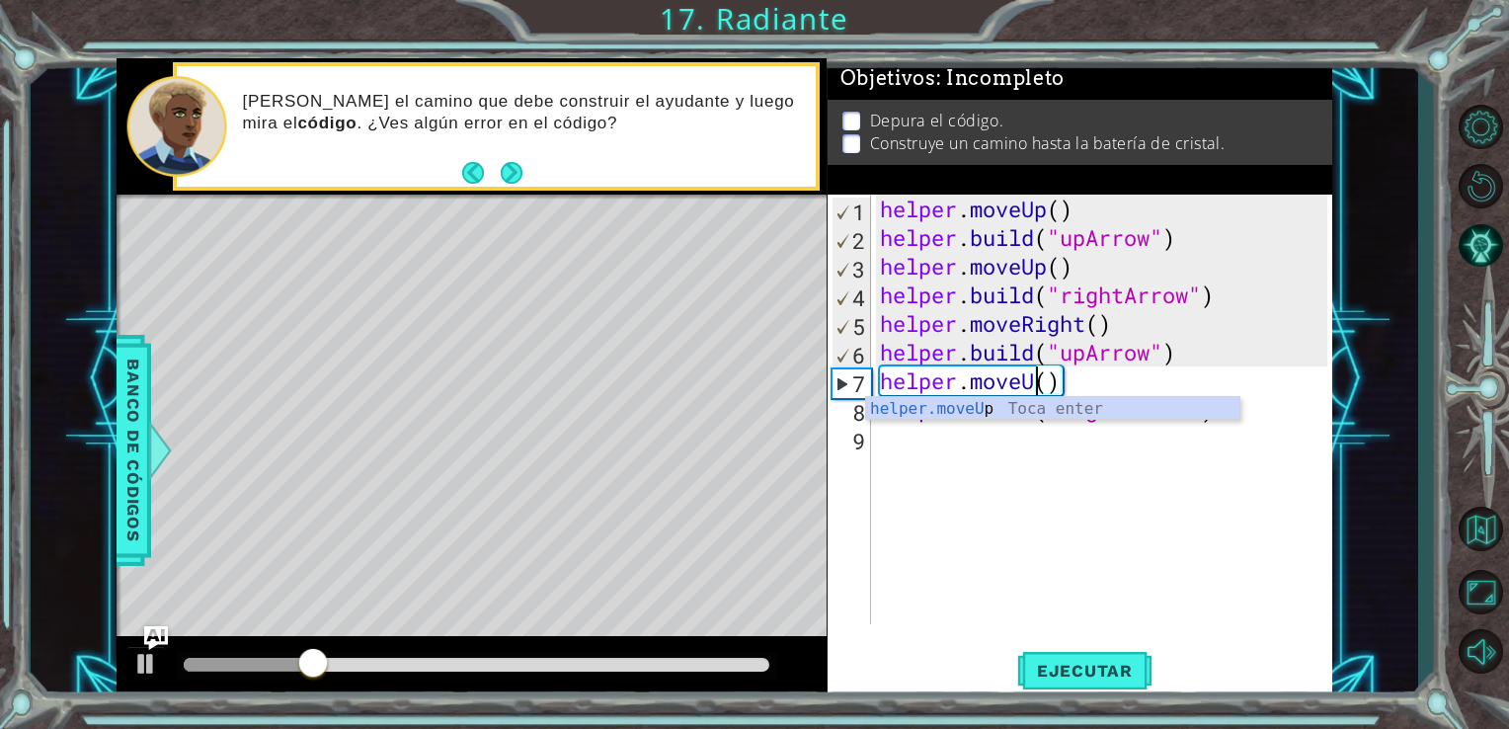
scroll to position [0, 7]
type textarea "helper.moveUp()"
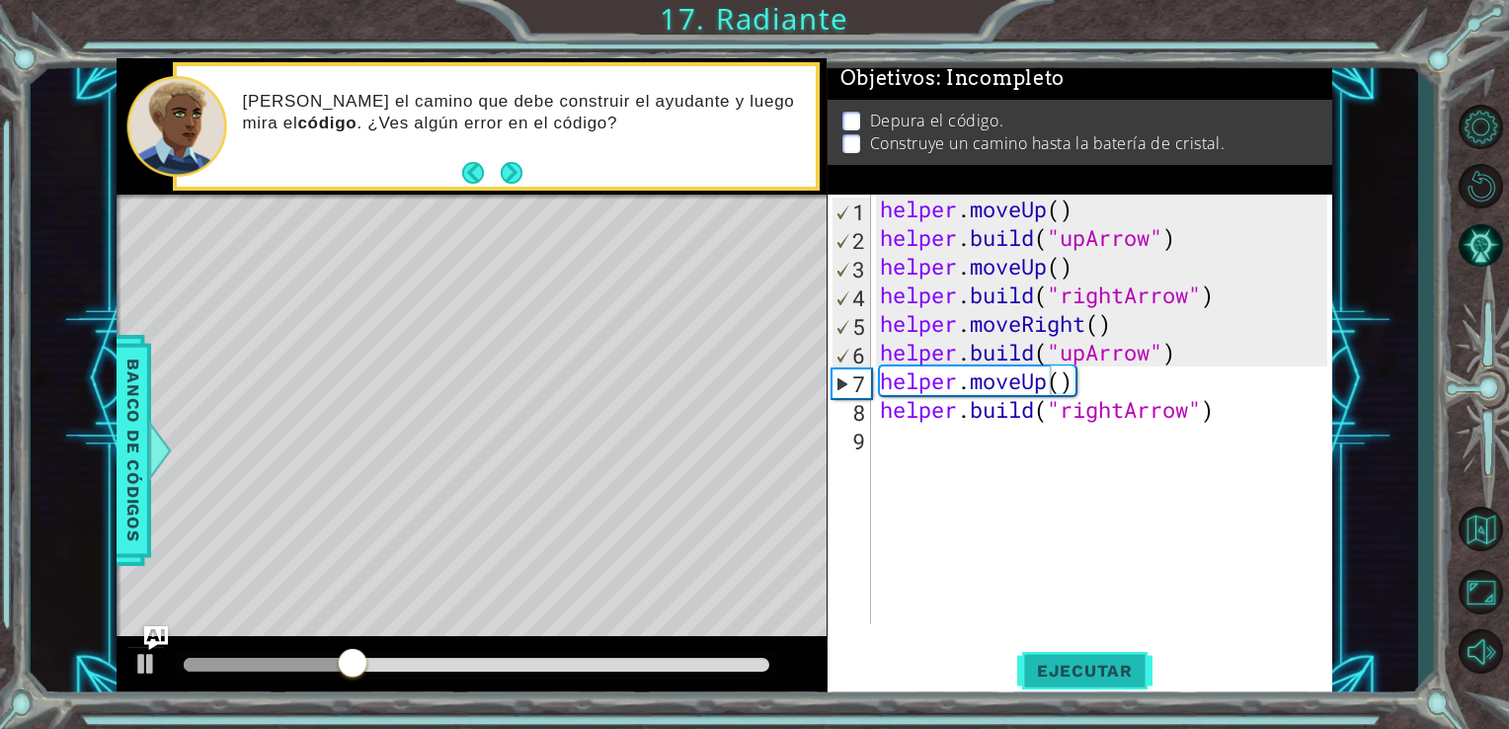
click at [1087, 678] on span "Ejecutar" at bounding box center [1084, 671] width 135 height 20
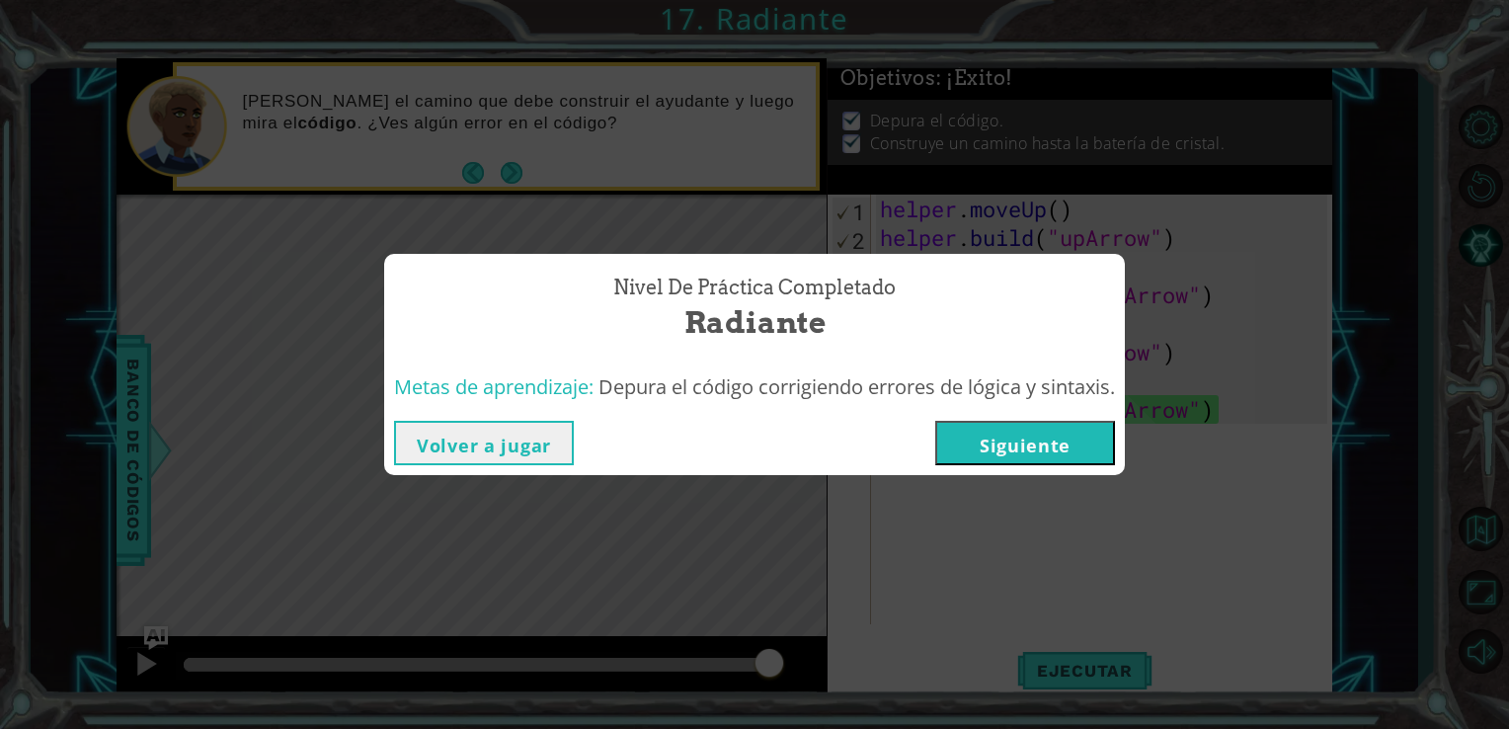
click at [1017, 451] on button "Siguiente" at bounding box center [1025, 443] width 180 height 44
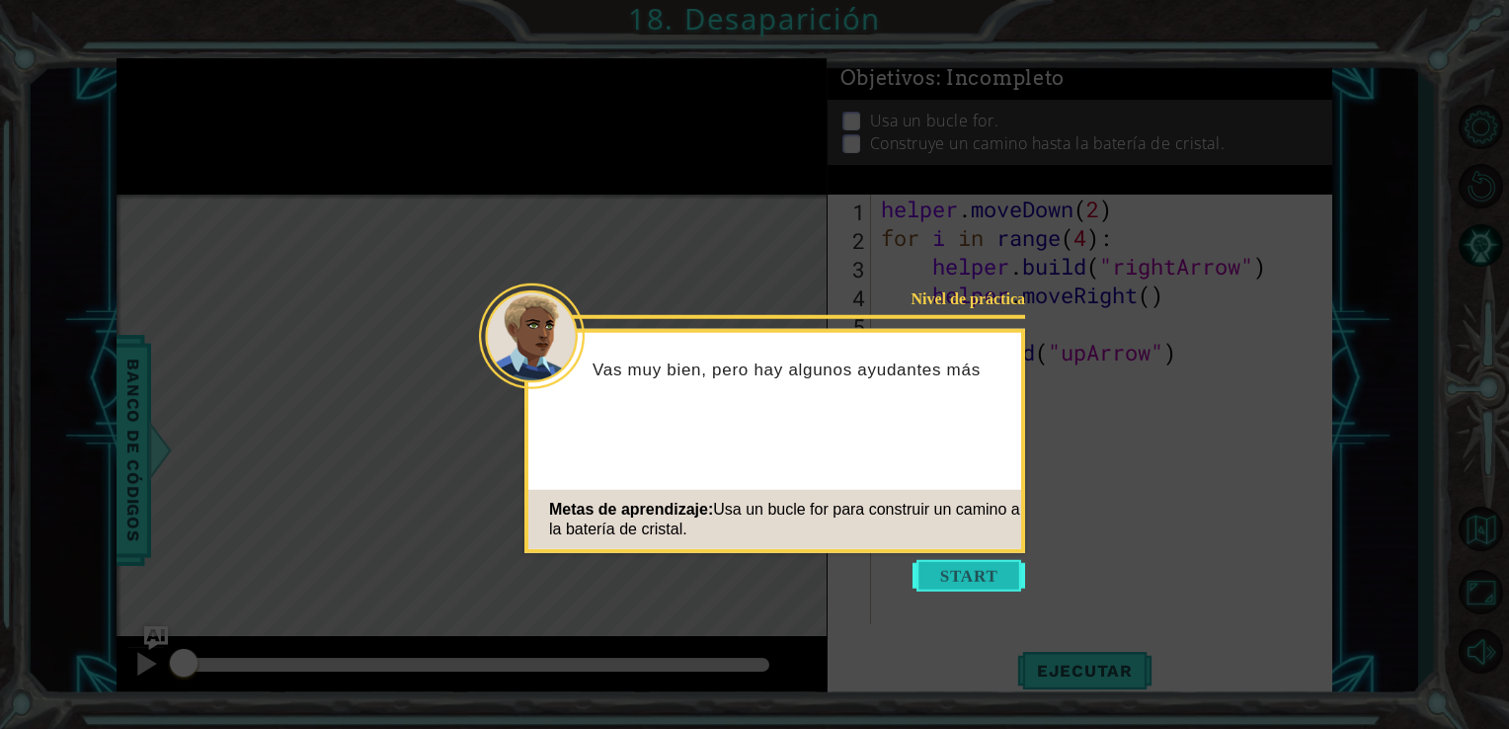
click at [966, 575] on button "Start" at bounding box center [969, 576] width 113 height 32
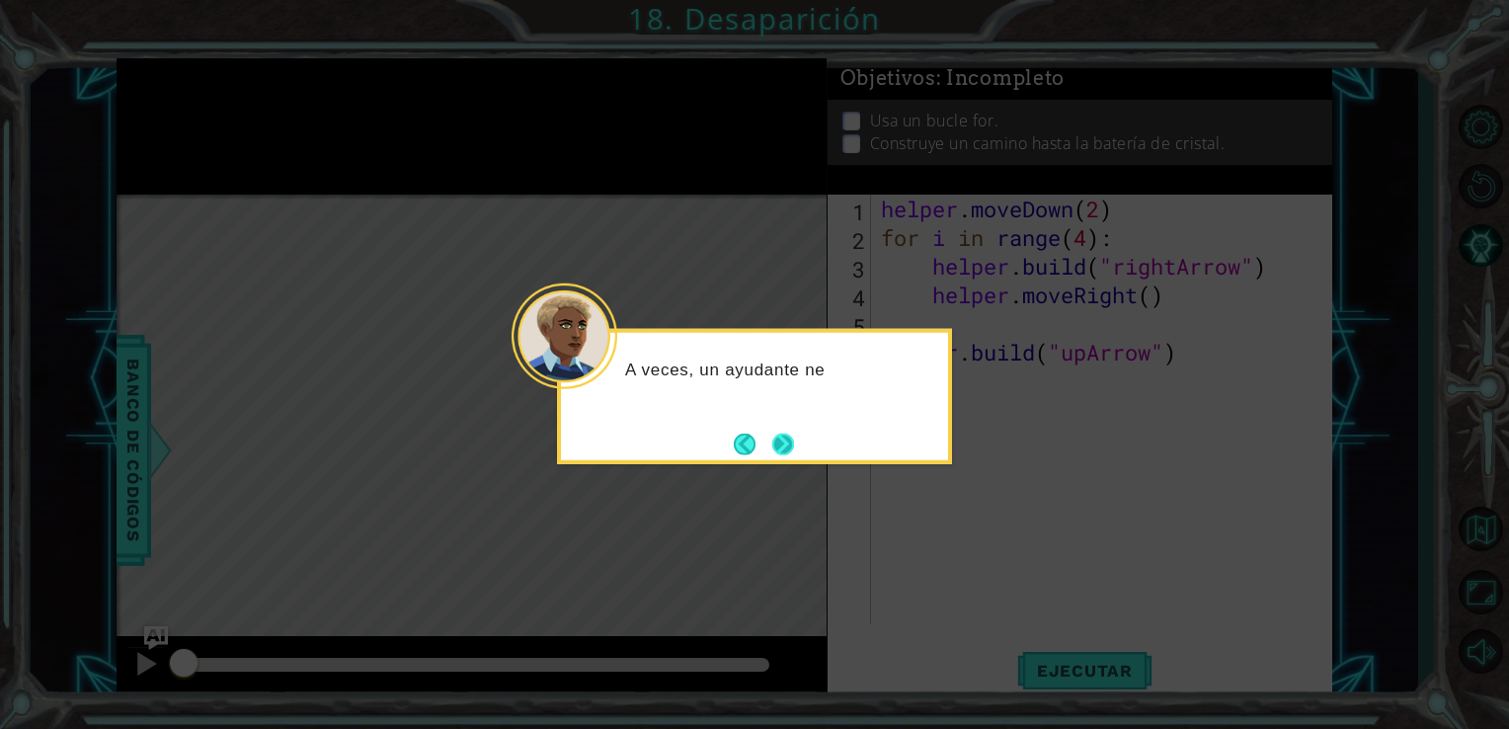
click at [774, 443] on button "Next" at bounding box center [783, 444] width 22 height 22
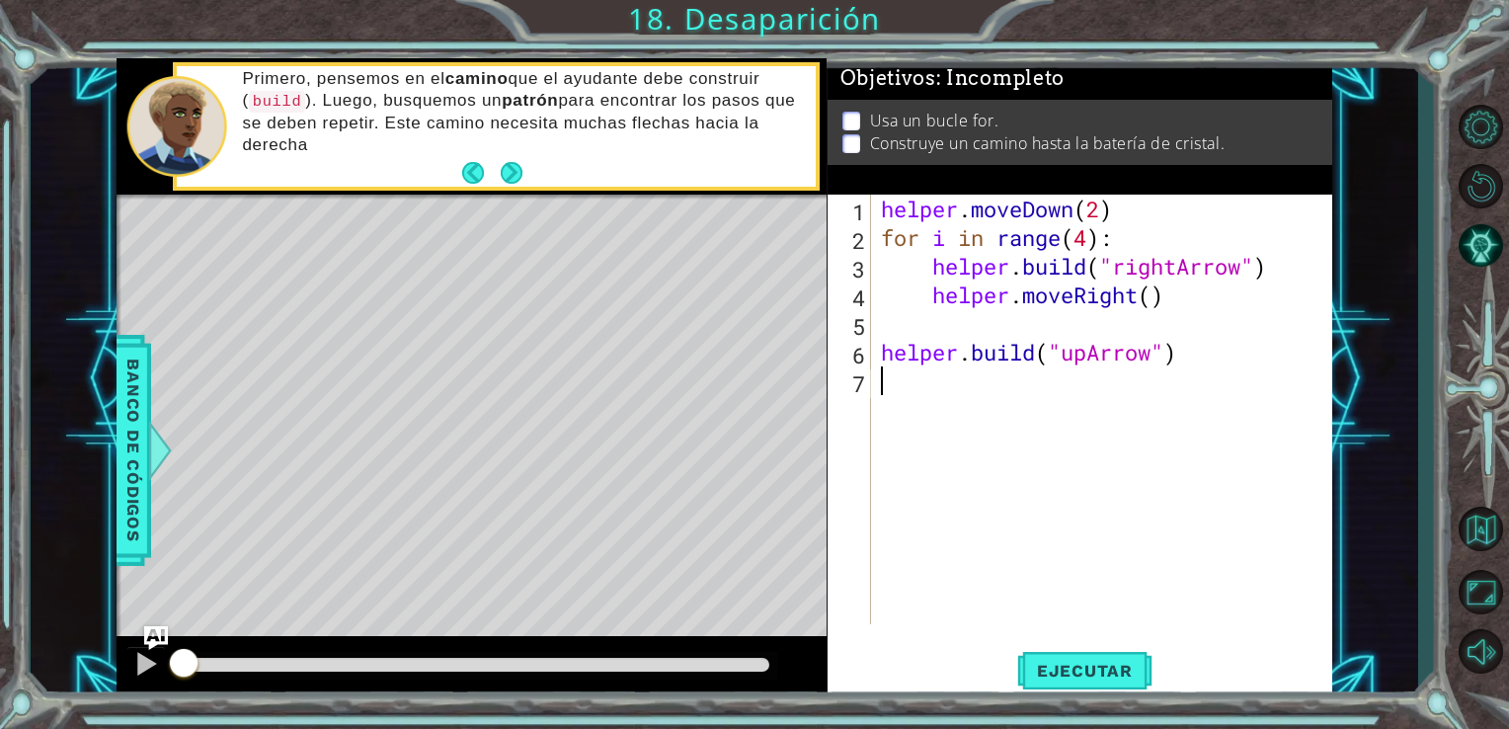
click at [932, 273] on div "helper . moveDown ( 2 ) for i in range ( 4 ) : helper . build ( "rightArrow" ) …" at bounding box center [1107, 438] width 461 height 487
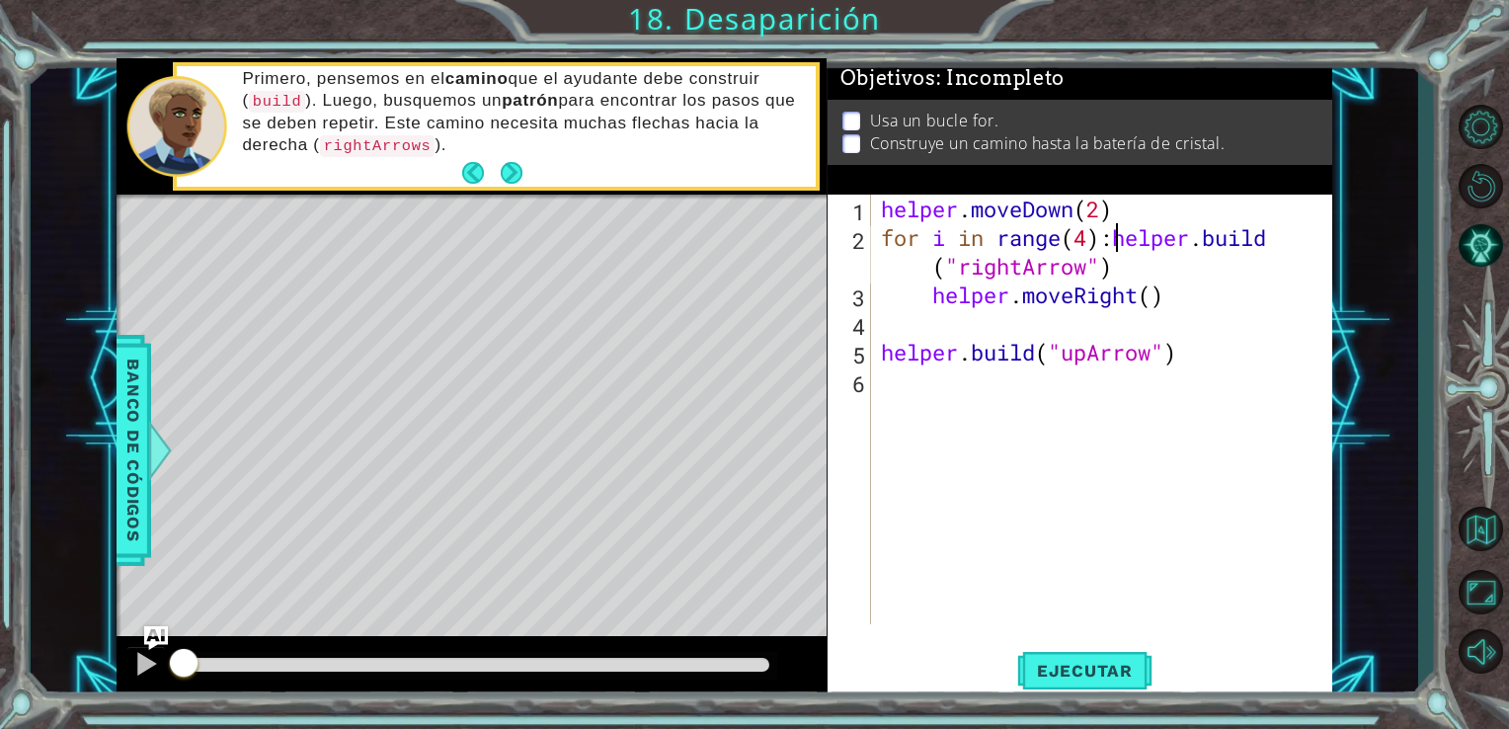
type textarea "[DOMAIN_NAME]("rightArrow")"
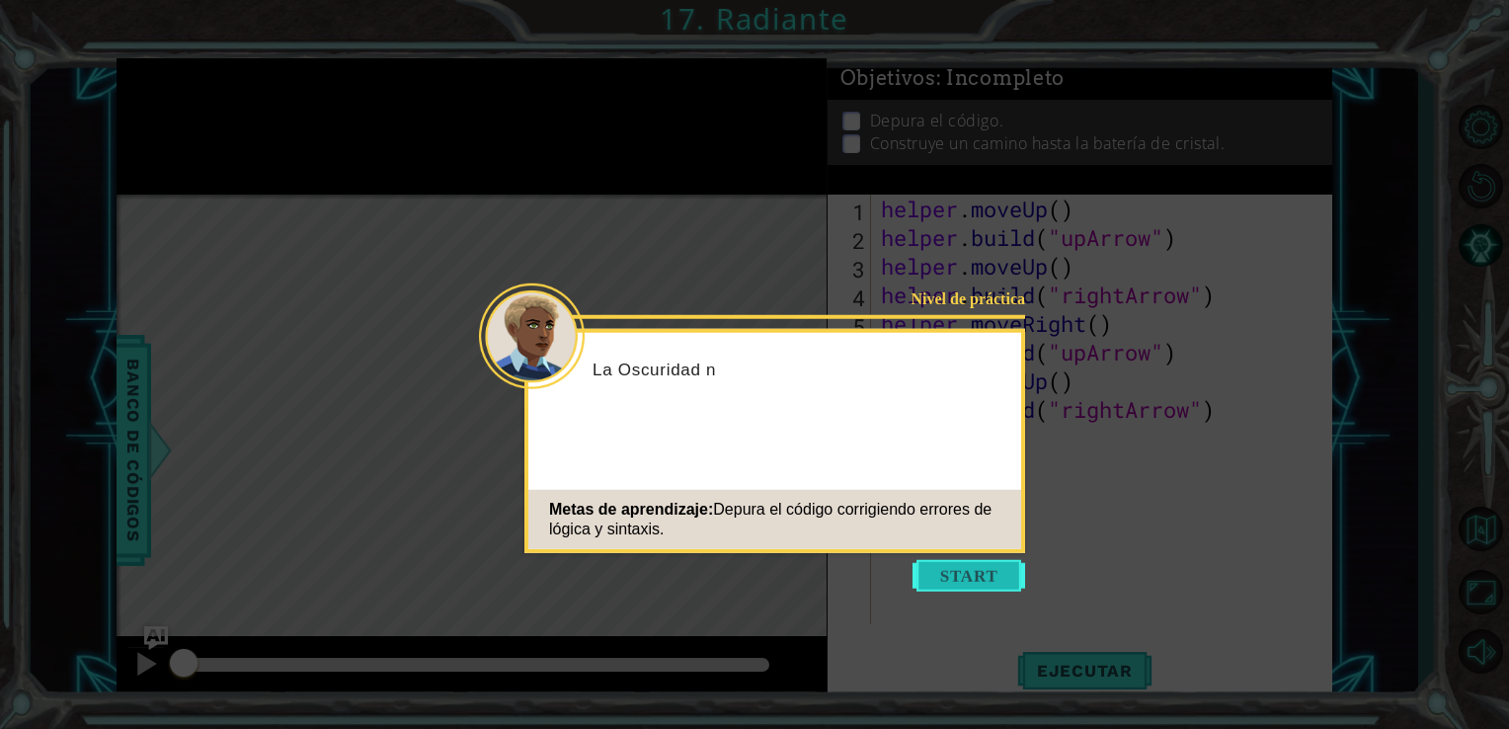
click at [957, 576] on button "Start" at bounding box center [969, 576] width 113 height 32
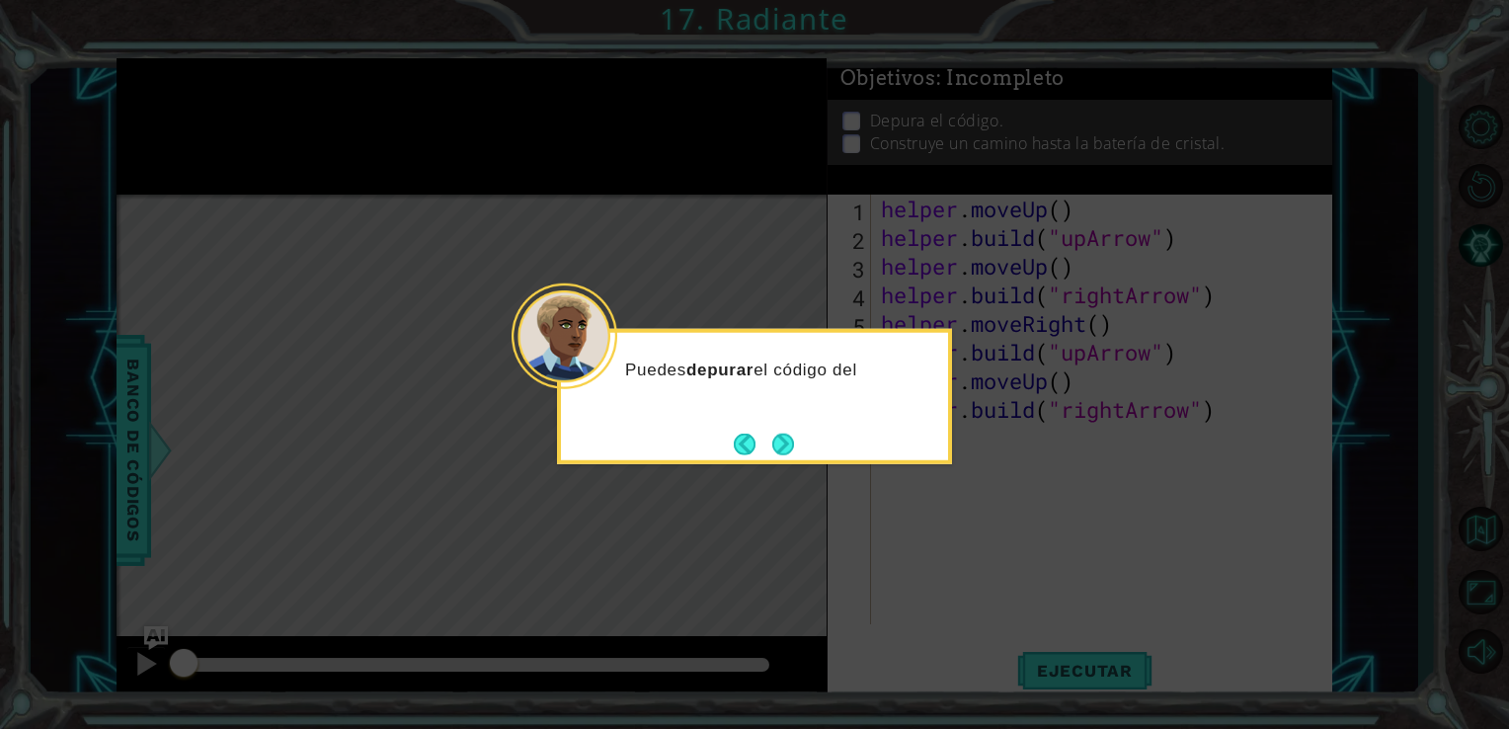
click at [950, 573] on icon at bounding box center [754, 364] width 1509 height 729
click at [772, 438] on button "Next" at bounding box center [783, 444] width 22 height 22
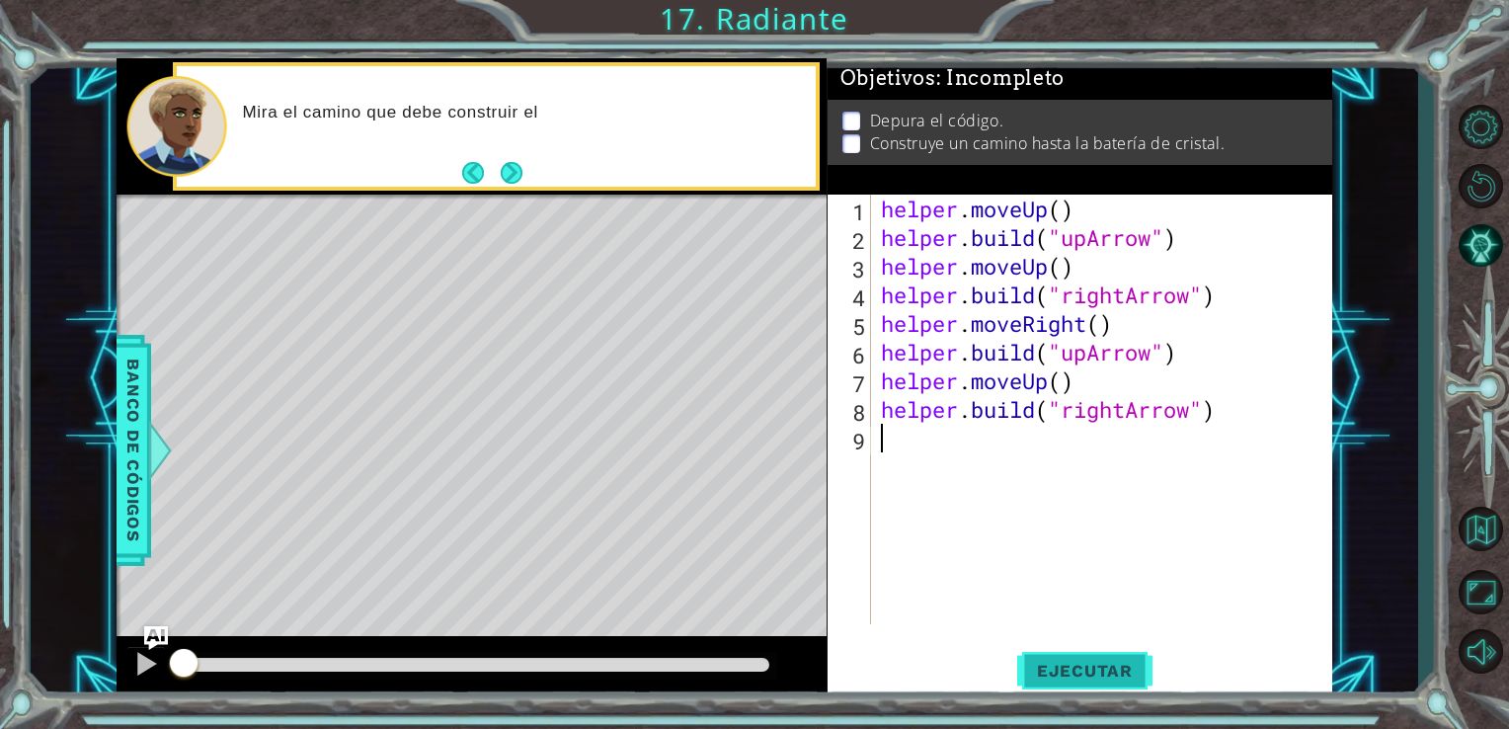
click at [1094, 652] on button "Ejecutar" at bounding box center [1084, 670] width 135 height 50
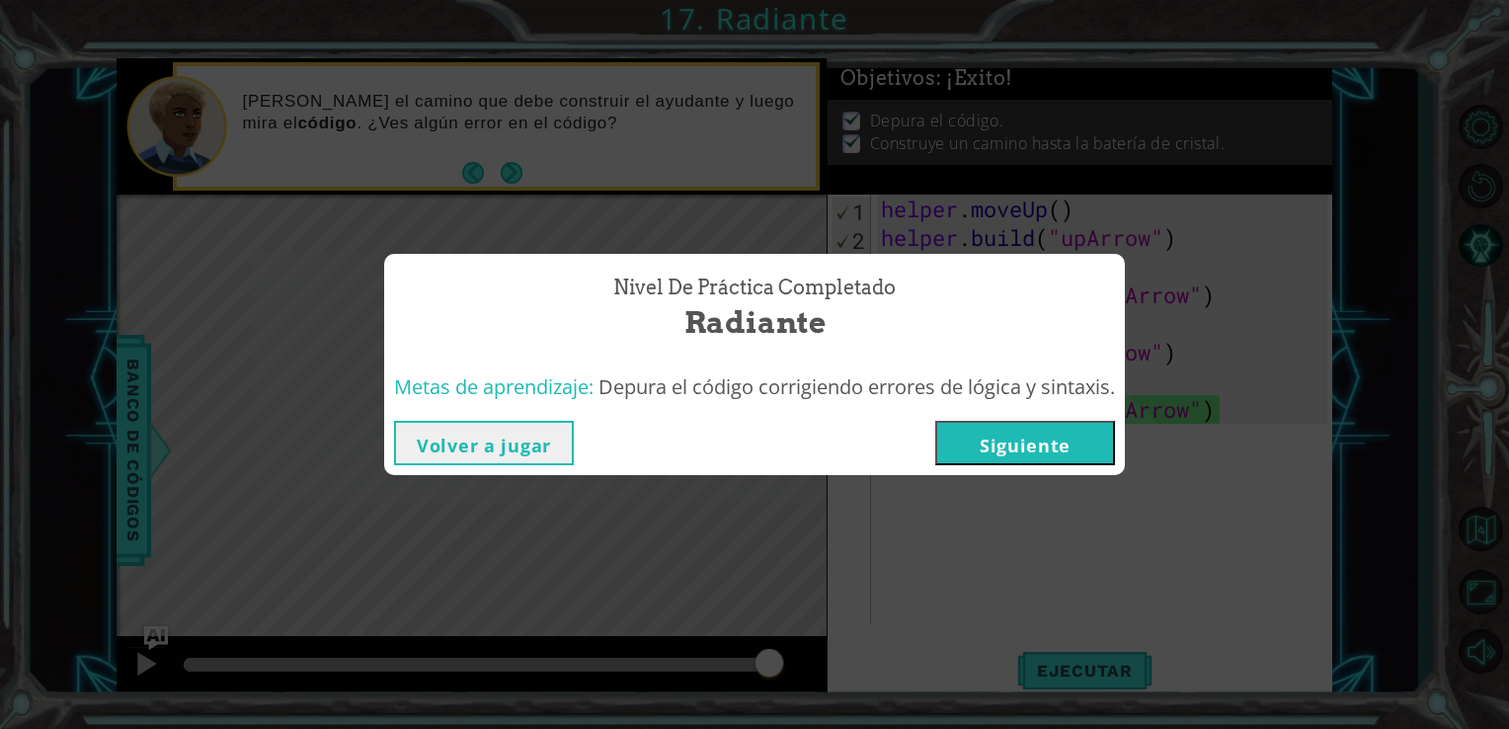
click at [1026, 441] on button "Siguiente" at bounding box center [1025, 443] width 180 height 44
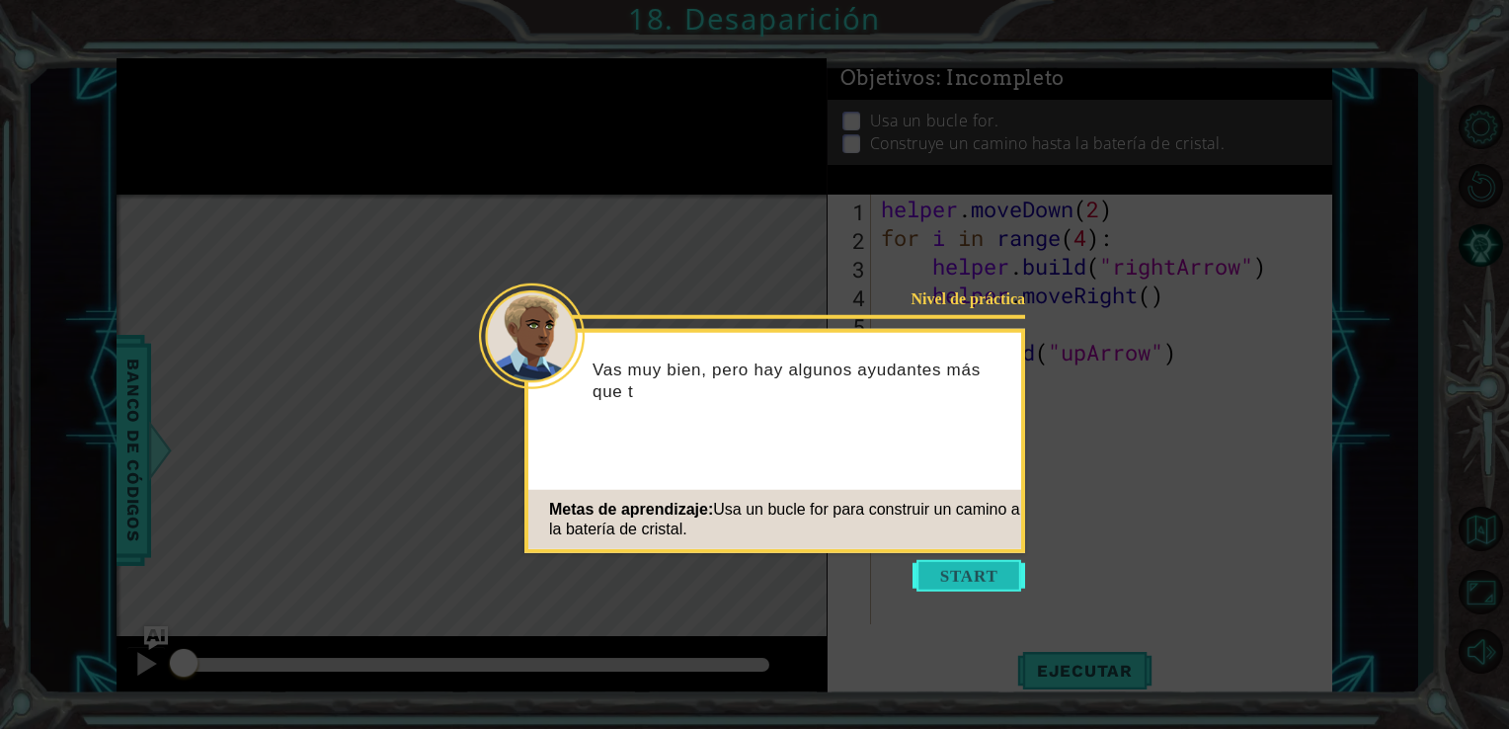
click at [1016, 587] on button "Start" at bounding box center [969, 576] width 113 height 32
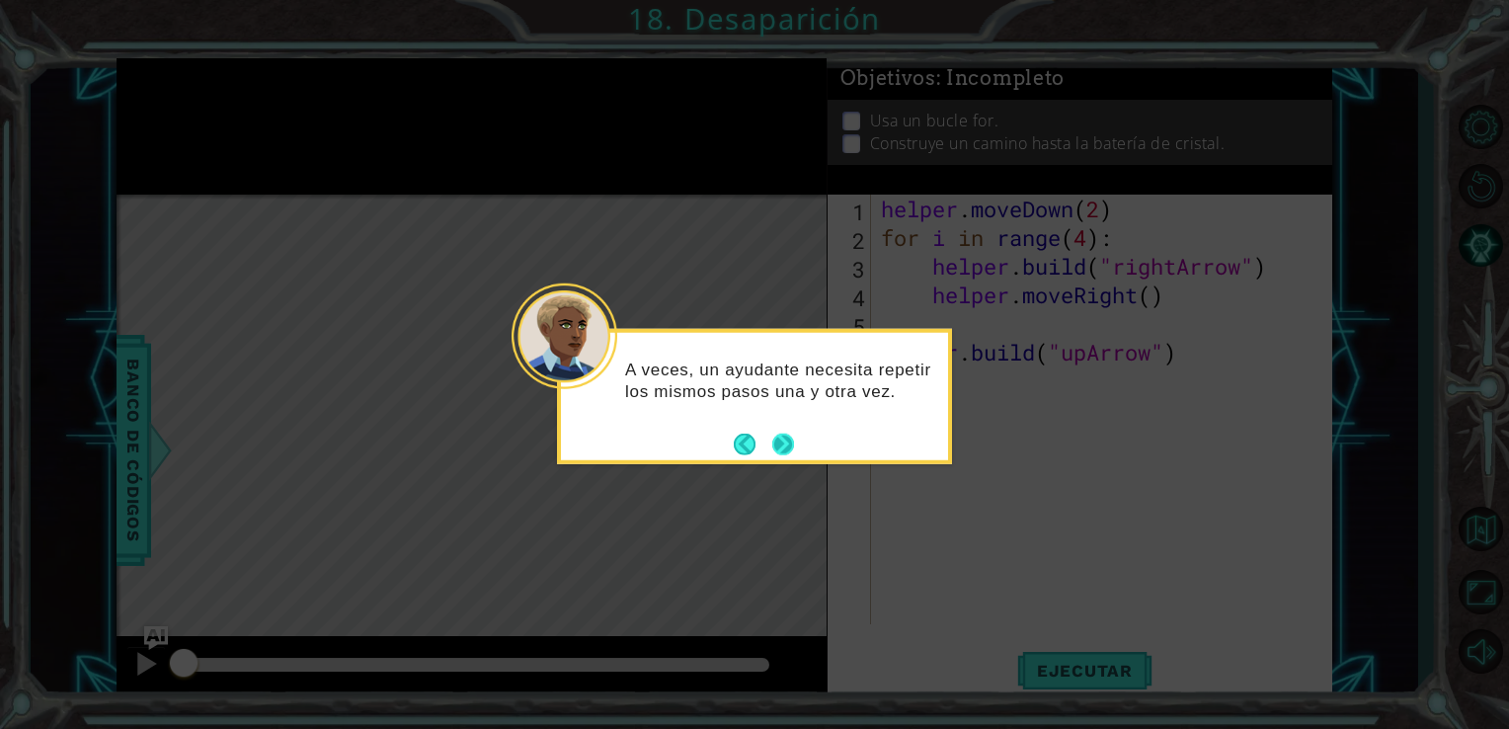
click at [777, 440] on button "Next" at bounding box center [783, 444] width 22 height 22
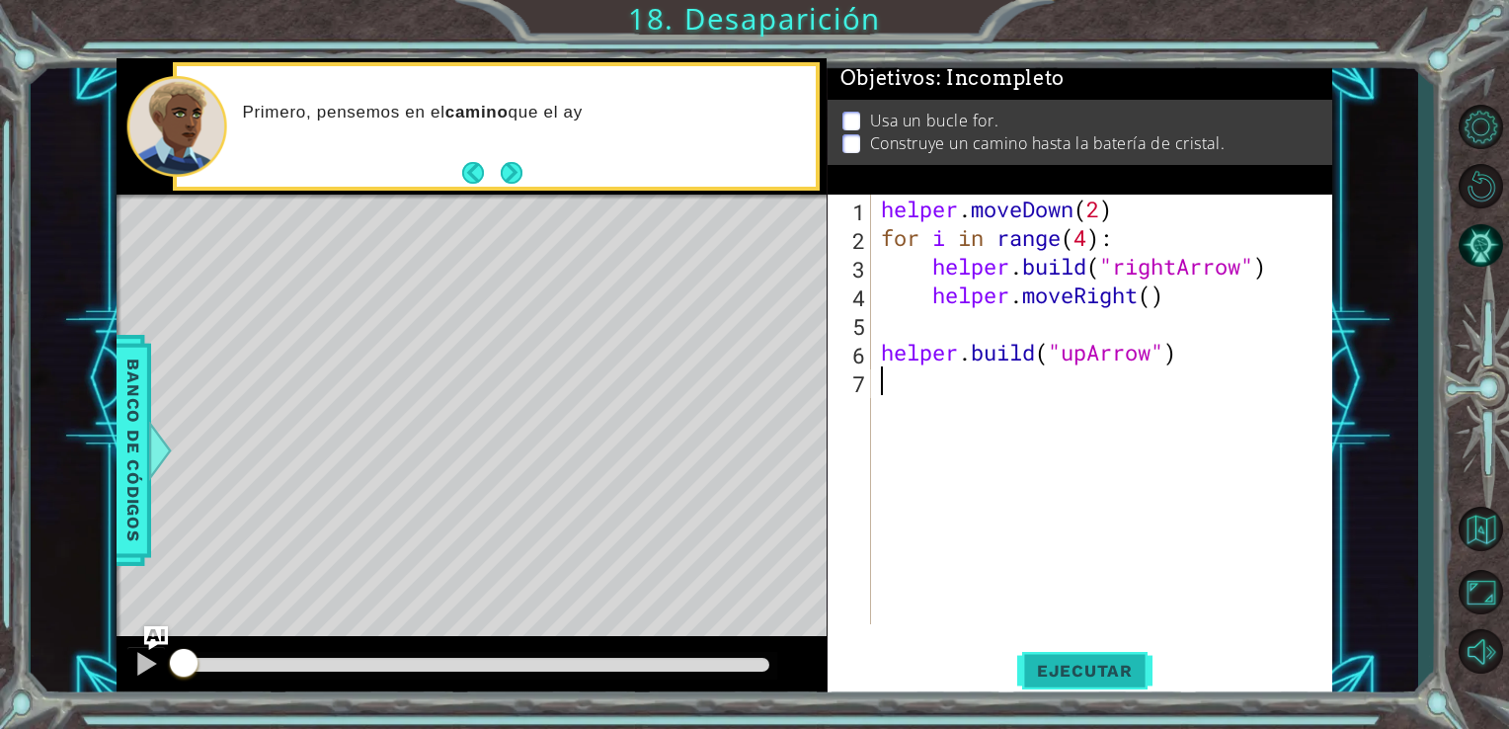
click at [1066, 674] on span "Ejecutar" at bounding box center [1084, 671] width 135 height 20
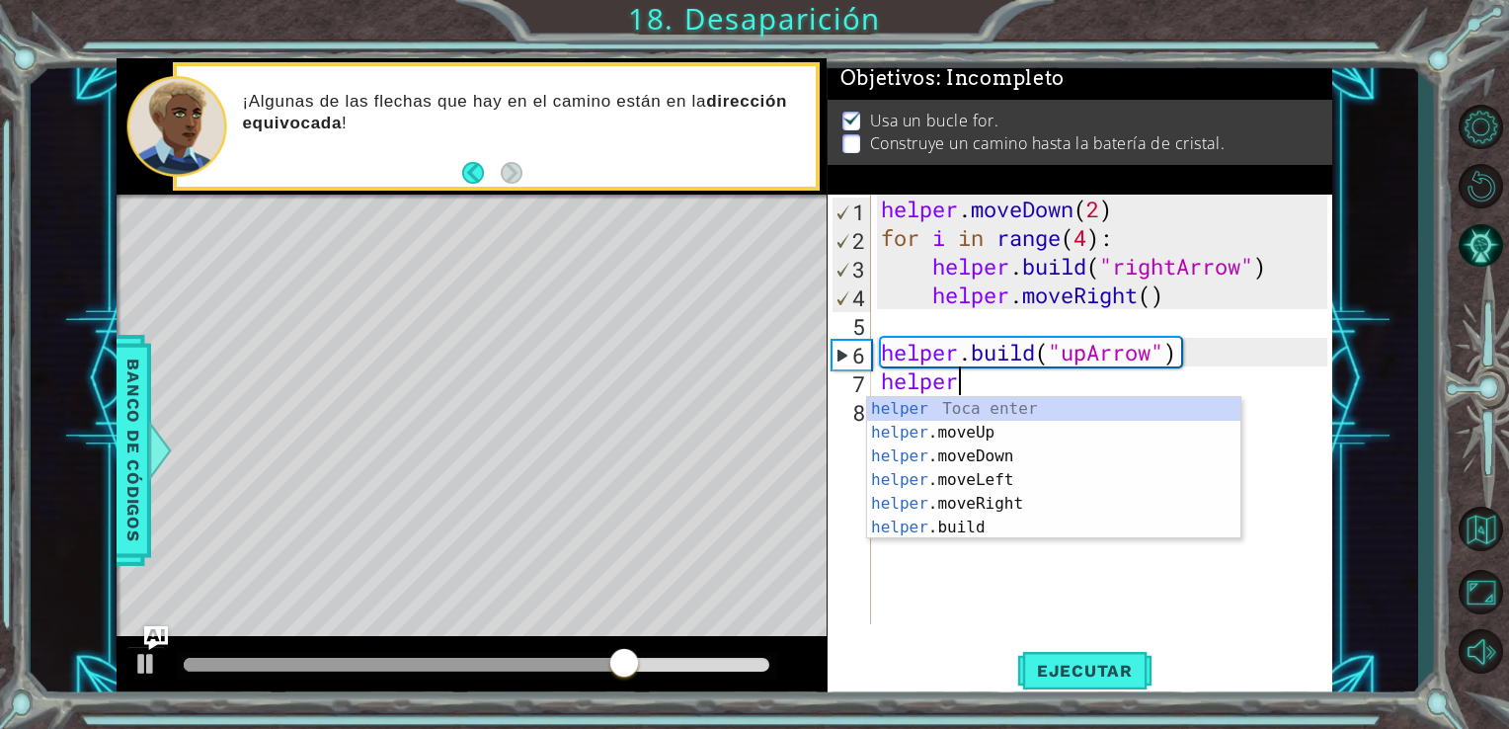
scroll to position [0, 3]
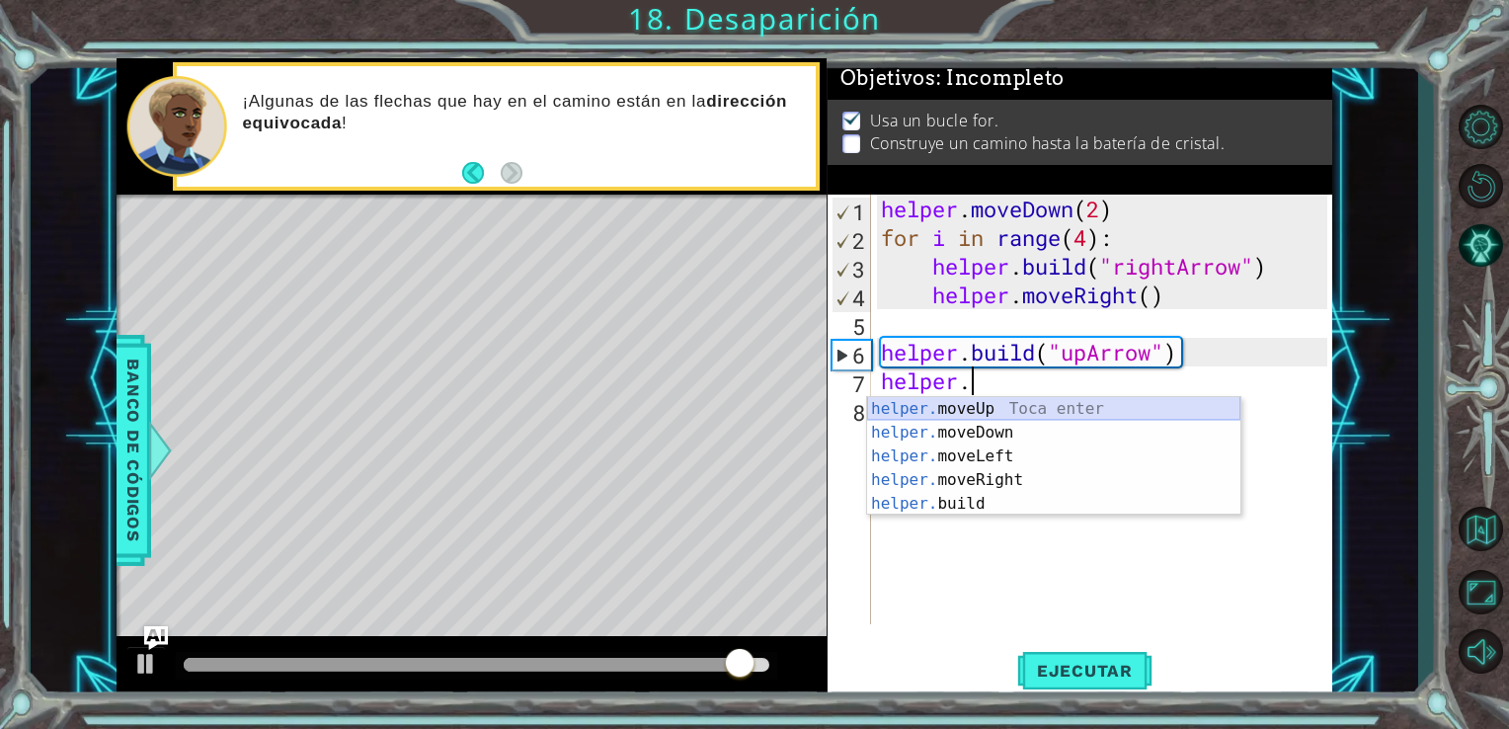
click at [964, 409] on div "helper. moveUp Toca enter helper. moveDown Toca enter helper. moveLeft Toca ent…" at bounding box center [1053, 480] width 373 height 166
type textarea "helper.moveUp(1)"
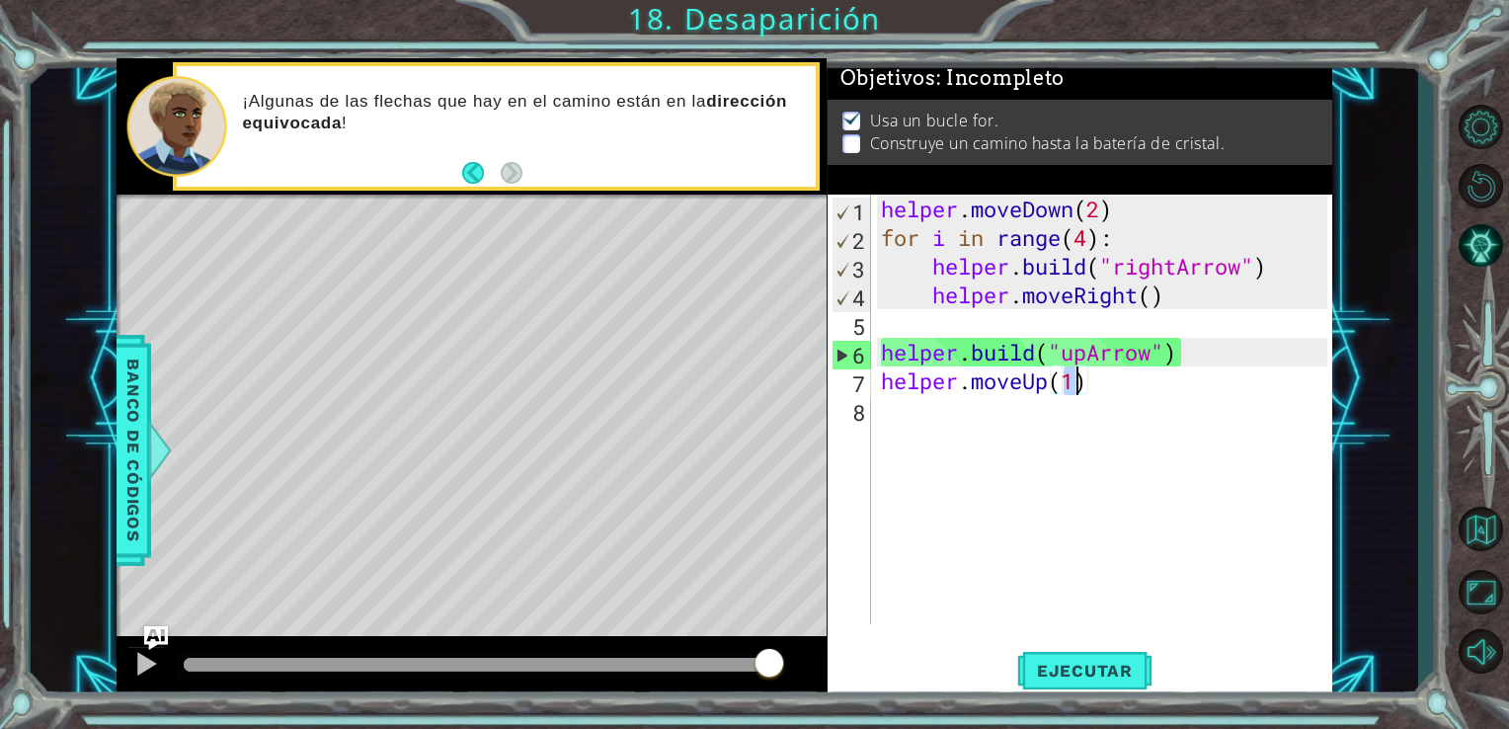
click at [959, 480] on div "helper . moveDown ( 2 ) for i in range ( 4 ) : helper . build ( "rightArrow" ) …" at bounding box center [1107, 438] width 461 height 487
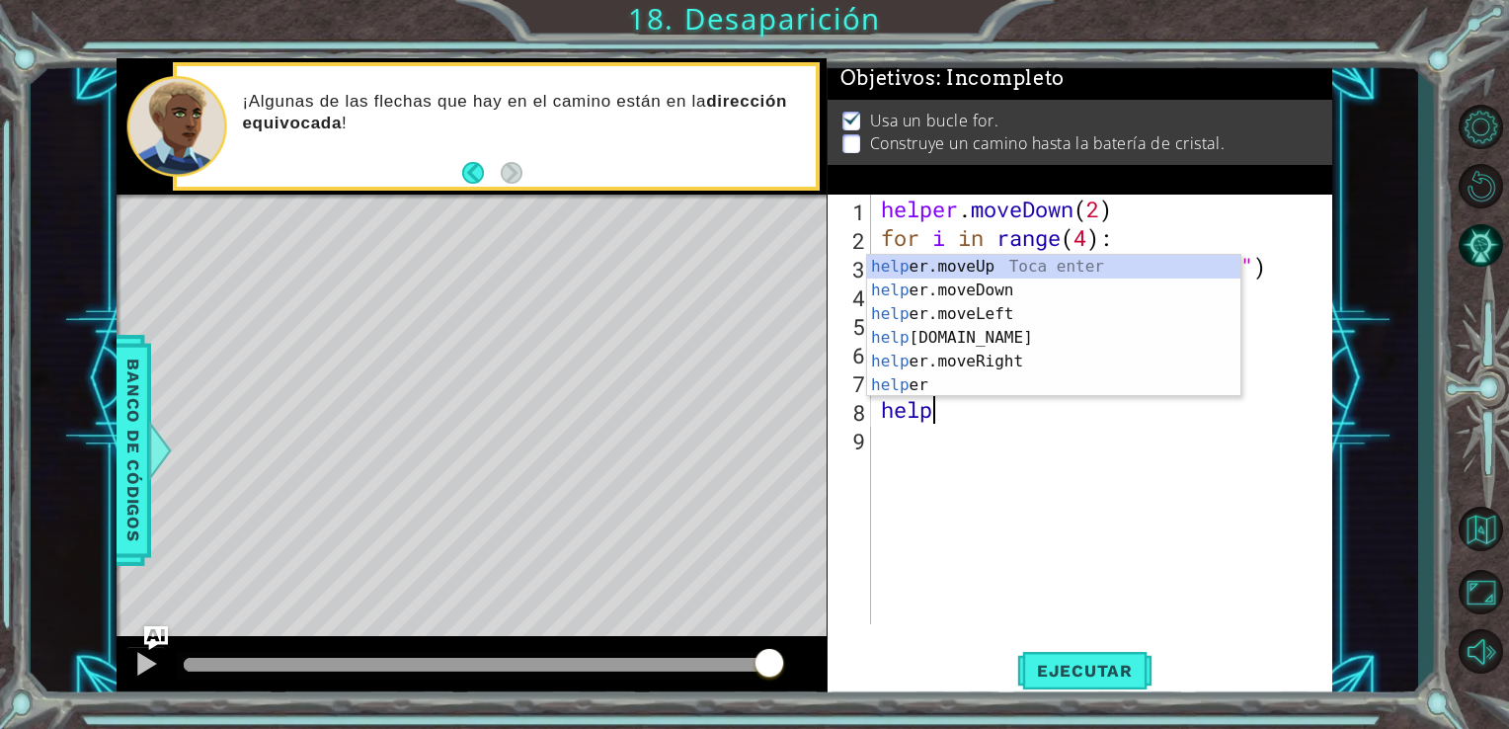
scroll to position [0, 2]
click at [997, 393] on div "helper Toca enter helper .moveUp Toca enter helper .moveDown Toca enter helper …" at bounding box center [1053, 350] width 373 height 190
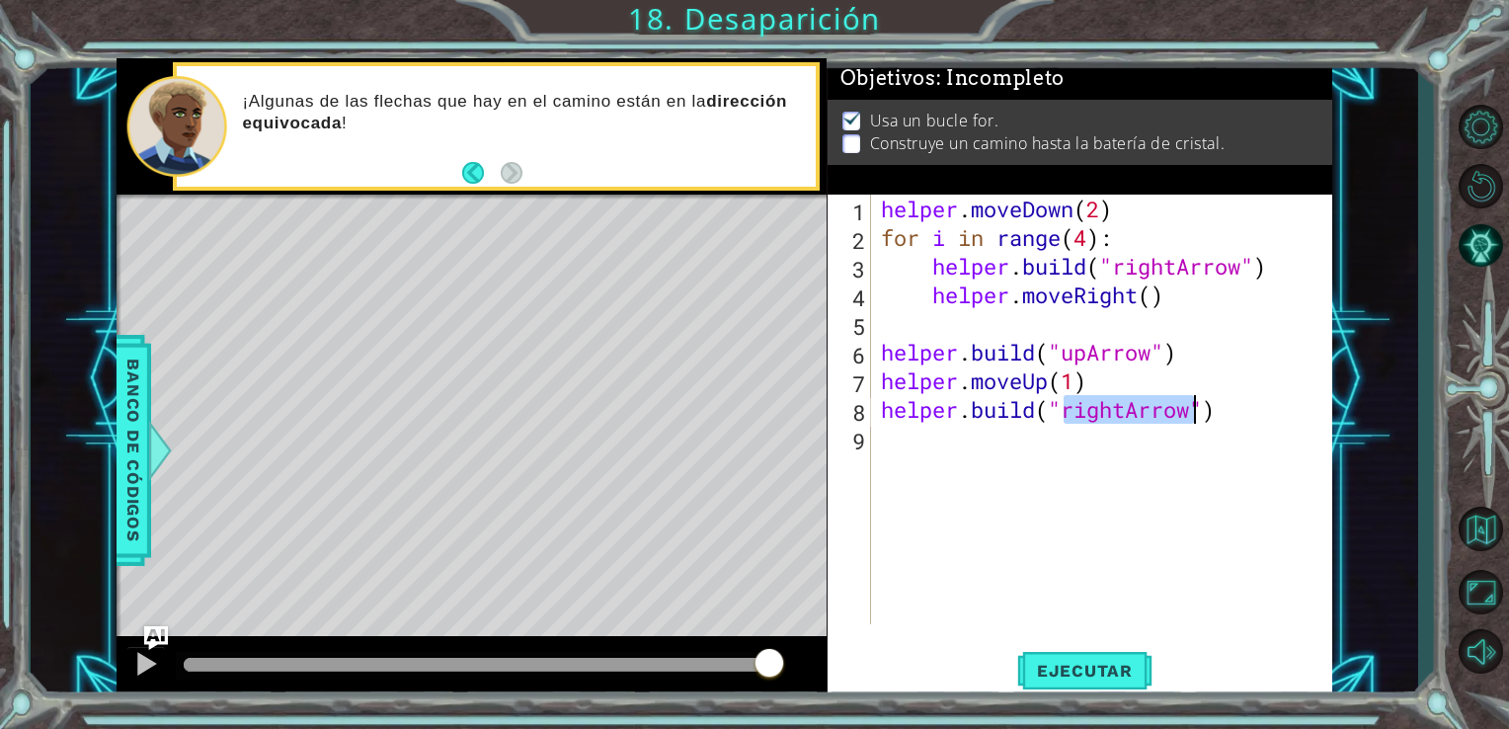
click at [1120, 405] on div "helper . moveDown ( 2 ) for i in range ( 4 ) : helper . build ( "rightArrow" ) …" at bounding box center [1102, 410] width 451 height 430
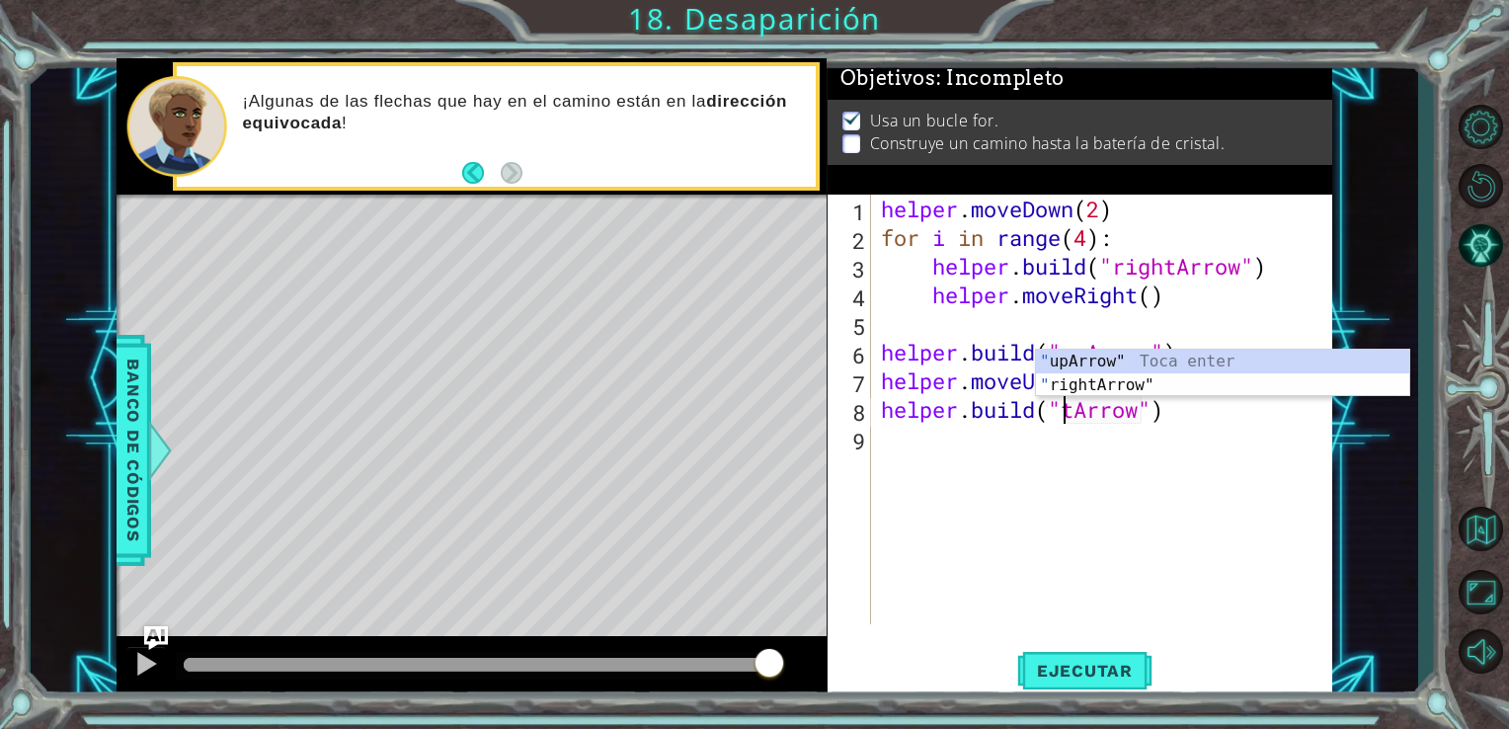
scroll to position [0, 9]
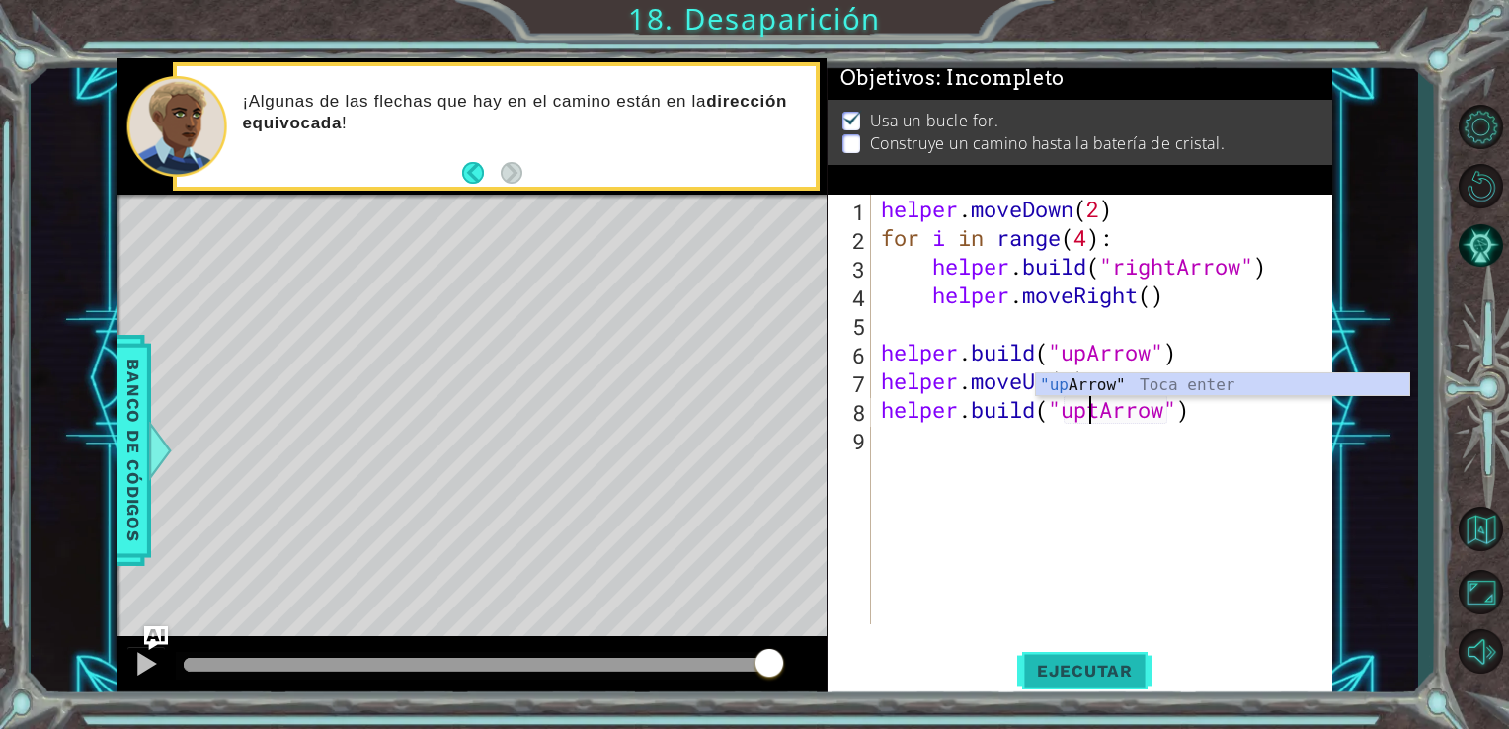
click at [1067, 675] on span "Ejecutar" at bounding box center [1084, 671] width 135 height 20
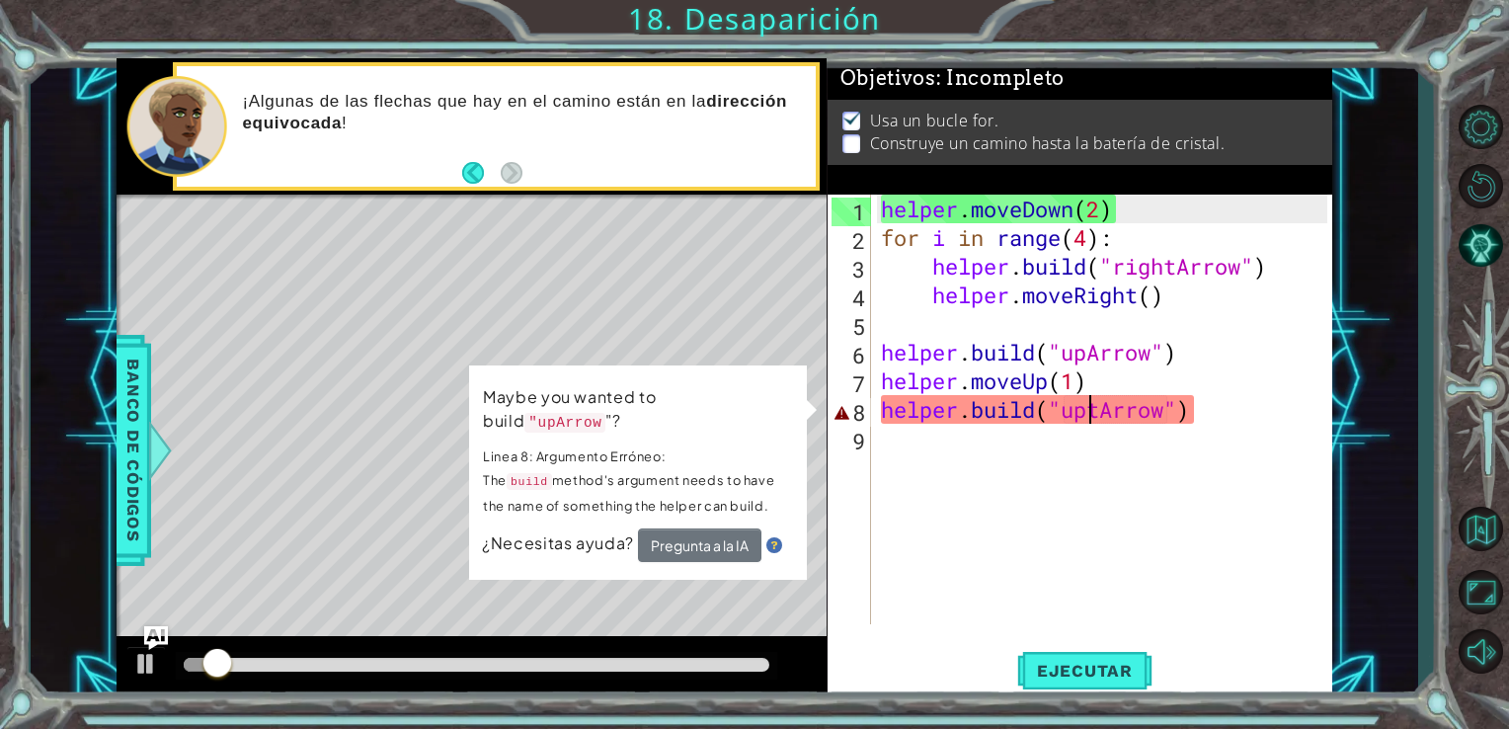
click at [1094, 408] on div "helper . moveDown ( 2 ) for i in range ( 4 ) : helper . build ( "rightArrow" ) …" at bounding box center [1107, 438] width 461 height 487
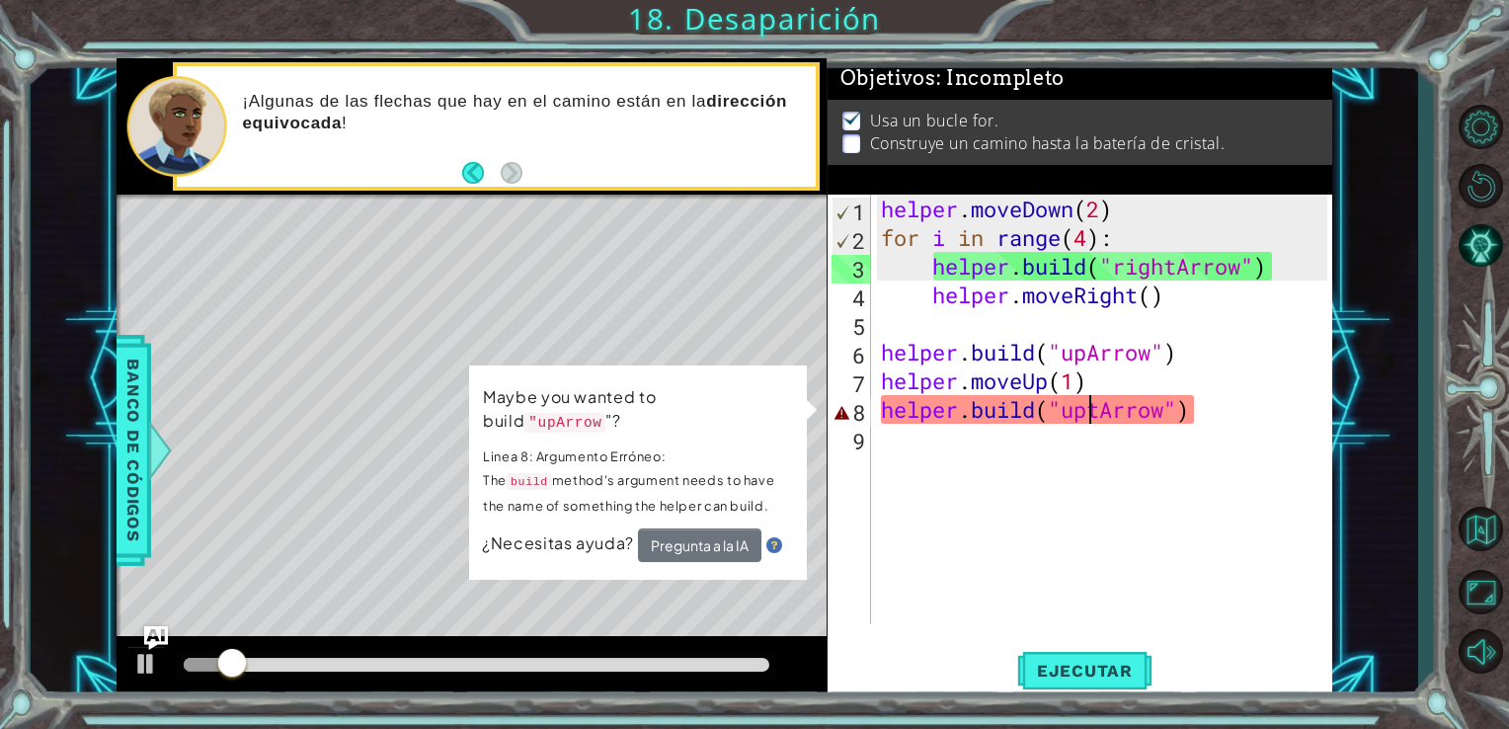
click at [1094, 409] on div "helper . moveDown ( 2 ) for i in range ( 4 ) : helper . build ( "rightArrow" ) …" at bounding box center [1107, 438] width 461 height 487
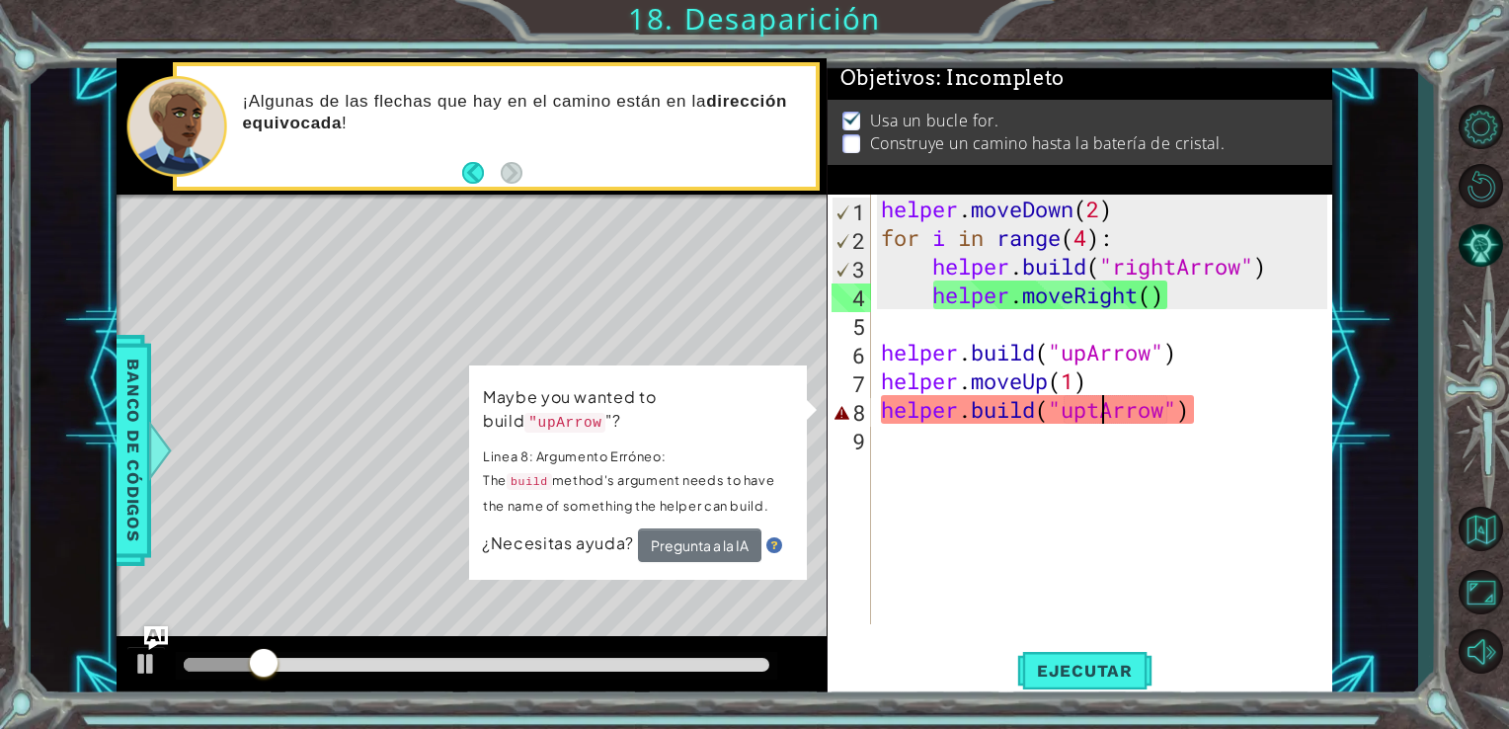
type textarea "[DOMAIN_NAME]("upArrow")"
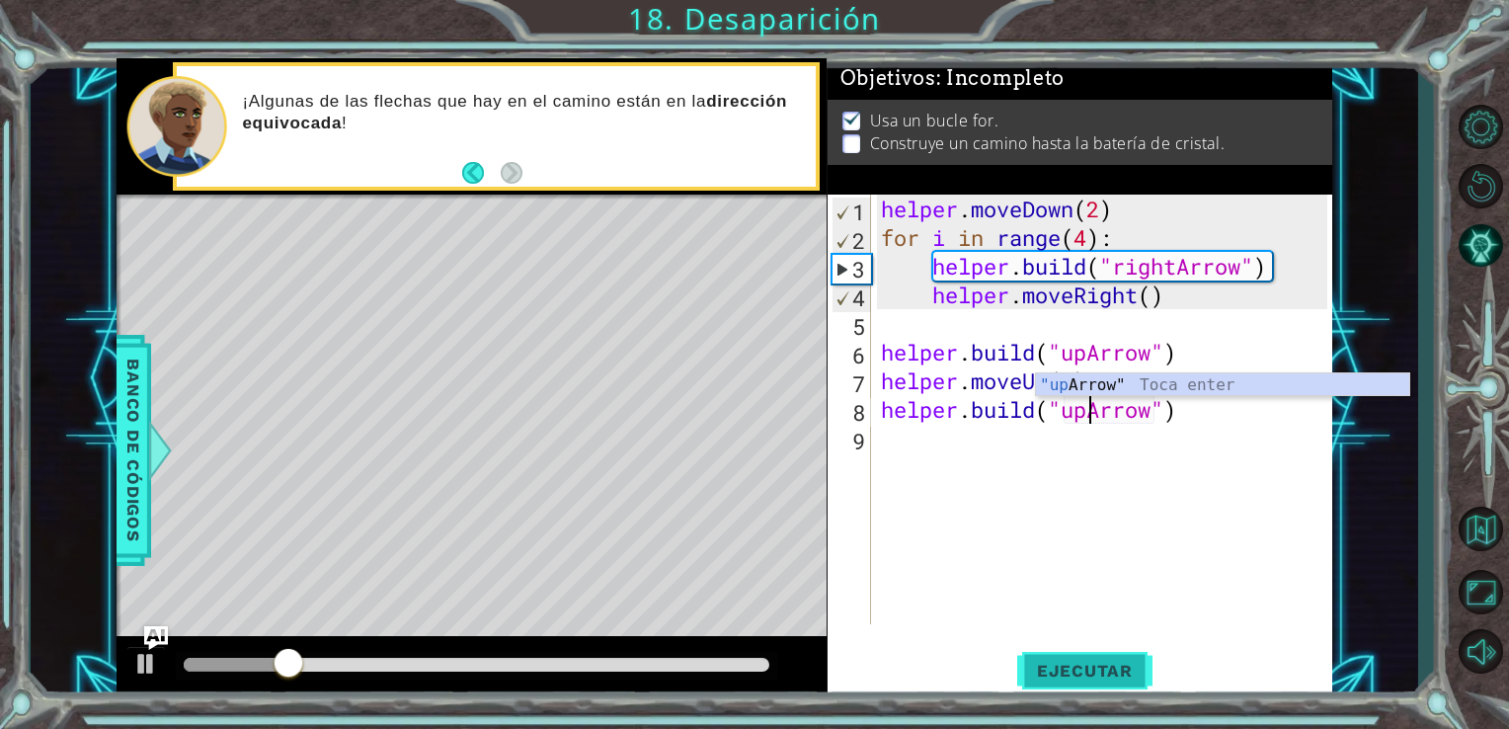
click at [1079, 677] on span "Ejecutar" at bounding box center [1084, 671] width 135 height 20
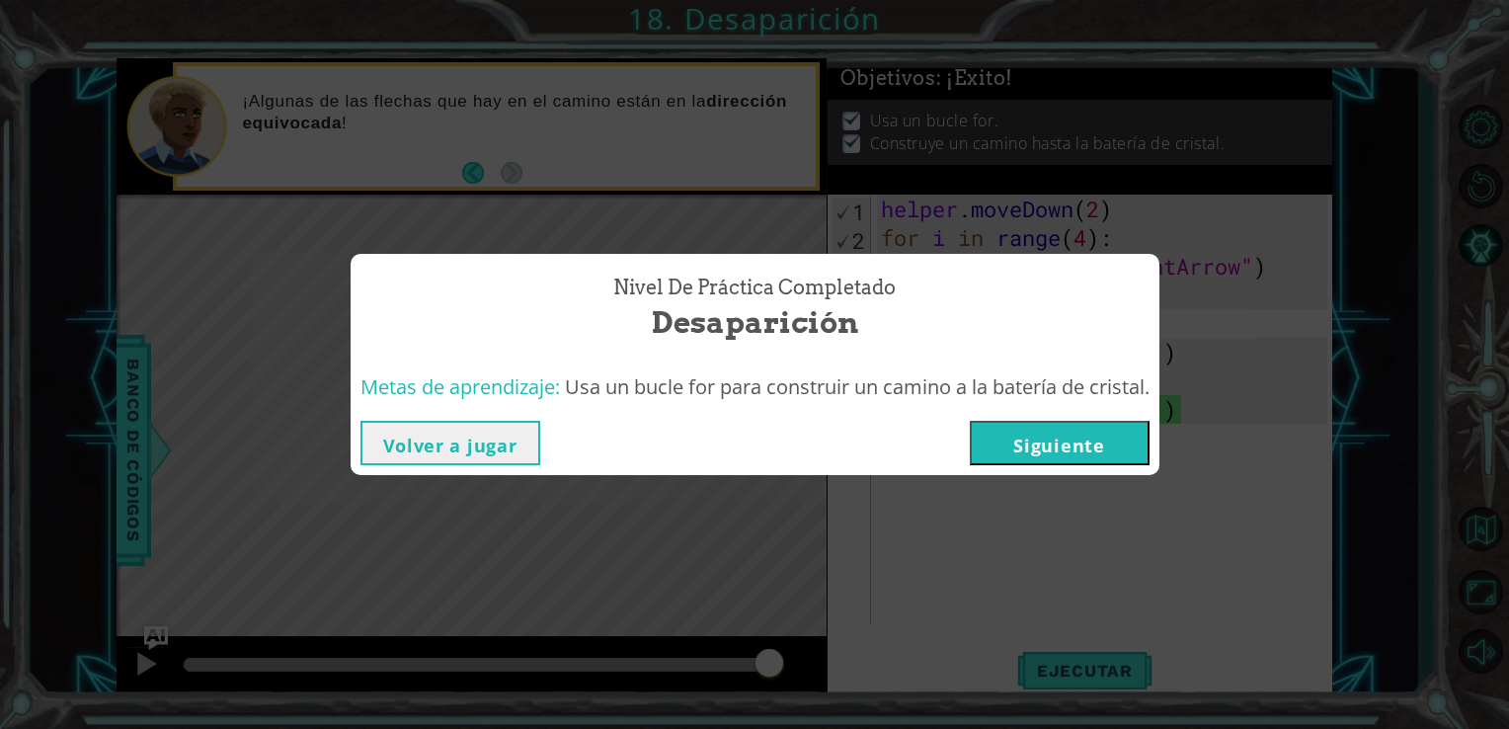
click at [1043, 445] on button "Siguiente" at bounding box center [1060, 443] width 180 height 44
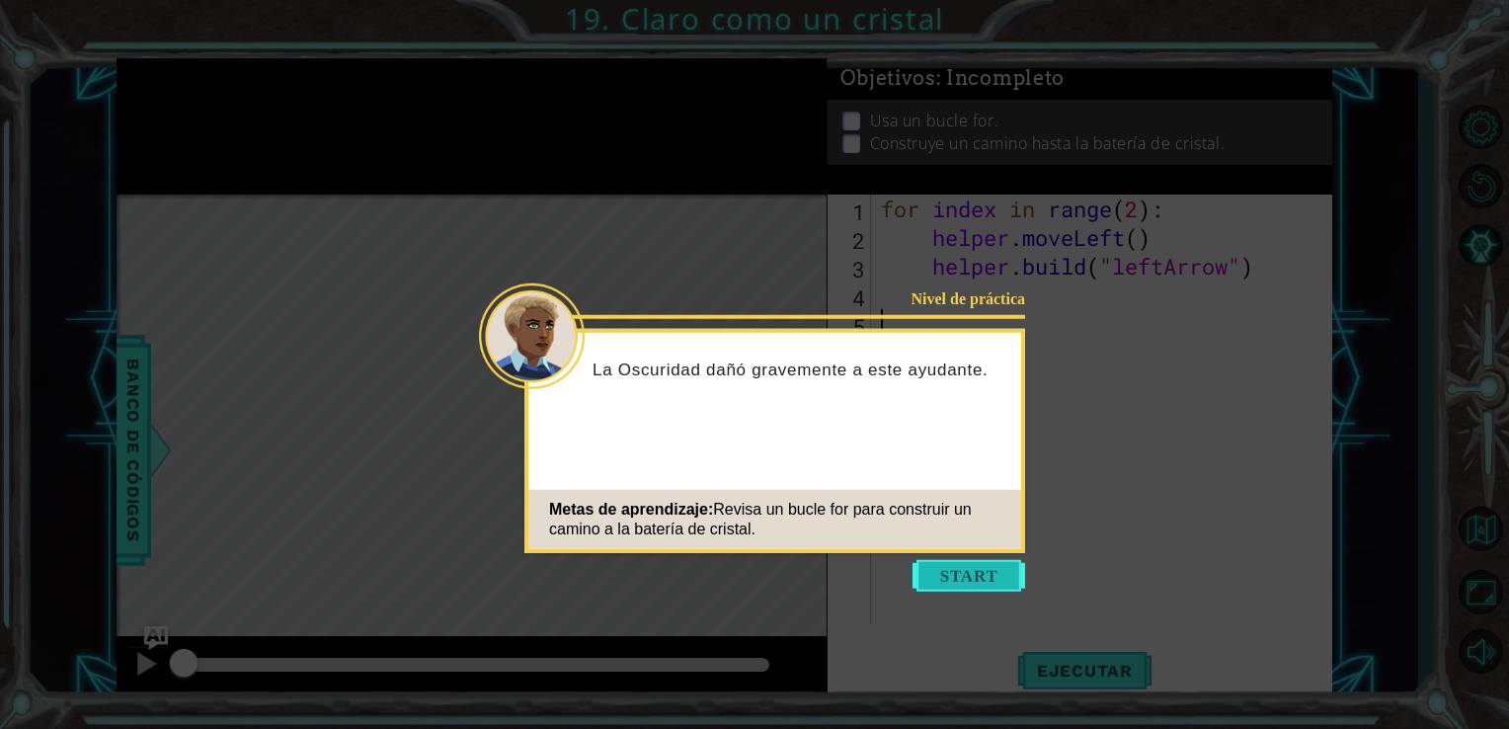
click at [944, 580] on button "Start" at bounding box center [969, 576] width 113 height 32
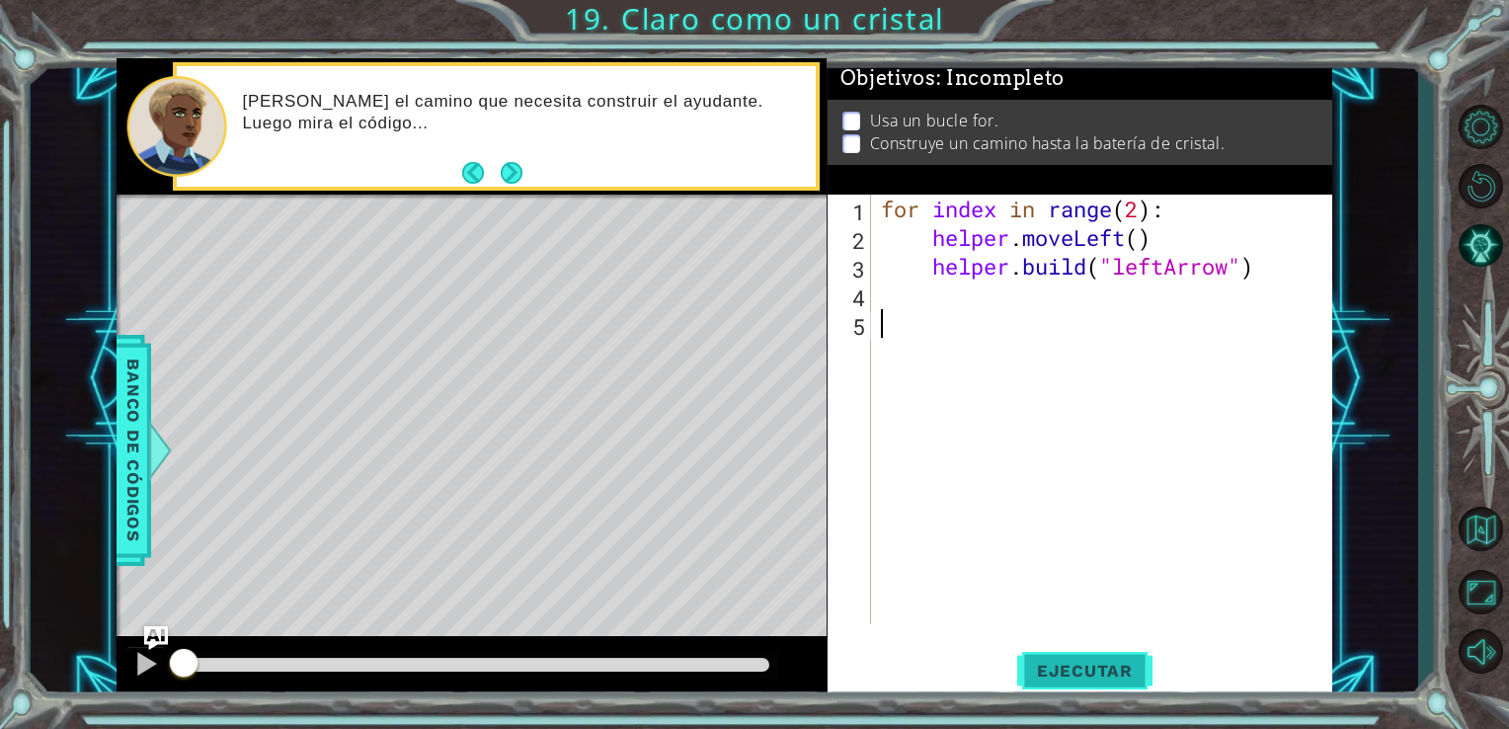
click at [1089, 682] on button "Ejecutar" at bounding box center [1084, 670] width 135 height 50
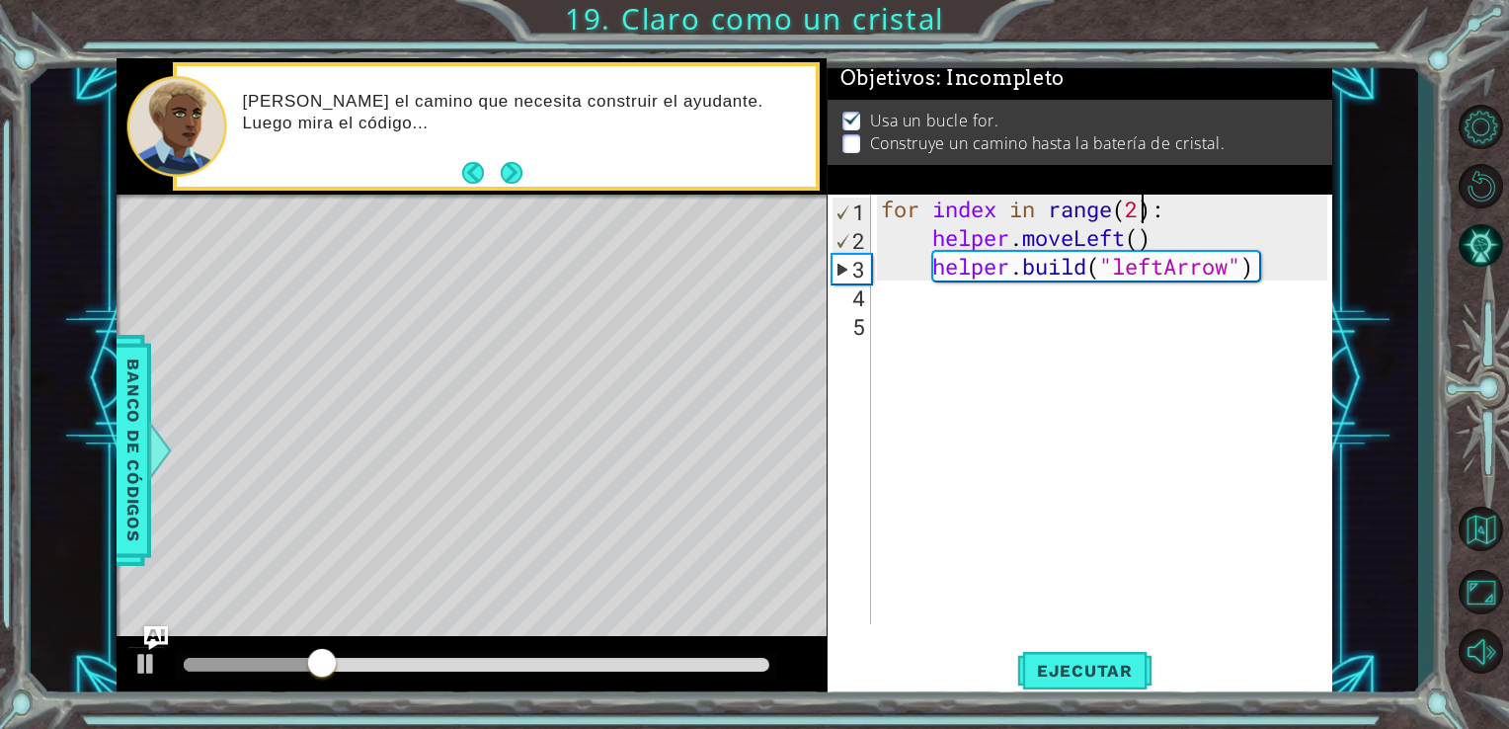
click at [1146, 204] on div "for index in range ( 2 ) : helper . moveLeft ( ) helper . build ( "leftArrow" )" at bounding box center [1107, 438] width 461 height 487
type textarea "for index in range(4):"
click at [1062, 678] on span "Ejecutar" at bounding box center [1084, 671] width 135 height 20
